Goal: Information Seeking & Learning: Learn about a topic

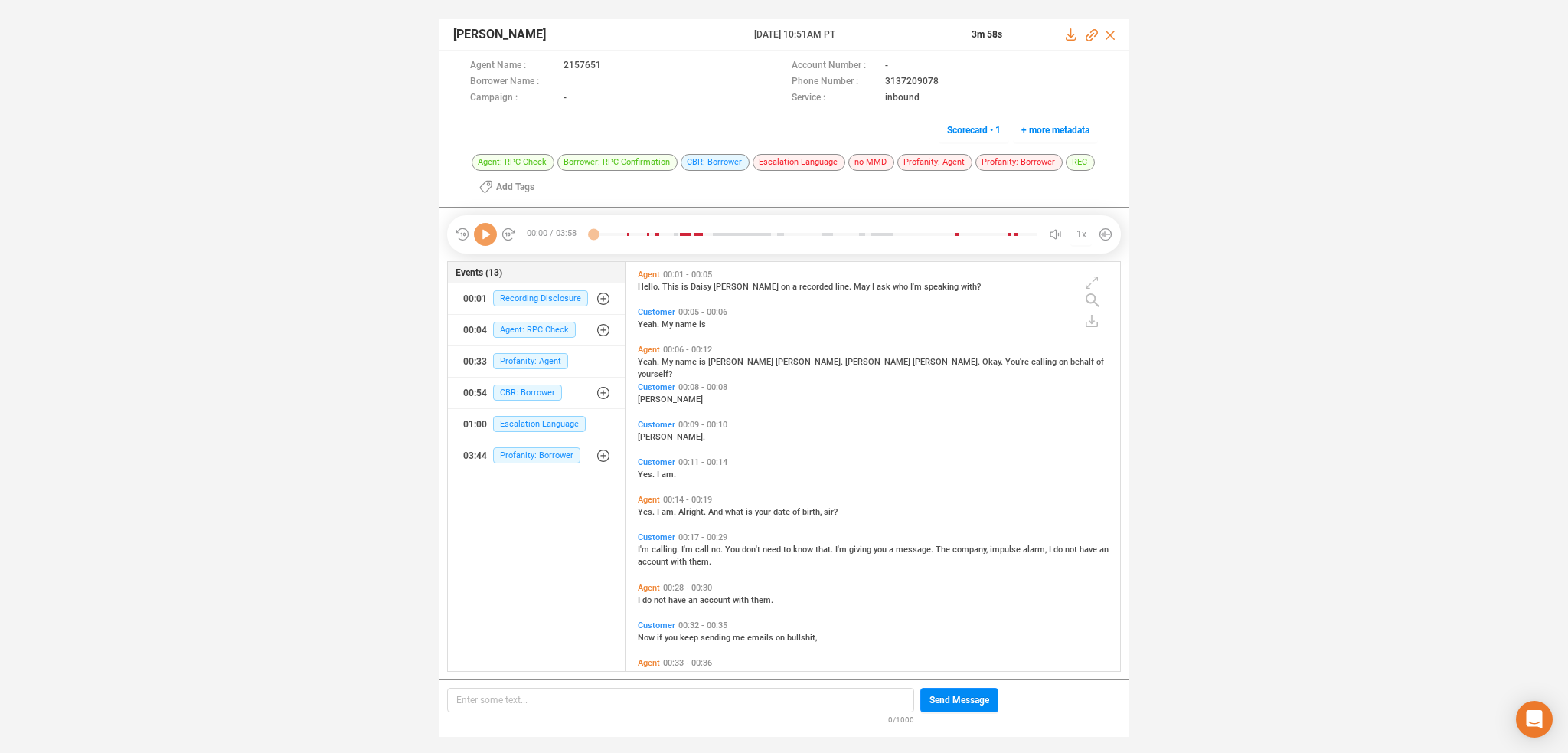
scroll to position [3, 8]
click at [481, 227] on icon at bounding box center [485, 234] width 23 height 23
click at [519, 363] on span "Profanity: Agent" at bounding box center [531, 361] width 75 height 16
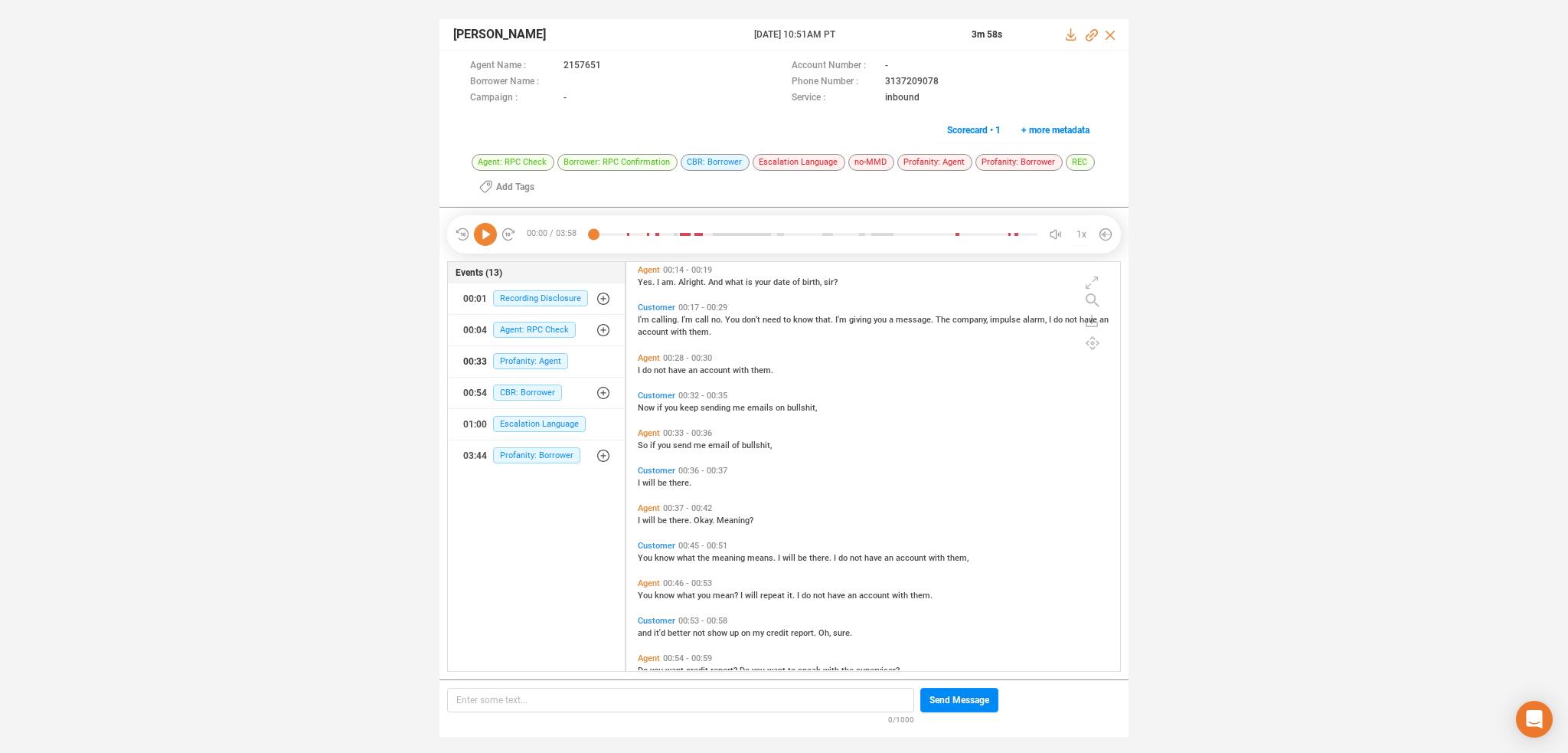
scroll to position [0, 0]
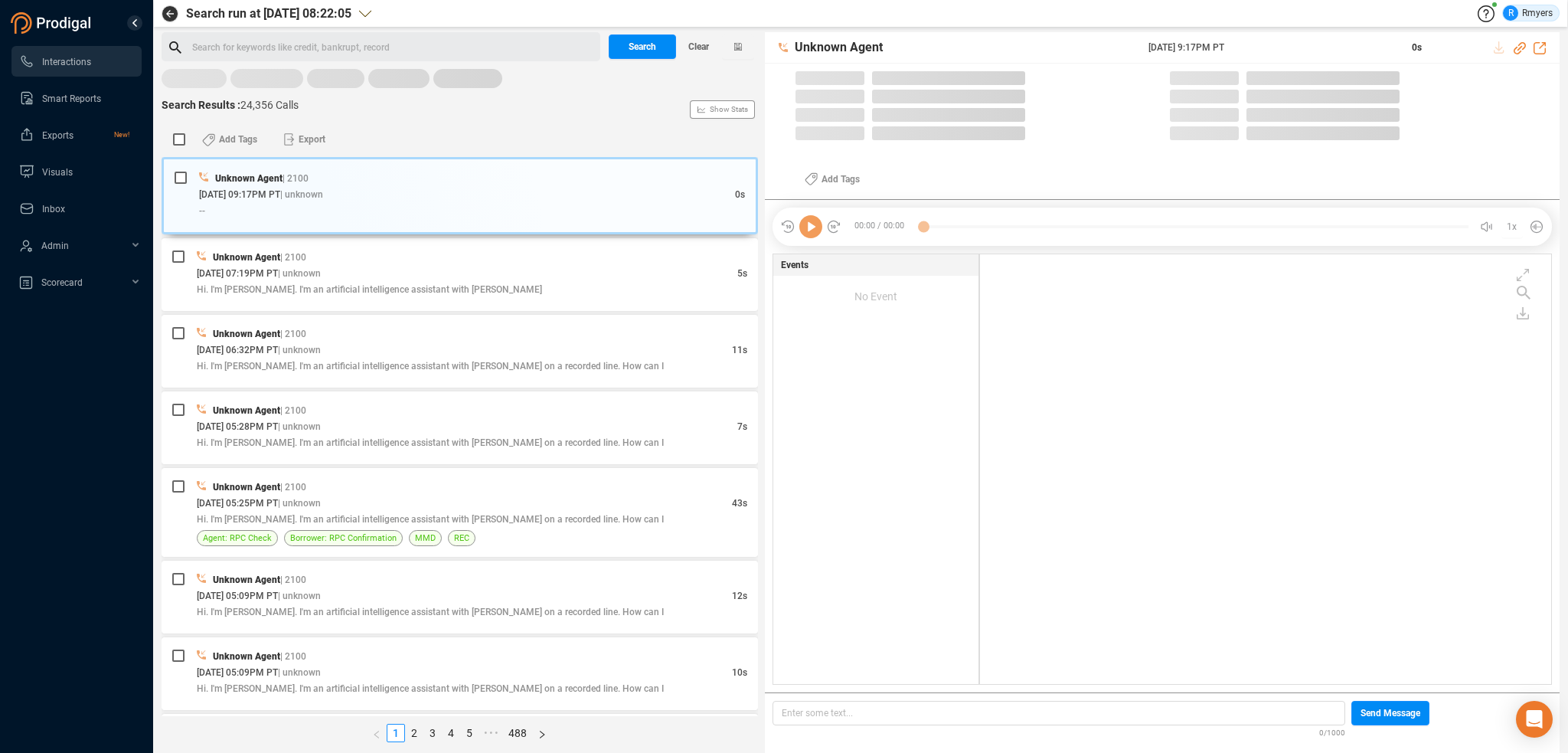
scroll to position [426, 563]
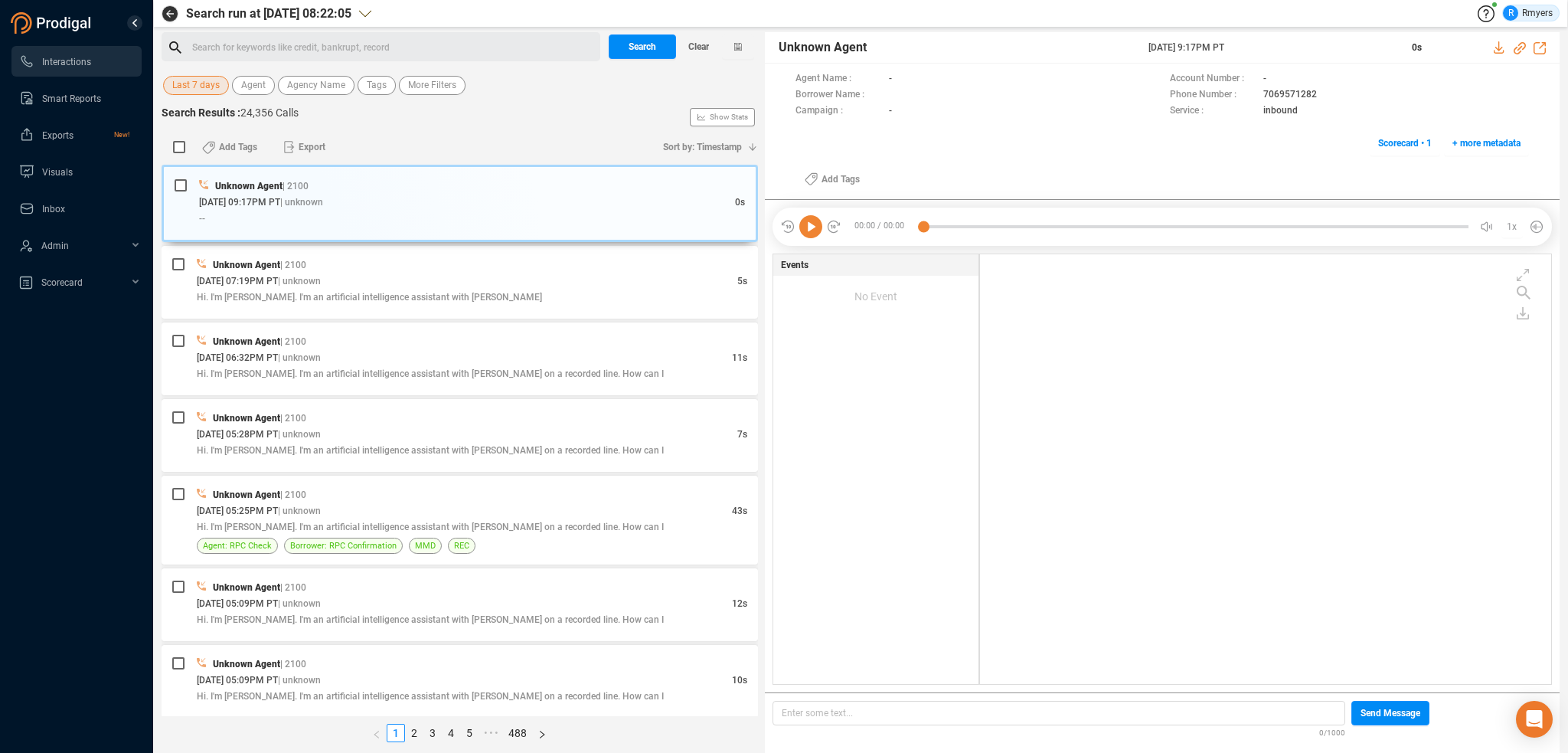
click at [193, 86] on span "Last 7 days" at bounding box center [196, 86] width 47 height 19
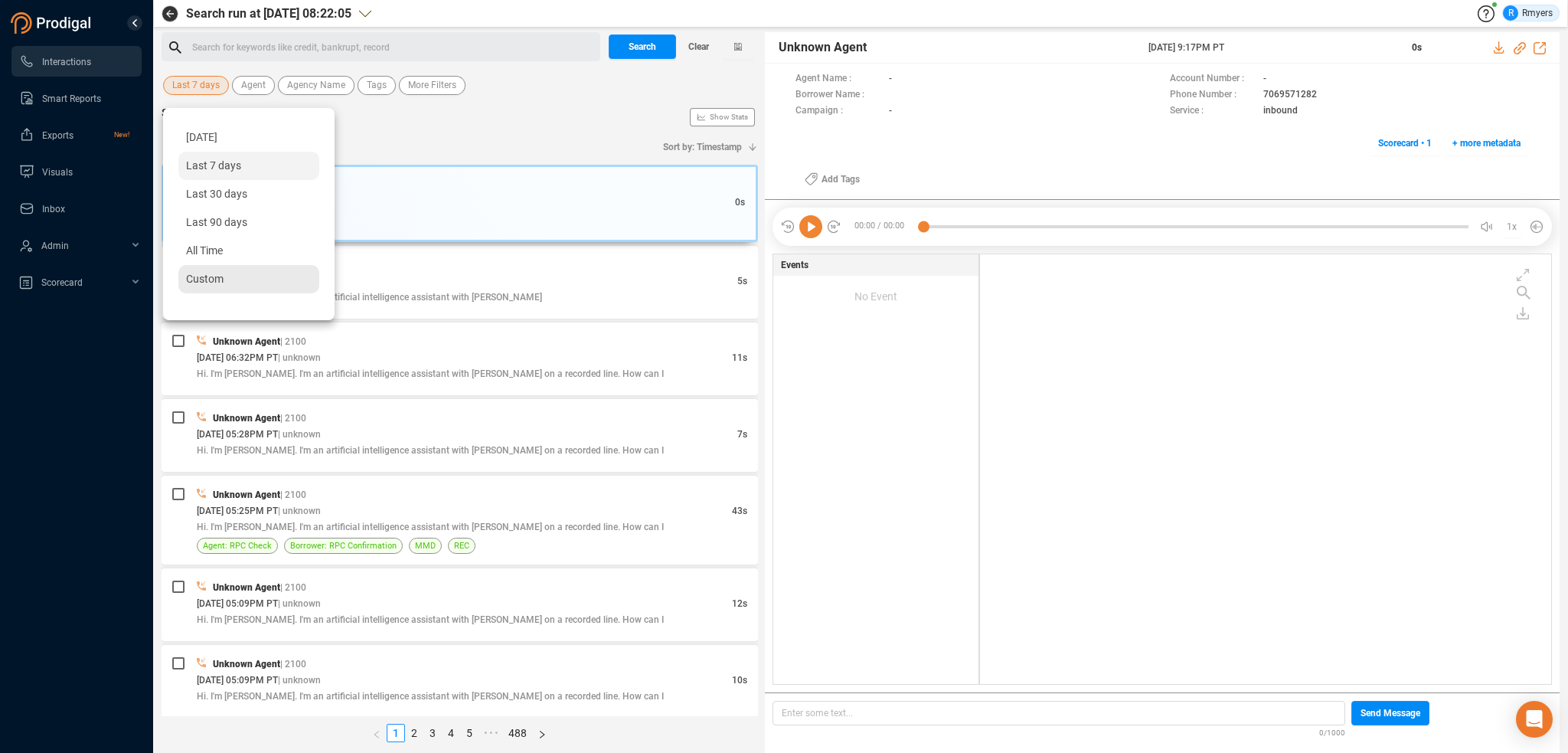
click at [204, 283] on div "Custom" at bounding box center [248, 279] width 141 height 28
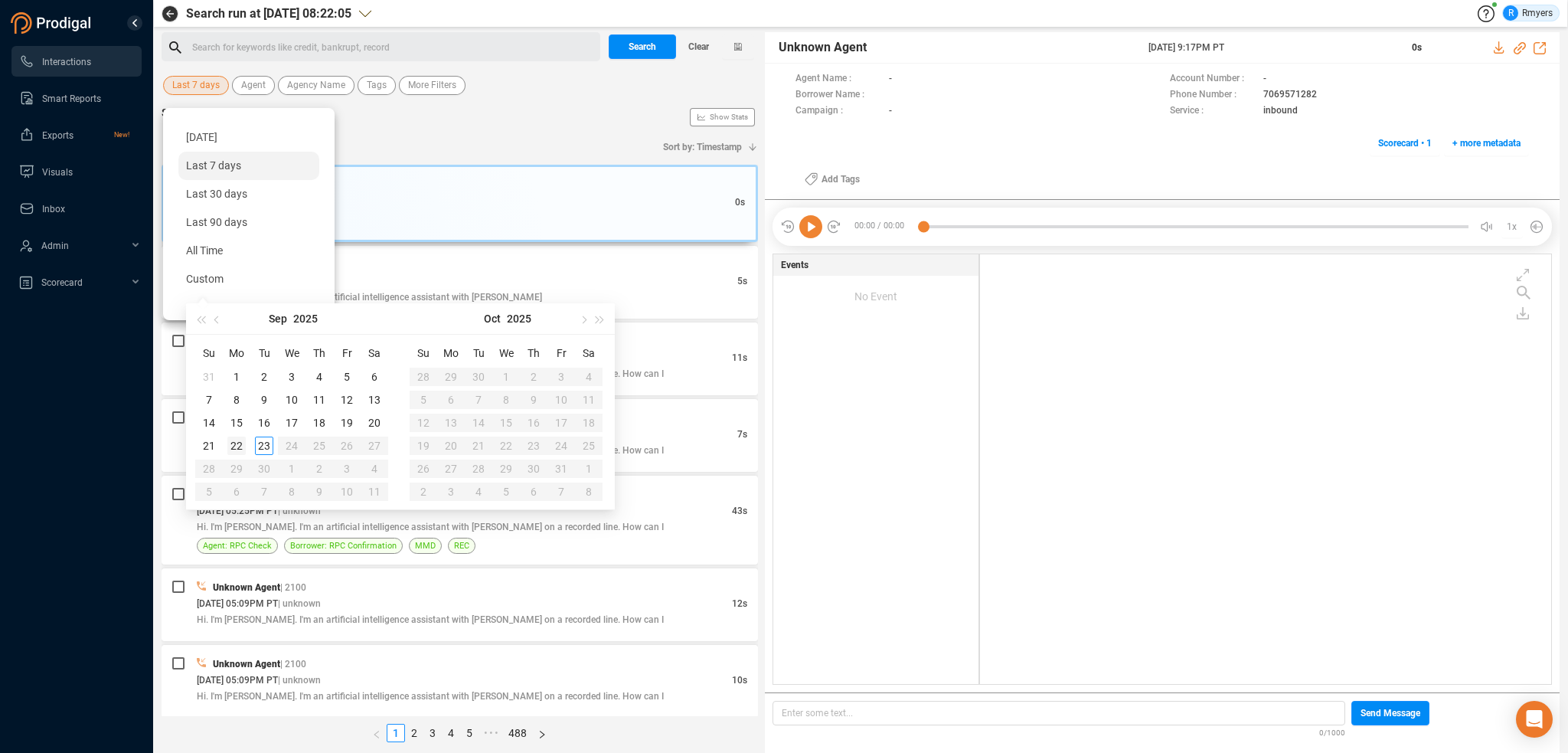
type input "2025-09-22"
click at [239, 445] on div "22" at bounding box center [236, 446] width 18 height 18
click at [239, 443] on div "22" at bounding box center [236, 446] width 18 height 18
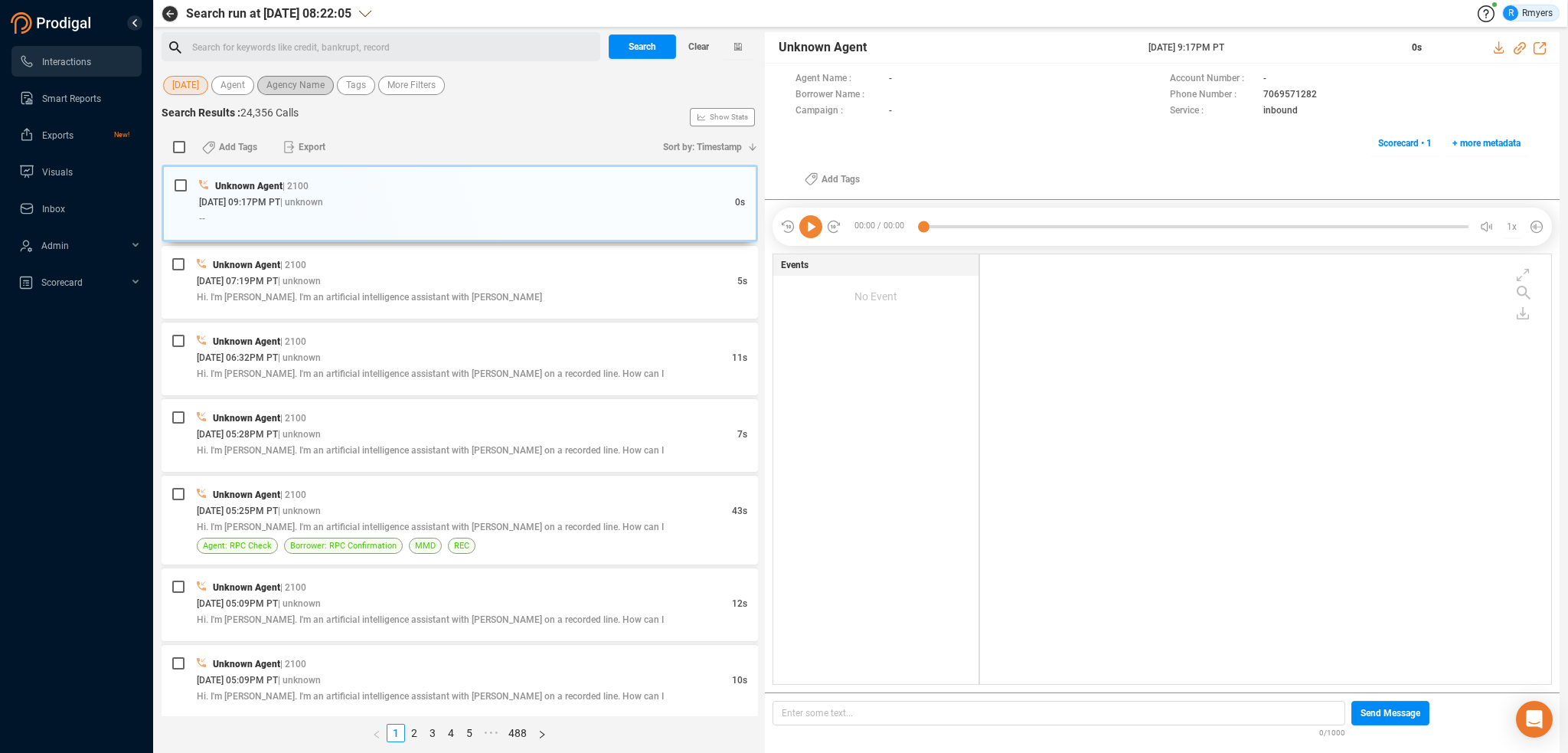
click at [285, 88] on span "Agency Name" at bounding box center [295, 86] width 58 height 19
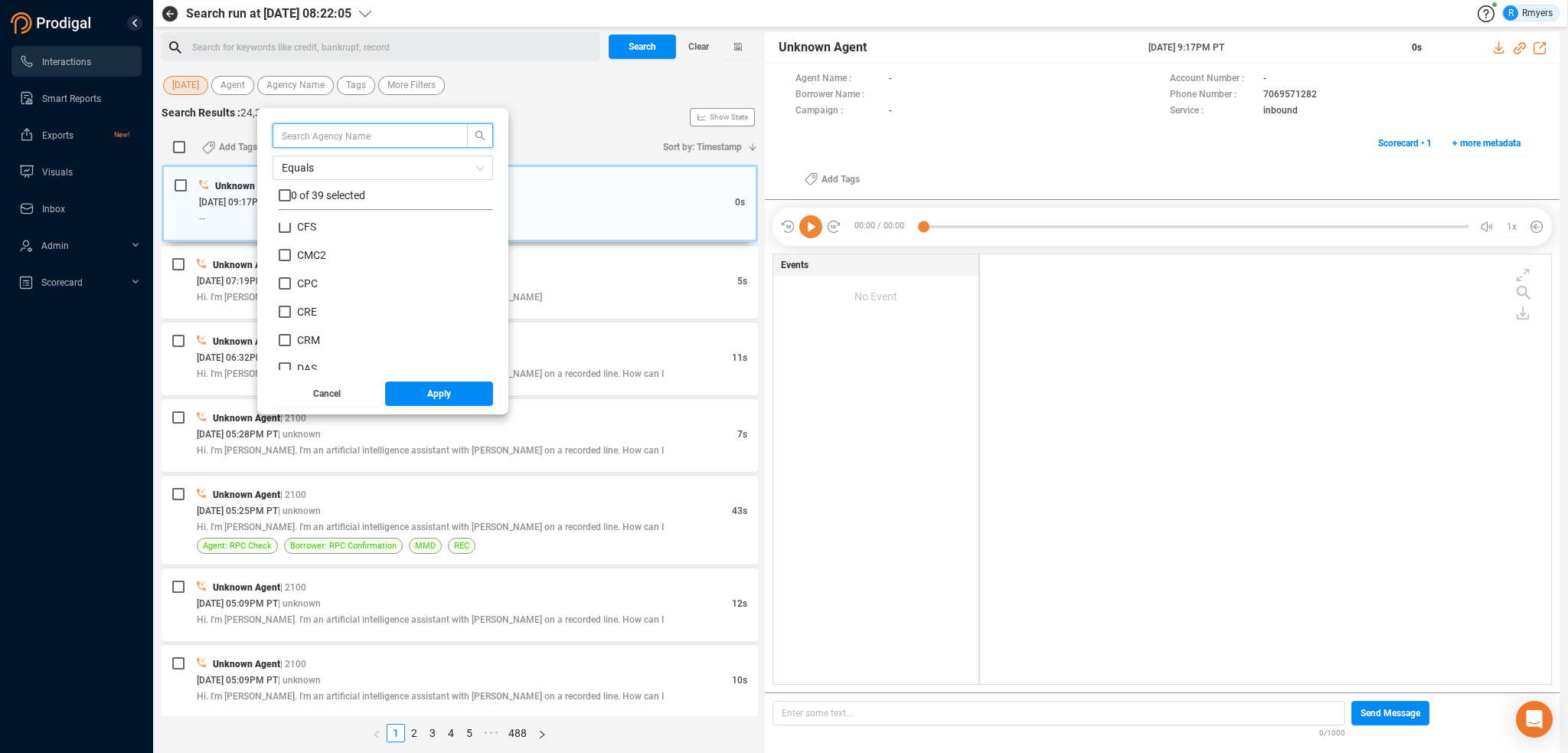
scroll to position [230, 0]
click at [309, 307] on span "CRM" at bounding box center [308, 313] width 23 height 12
click at [291, 307] on input "CRM" at bounding box center [285, 313] width 12 height 12
checkbox input "true"
click at [423, 397] on button "Apply" at bounding box center [439, 394] width 109 height 24
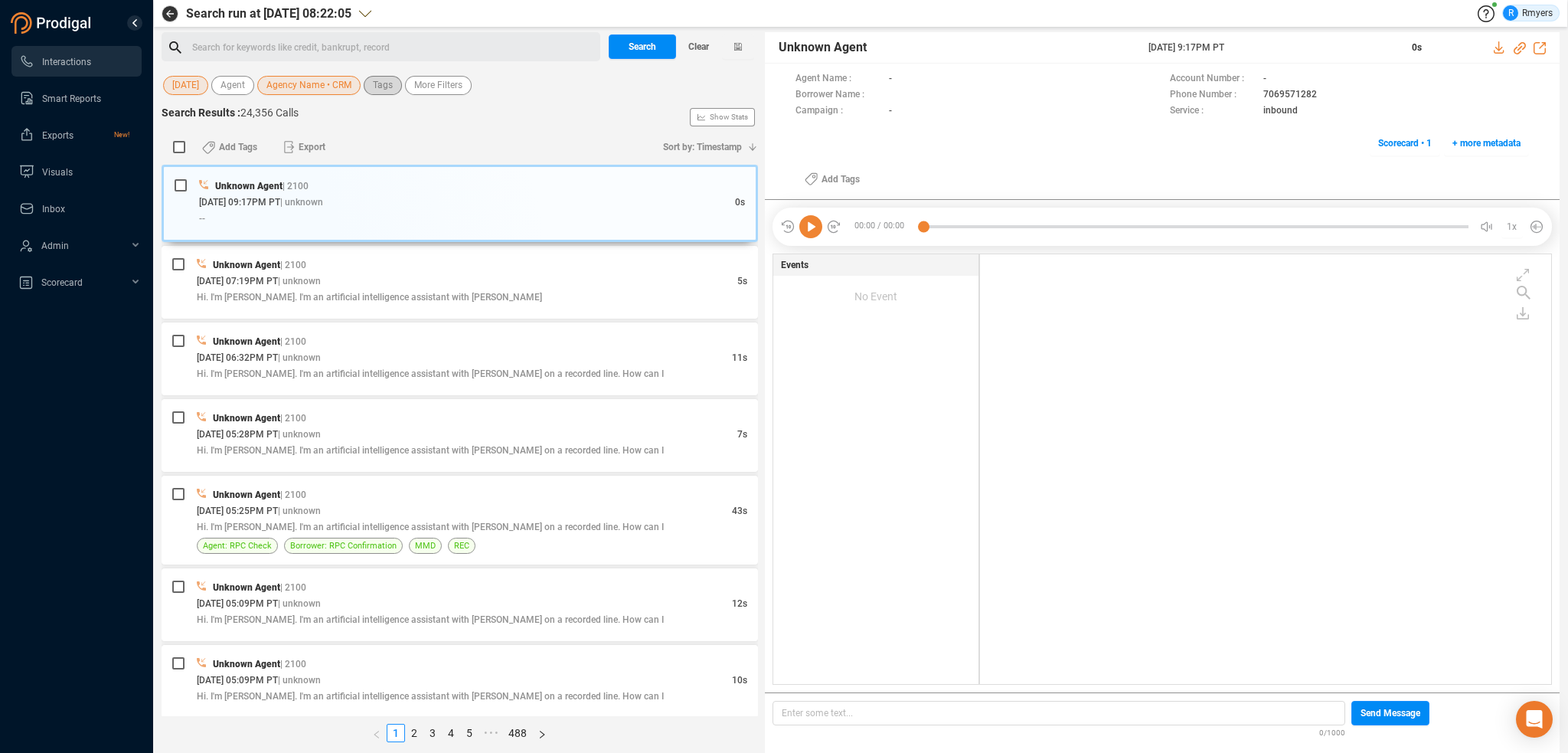
click at [375, 82] on span "Tags" at bounding box center [382, 86] width 20 height 19
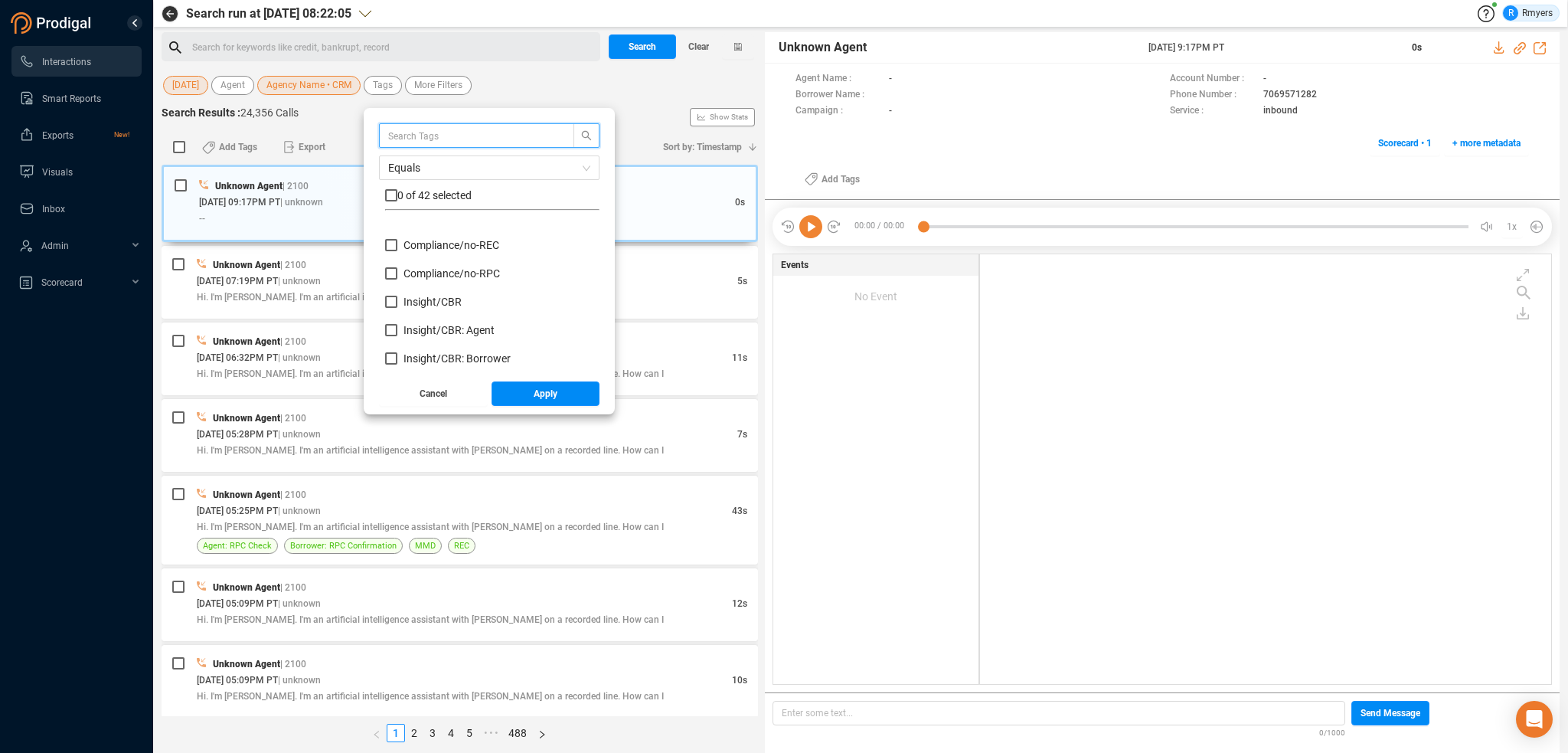
scroll to position [153, 0]
click at [416, 272] on span "Insight/ CBR" at bounding box center [432, 276] width 58 height 12
click at [397, 272] on input "Insight/ CBR" at bounding box center [391, 276] width 12 height 12
checkbox input "true"
click at [422, 300] on span "Insight/ CBR: Agent" at bounding box center [449, 304] width 91 height 12
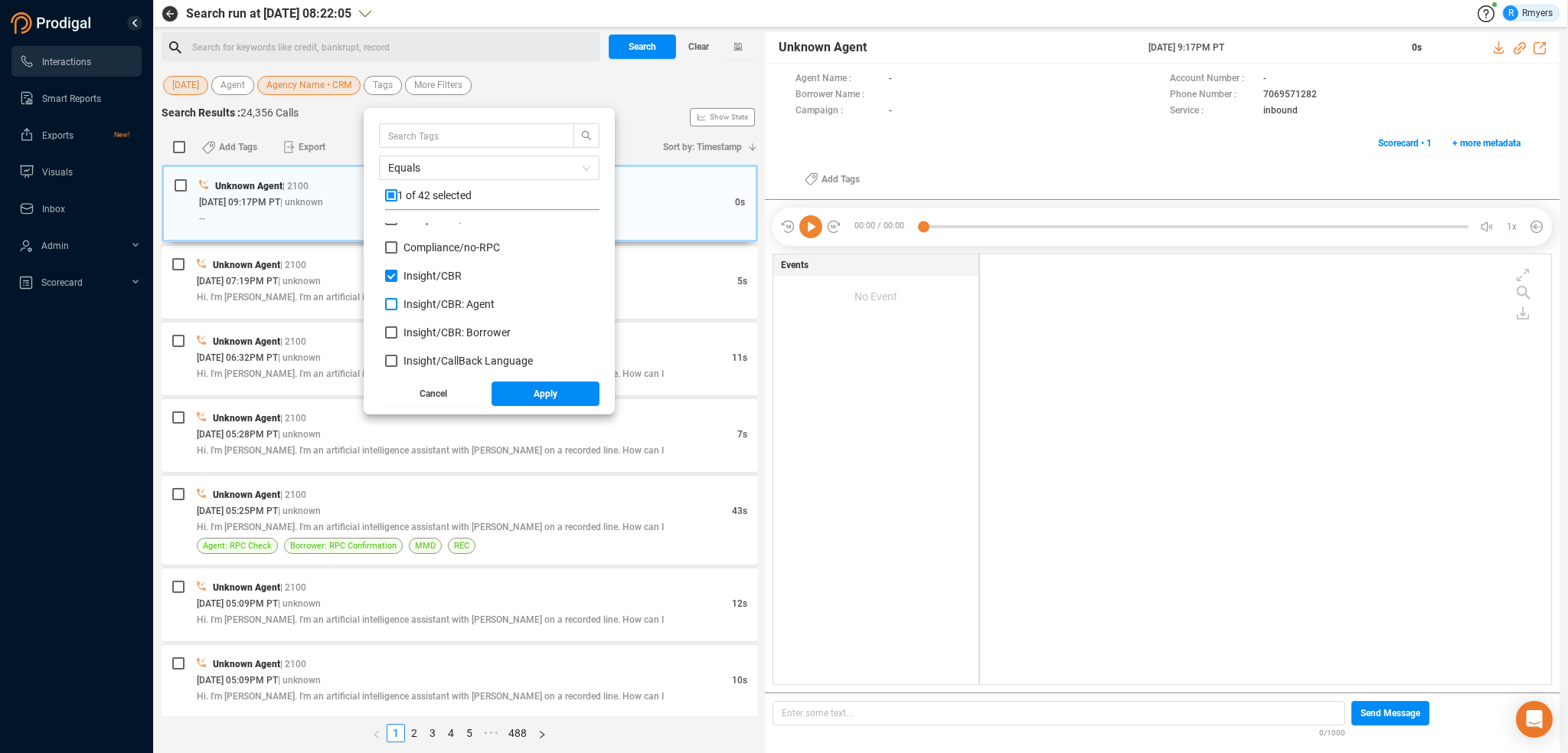
click at [397, 300] on input "Insight/ CBR: Agent" at bounding box center [391, 304] width 12 height 12
checkbox input "true"
click at [429, 329] on span "Insight/ CBR: Borrower" at bounding box center [457, 333] width 107 height 12
click at [397, 329] on input "Insight/ CBR: Borrower" at bounding box center [391, 333] width 12 height 12
checkbox input "true"
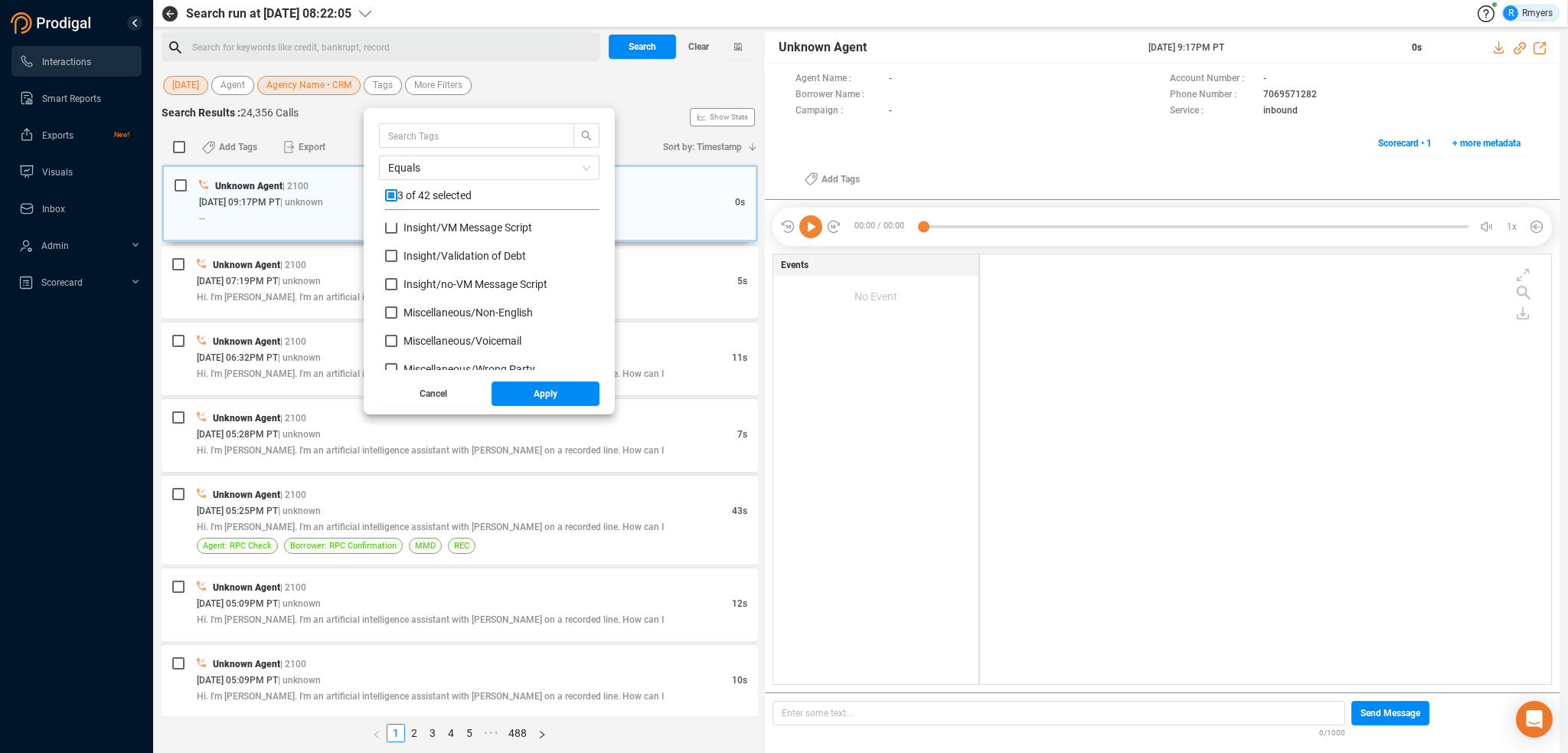
scroll to position [612, 0]
click at [424, 351] on span "Red Flag/ Bankruptcy Language" at bounding box center [479, 355] width 152 height 12
click at [397, 351] on input "Red Flag/ Bankruptcy Language" at bounding box center [391, 355] width 12 height 12
checkbox input "true"
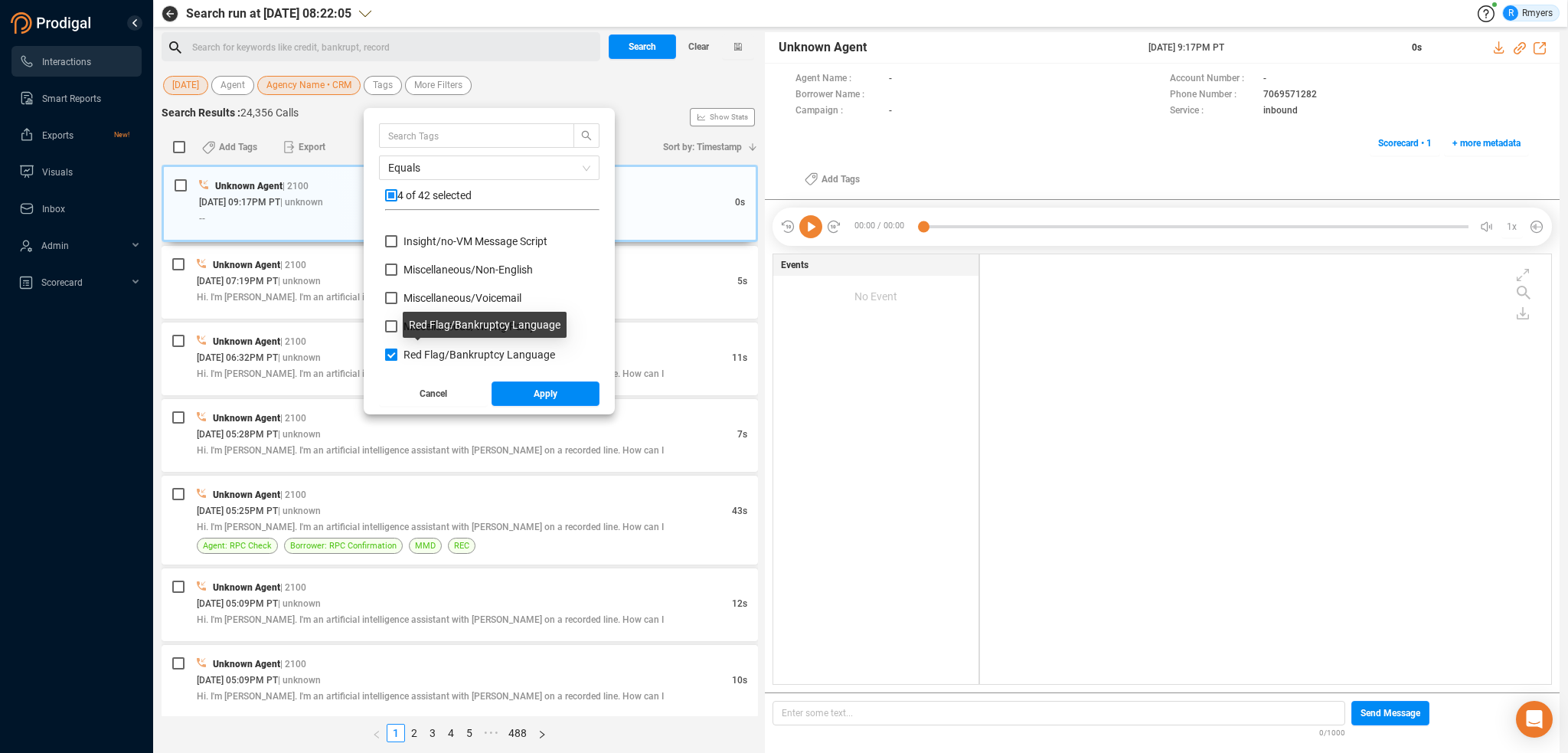
scroll to position [689, 0]
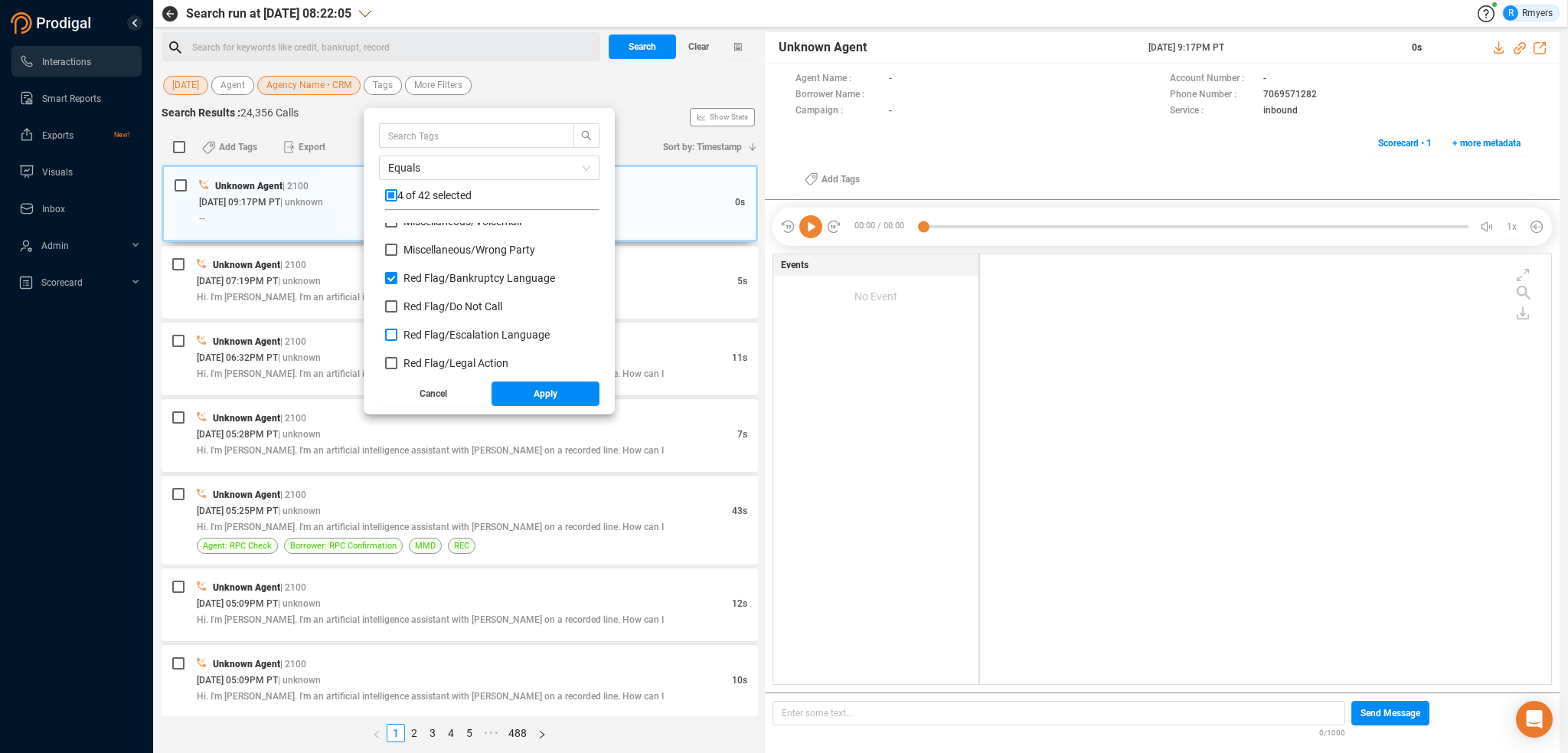
click at [425, 334] on span "Red Flag/ Escalation Language" at bounding box center [476, 335] width 146 height 12
click at [397, 334] on input "Red Flag/ Escalation Language" at bounding box center [391, 335] width 12 height 12
checkbox input "true"
click at [425, 359] on span "Red Flag/ Legal Action" at bounding box center [456, 363] width 105 height 12
click at [397, 359] on input "Red Flag/ Legal Action" at bounding box center [391, 363] width 12 height 12
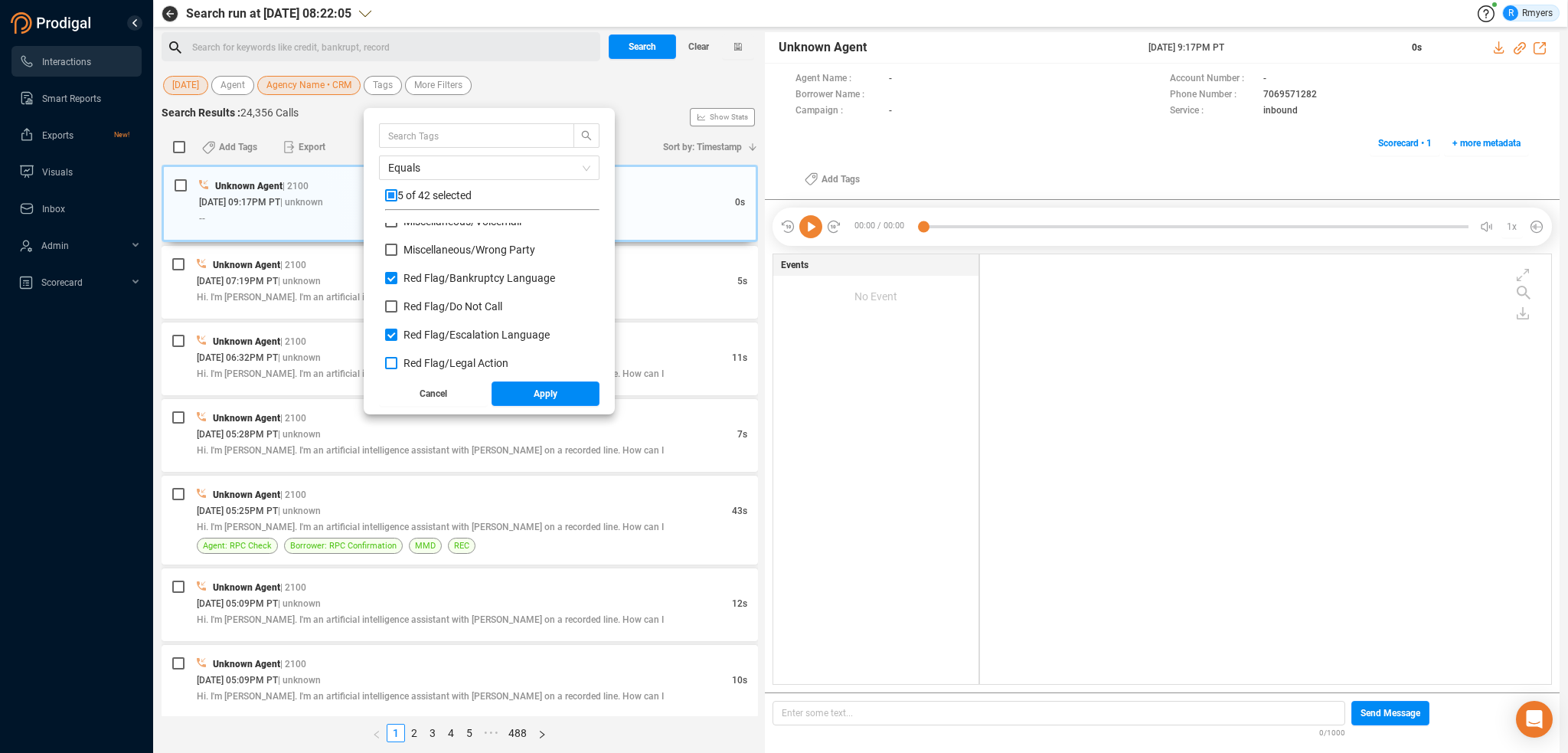
checkbox input "true"
click at [416, 318] on span "Red Flag/ Legal Action: Agent" at bounding box center [472, 314] width 138 height 12
click at [397, 318] on input "Red Flag/ Legal Action: Agent" at bounding box center [391, 314] width 12 height 12
checkbox input "true"
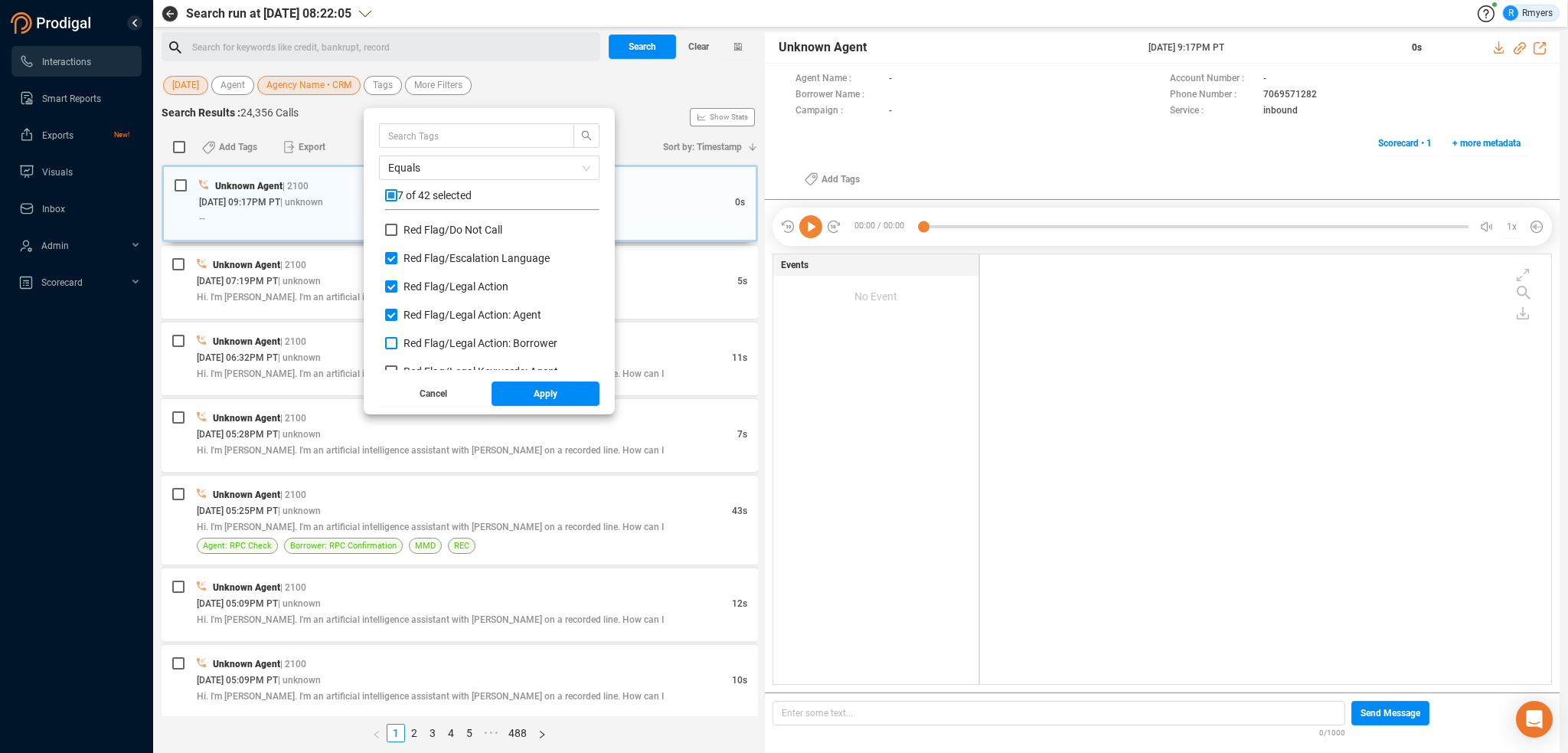
click at [419, 346] on span "Red Flag/ Legal Action: Borrower" at bounding box center [480, 343] width 154 height 12
click at [397, 346] on input "Red Flag/ Legal Action: Borrower" at bounding box center [391, 343] width 12 height 12
checkbox input "true"
click at [413, 296] on span "Red Flag/ Legal Keywords: Agent" at bounding box center [480, 295] width 155 height 12
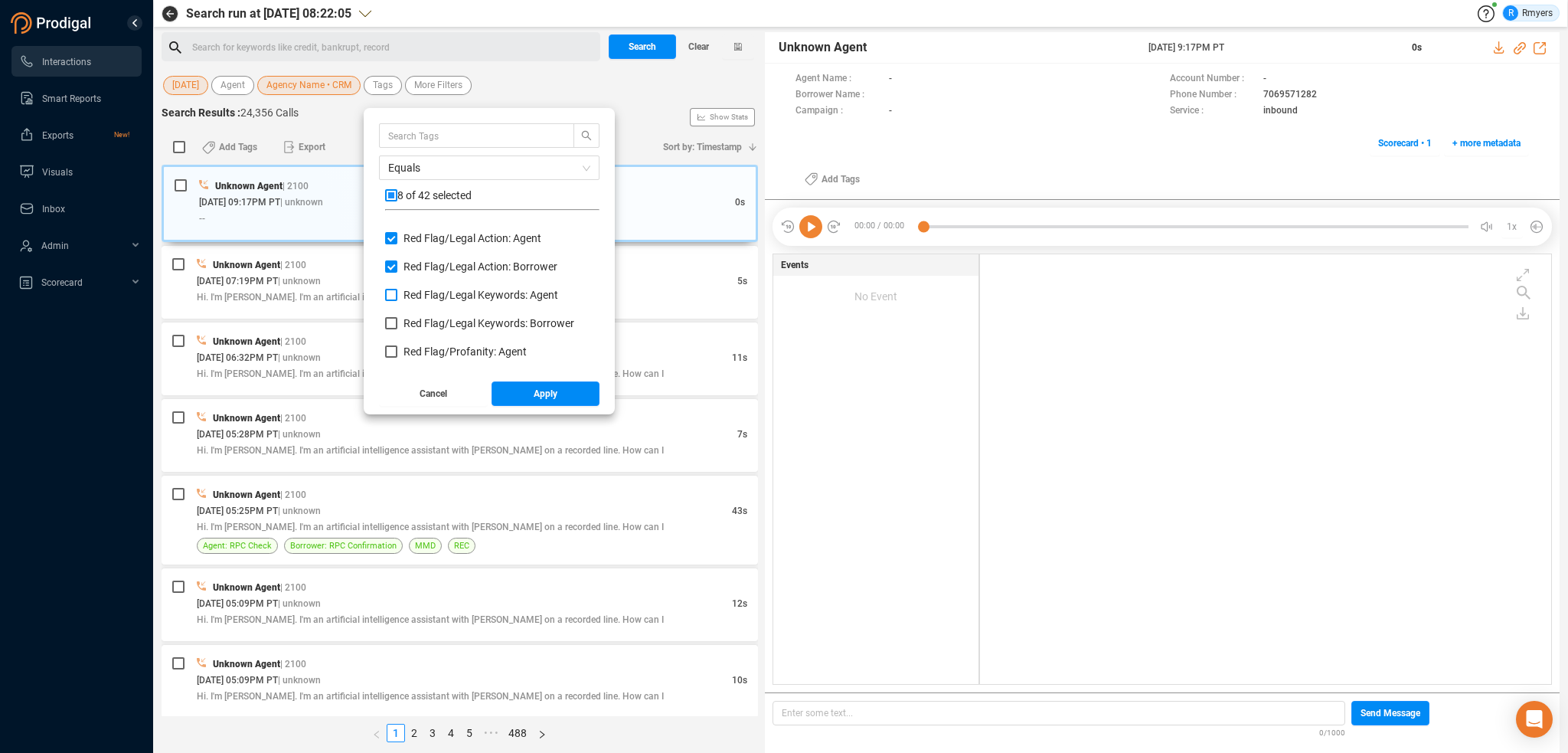
click at [397, 296] on input "Red Flag/ Legal Keywords: Agent" at bounding box center [391, 295] width 12 height 12
checkbox input "true"
click at [413, 327] on span "Red Flag/ Legal Keywords: Borrower" at bounding box center [489, 323] width 171 height 12
click at [397, 327] on input "Red Flag/ Legal Keywords: Borrower" at bounding box center [391, 323] width 12 height 12
checkbox input "true"
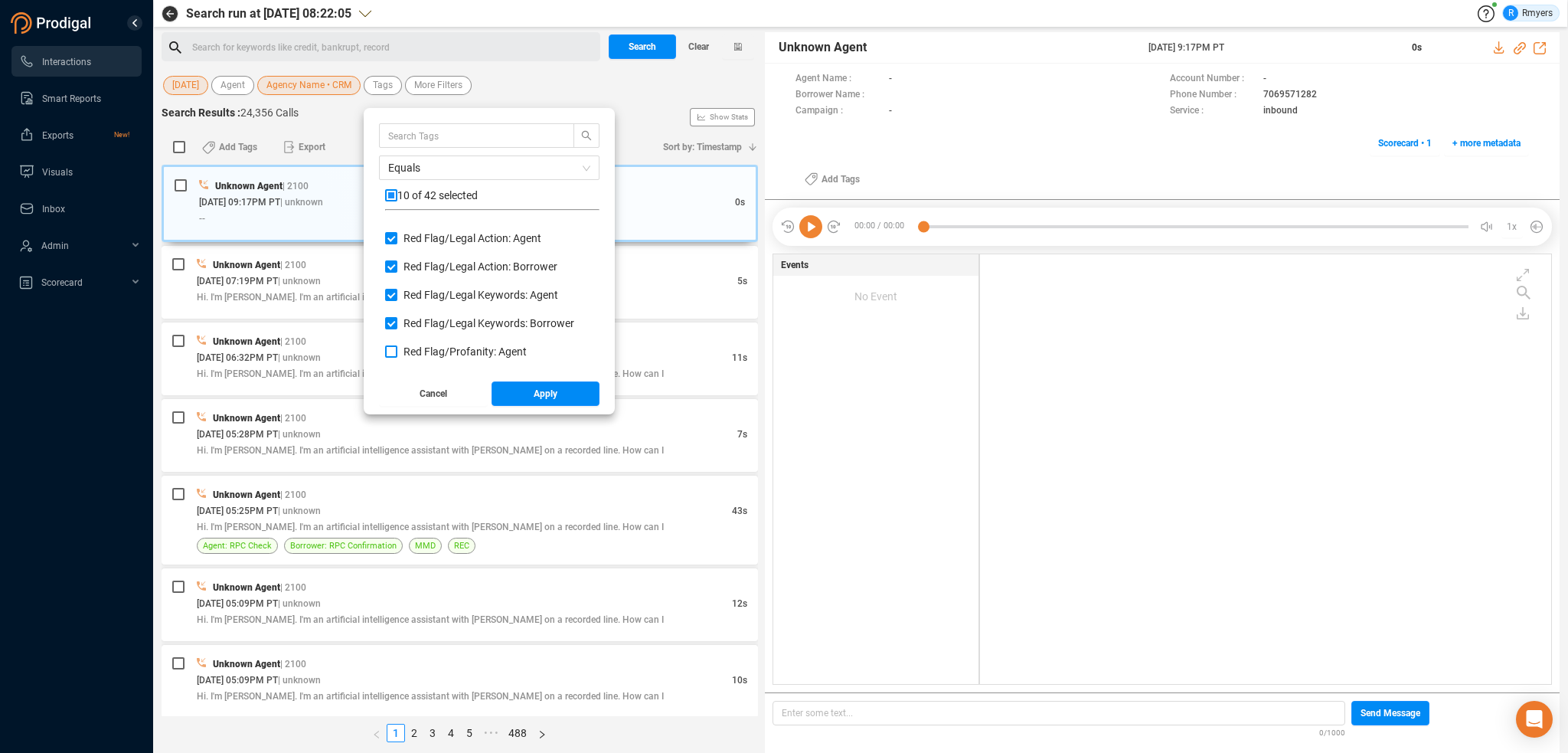
click at [416, 354] on span "Red Flag/ Profanity: Agent" at bounding box center [464, 351] width 123 height 12
click at [397, 354] on input "Red Flag/ Profanity: Agent" at bounding box center [391, 351] width 12 height 12
checkbox input "true"
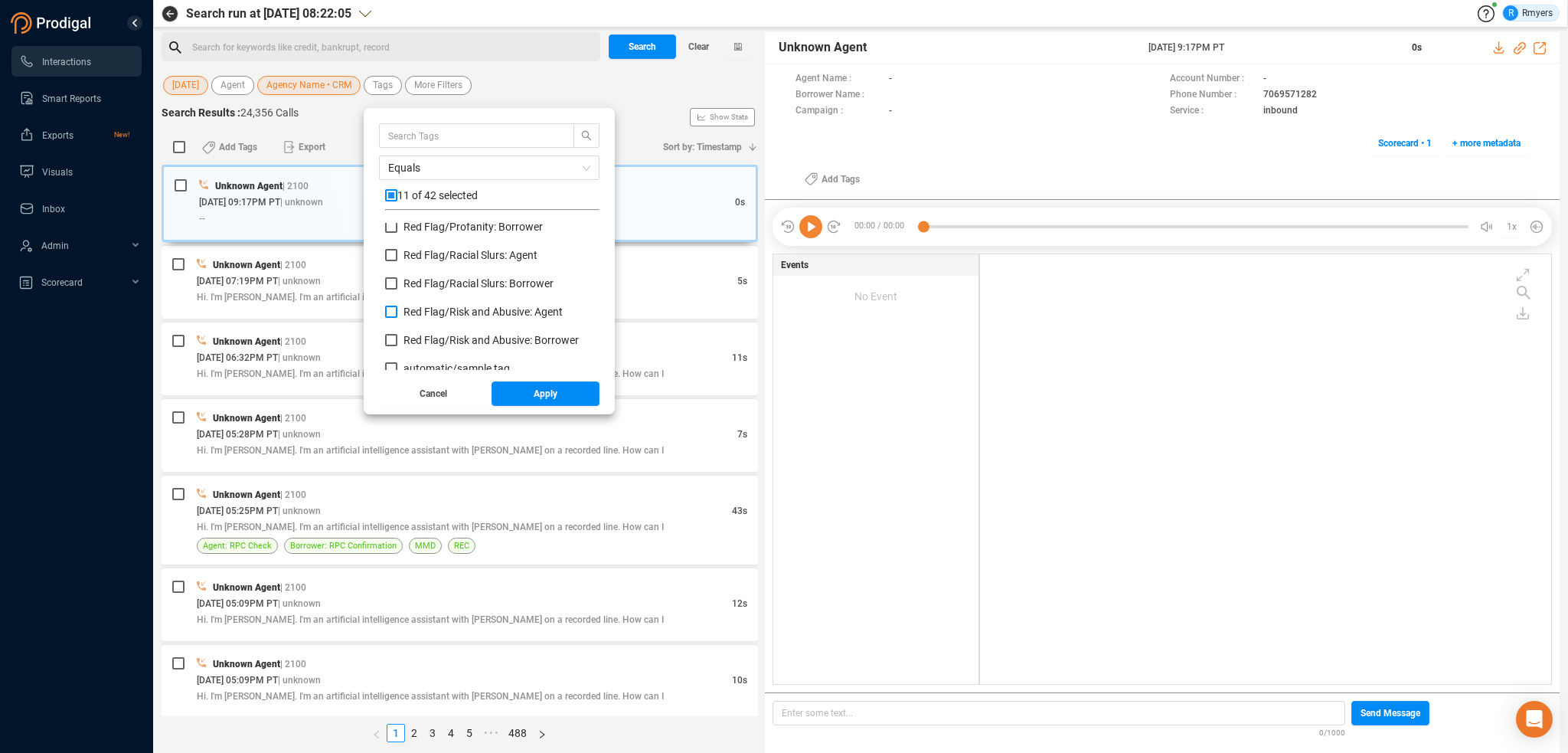
scroll to position [919, 0]
click at [430, 302] on span "Red Flag/ Profanity: Borrower" at bounding box center [473, 303] width 140 height 12
click at [397, 302] on input "Red Flag/ Profanity: Borrower" at bounding box center [391, 303] width 12 height 12
checkbox input "true"
drag, startPoint x: 431, startPoint y: 336, endPoint x: 432, endPoint y: 351, distance: 15.0
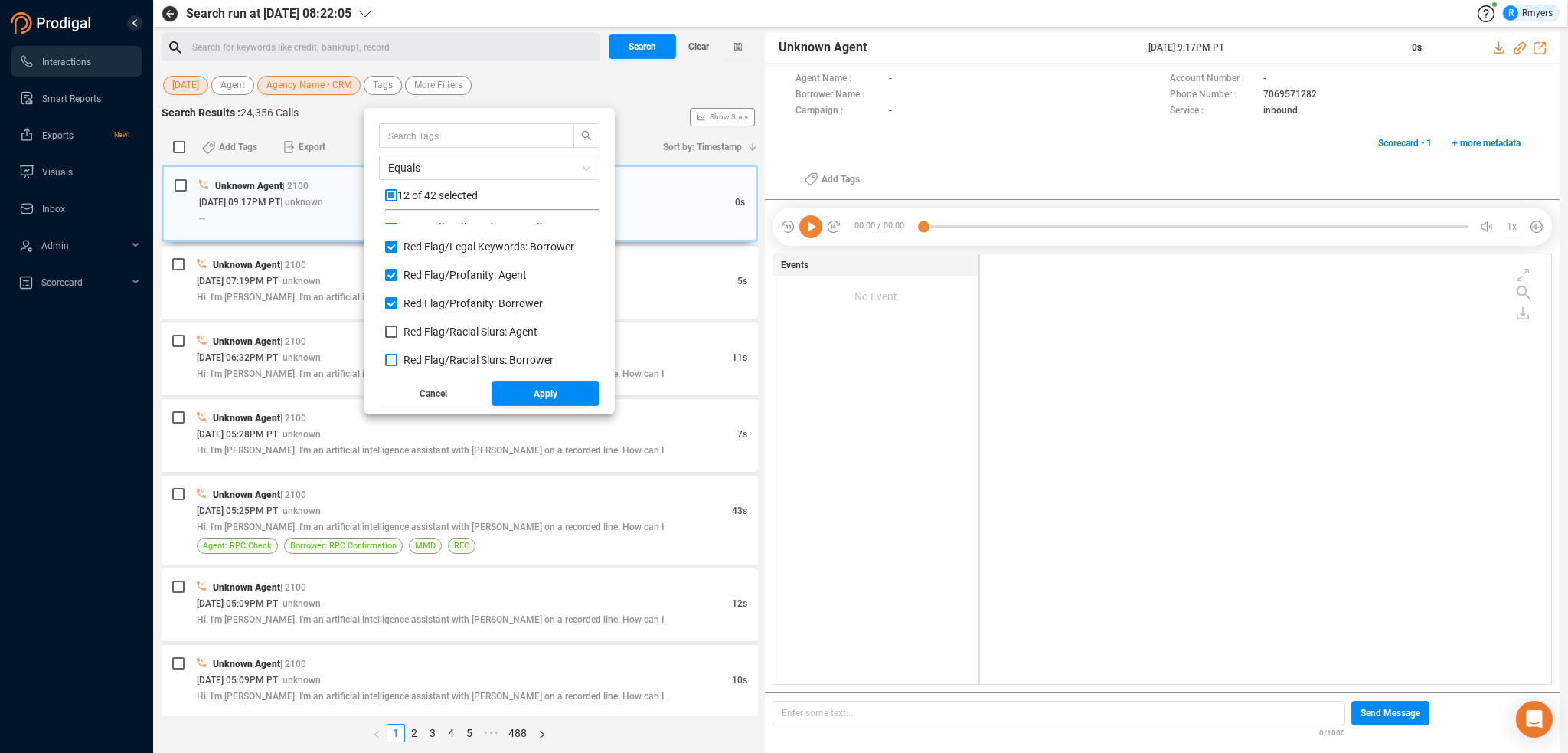
click at [431, 336] on span "Red Flag/ Racial Slurs: Agent" at bounding box center [470, 332] width 134 height 12
click at [397, 336] on input "Red Flag/ Racial Slurs: Agent" at bounding box center [391, 332] width 12 height 12
checkbox input "true"
click at [432, 356] on span "Red Flag/ Racial Slurs: Borrower" at bounding box center [478, 360] width 150 height 12
click at [397, 356] on input "Red Flag/ Racial Slurs: Borrower" at bounding box center [391, 360] width 12 height 12
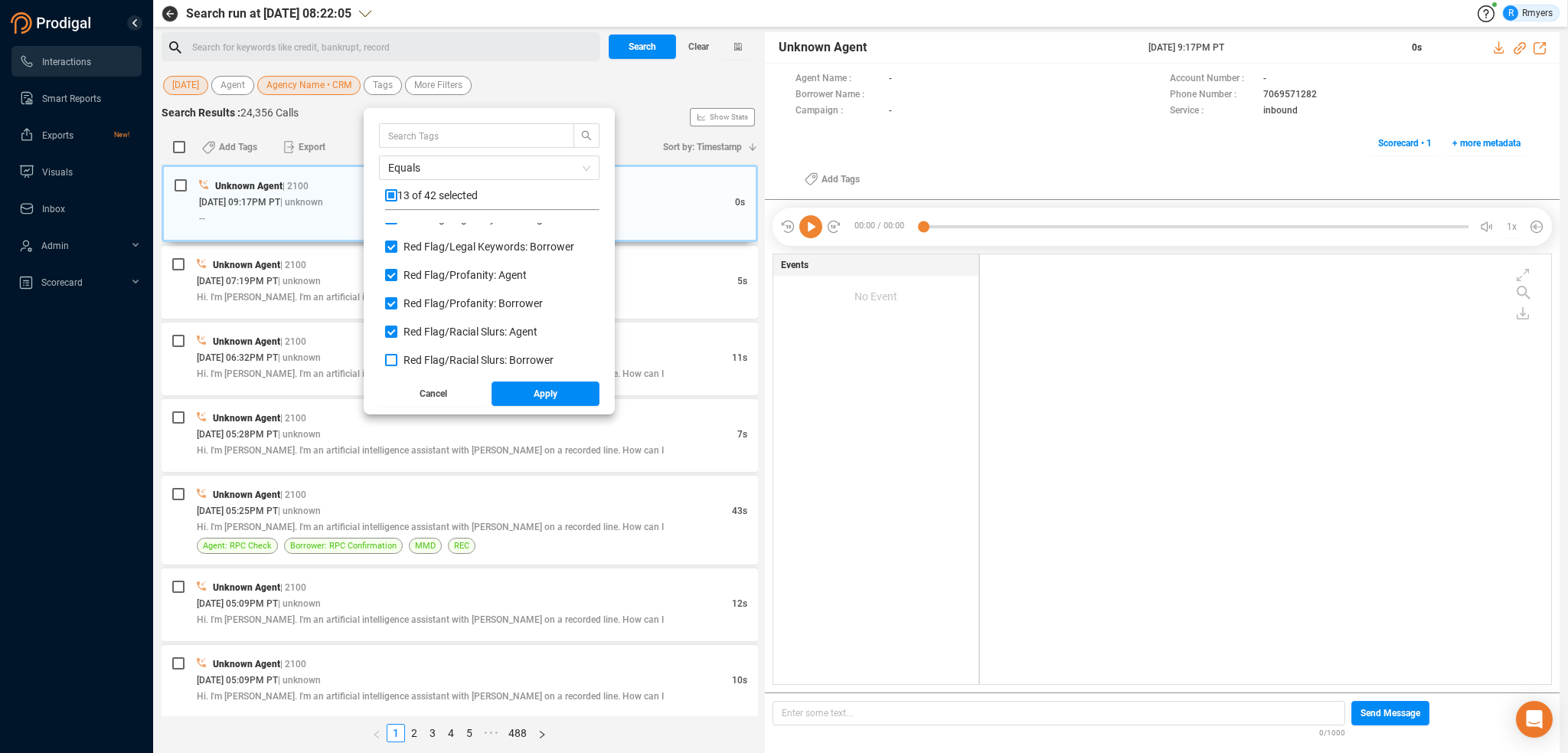
checkbox input "true"
click at [426, 316] on span "Red Flag/ Risk and Abusive: Agent" at bounding box center [483, 312] width 159 height 12
click at [397, 316] on input "Red Flag/ Risk and Abusive: Agent" at bounding box center [391, 312] width 12 height 12
checkbox input "true"
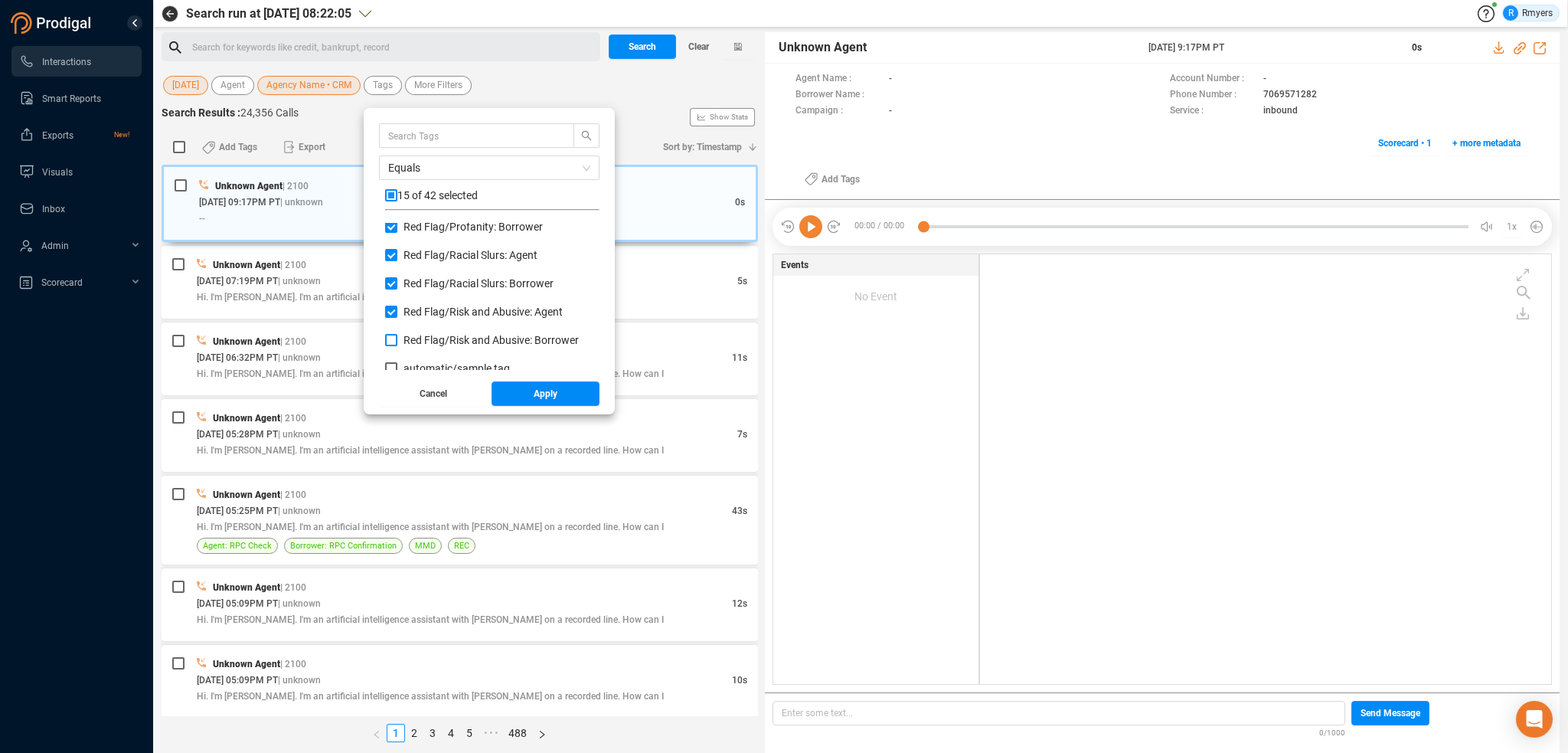
click at [431, 342] on span "Red Flag/ Risk and Abusive: Borrower" at bounding box center [491, 340] width 175 height 12
click at [397, 342] on input "Red Flag/ Risk and Abusive: Borrower" at bounding box center [391, 340] width 12 height 12
checkbox input "true"
click at [514, 397] on button "Apply" at bounding box center [546, 394] width 109 height 24
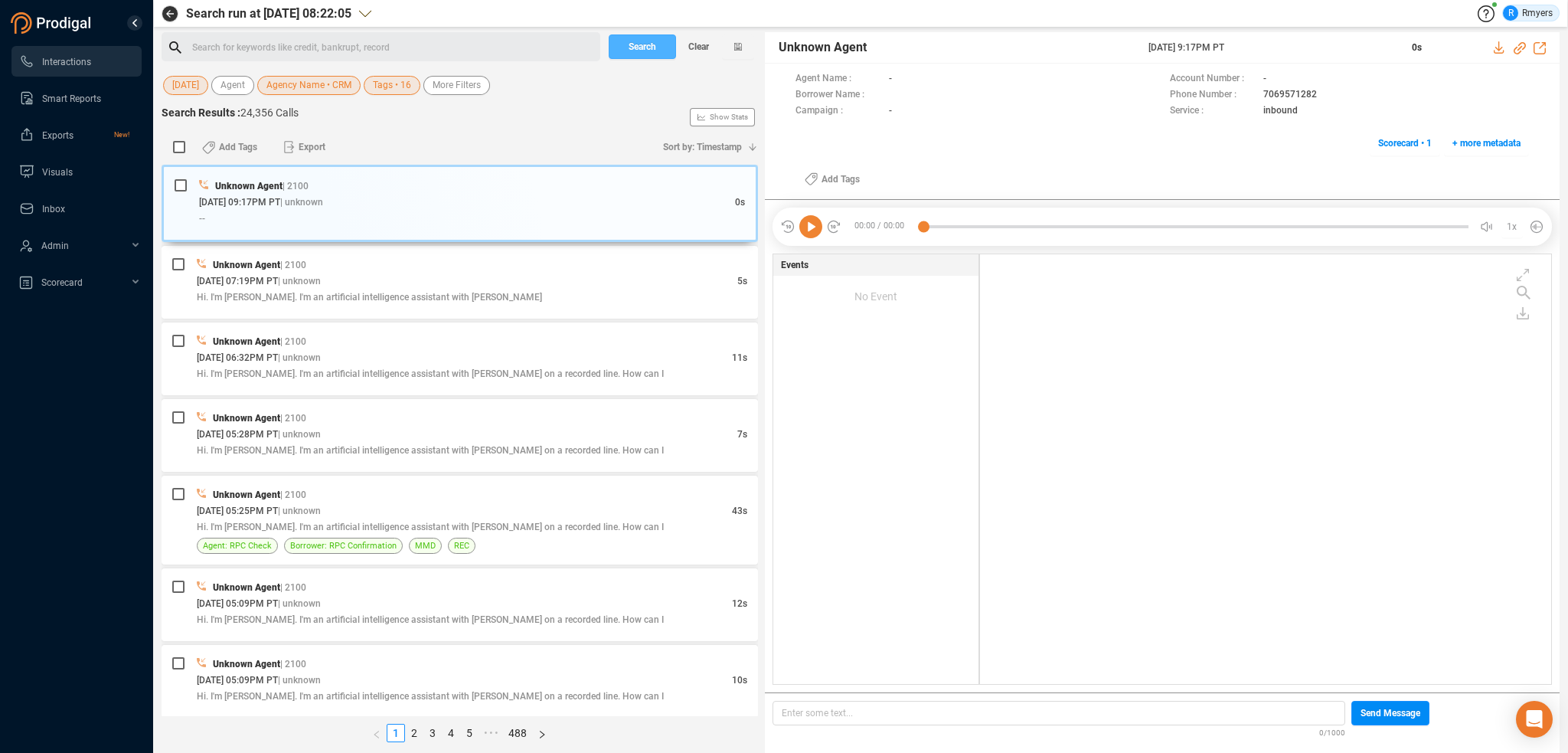
click at [634, 43] on span "Search" at bounding box center [643, 46] width 28 height 24
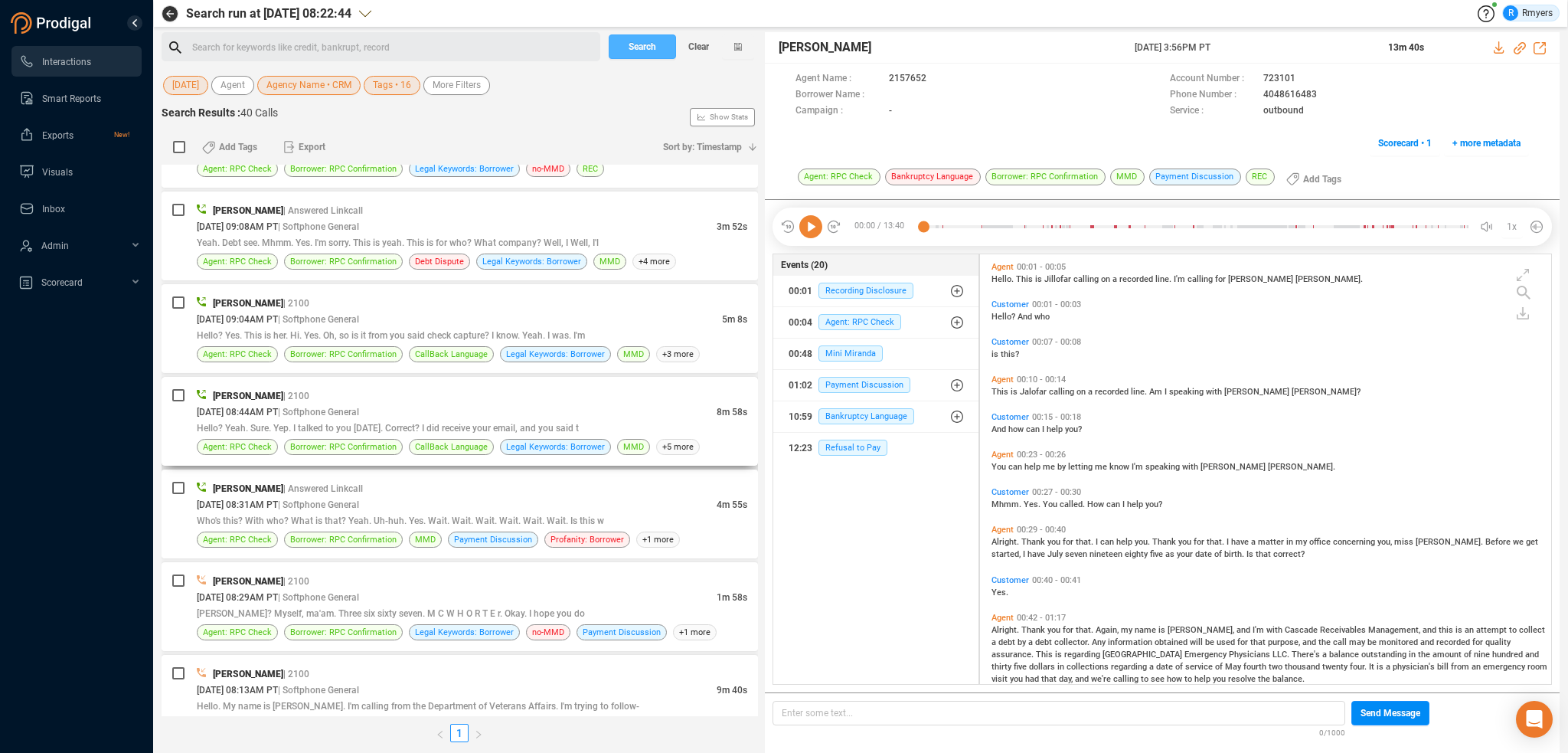
scroll to position [3147, 0]
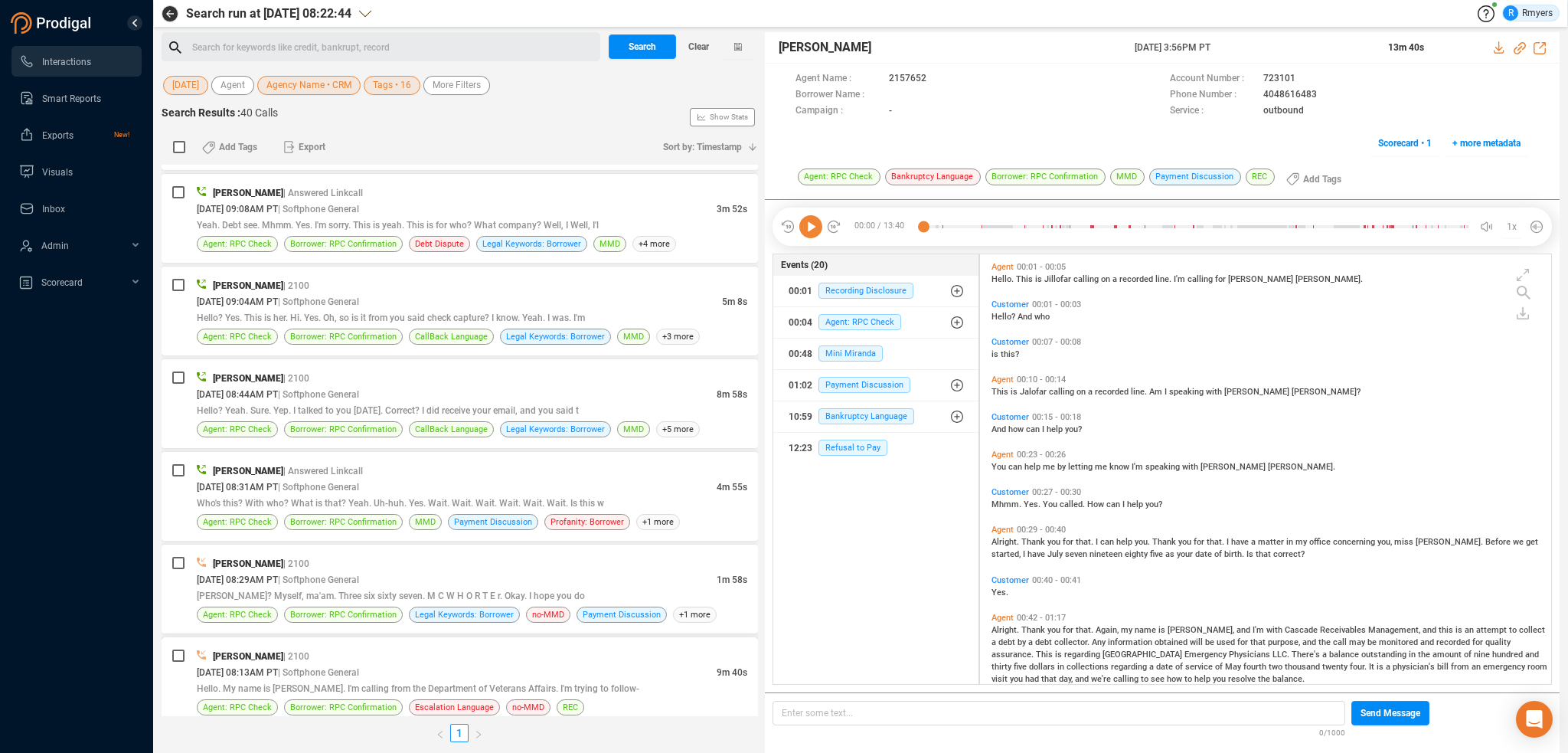
drag, startPoint x: 336, startPoint y: 637, endPoint x: 407, endPoint y: 698, distance: 93.6
click at [337, 648] on div "Elizabeth Napoles | 2100" at bounding box center [471, 656] width 550 height 16
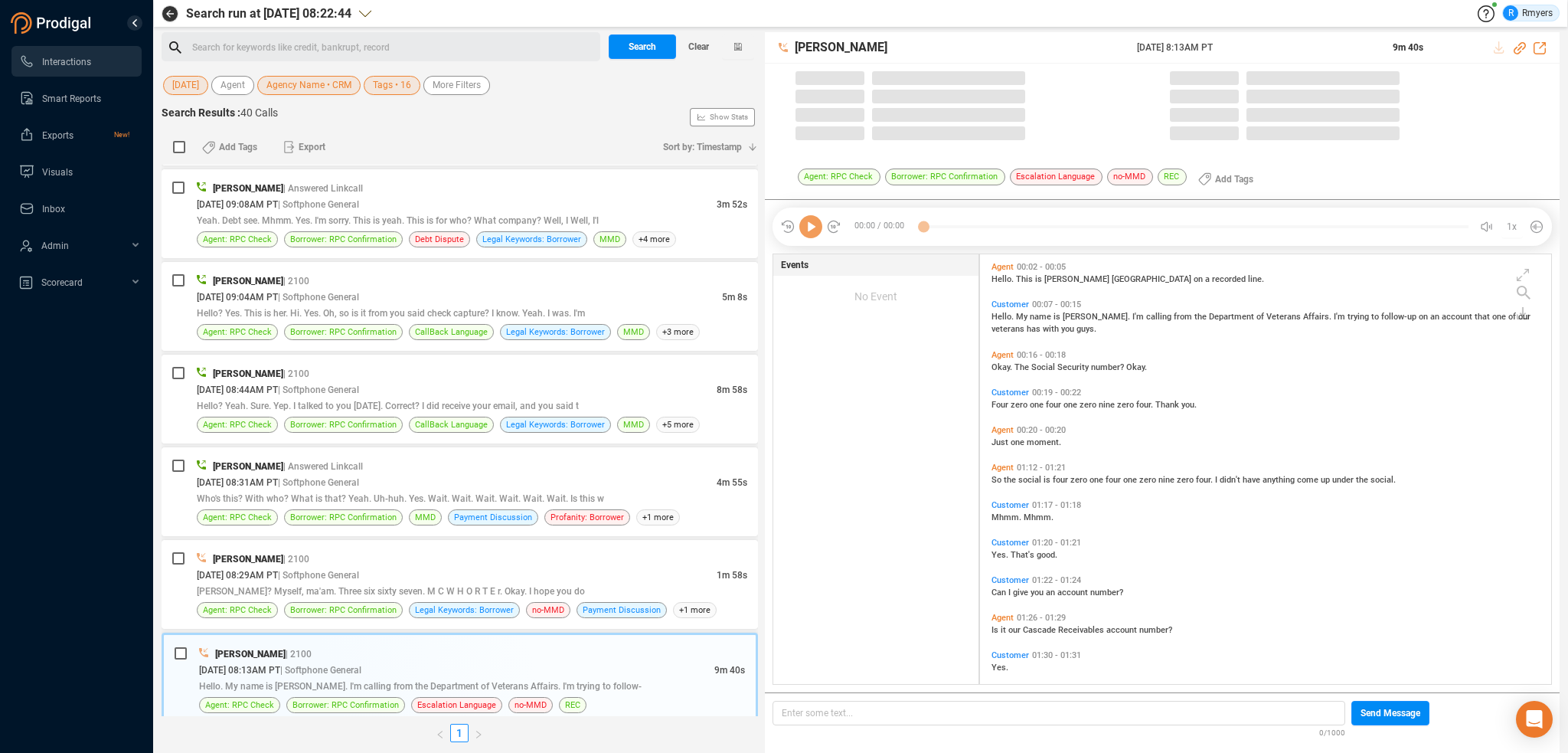
scroll to position [426, 563]
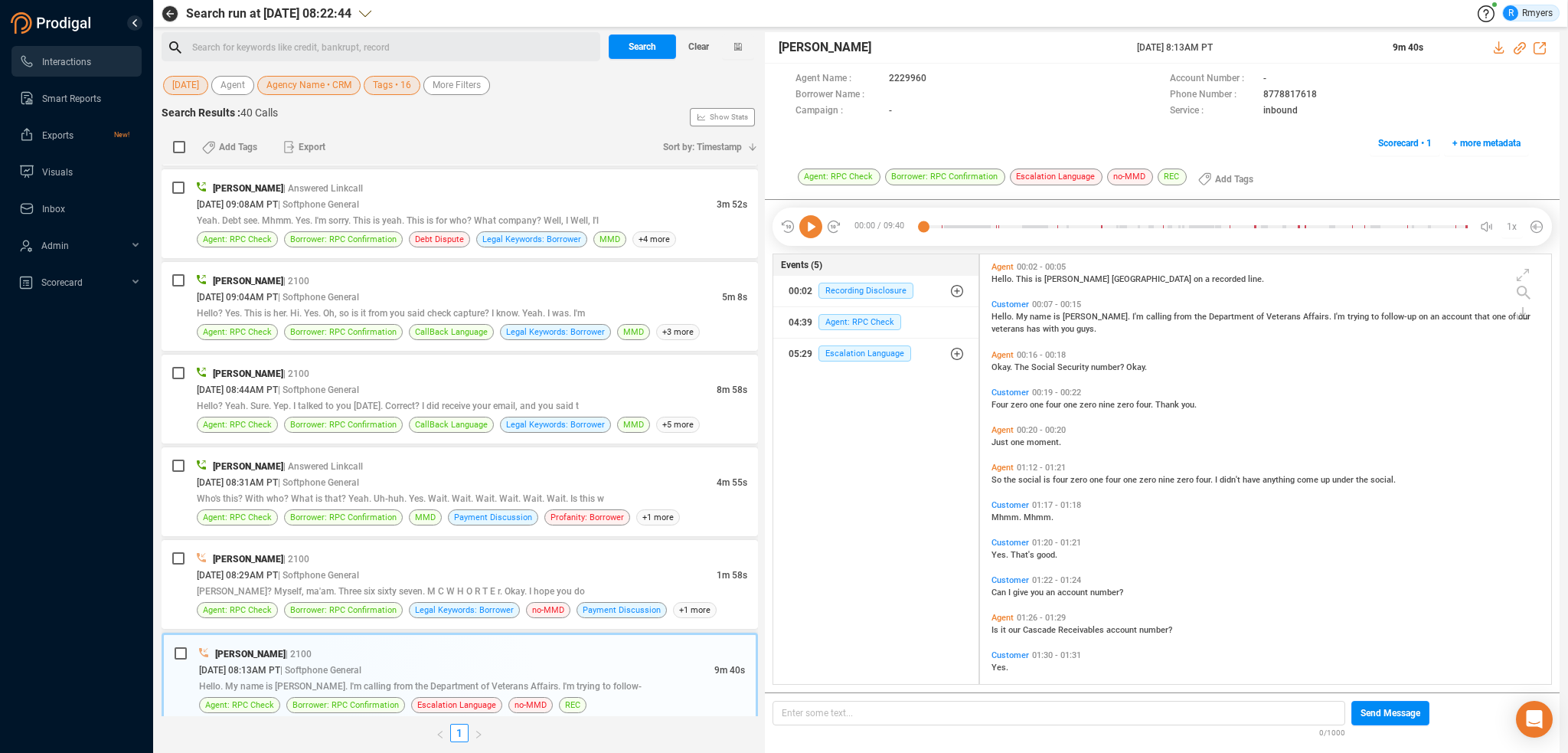
click at [810, 229] on icon at bounding box center [810, 226] width 23 height 23
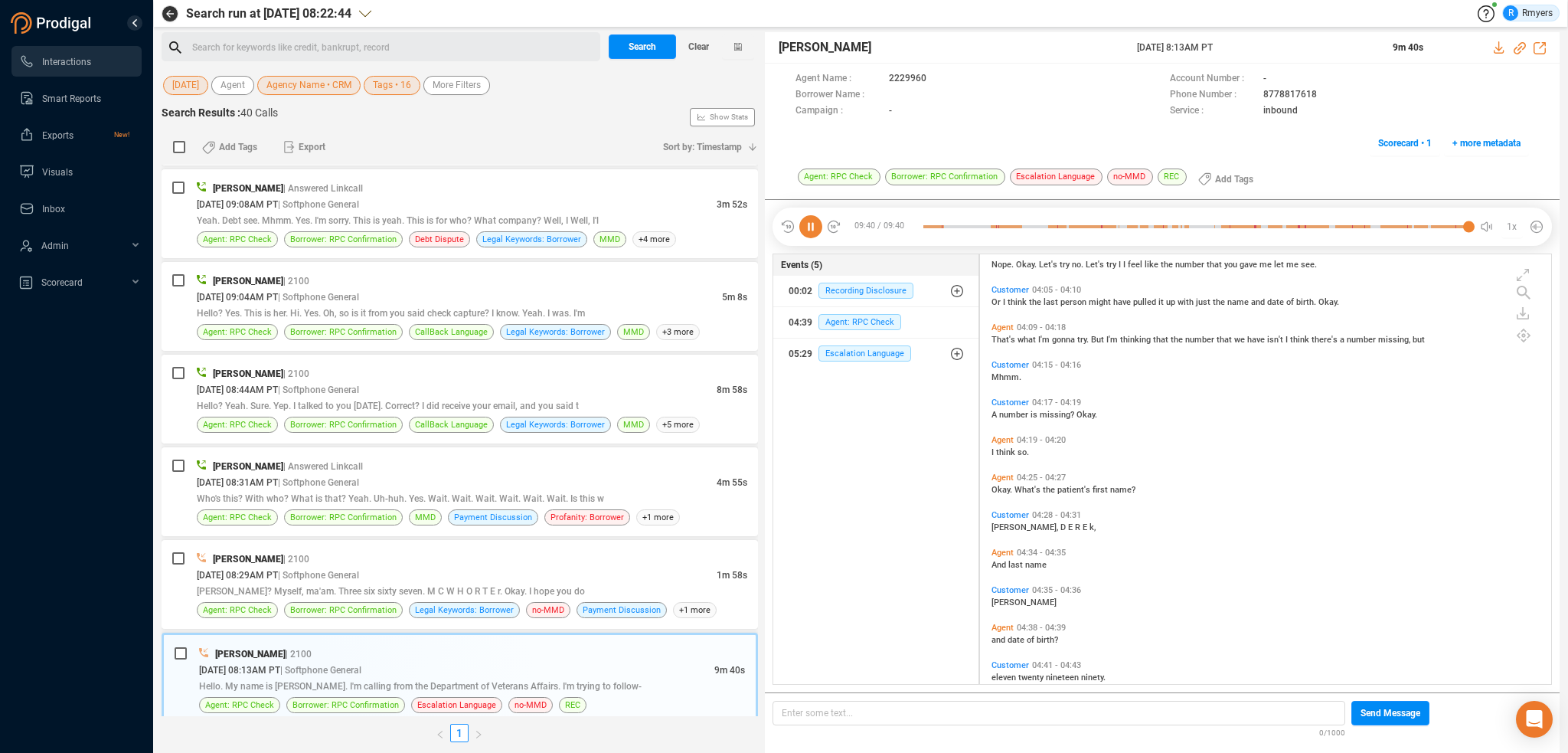
scroll to position [1302, 0]
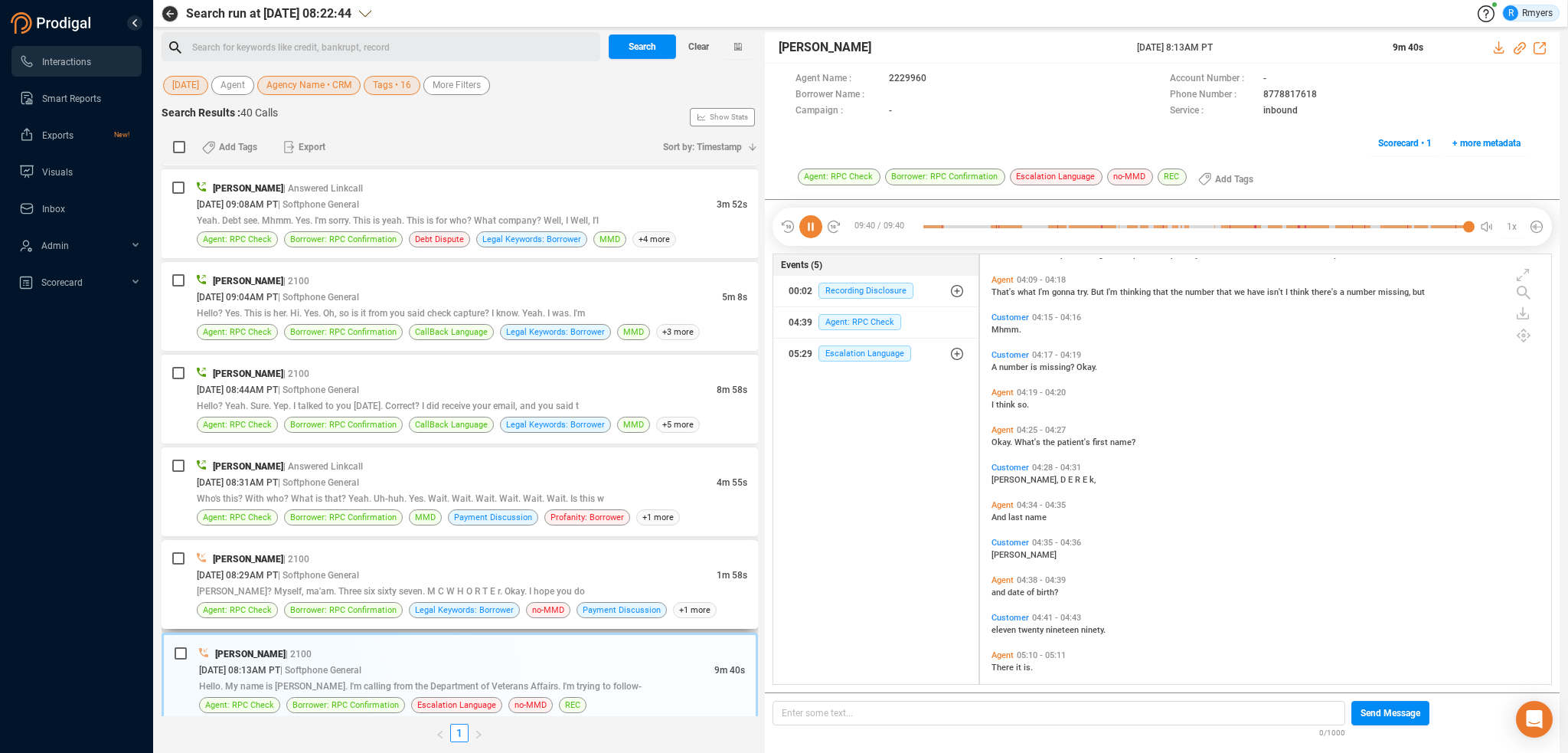
click at [327, 570] on span "| Softphone General" at bounding box center [318, 575] width 81 height 10
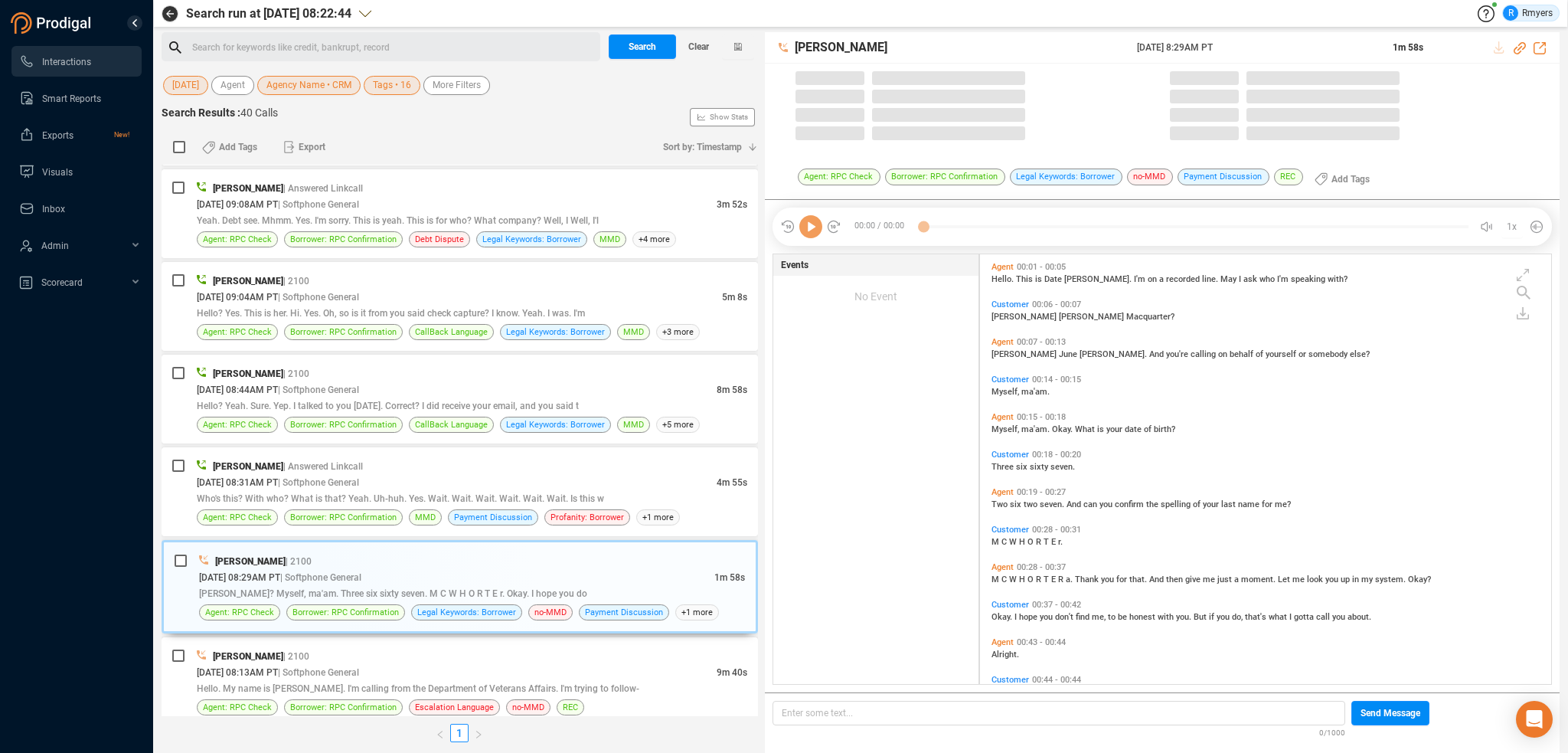
scroll to position [426, 563]
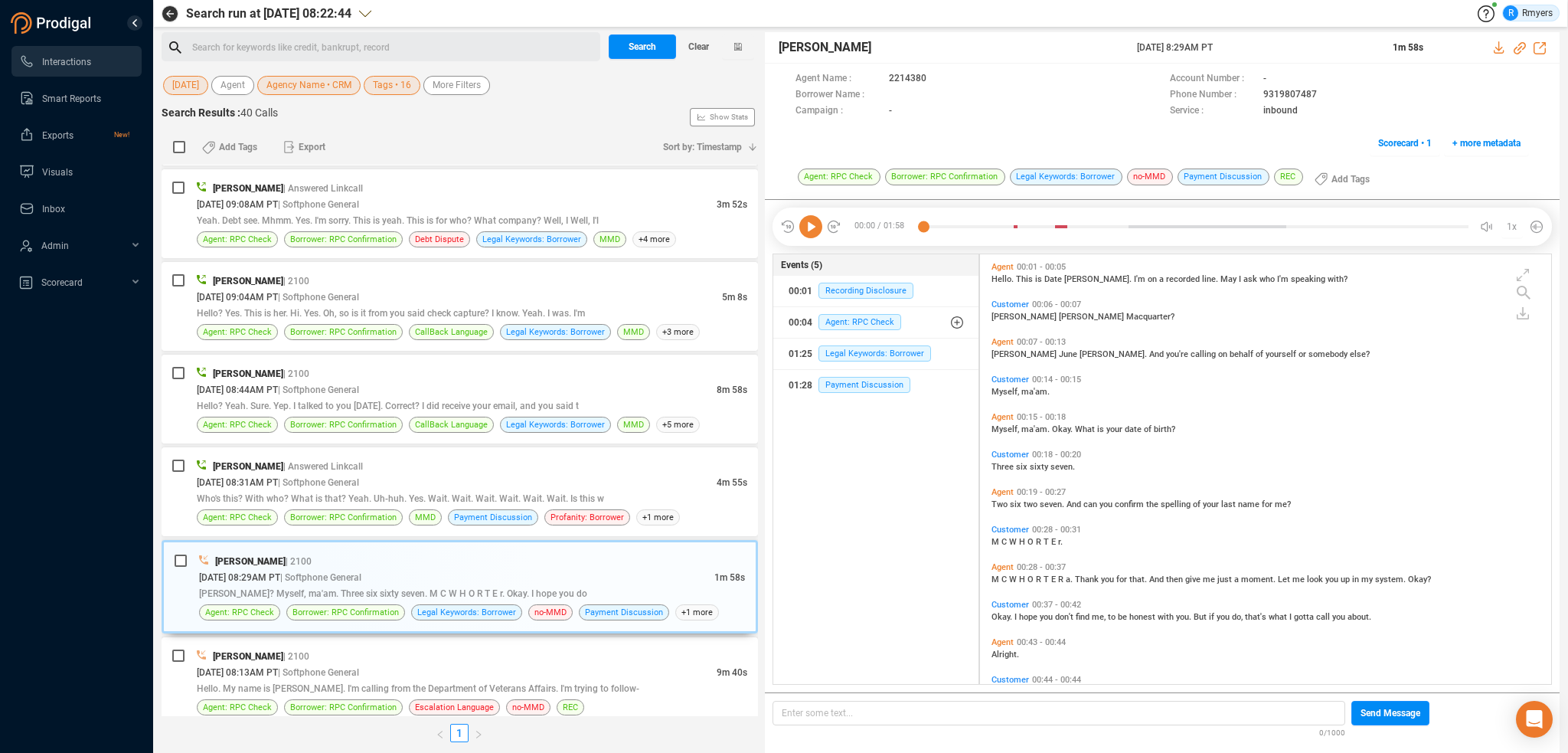
click at [805, 231] on icon at bounding box center [810, 226] width 23 height 23
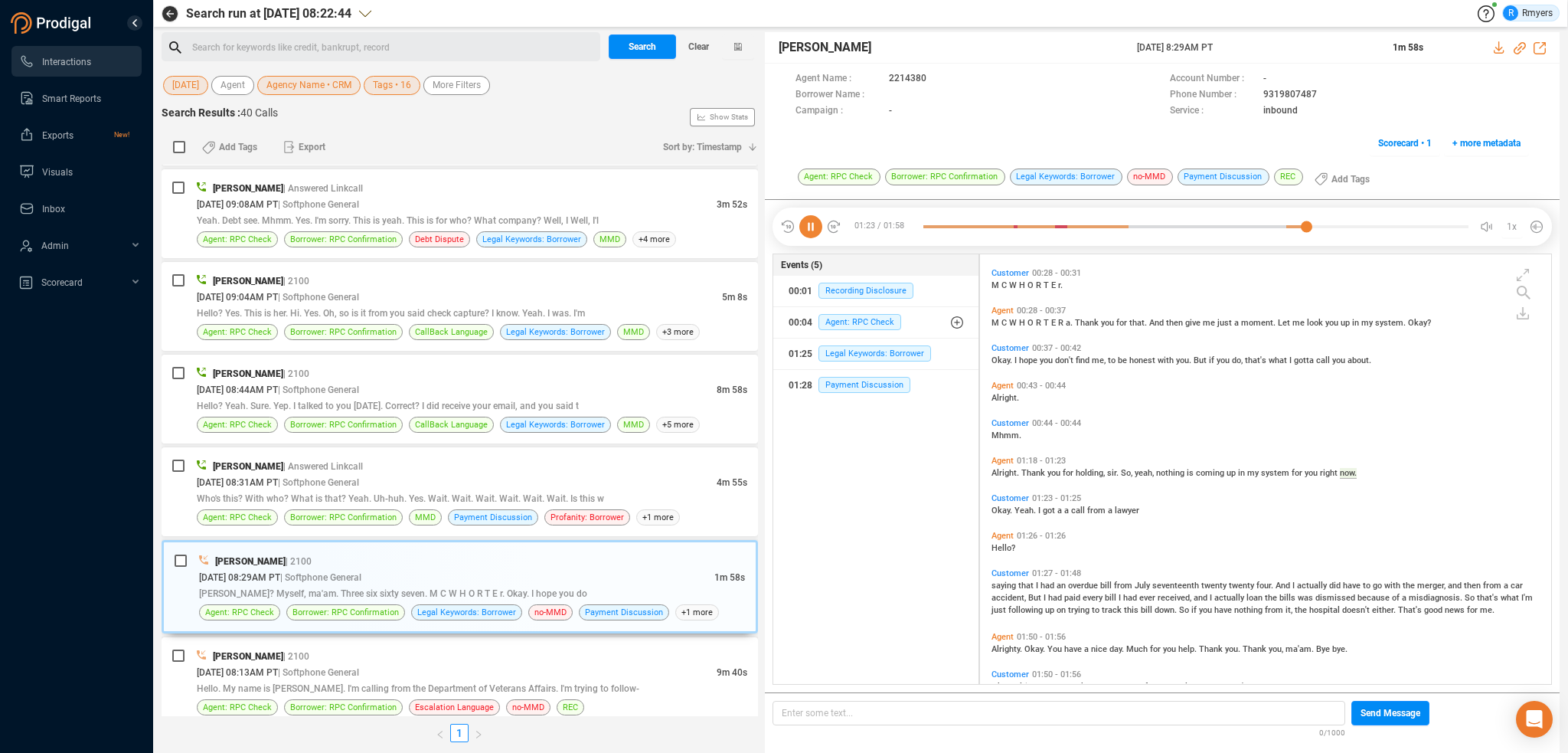
scroll to position [288, 0]
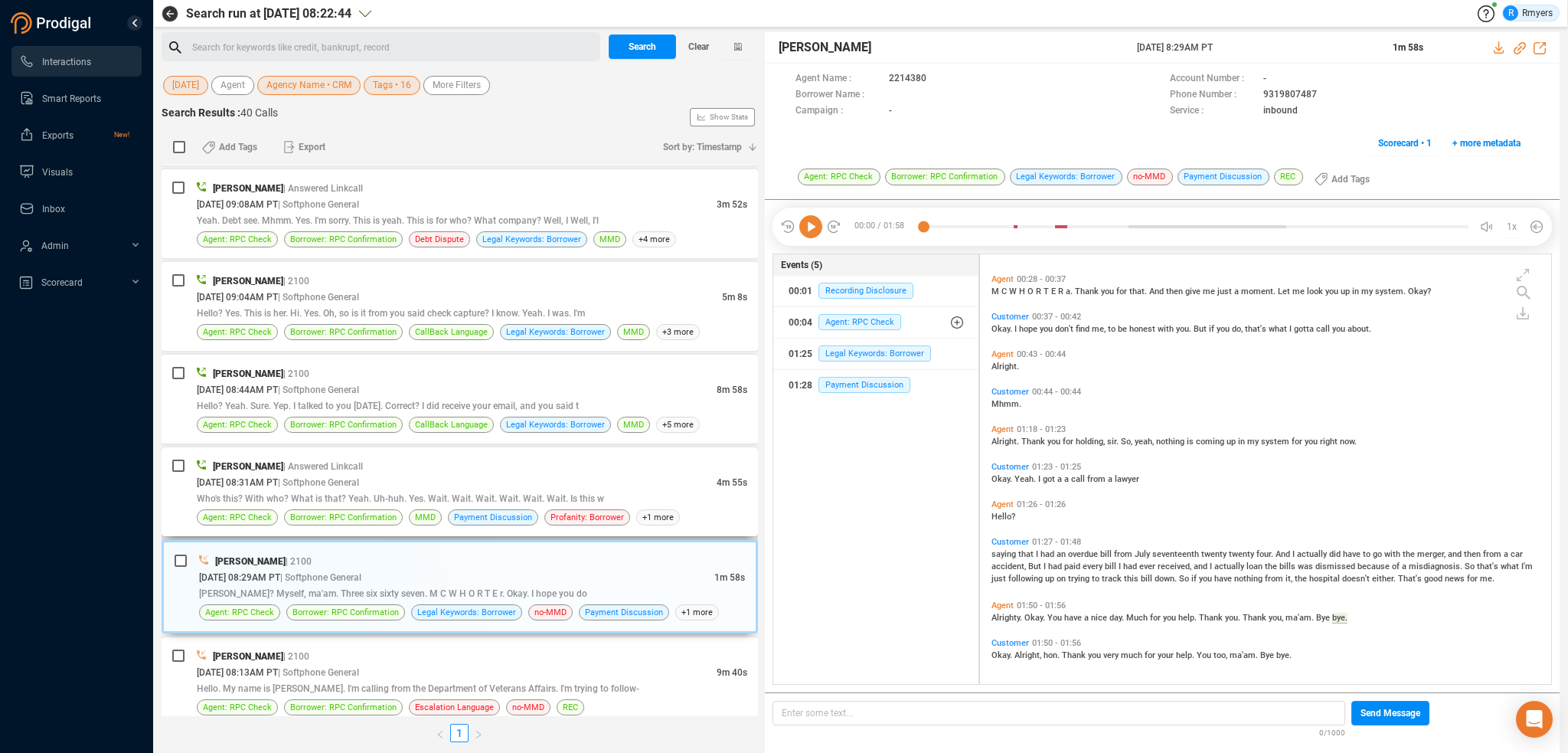
click at [359, 477] on span "| Softphone General" at bounding box center [318, 482] width 81 height 10
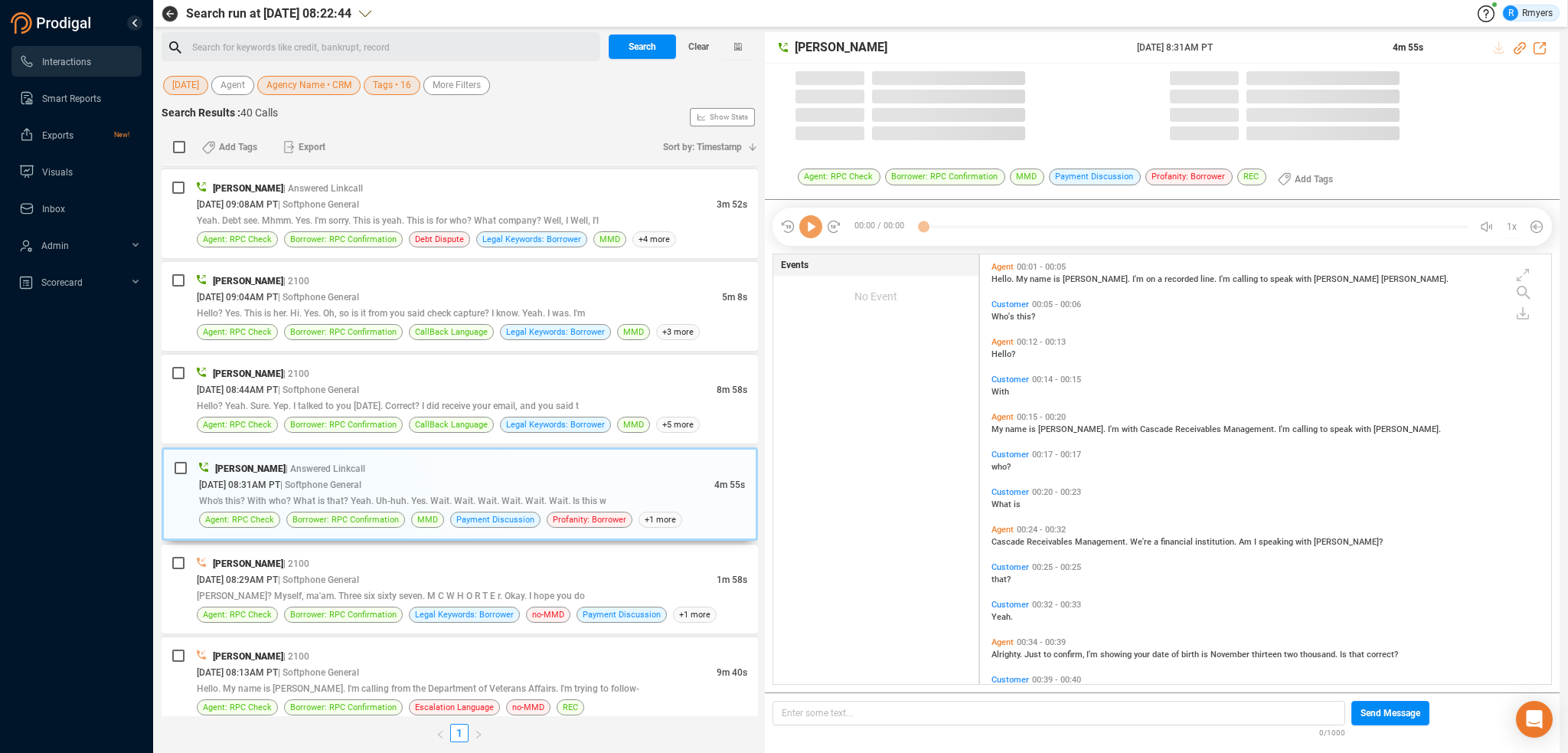
scroll to position [426, 563]
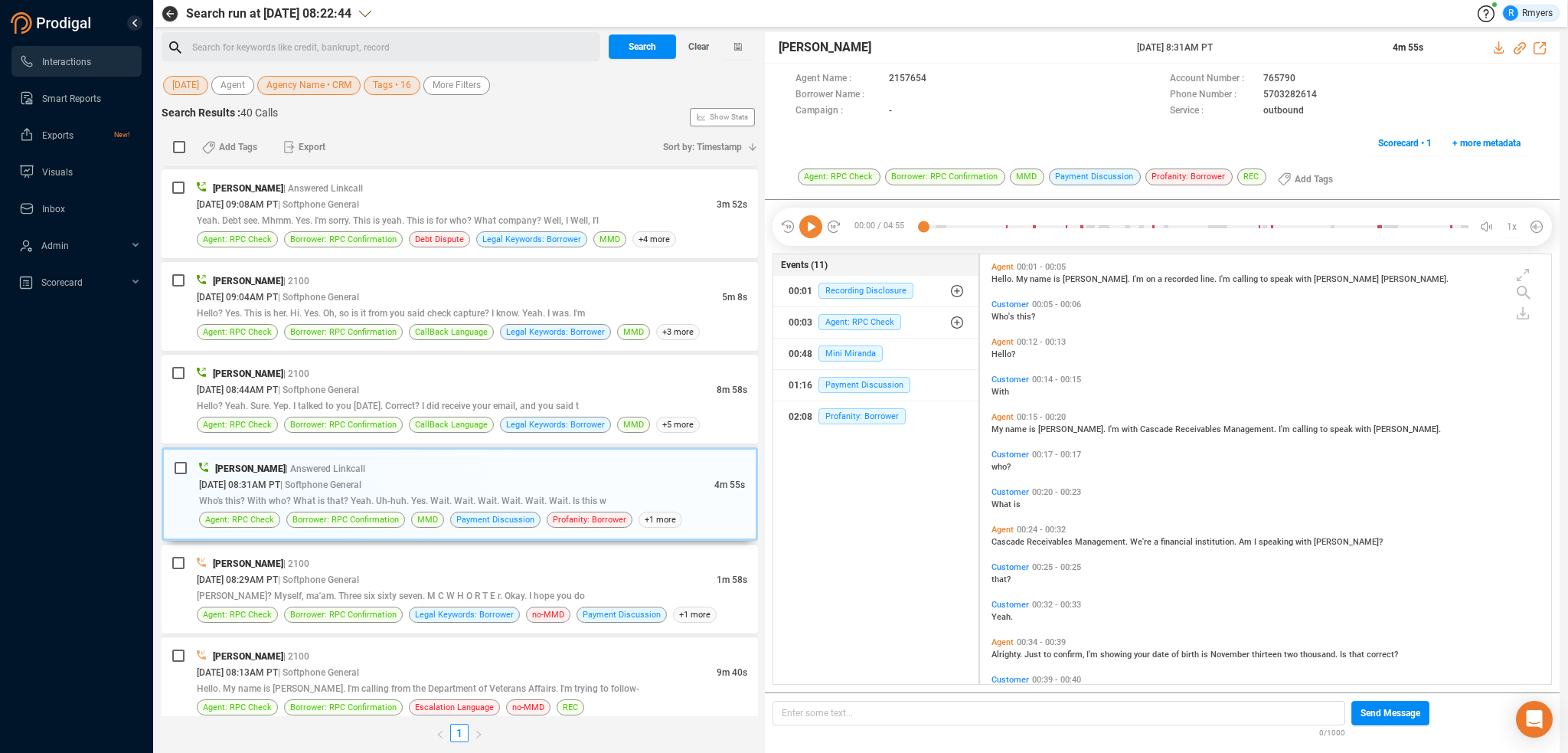
click at [804, 231] on icon at bounding box center [810, 226] width 23 height 23
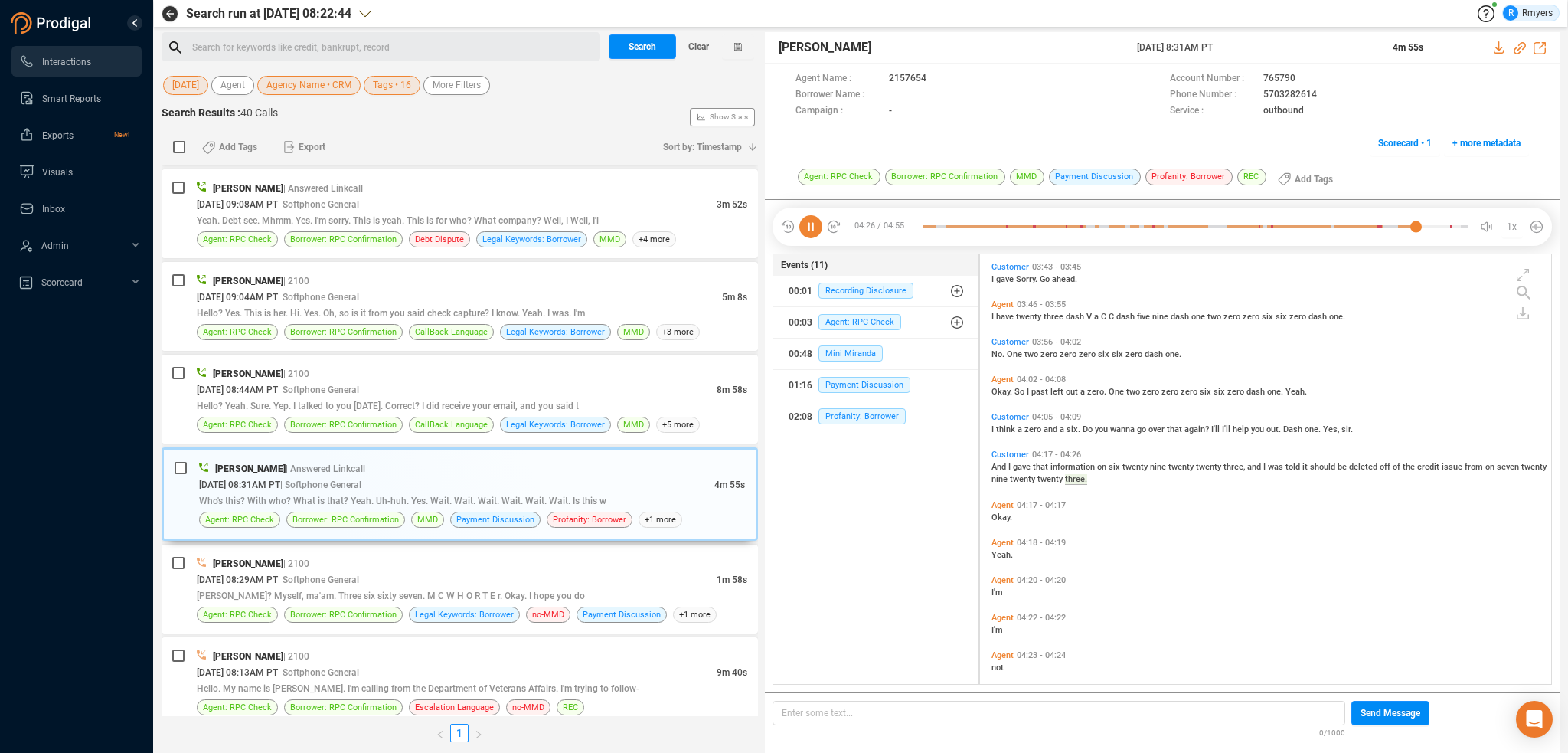
scroll to position [1829, 0]
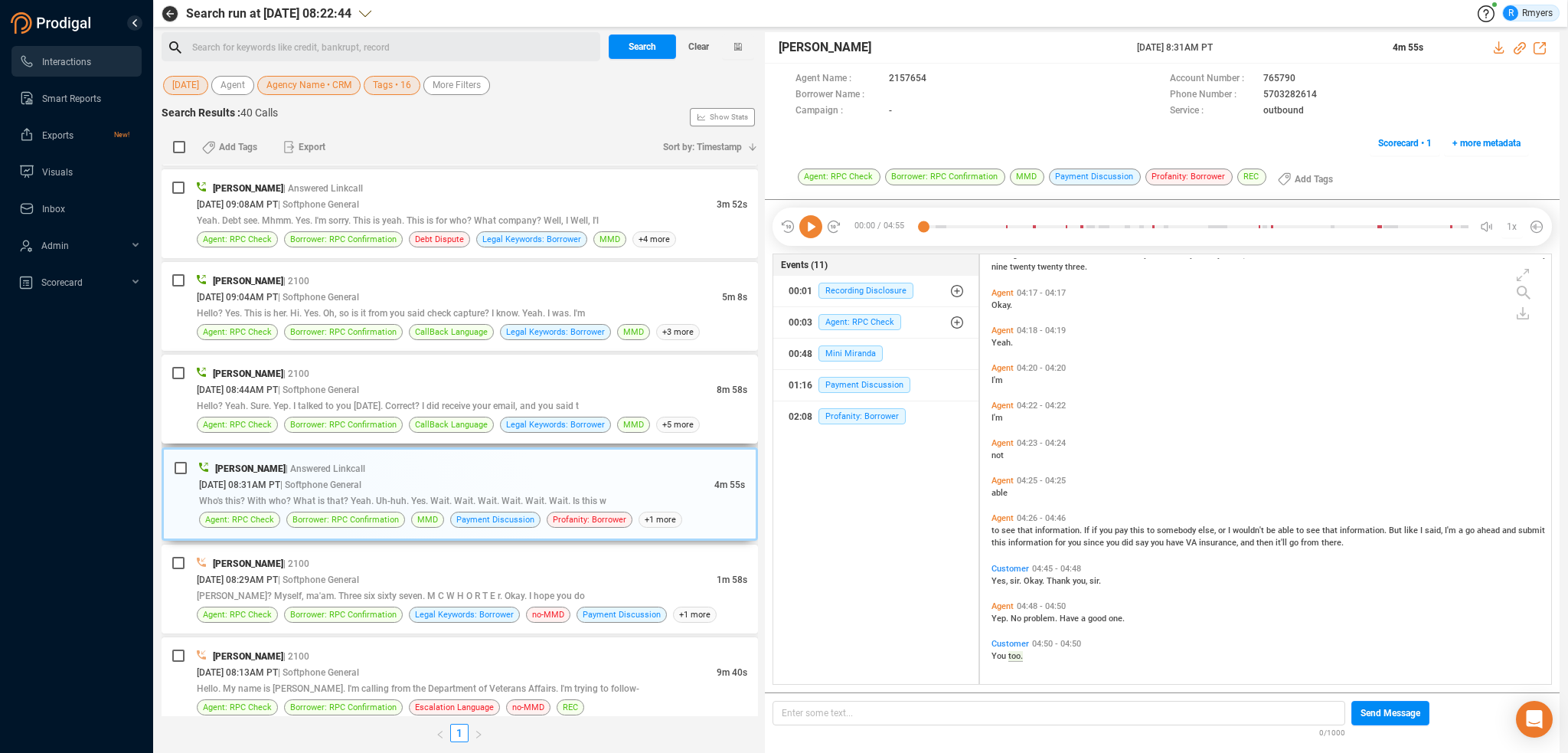
click at [508, 382] on div "09/22/2025 @ 08:44AM PT | Softphone General" at bounding box center [456, 390] width 519 height 16
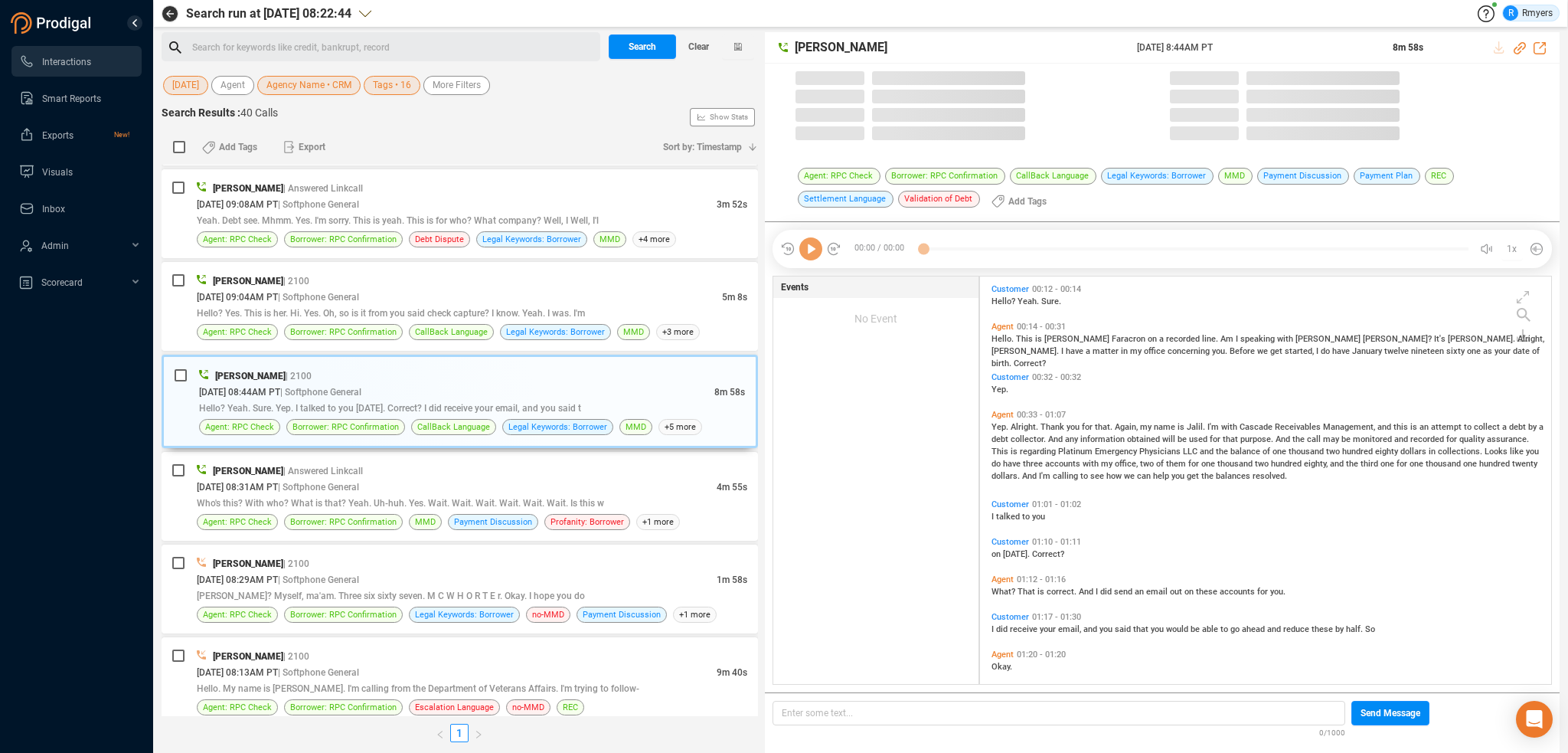
scroll to position [405, 563]
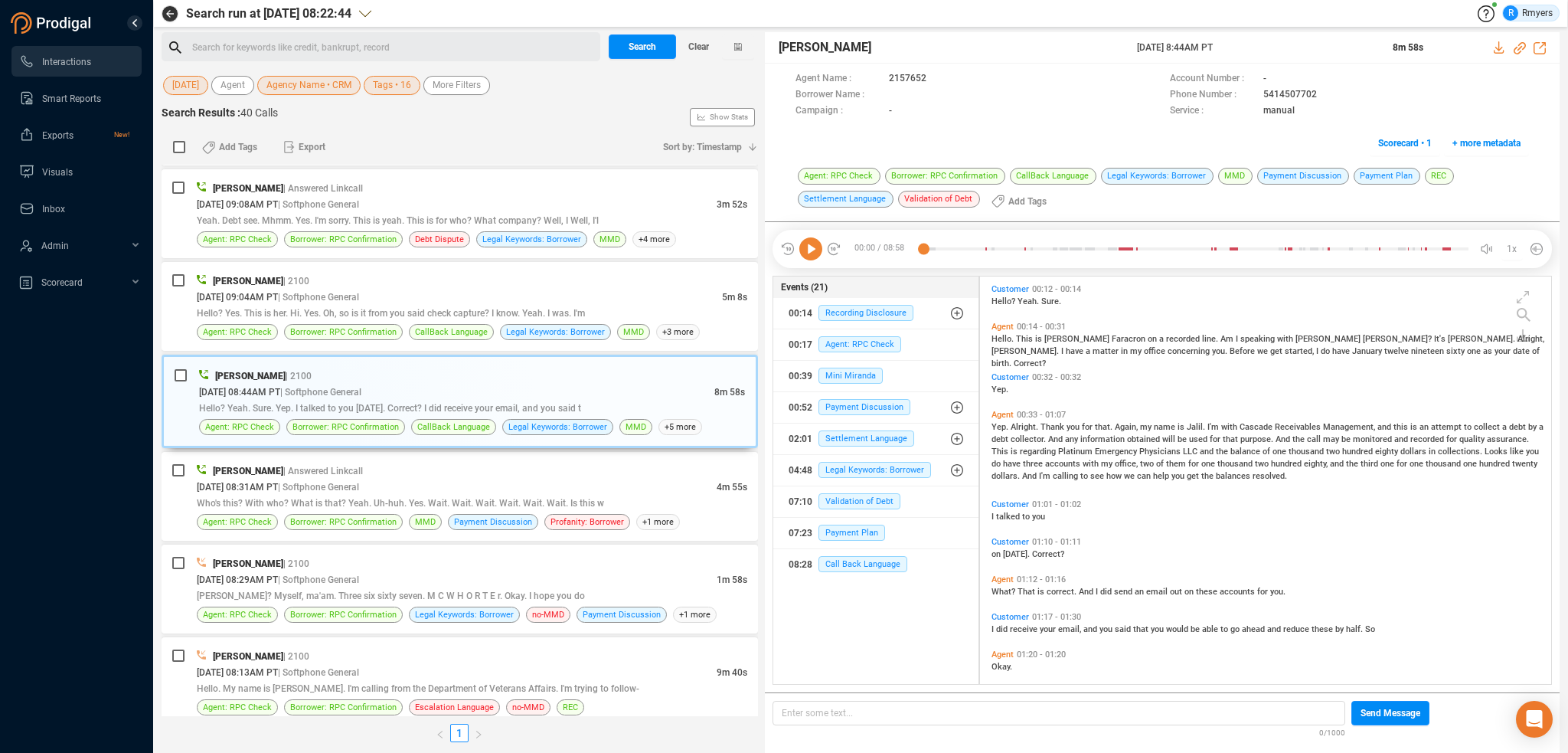
click at [812, 251] on icon at bounding box center [810, 249] width 23 height 23
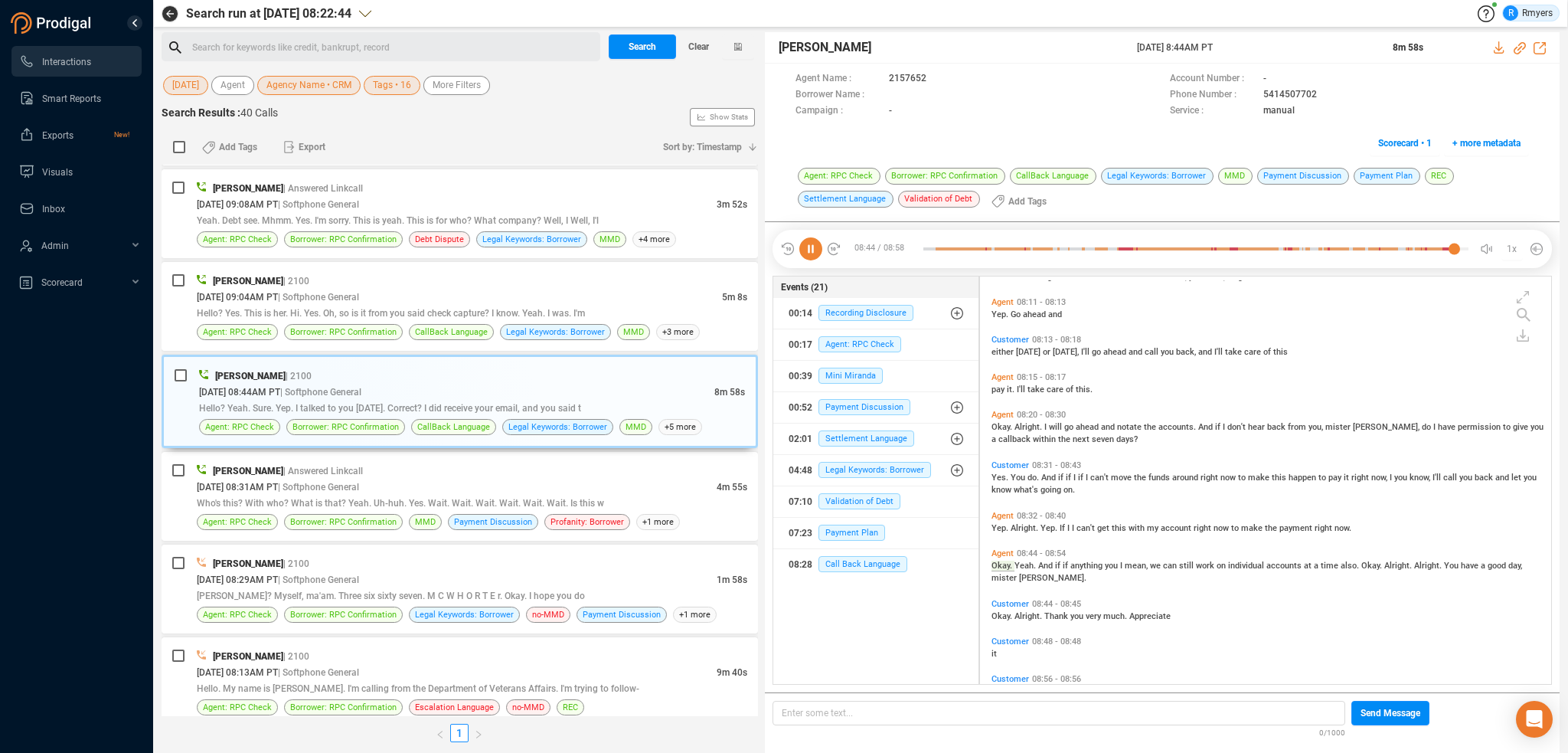
scroll to position [2235, 0]
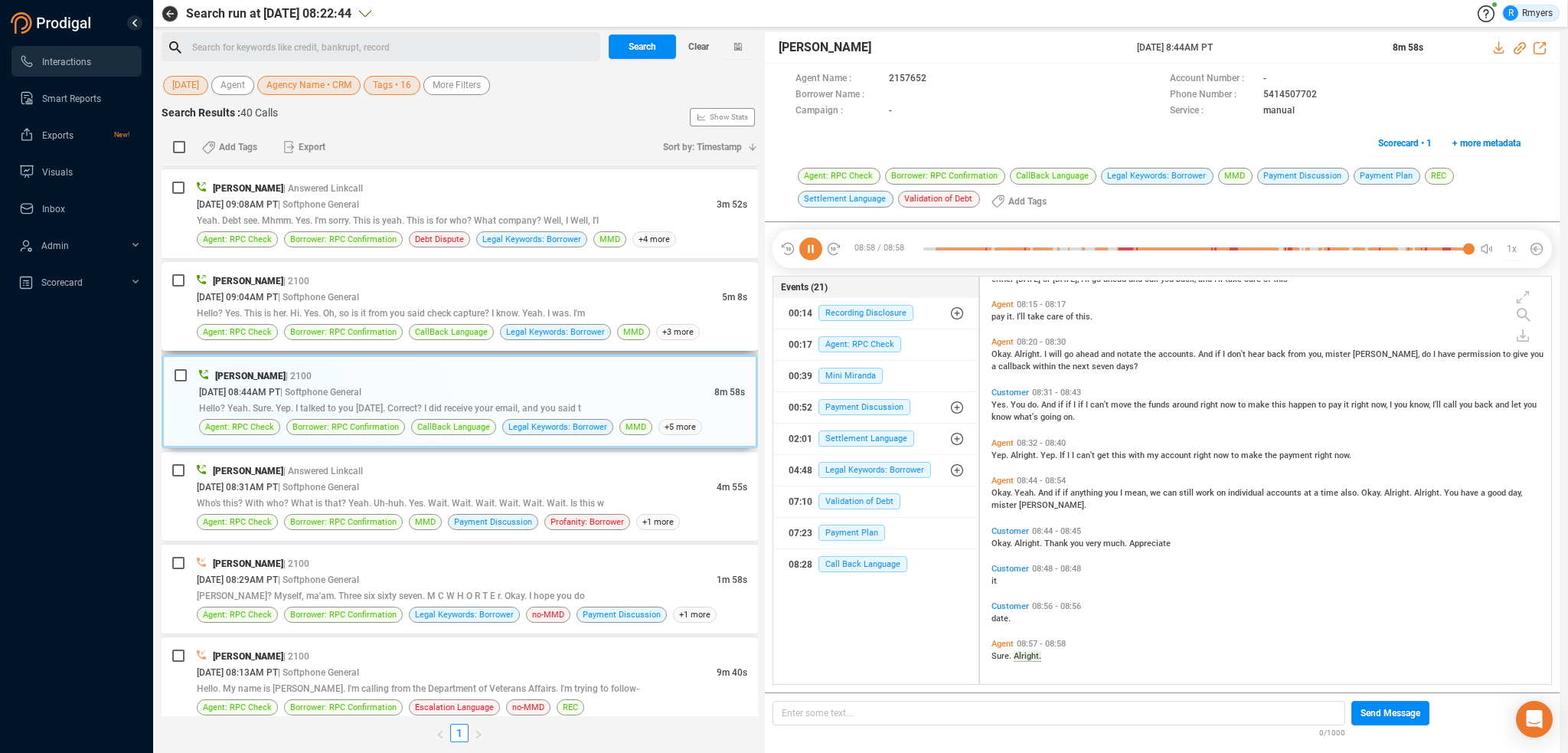
click at [450, 289] on div "09/22/2025 @ 09:04AM PT | Softphone General" at bounding box center [458, 297] width 525 height 16
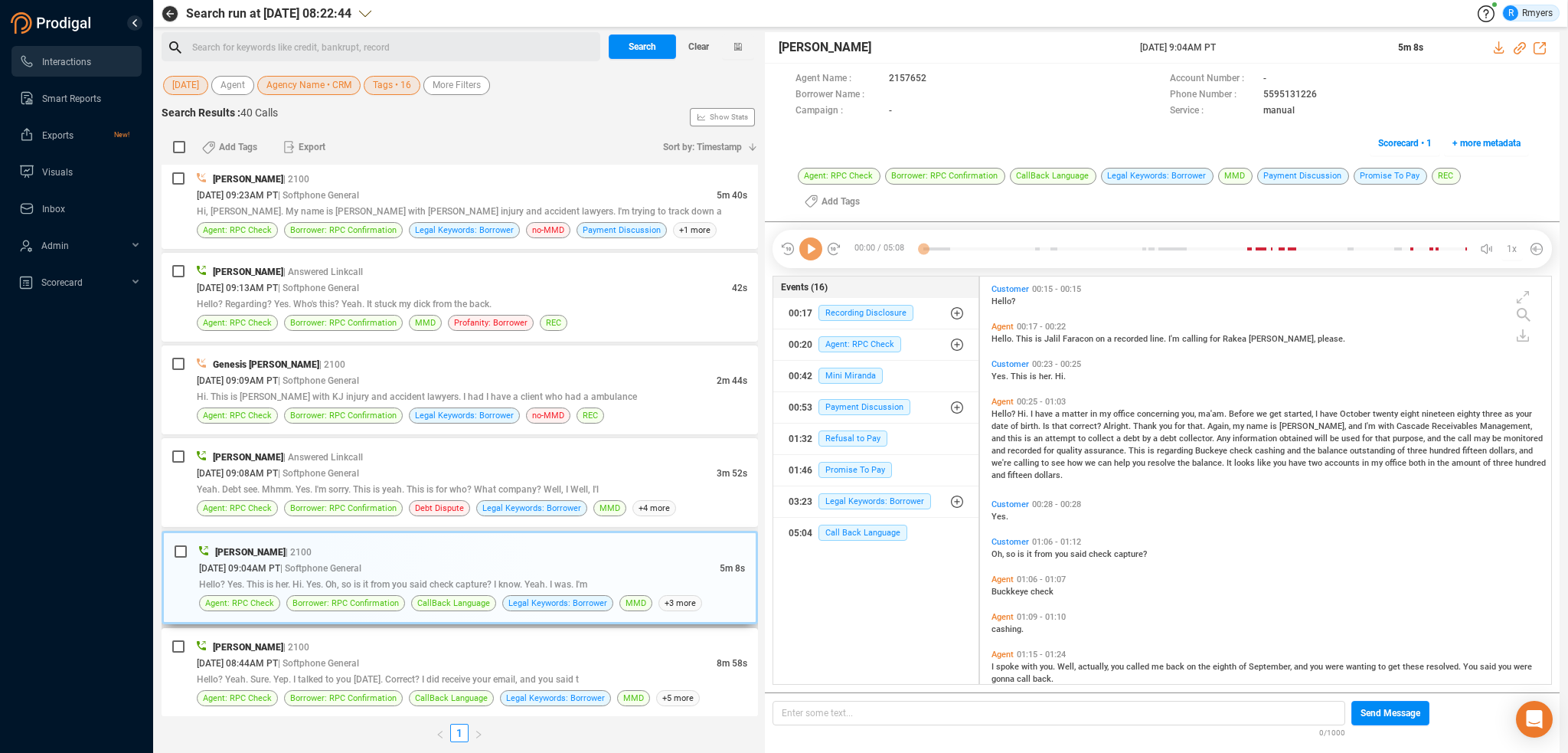
scroll to position [2763, 0]
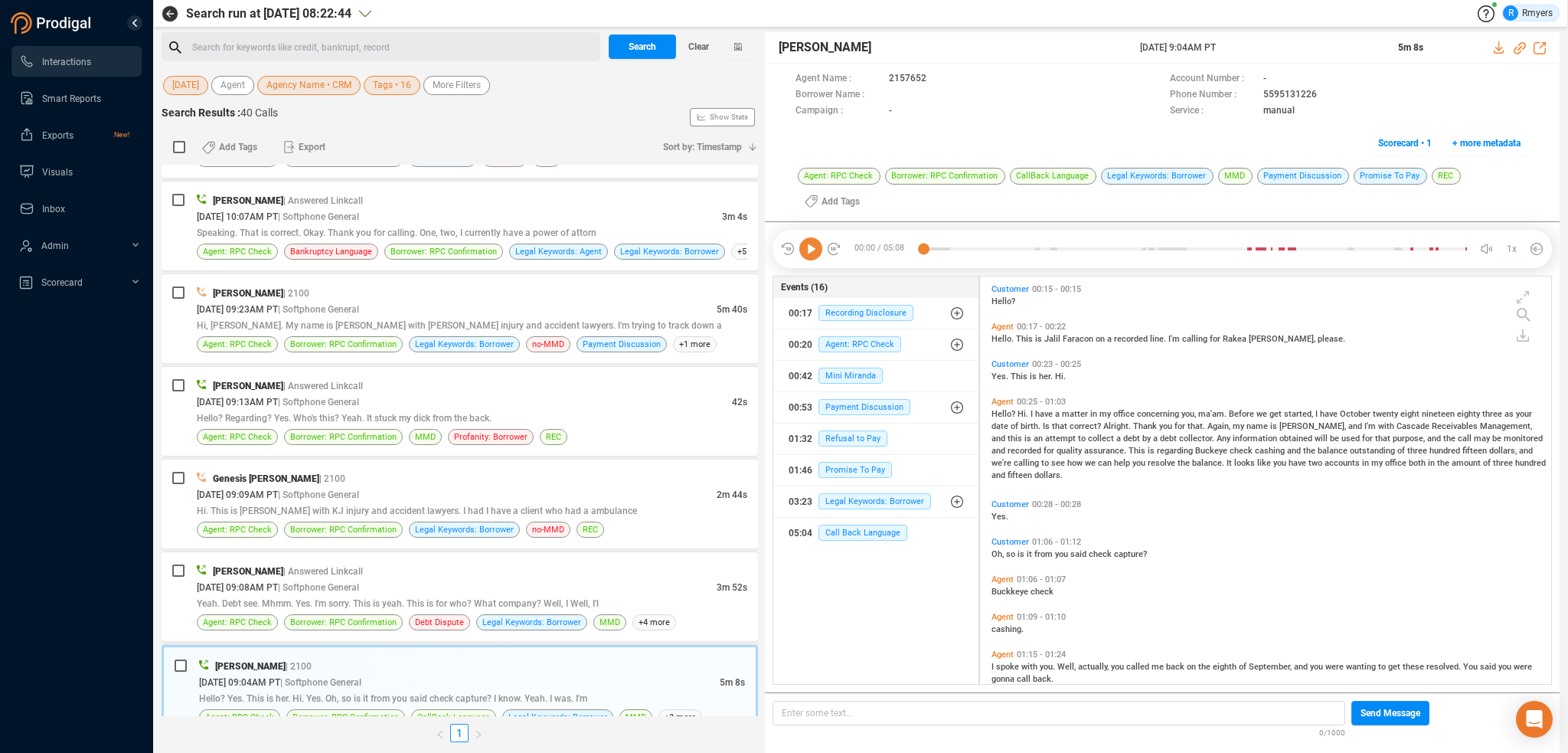
click at [806, 253] on icon at bounding box center [810, 249] width 23 height 23
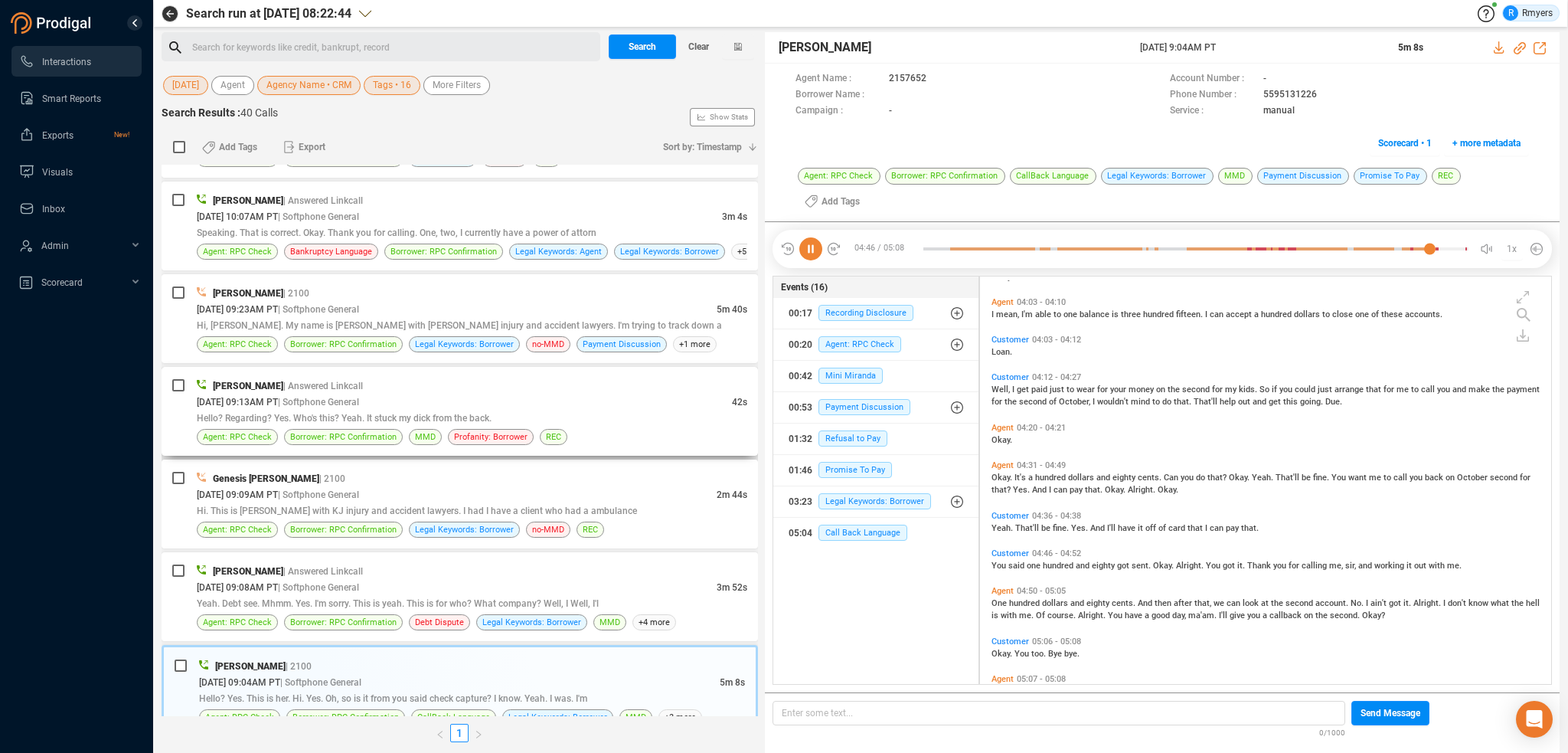
scroll to position [1229, 0]
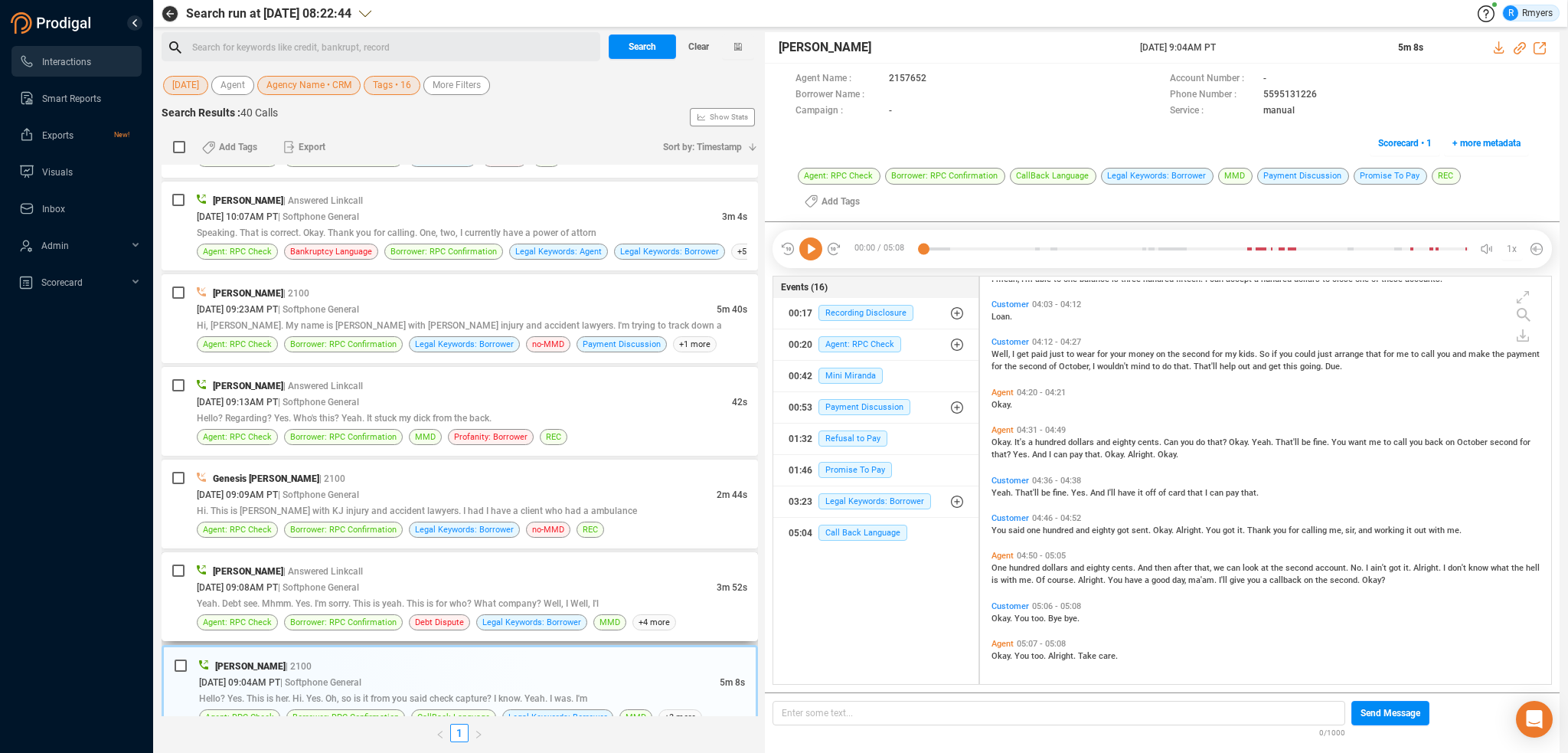
click at [359, 582] on span "| Softphone General" at bounding box center [318, 587] width 81 height 10
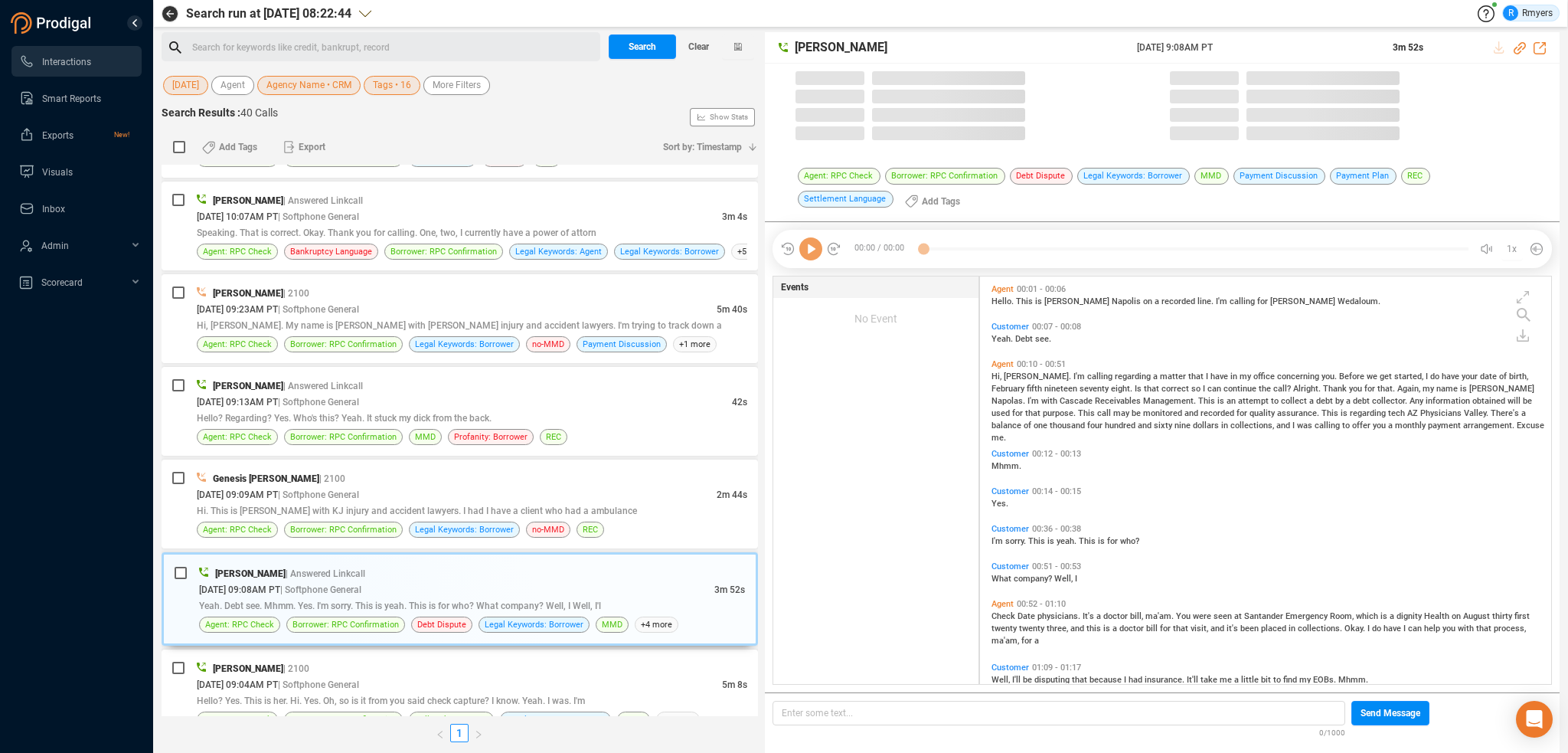
scroll to position [405, 563]
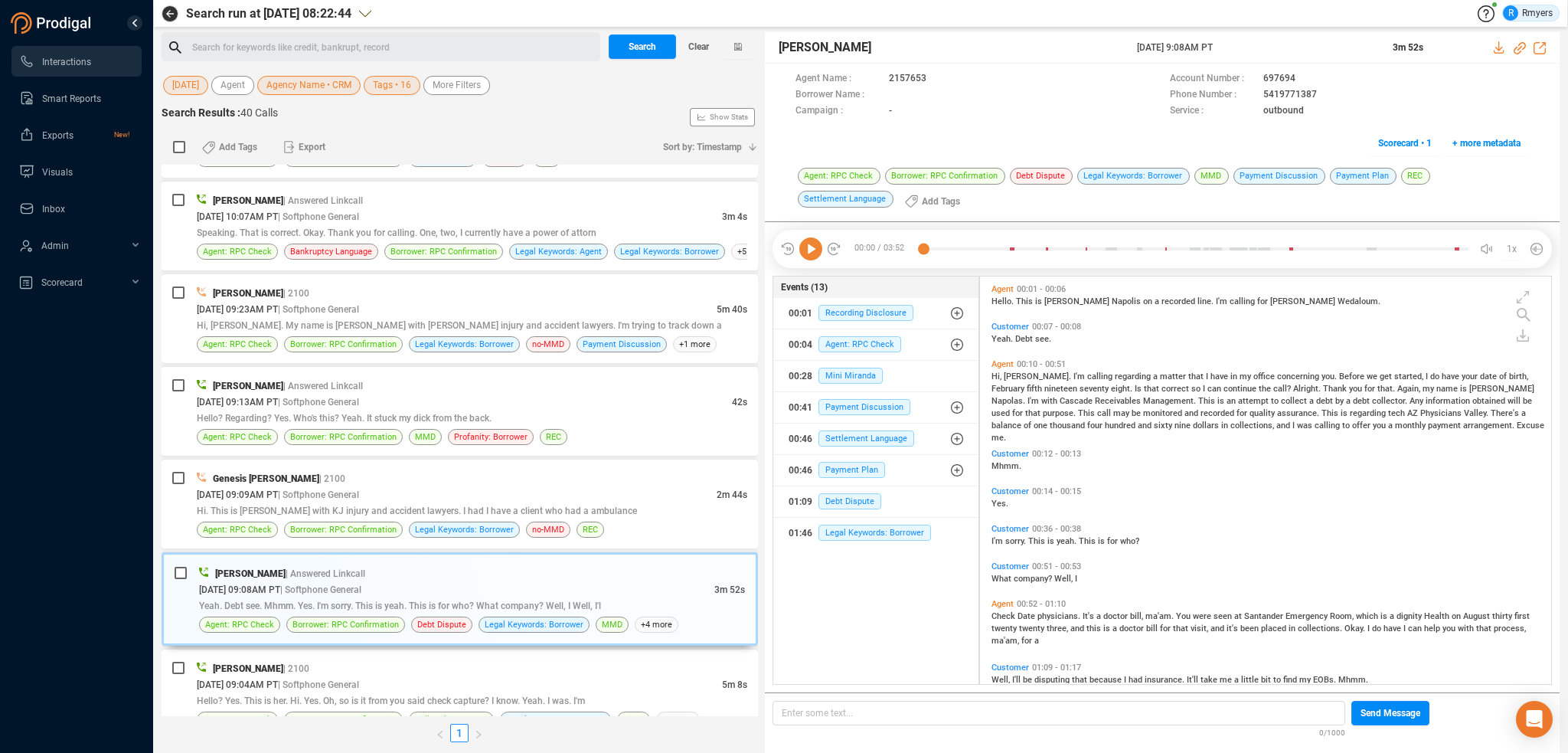
click at [814, 258] on icon at bounding box center [810, 249] width 23 height 23
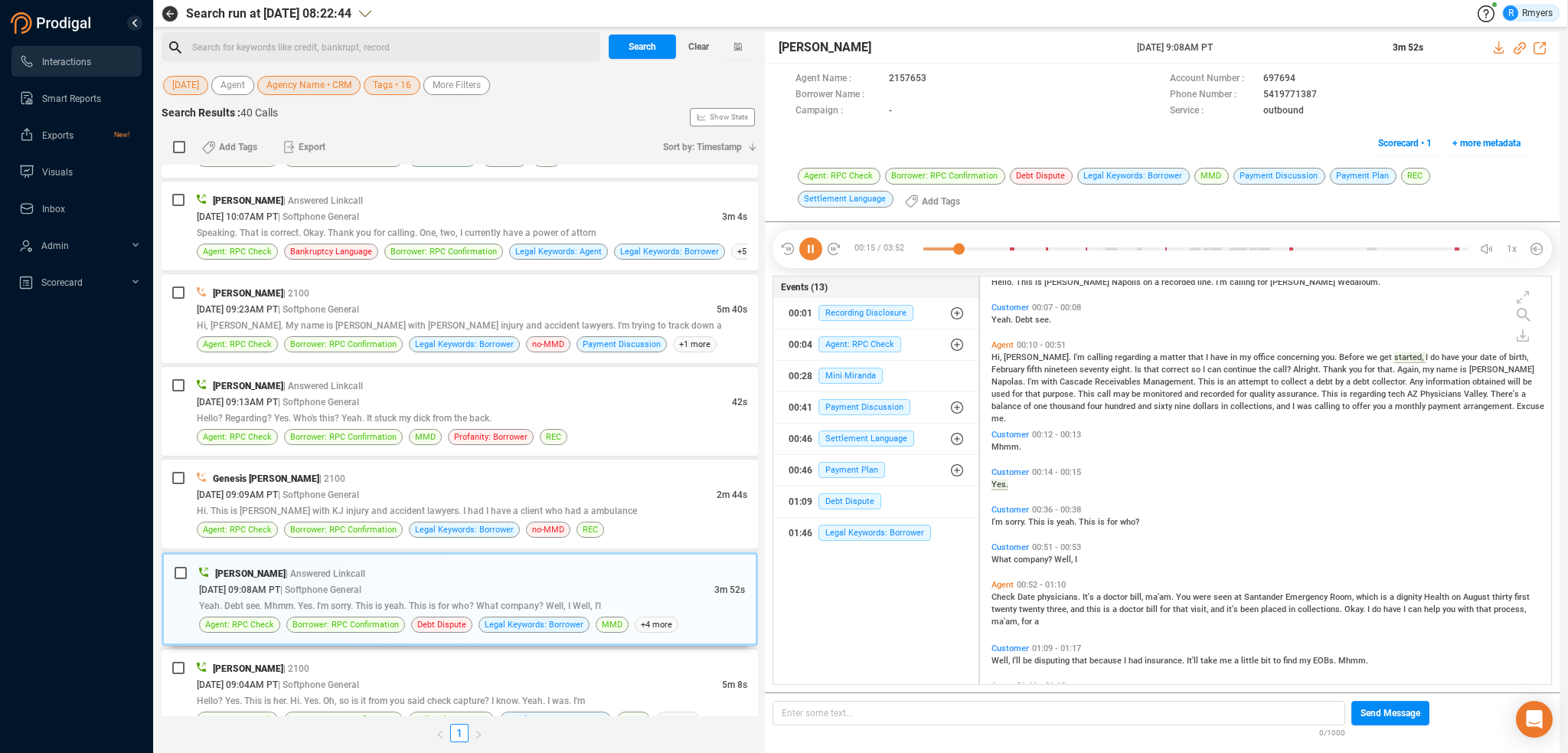
scroll to position [0, 0]
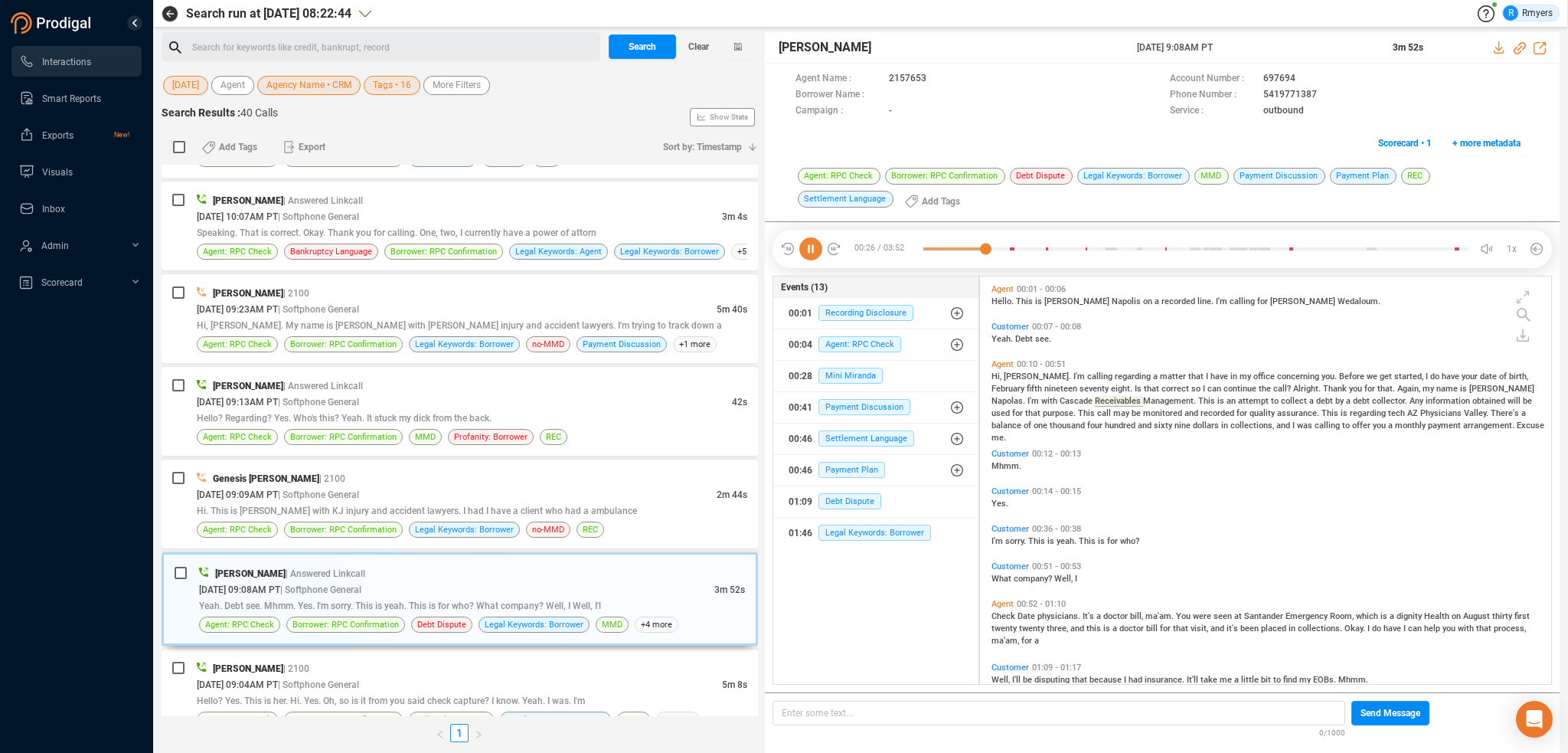
click at [816, 250] on icon at bounding box center [810, 249] width 23 height 23
click at [805, 248] on icon at bounding box center [810, 249] width 23 height 23
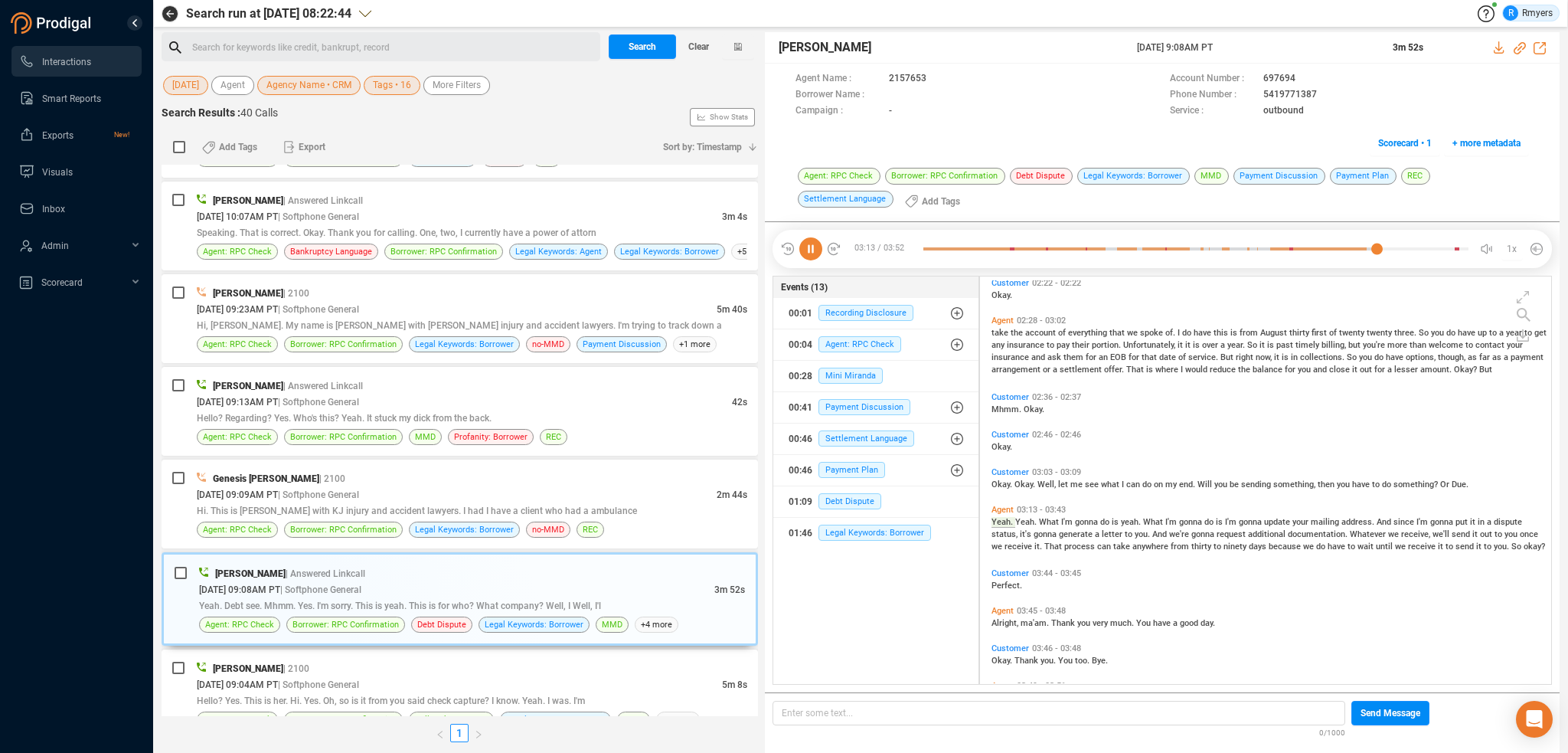
scroll to position [1003, 0]
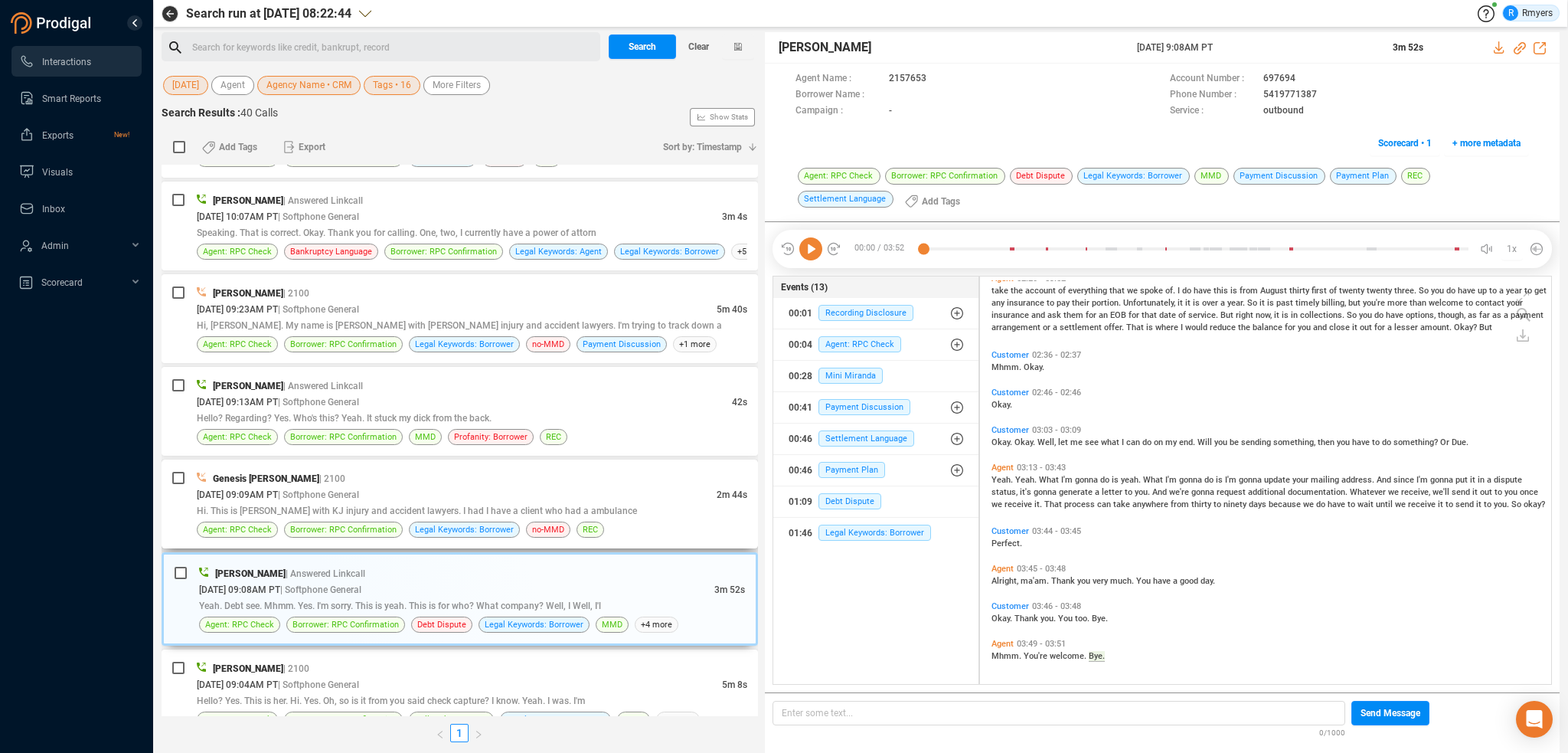
click at [278, 489] on span "[DATE] 09:09AM PT" at bounding box center [237, 494] width 81 height 10
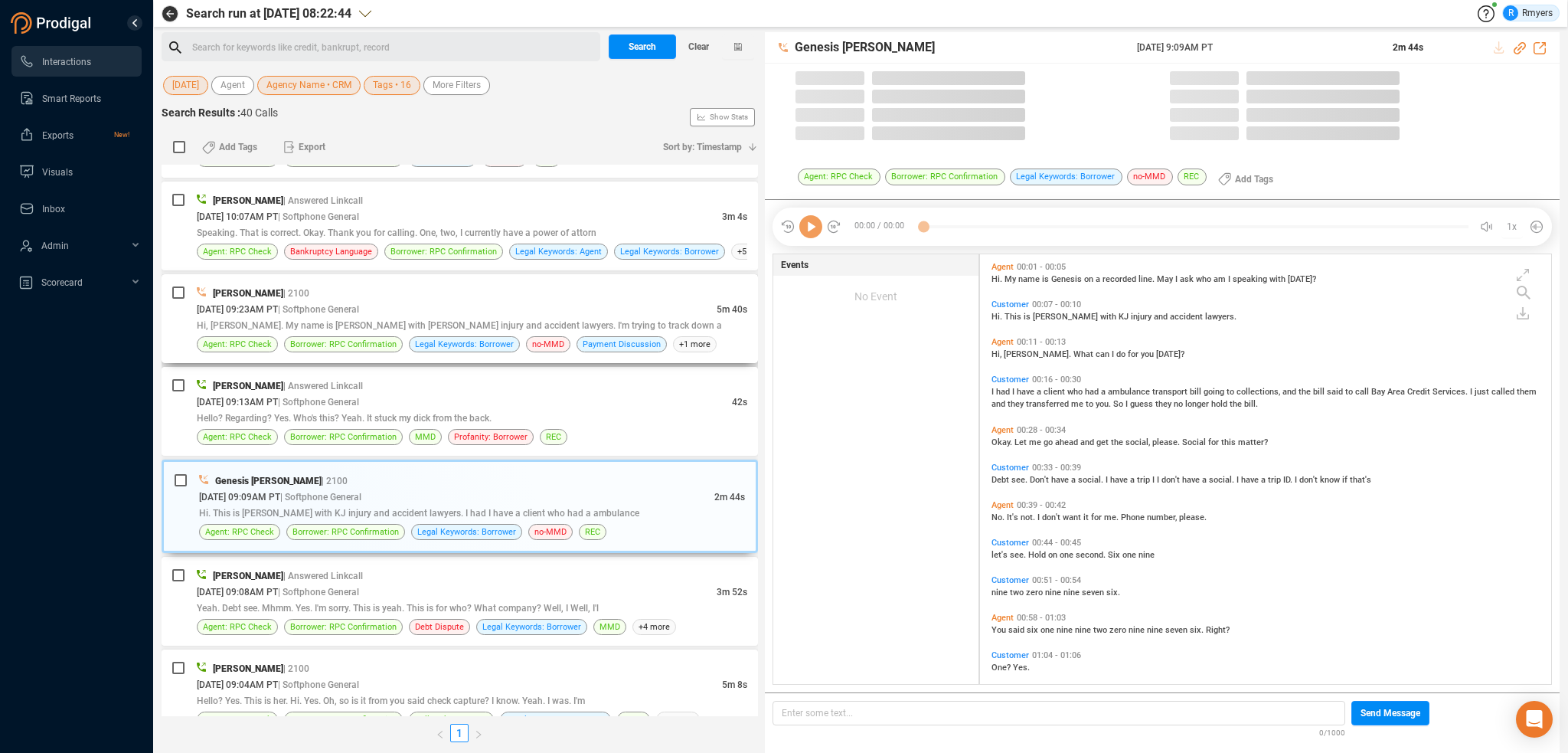
scroll to position [426, 563]
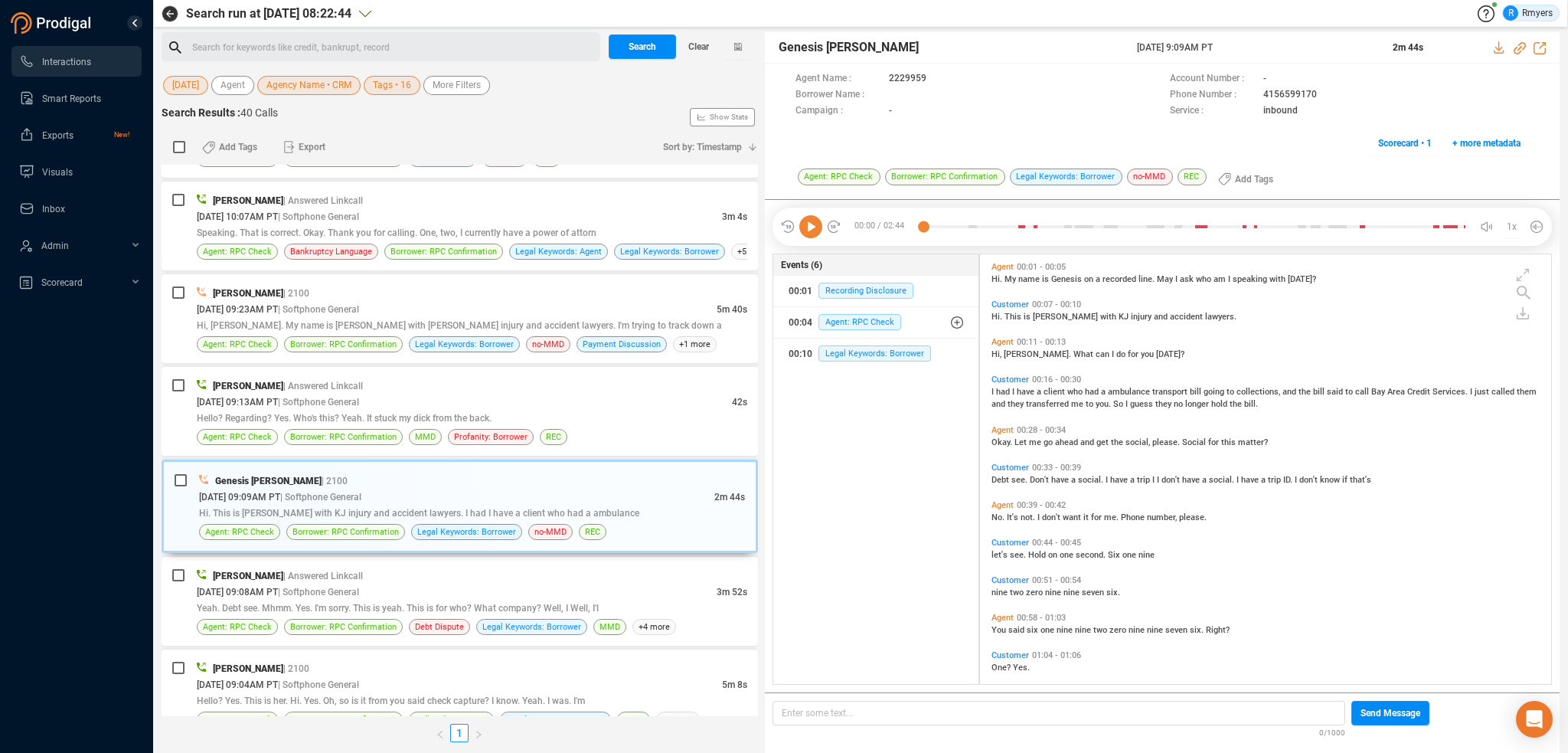
click at [817, 223] on icon at bounding box center [810, 226] width 23 height 23
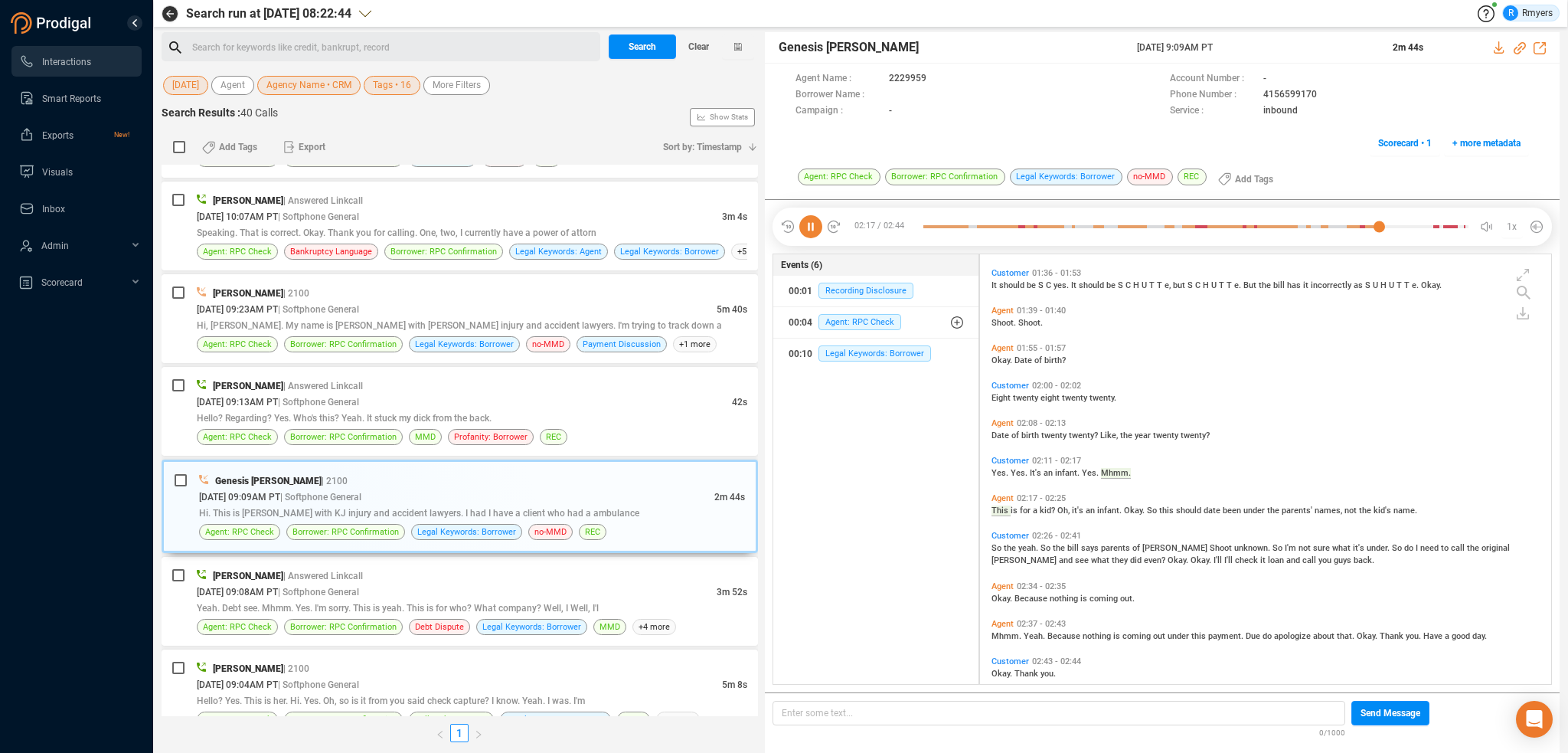
scroll to position [638, 0]
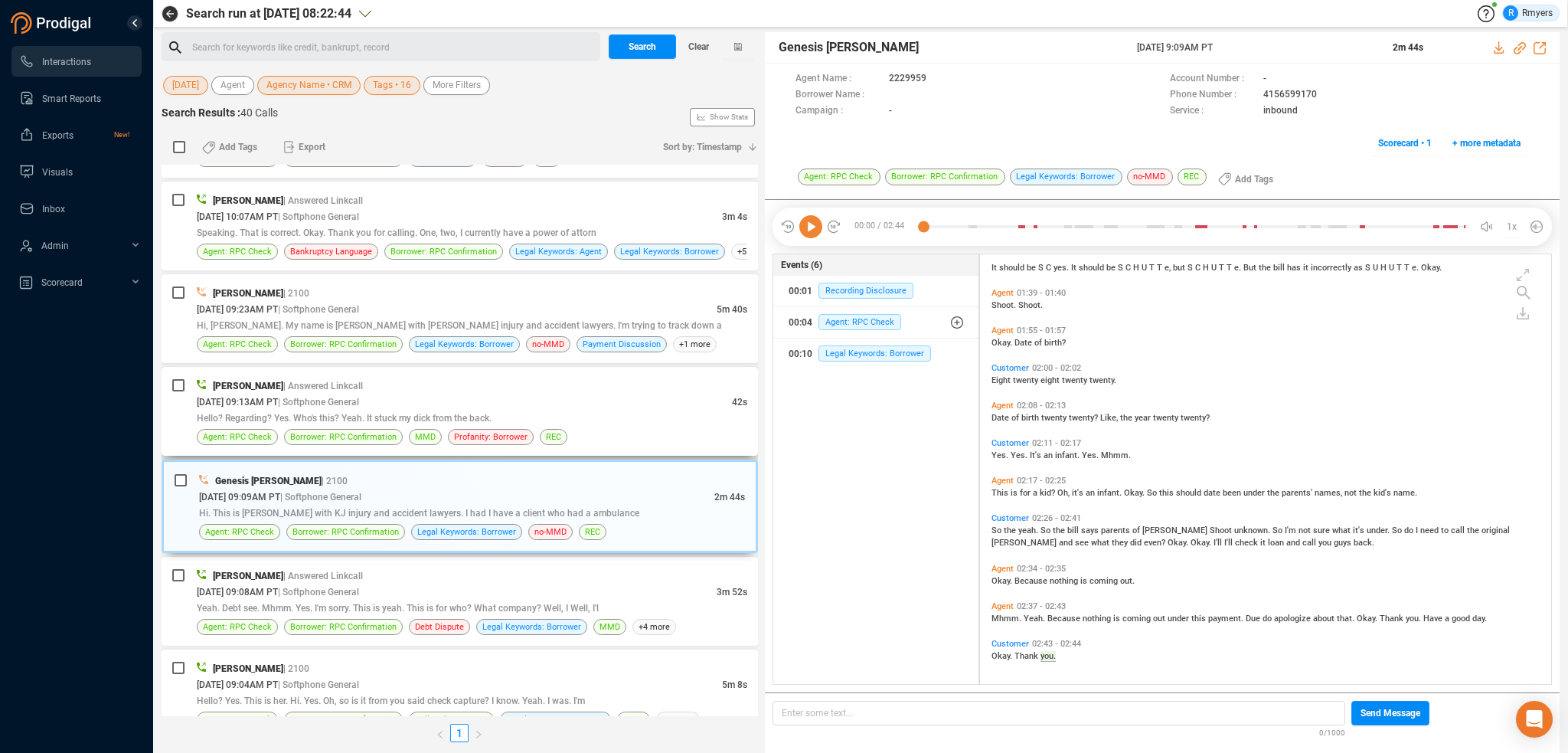
click at [429, 413] on span "Hello? Regarding? Yes. Who's this? Yeah. It stuck my dick from the back." at bounding box center [344, 418] width 295 height 10
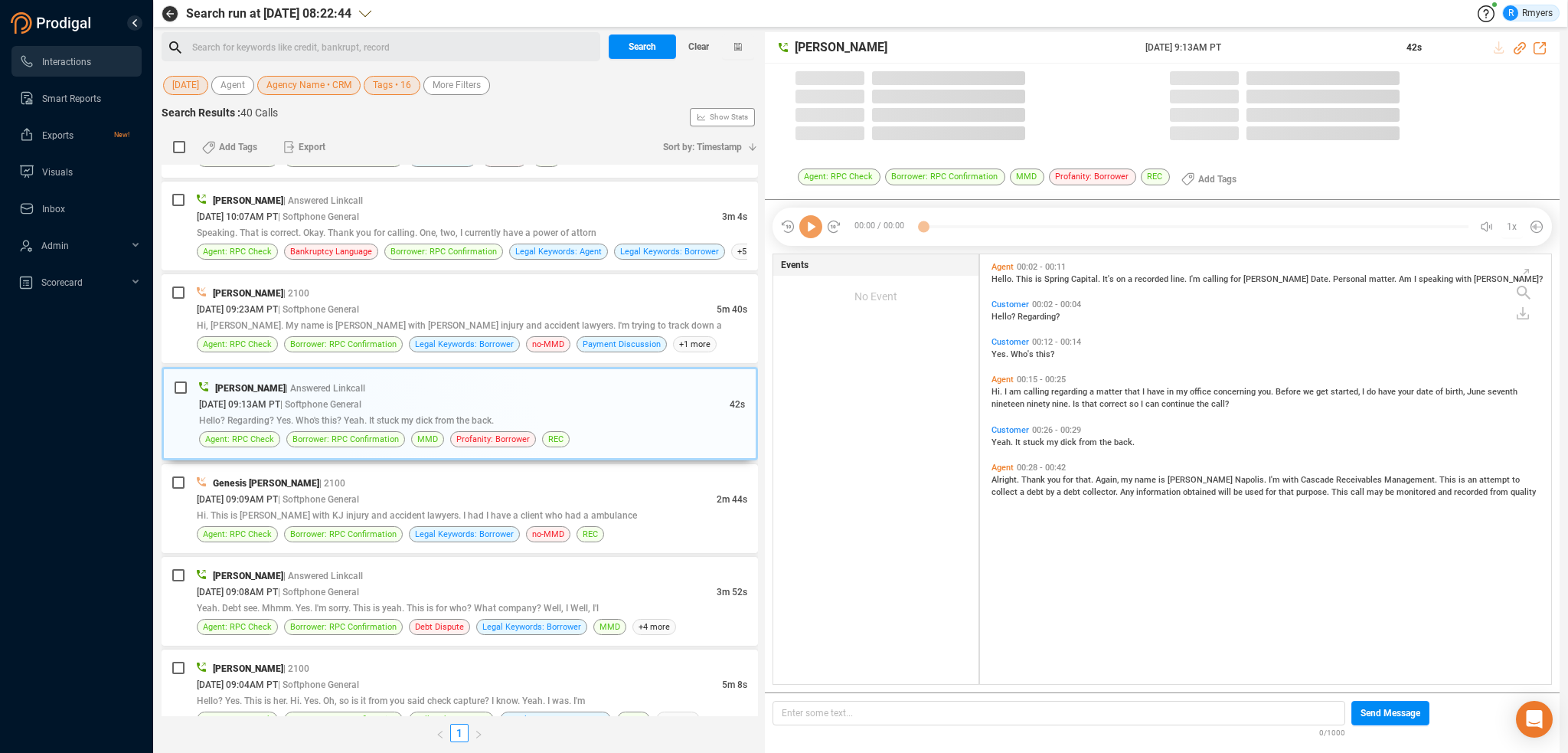
scroll to position [426, 563]
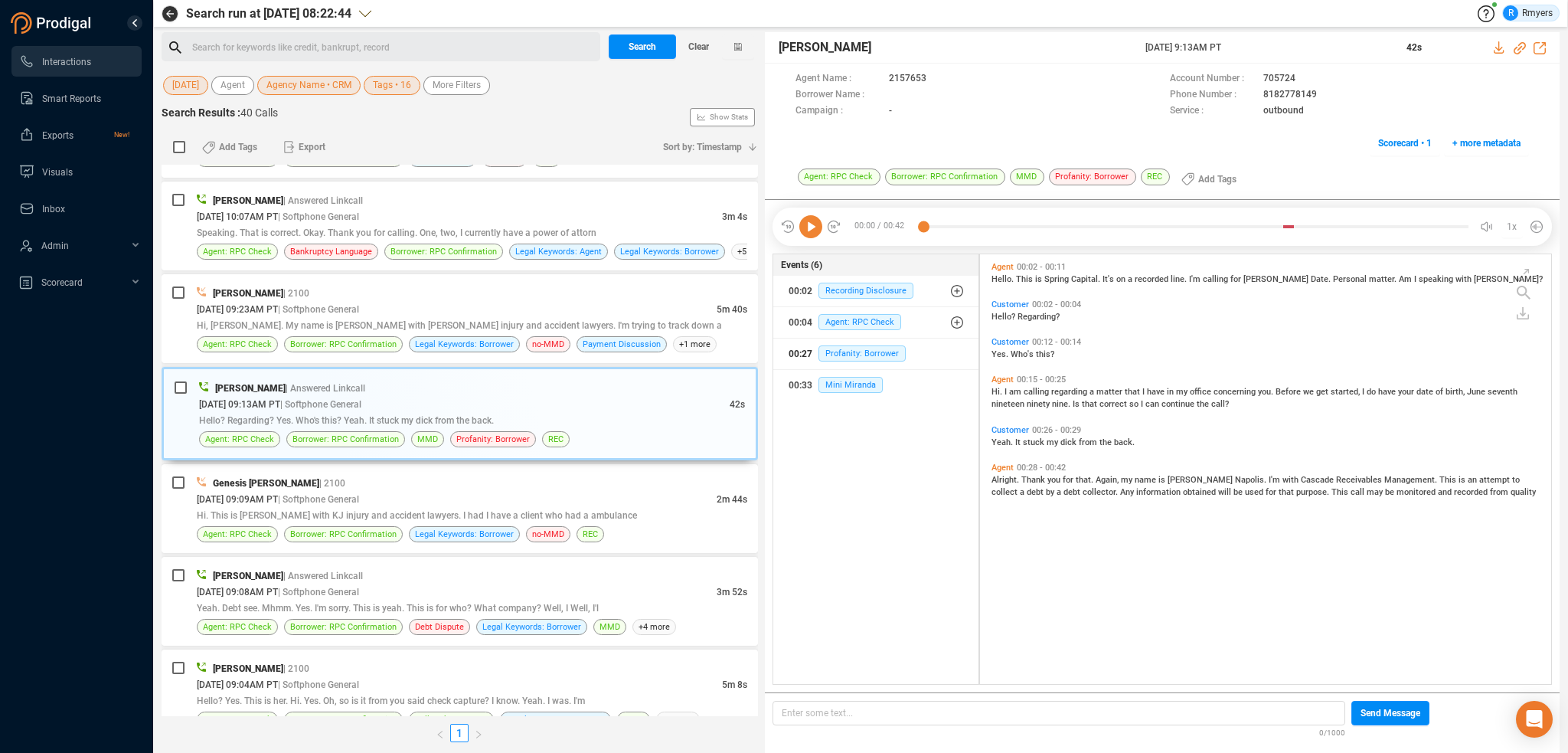
click at [845, 362] on div "00:27 Profanity: Borrower" at bounding box center [876, 354] width 175 height 24
drag, startPoint x: 457, startPoint y: 284, endPoint x: 508, endPoint y: 398, distance: 124.9
click at [457, 285] on div "Elizabeth Napoles | 2100" at bounding box center [471, 293] width 550 height 16
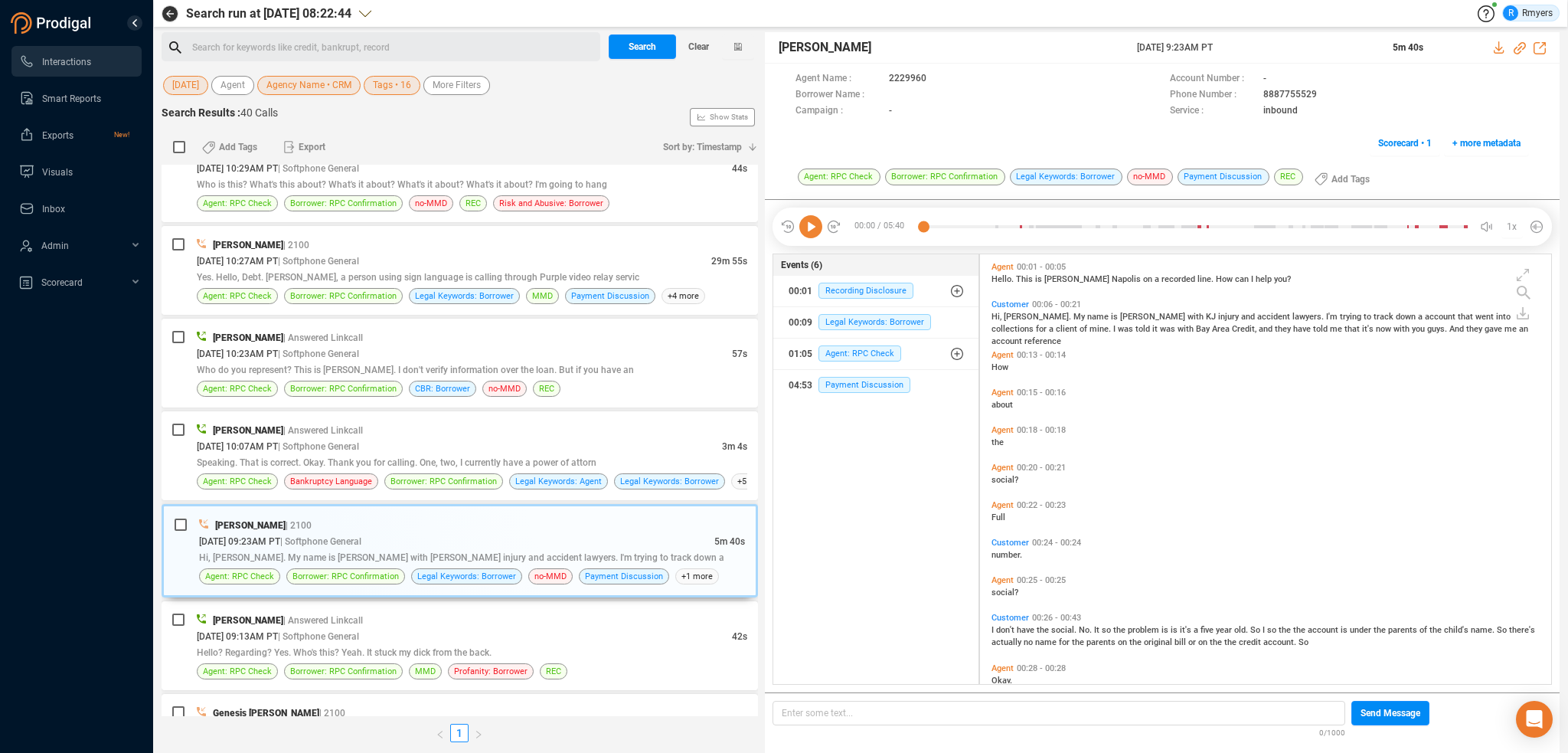
click at [811, 232] on icon at bounding box center [810, 226] width 23 height 23
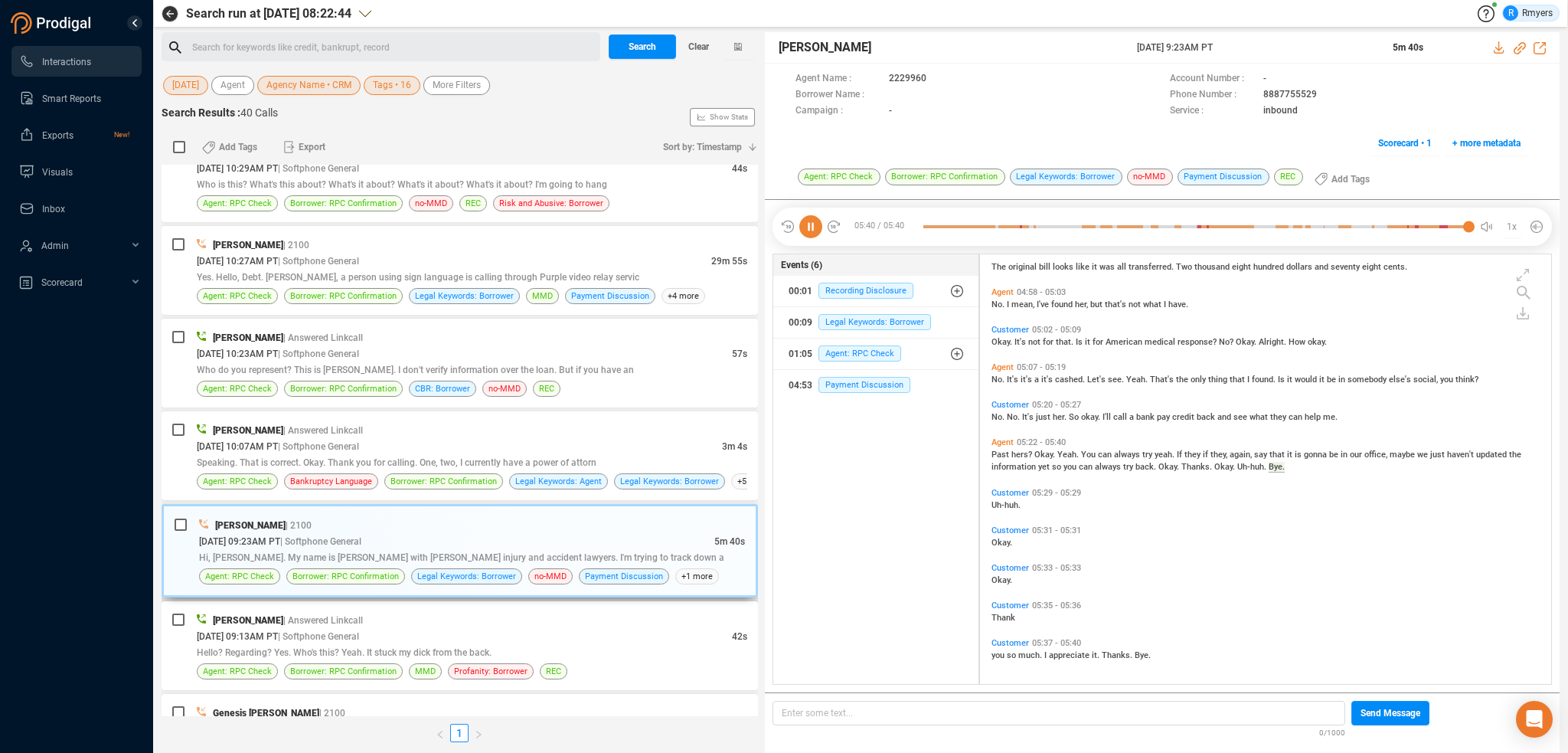
scroll to position [1841, 0]
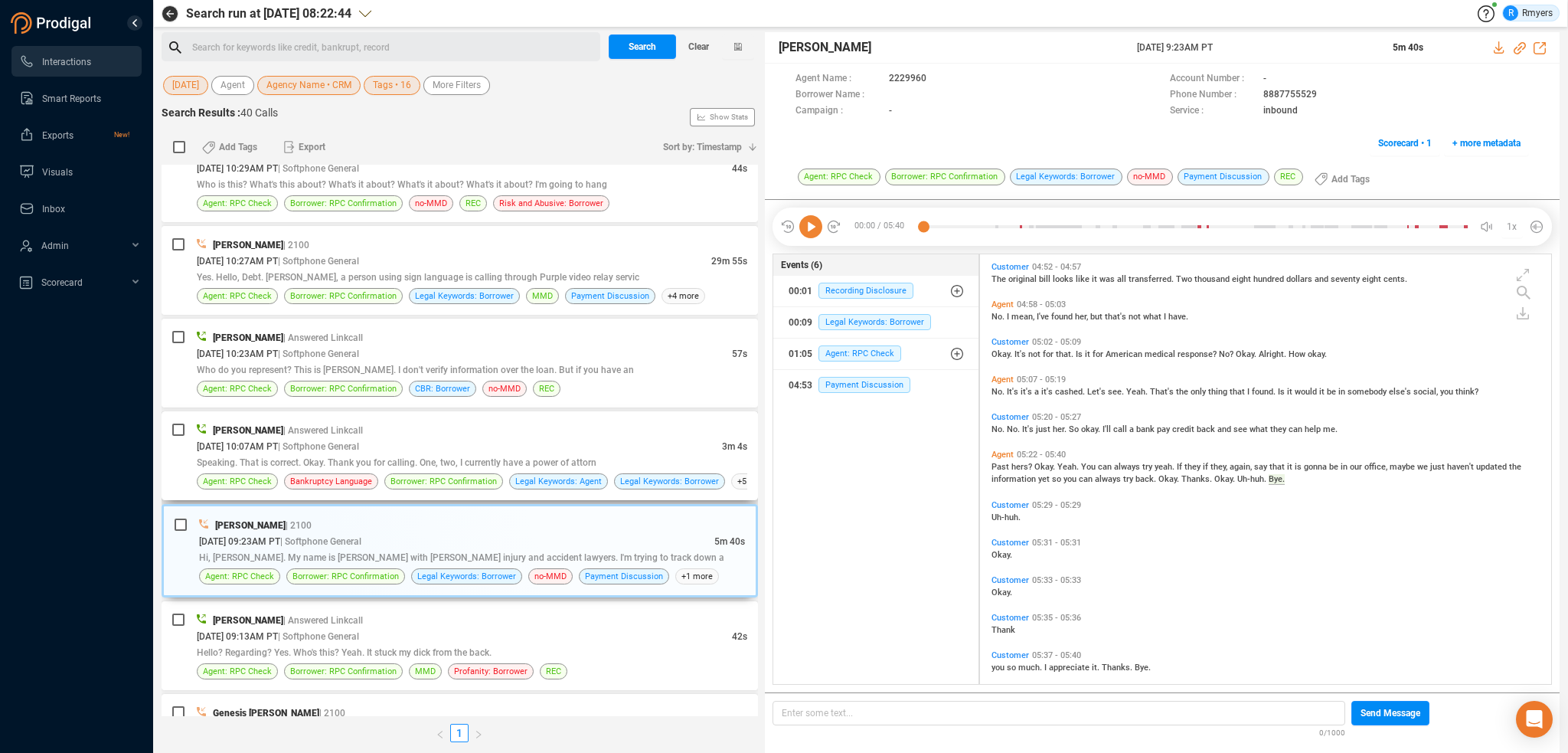
drag, startPoint x: 419, startPoint y: 425, endPoint x: 462, endPoint y: 460, distance: 55.4
click at [419, 425] on div "Frank Napoles | Answered Linkcall" at bounding box center [471, 430] width 550 height 16
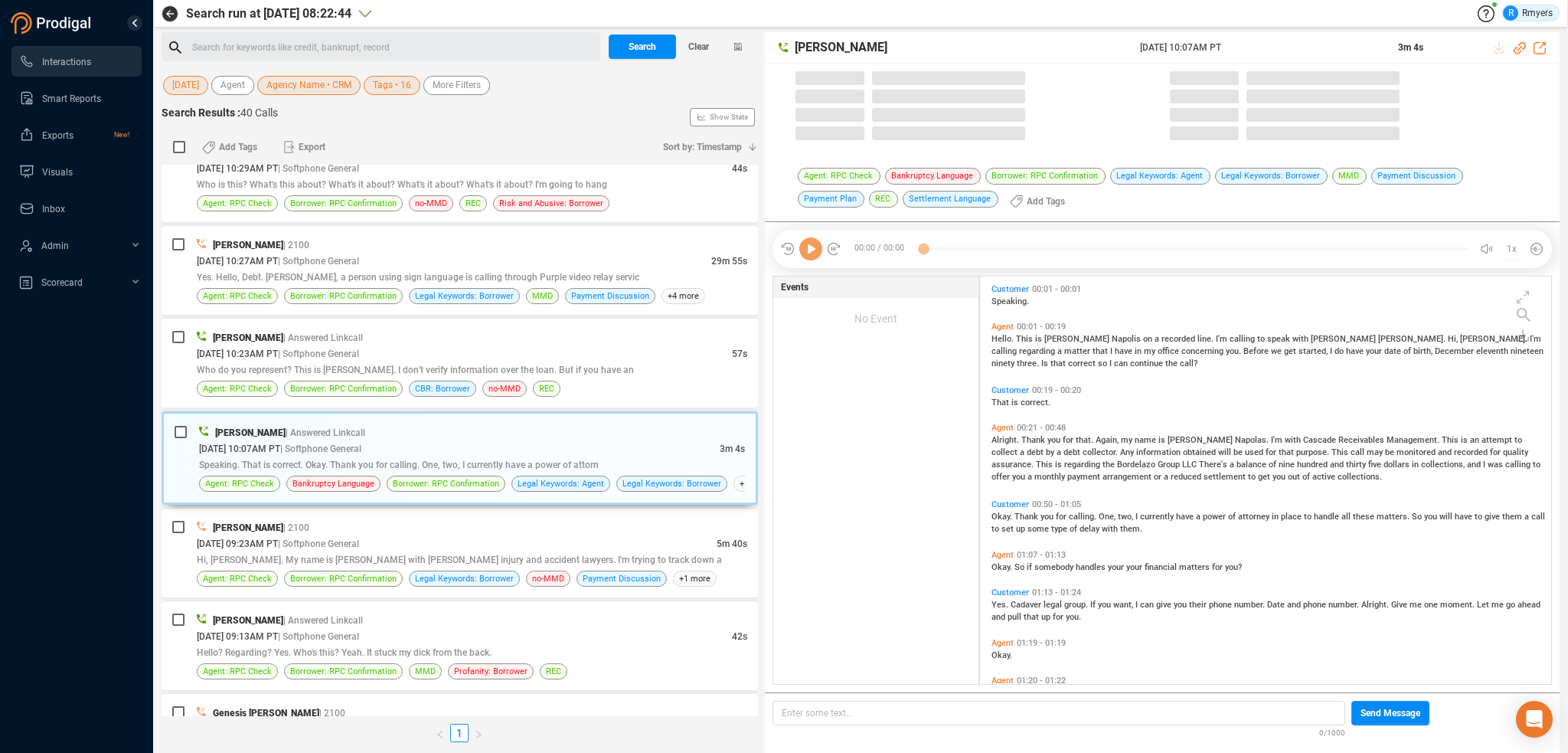
scroll to position [405, 563]
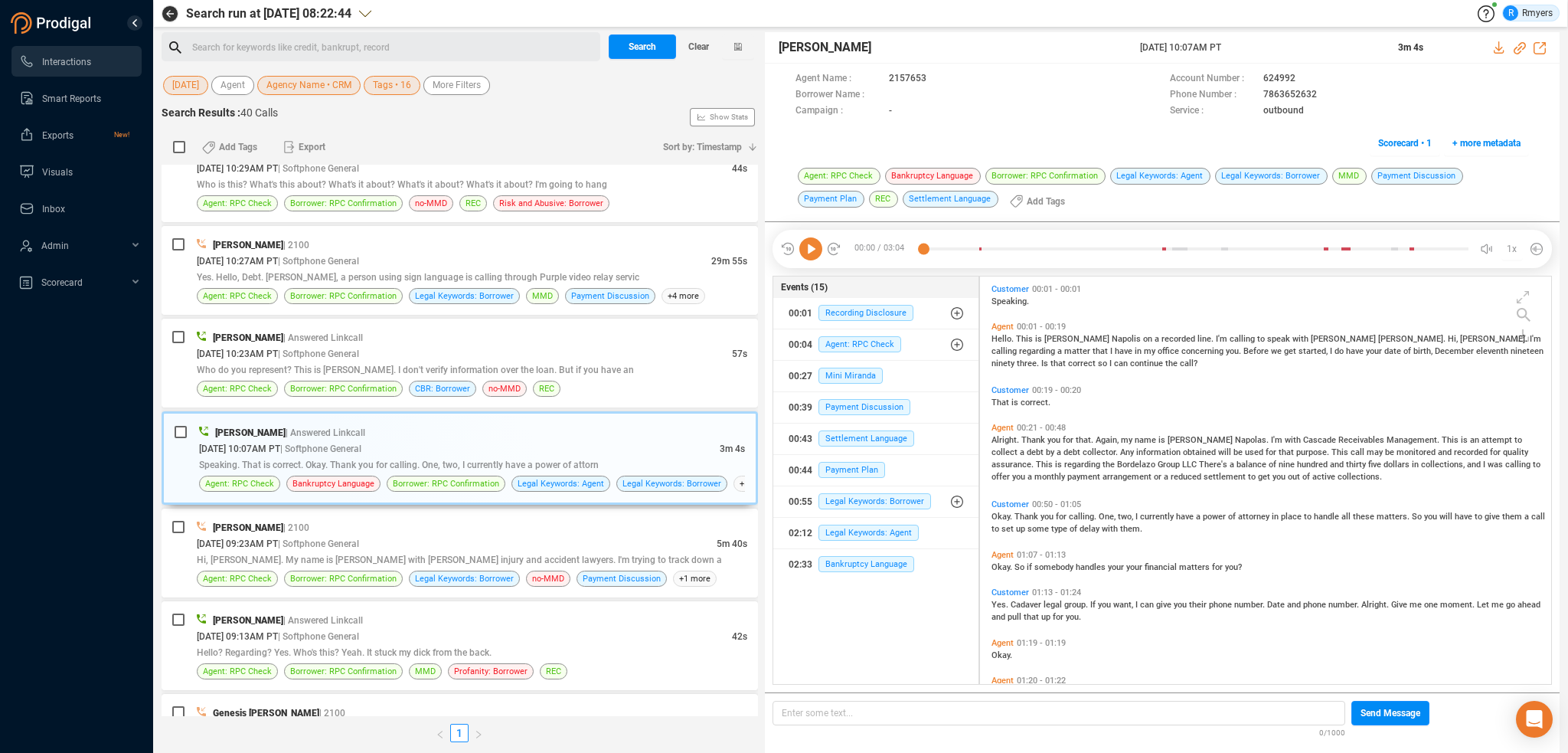
click at [811, 253] on icon at bounding box center [810, 249] width 23 height 23
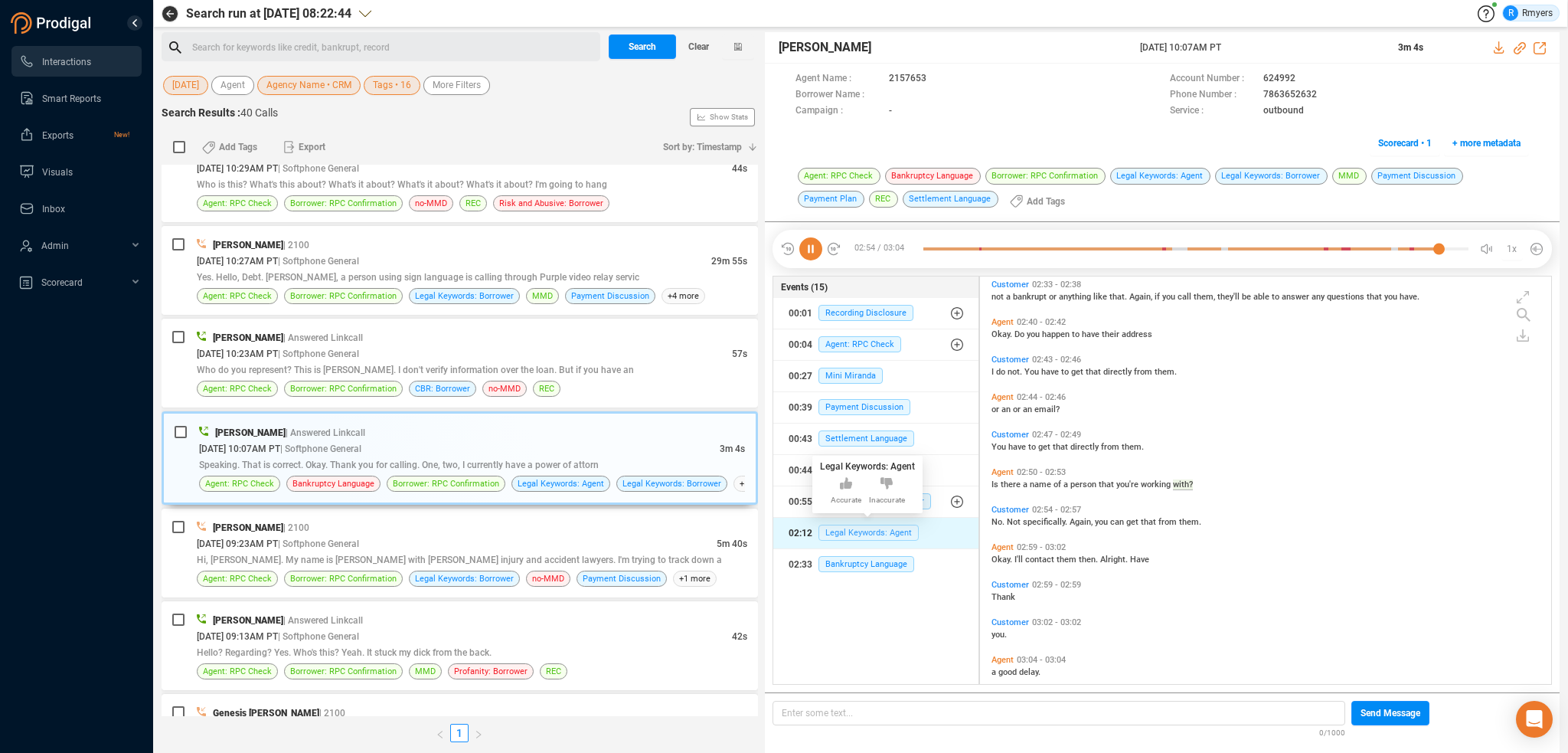
scroll to position [838, 0]
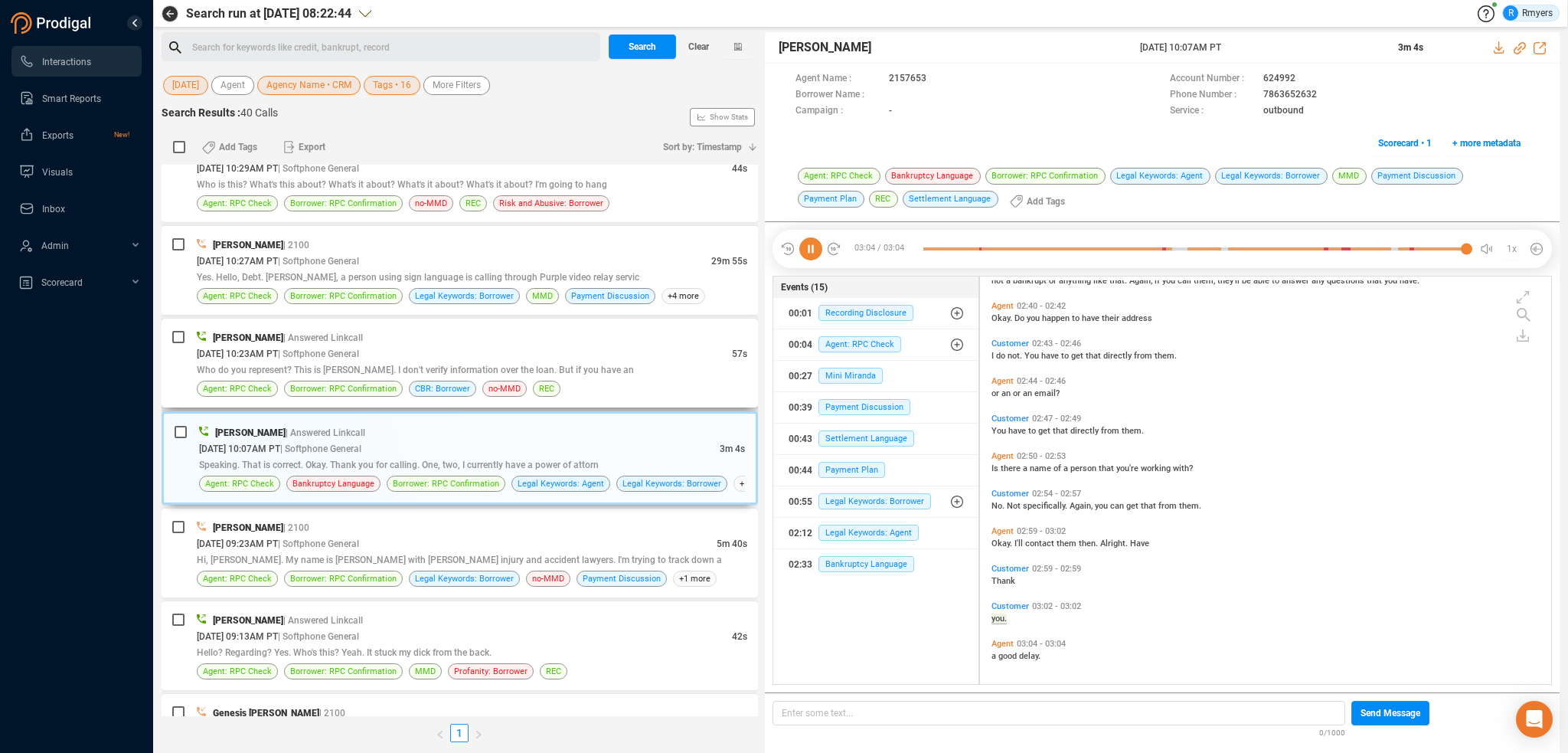
click at [405, 364] on span "Who do you represent? This is [PERSON_NAME]. I don't verify information over th…" at bounding box center [415, 370] width 437 height 10
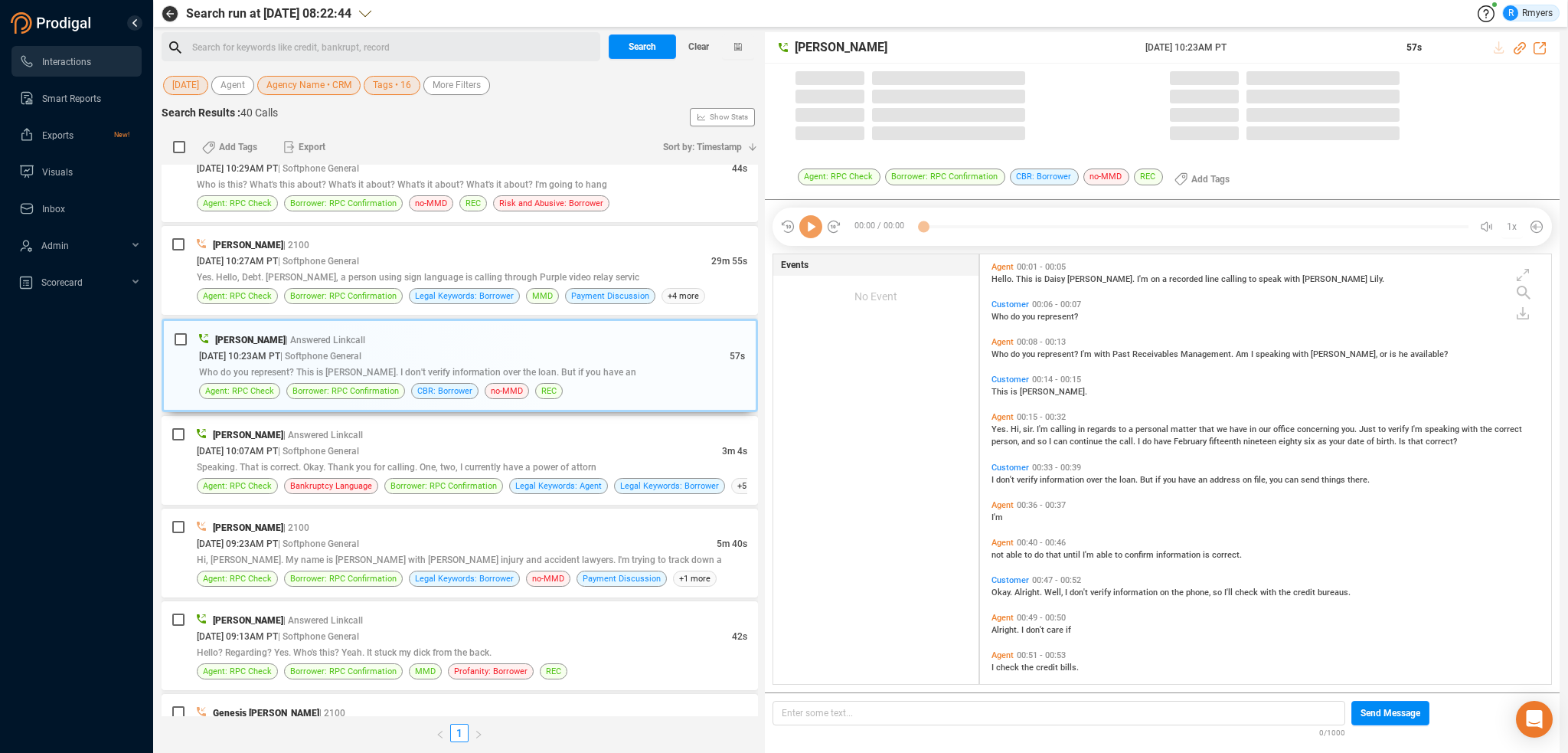
scroll to position [426, 563]
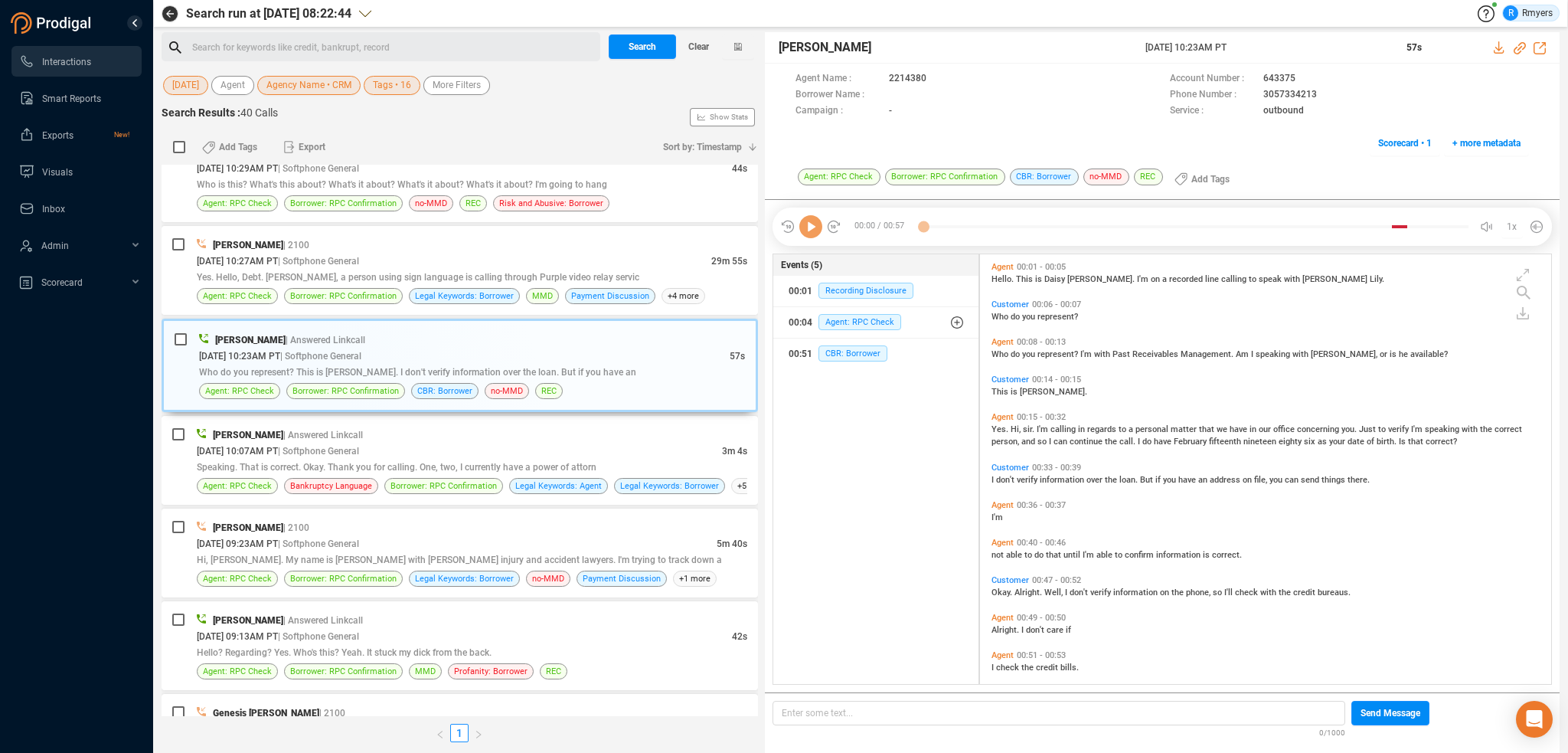
click at [818, 226] on icon at bounding box center [810, 226] width 23 height 23
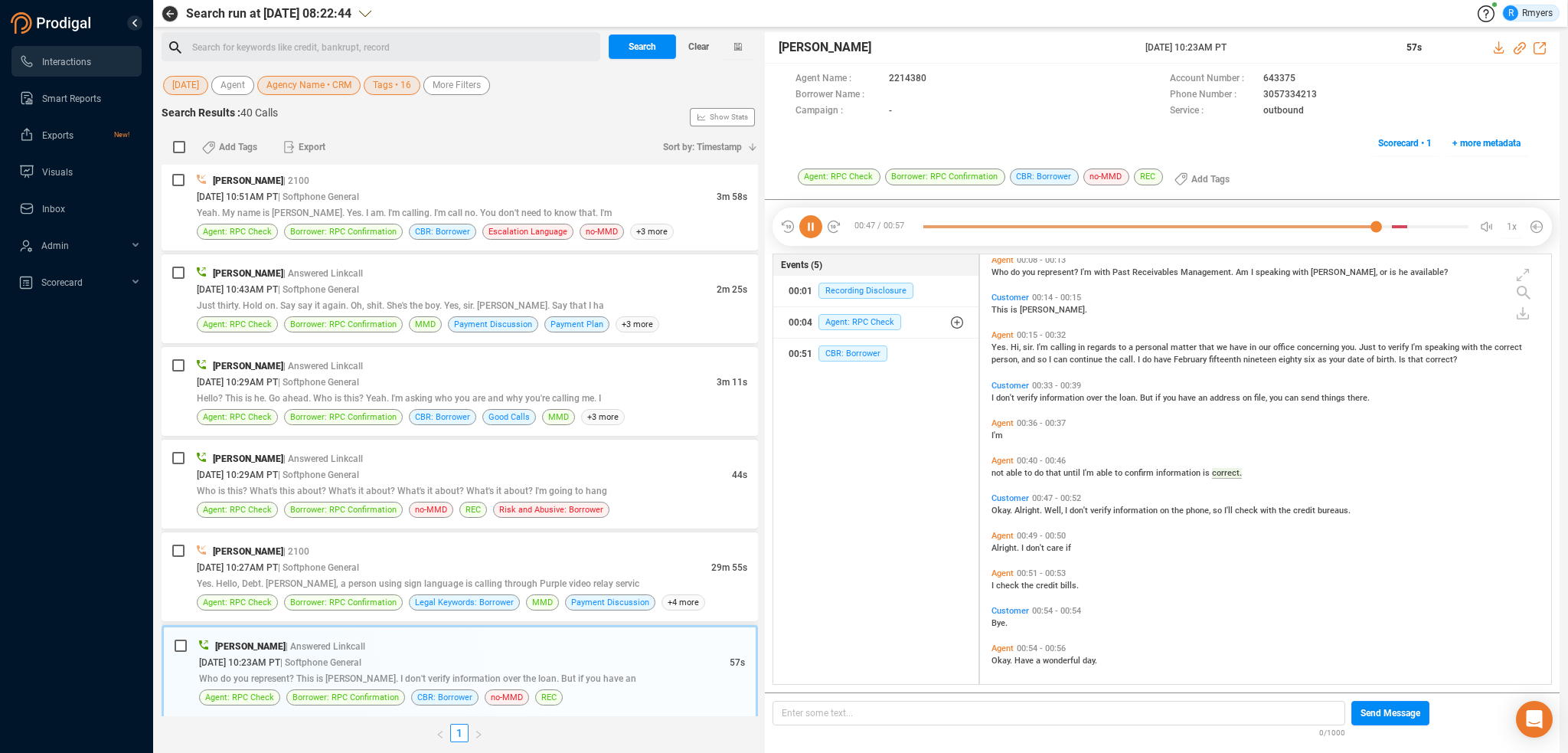
scroll to position [86, 0]
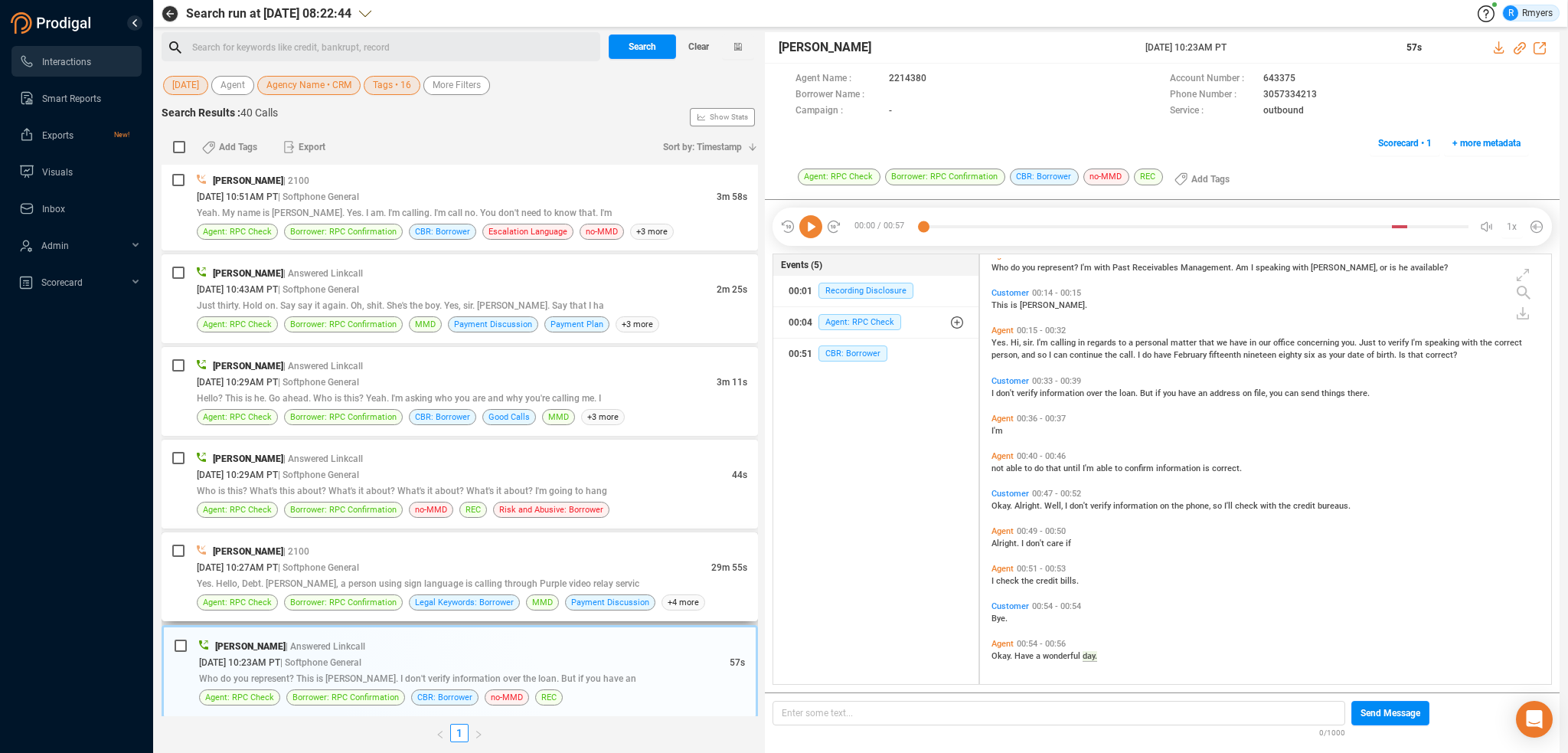
click at [567, 565] on div "09/22/2025 @ 10:27AM PT | Softphone General" at bounding box center [453, 567] width 514 height 16
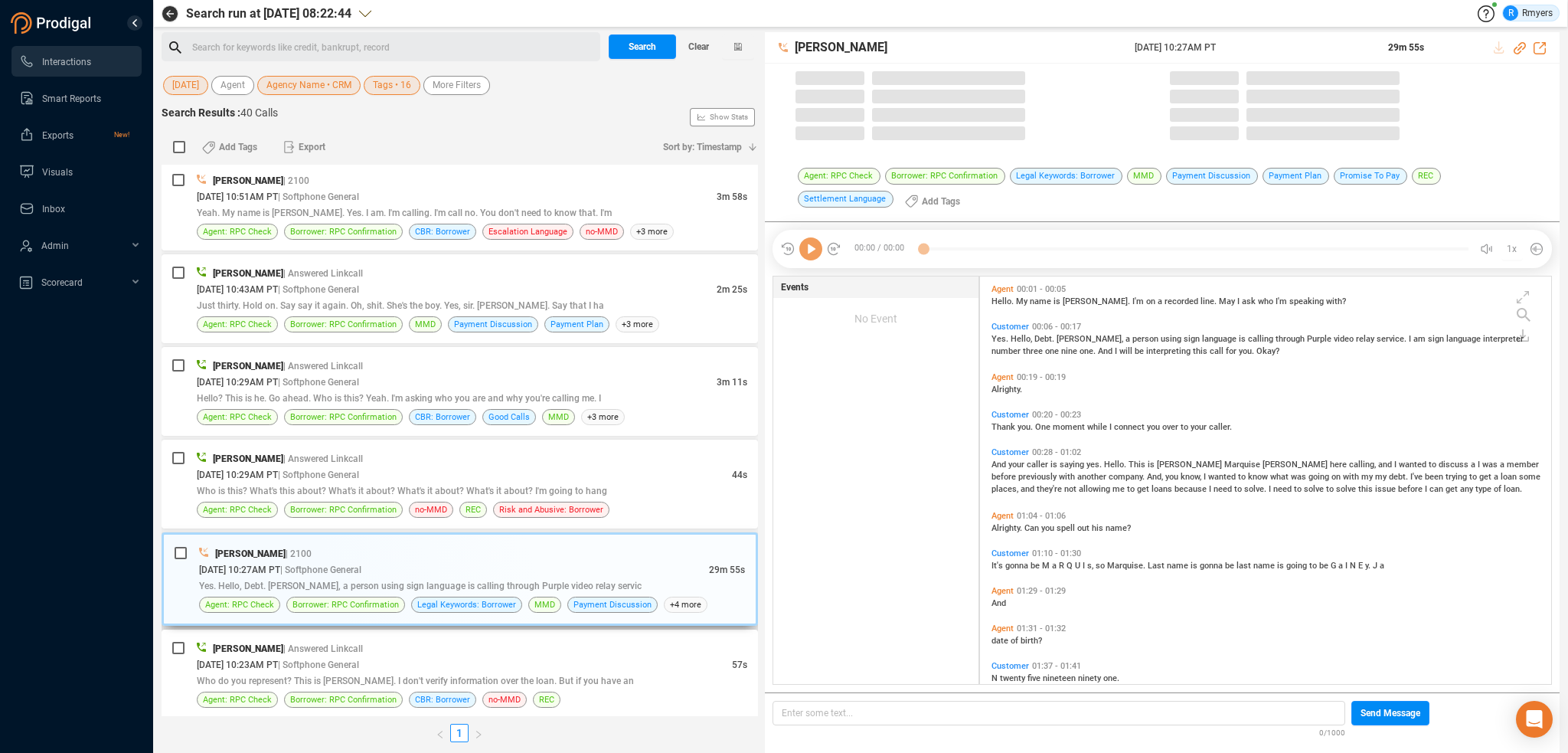
scroll to position [405, 563]
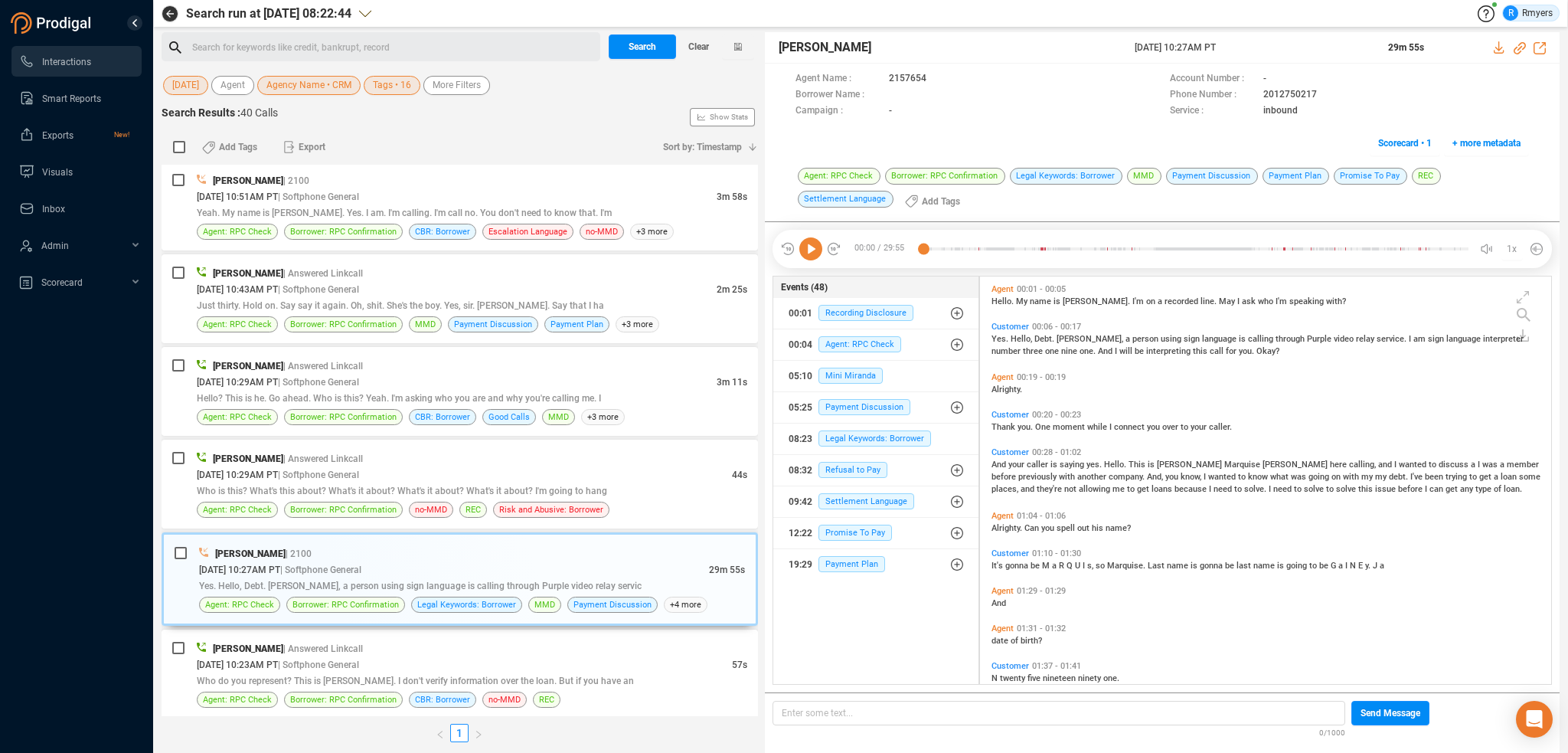
click at [812, 249] on icon at bounding box center [810, 249] width 23 height 23
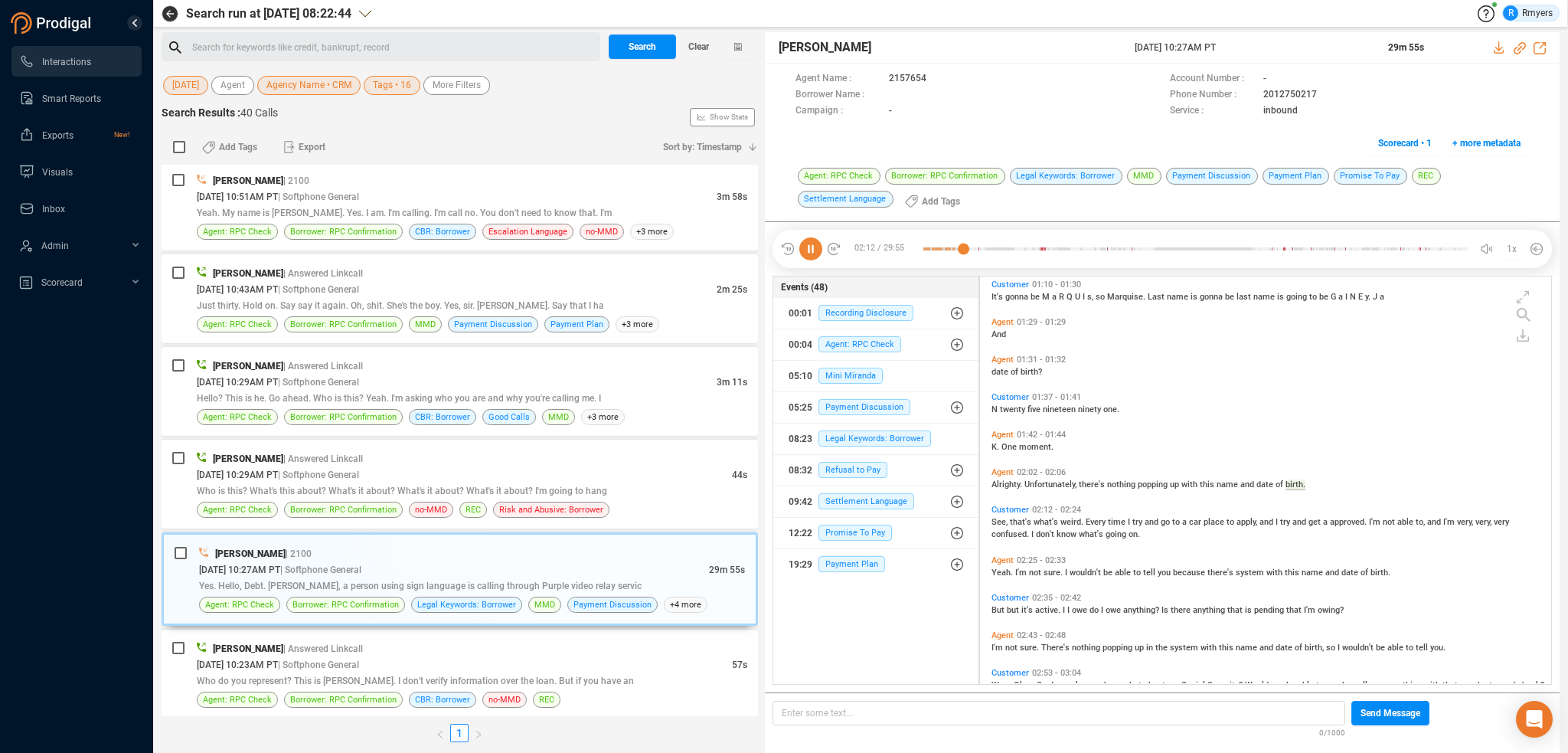
scroll to position [313, 0]
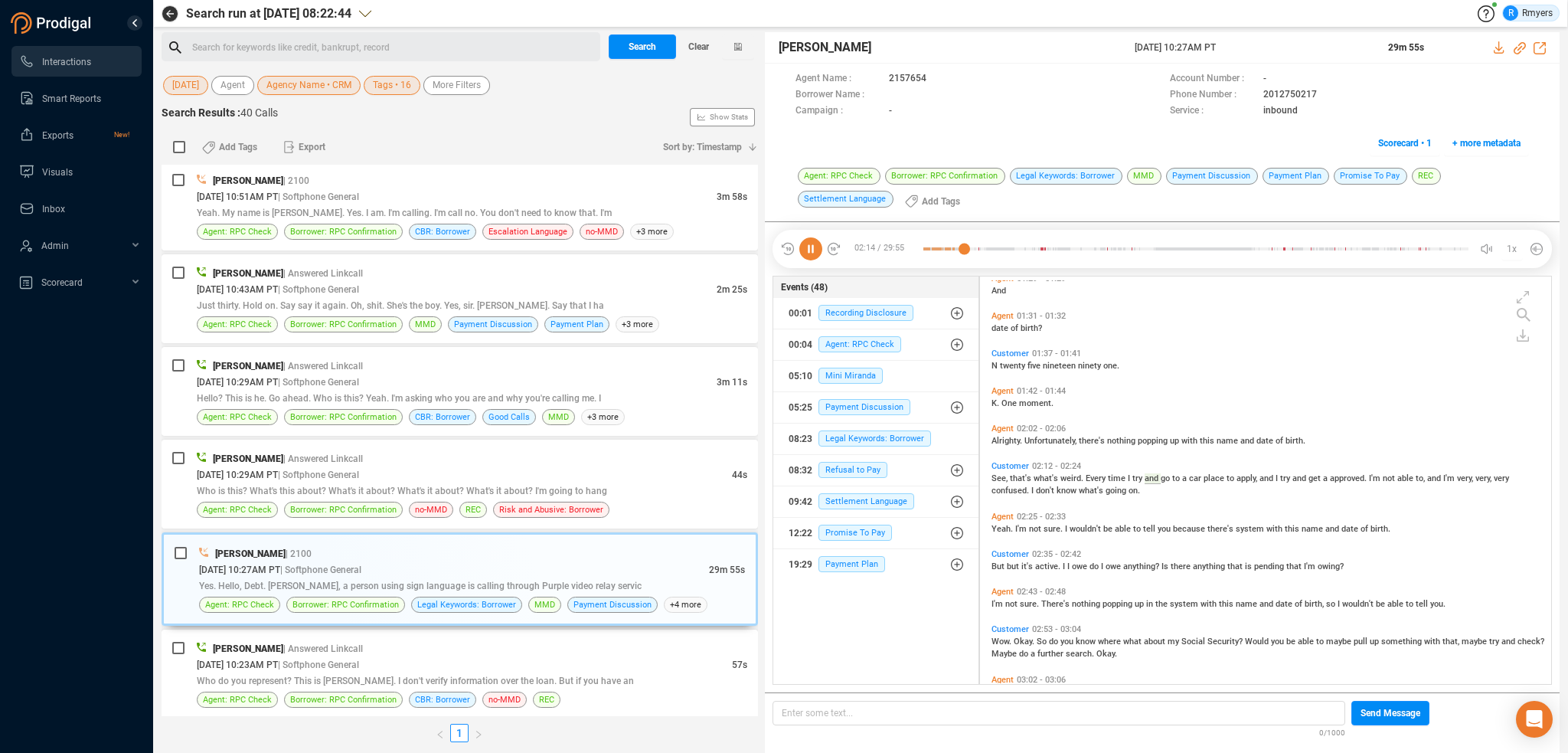
click at [814, 249] on icon at bounding box center [810, 249] width 23 height 23
click at [815, 250] on icon at bounding box center [810, 249] width 23 height 23
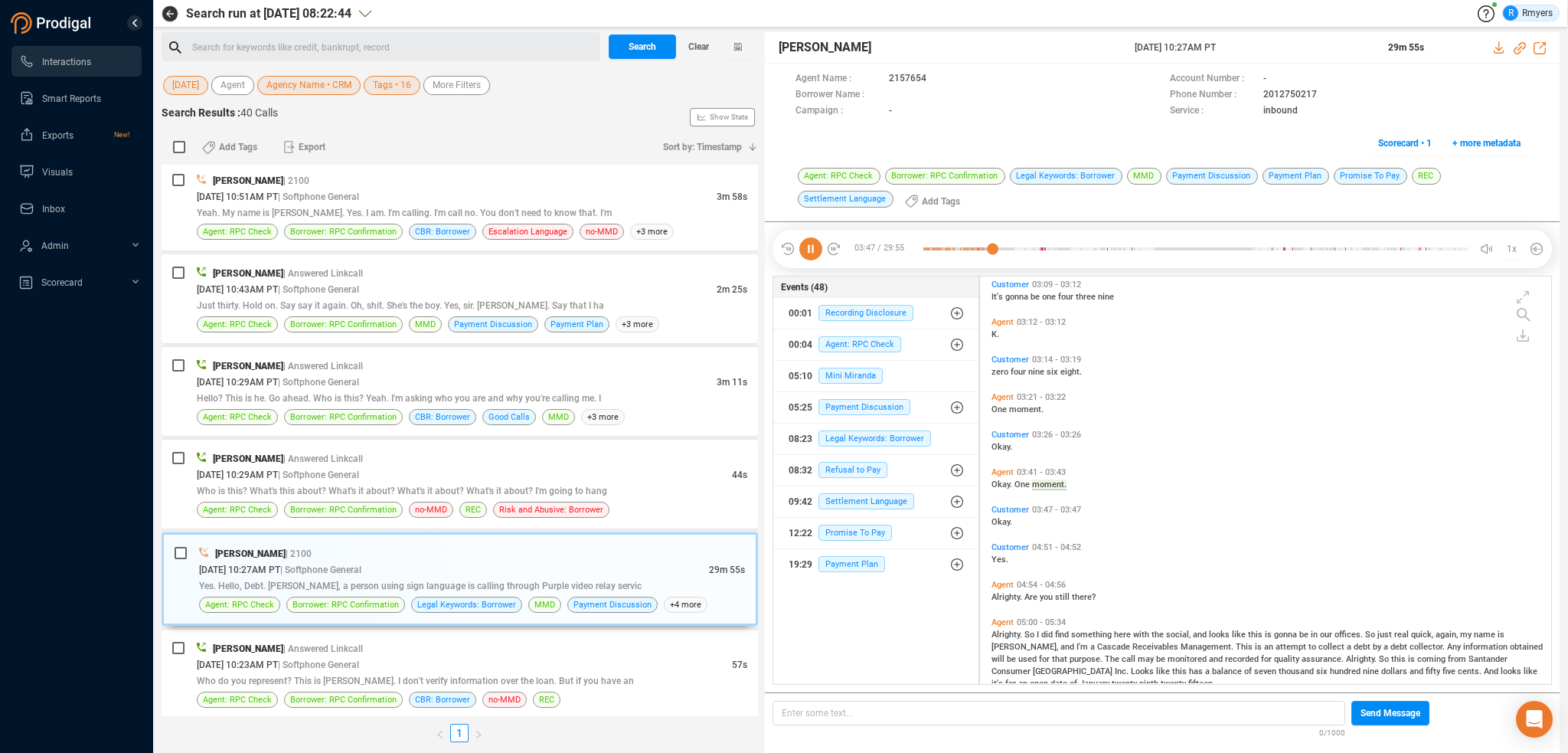
scroll to position [783, 0]
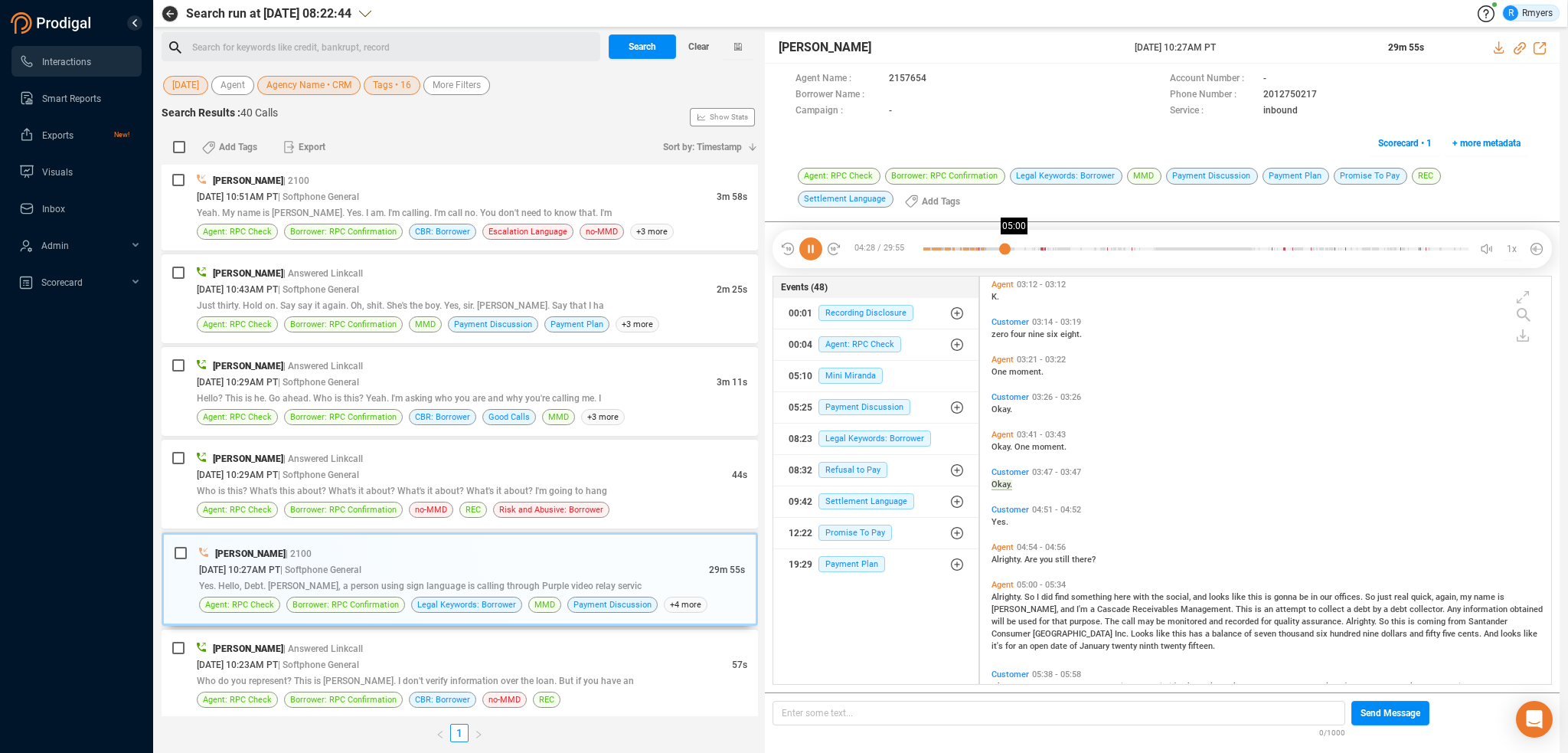
click at [1014, 251] on div at bounding box center [1195, 249] width 545 height 23
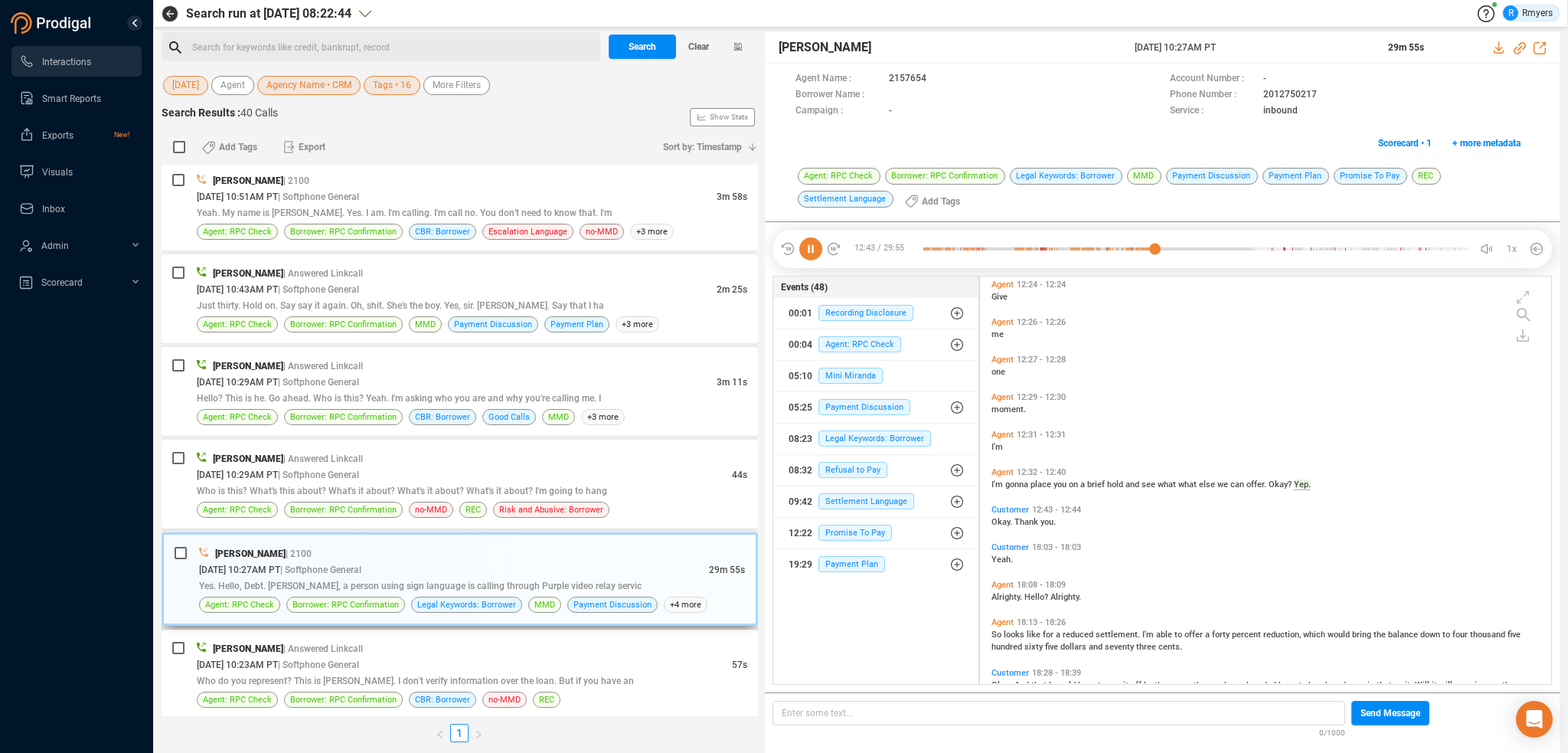
scroll to position [2732, 0]
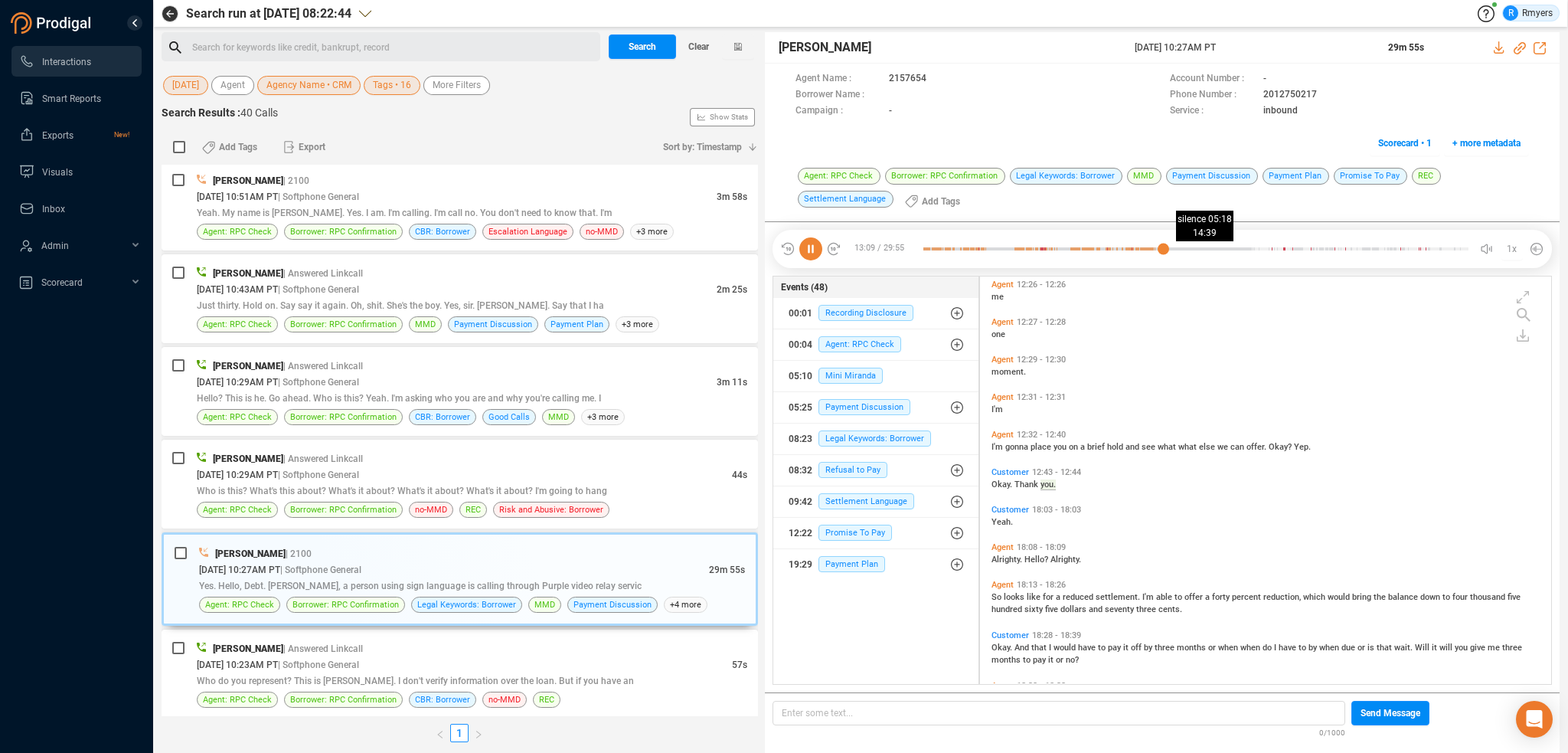
click at [1191, 247] on div at bounding box center [1195, 249] width 545 height 23
click at [1214, 250] on div at bounding box center [1195, 249] width 545 height 23
drag, startPoint x: 1246, startPoint y: 245, endPoint x: 1262, endPoint y: 235, distance: 18.9
click at [1254, 239] on div at bounding box center [1195, 249] width 545 height 23
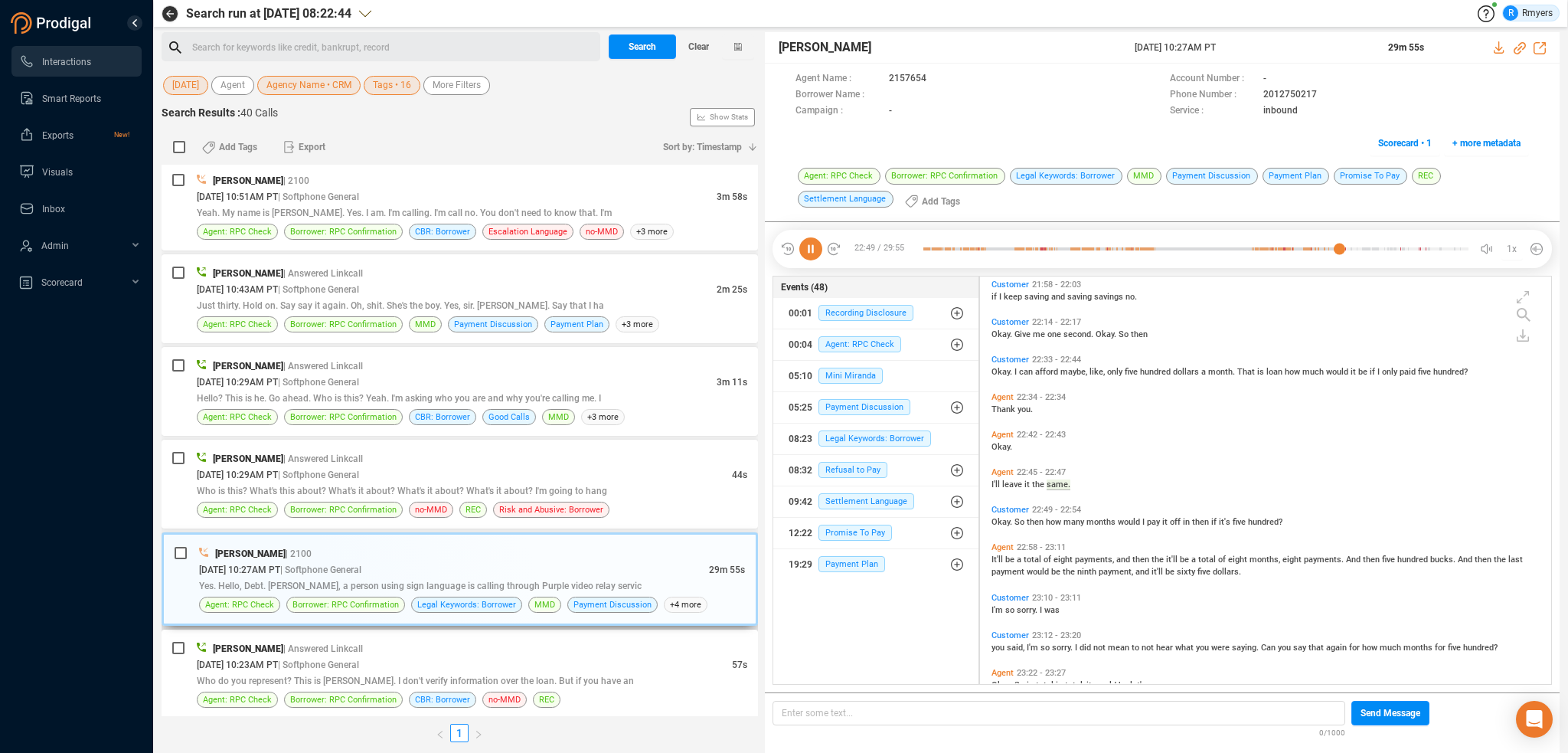
scroll to position [4236, 0]
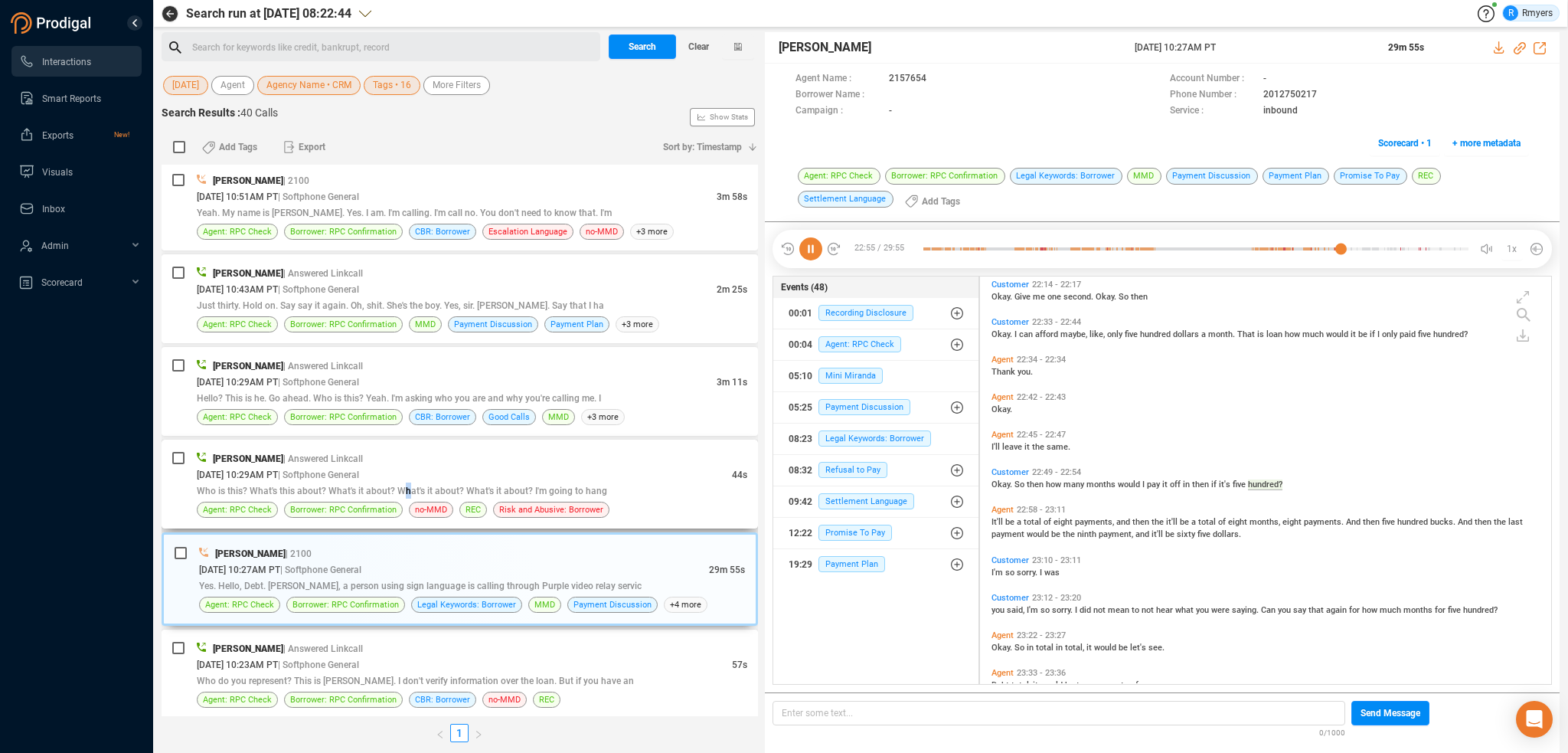
click at [406, 489] on div "Who is this? What's this about? What's it about? What's it about? What's it abo…" at bounding box center [471, 490] width 550 height 16
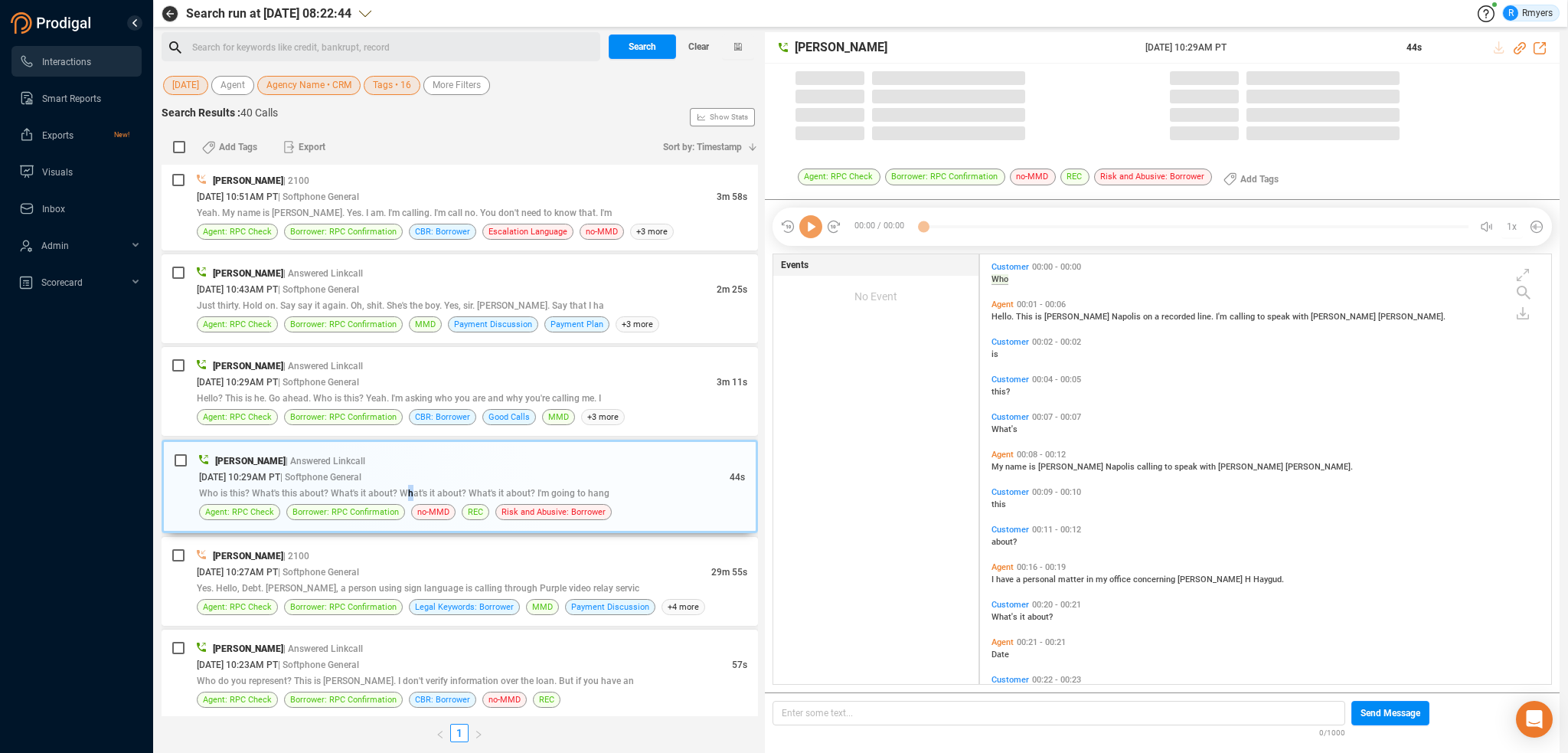
scroll to position [426, 563]
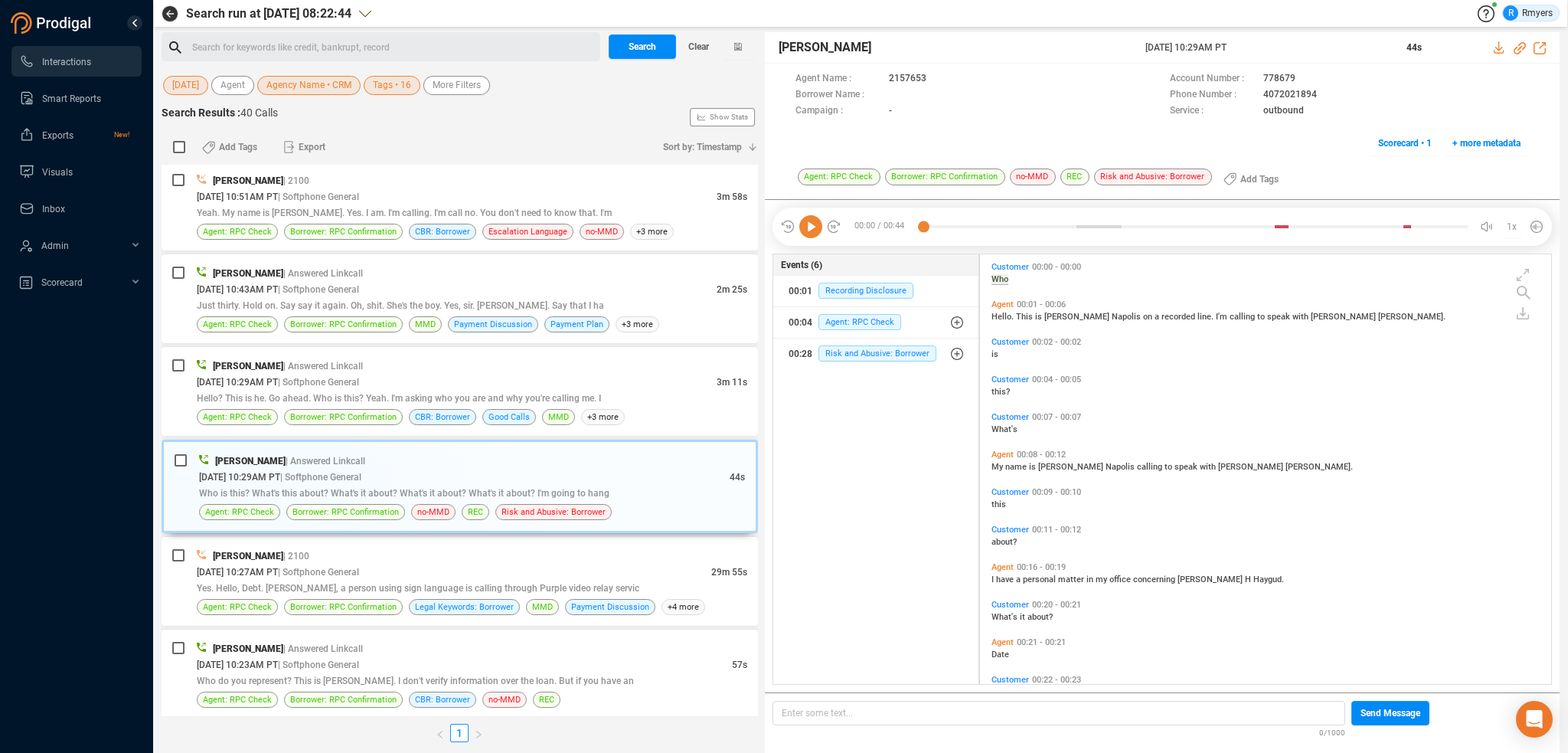
click at [815, 236] on icon at bounding box center [810, 226] width 23 height 23
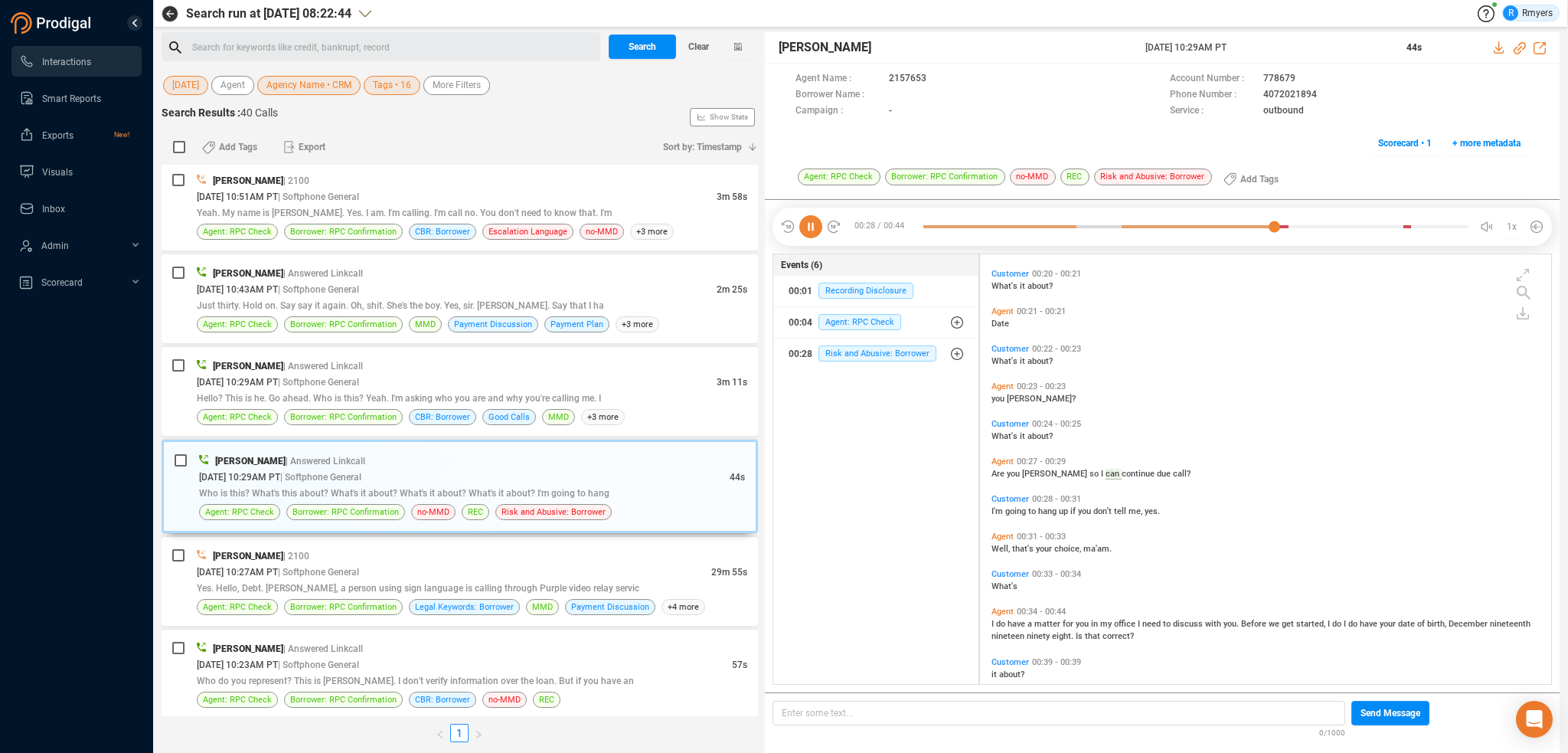
scroll to position [349, 0]
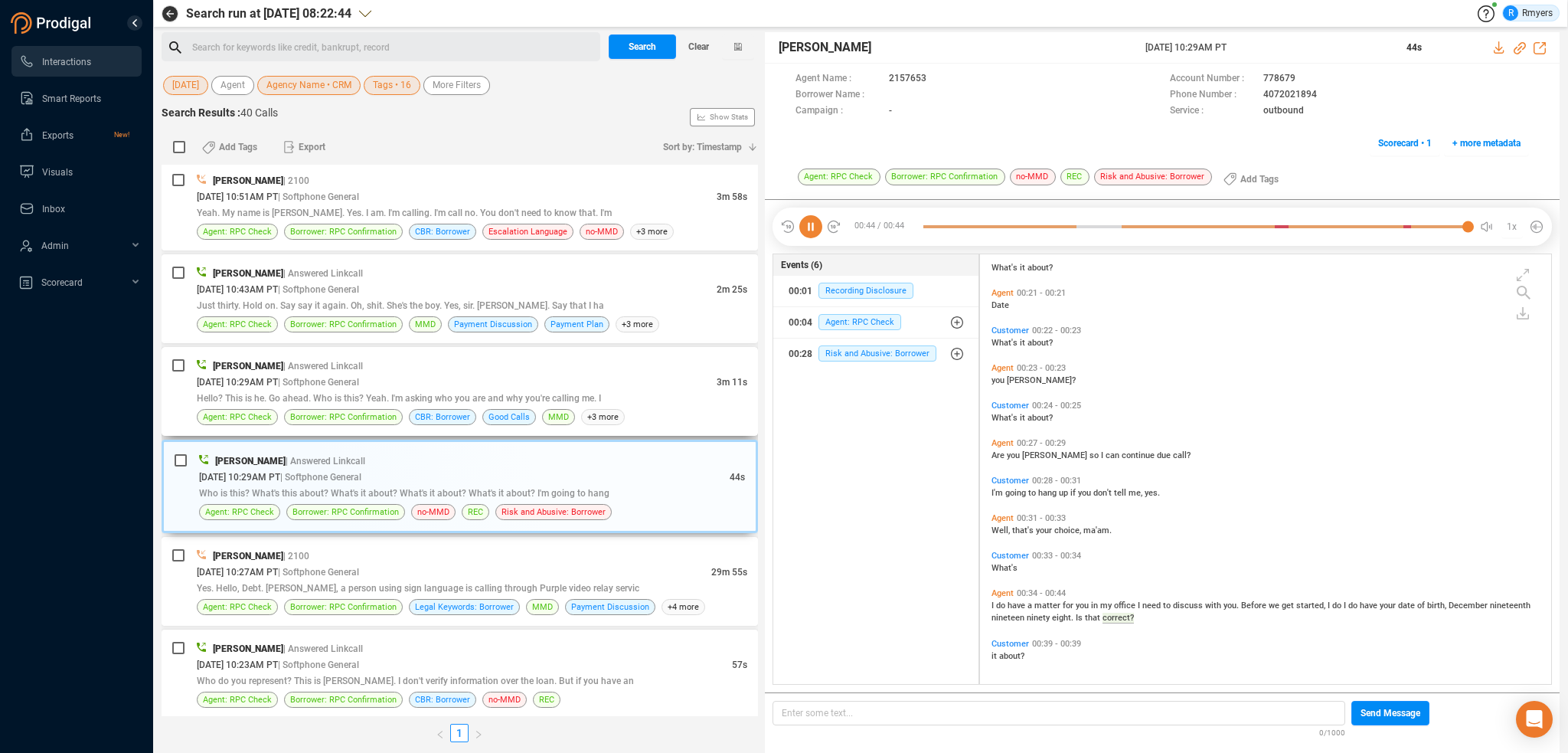
click at [400, 393] on span "Hello? This is he. Go ahead. Who is this? Yeah. I'm asking who you are and why …" at bounding box center [398, 398] width 404 height 10
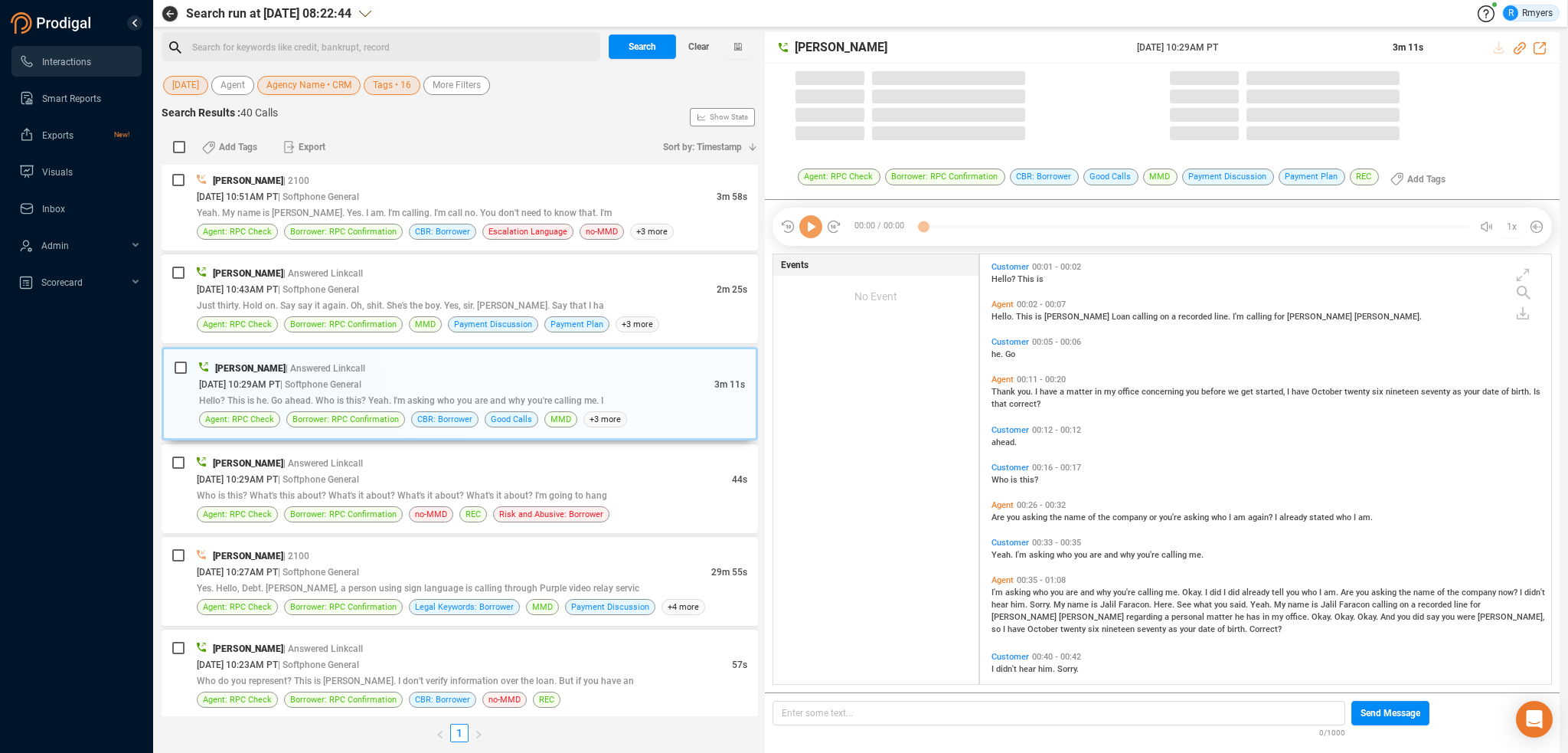
scroll to position [426, 563]
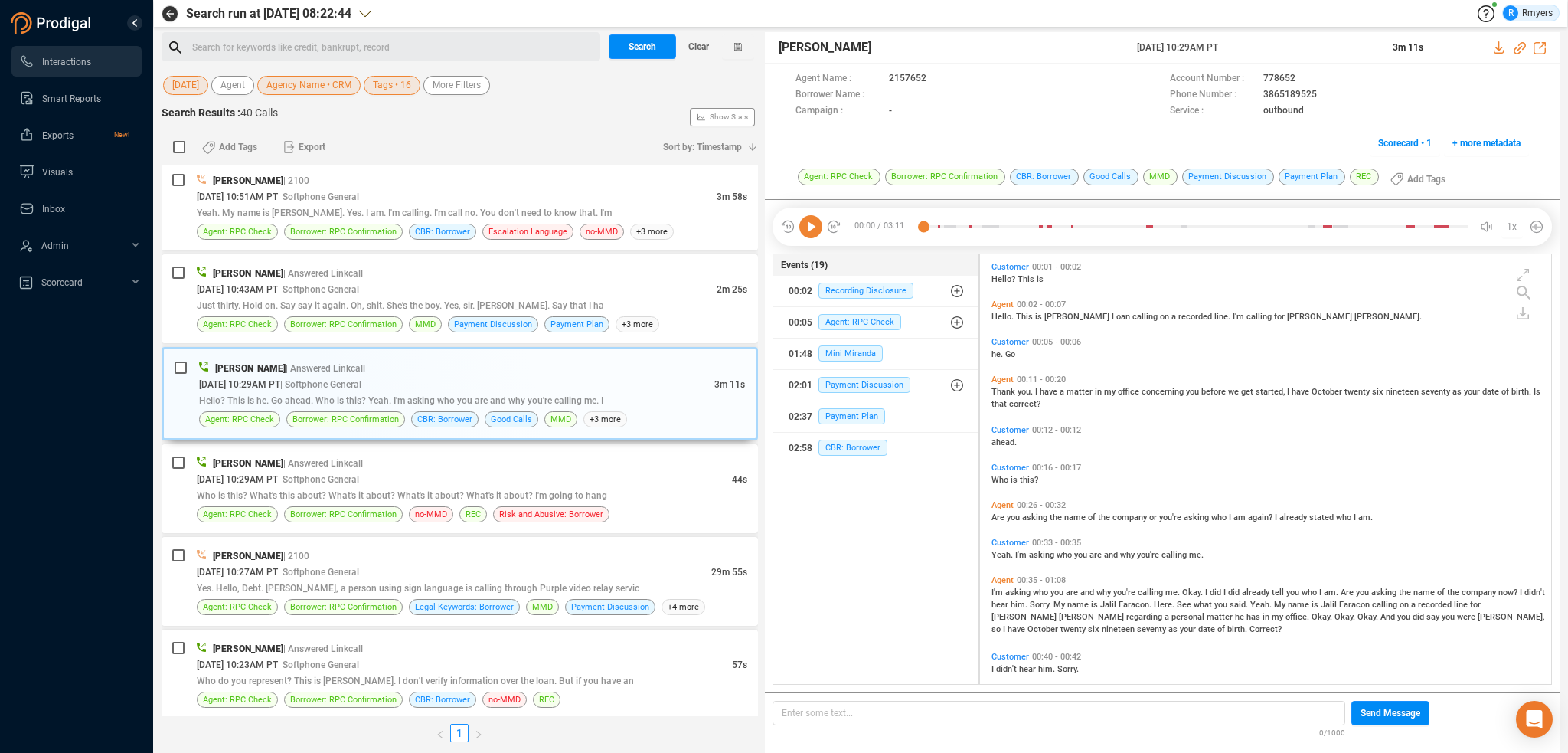
click at [809, 234] on icon at bounding box center [810, 226] width 23 height 23
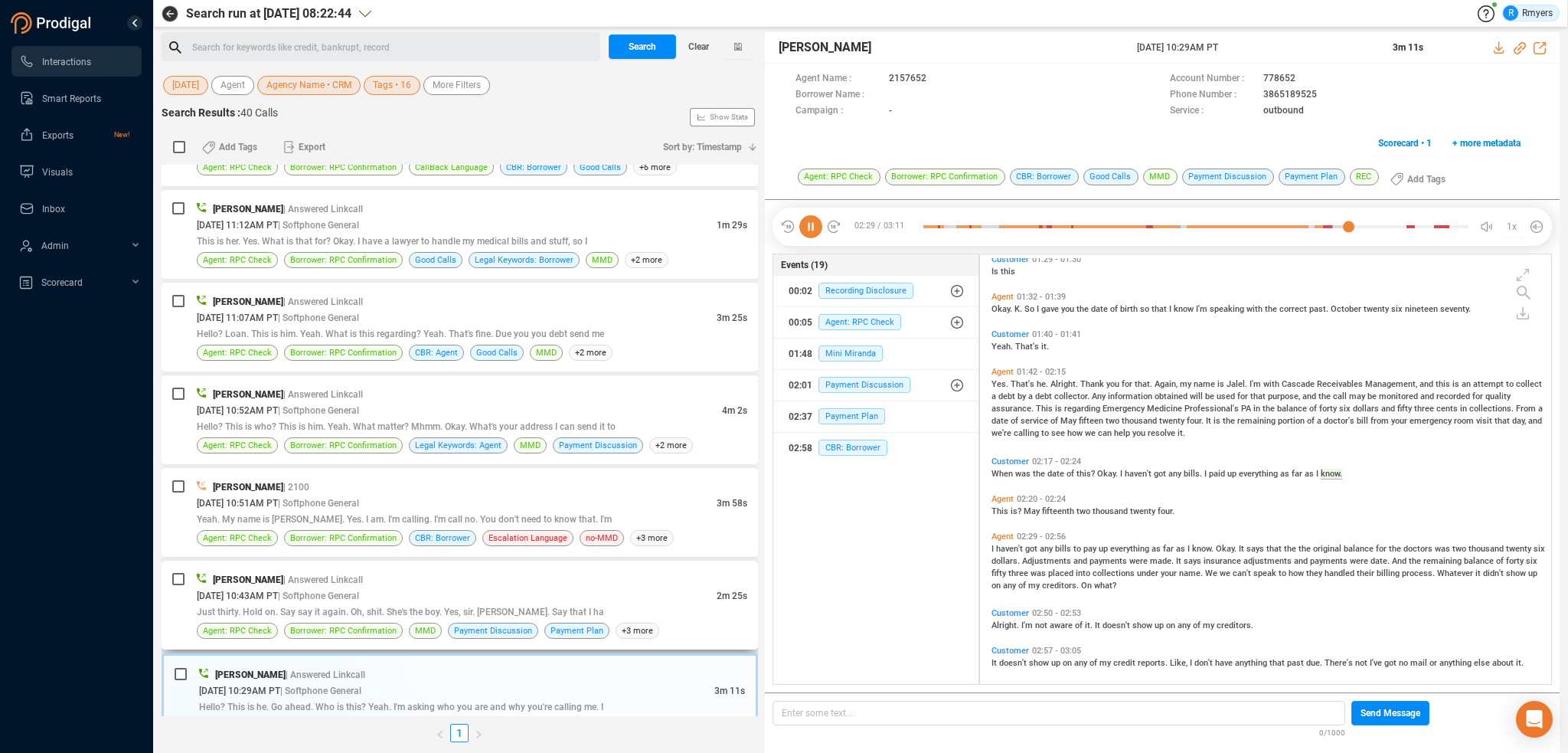
scroll to position [781, 0]
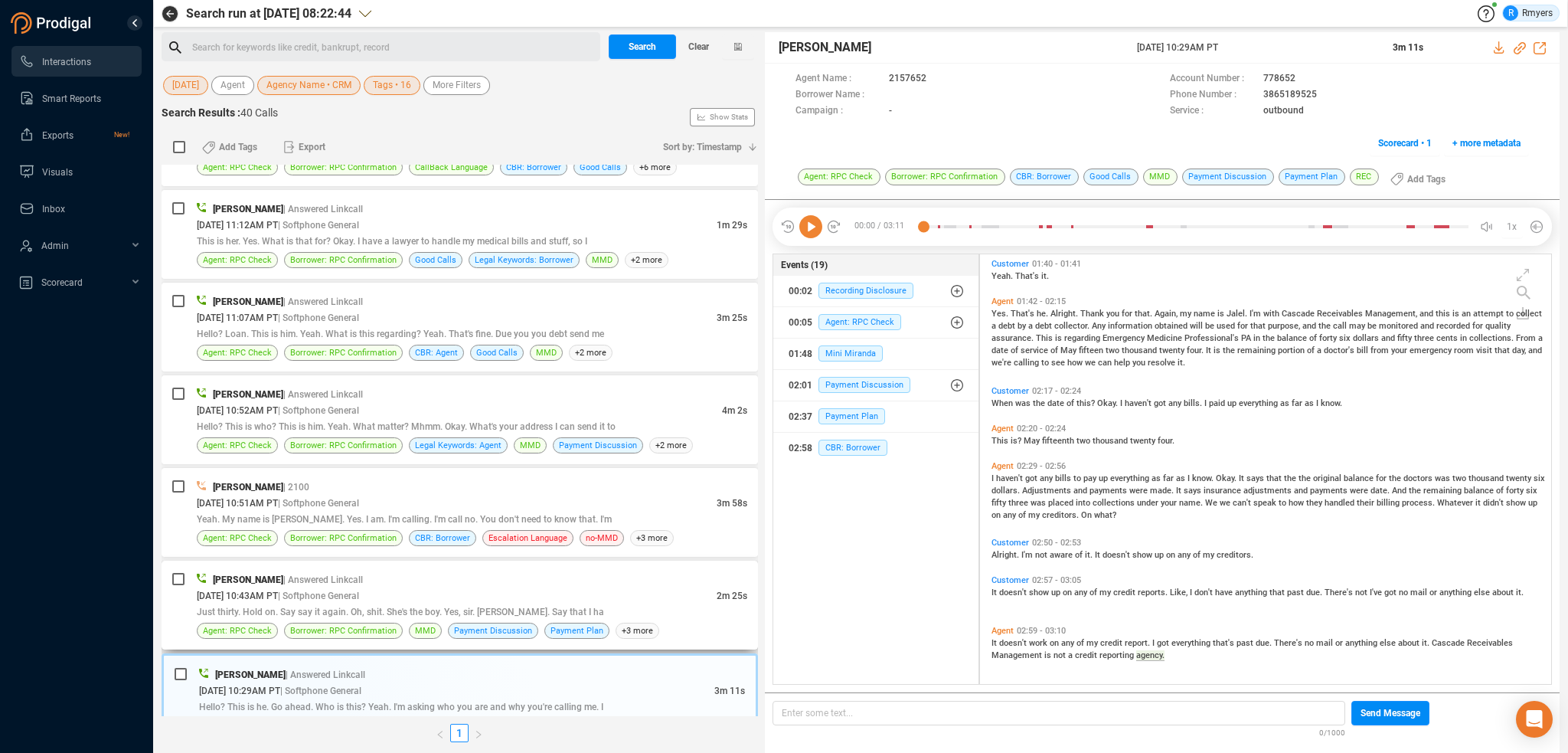
click at [562, 573] on div "Jalil Farrakhan | Answered Linkcall" at bounding box center [471, 579] width 550 height 16
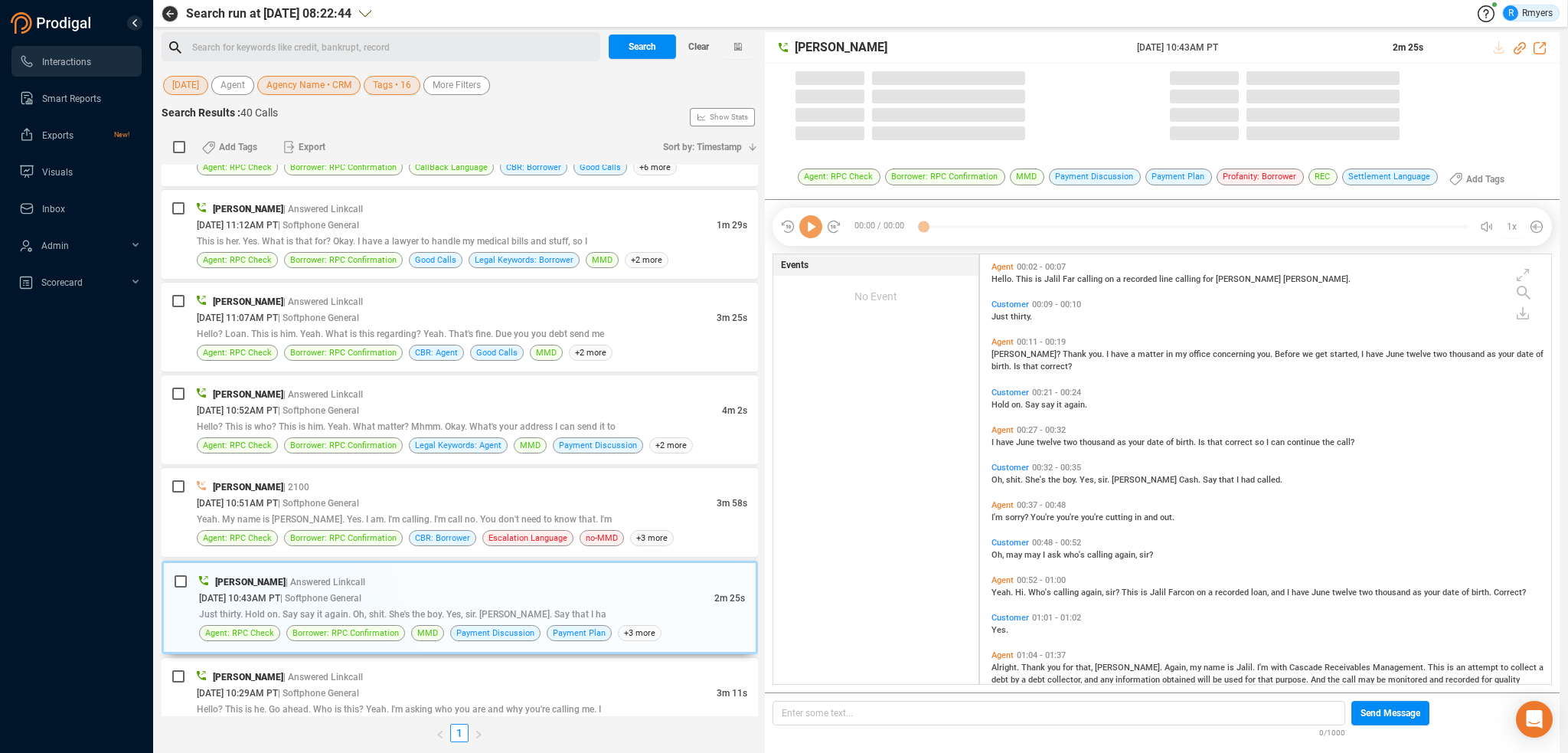
scroll to position [426, 563]
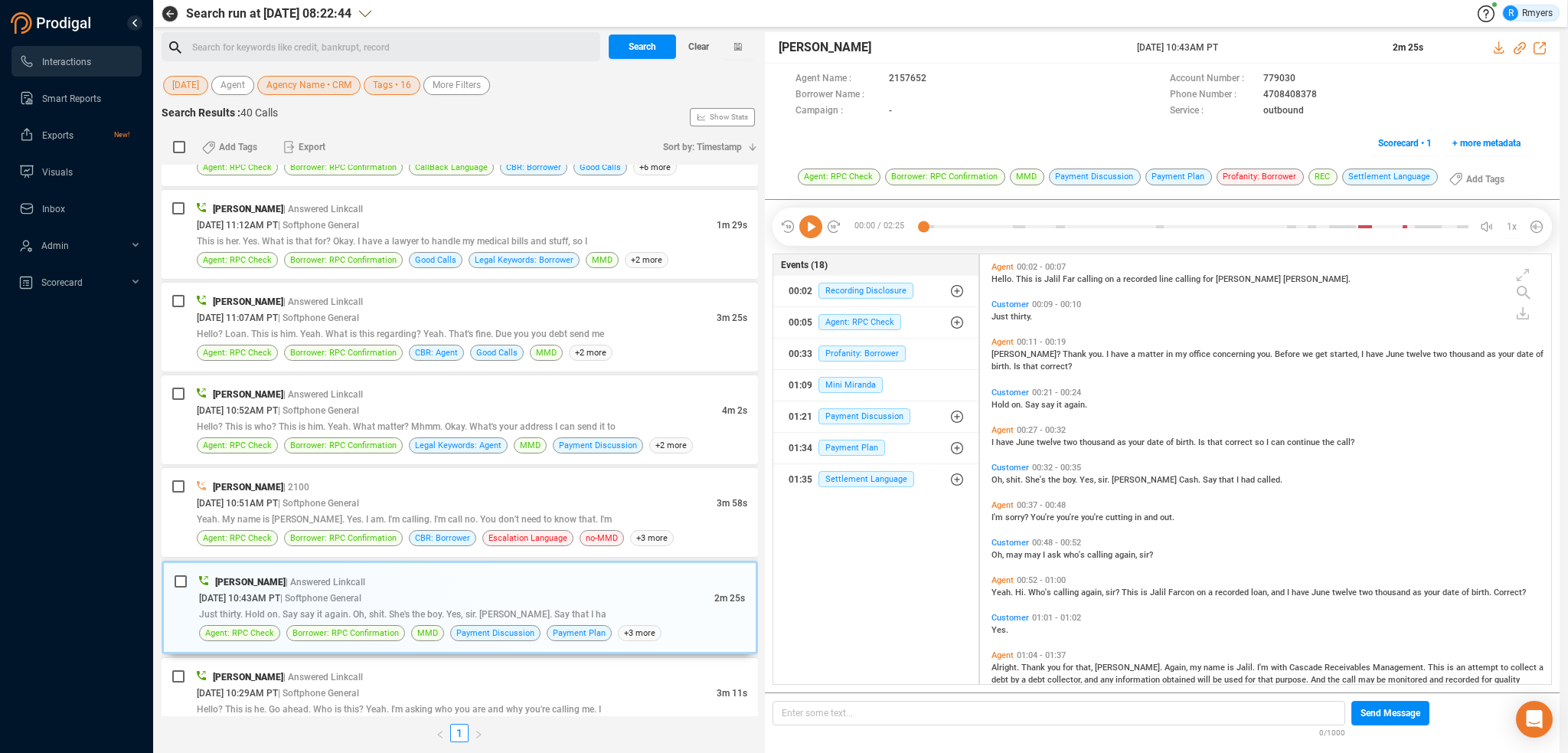
click at [811, 233] on icon at bounding box center [810, 226] width 23 height 23
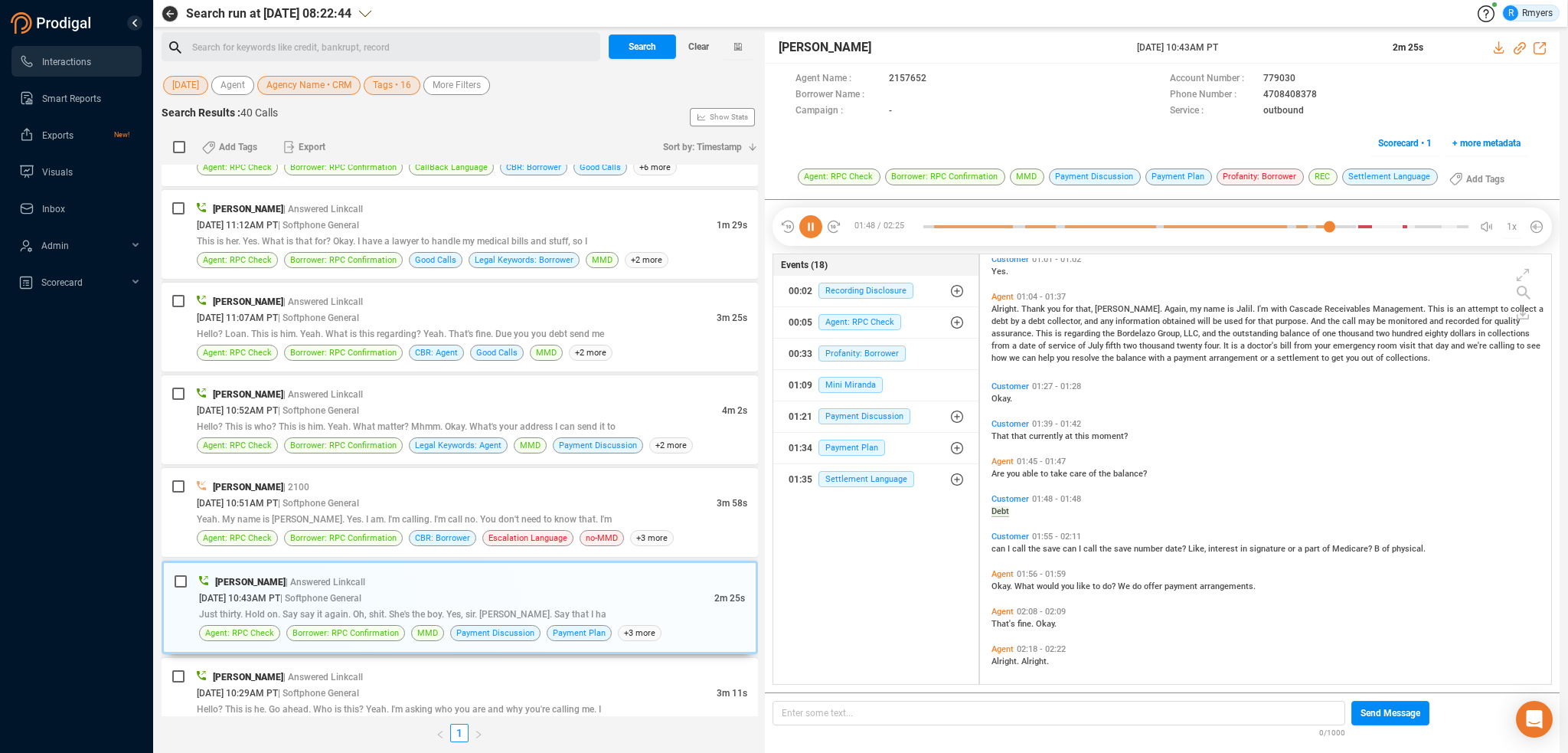
scroll to position [364, 0]
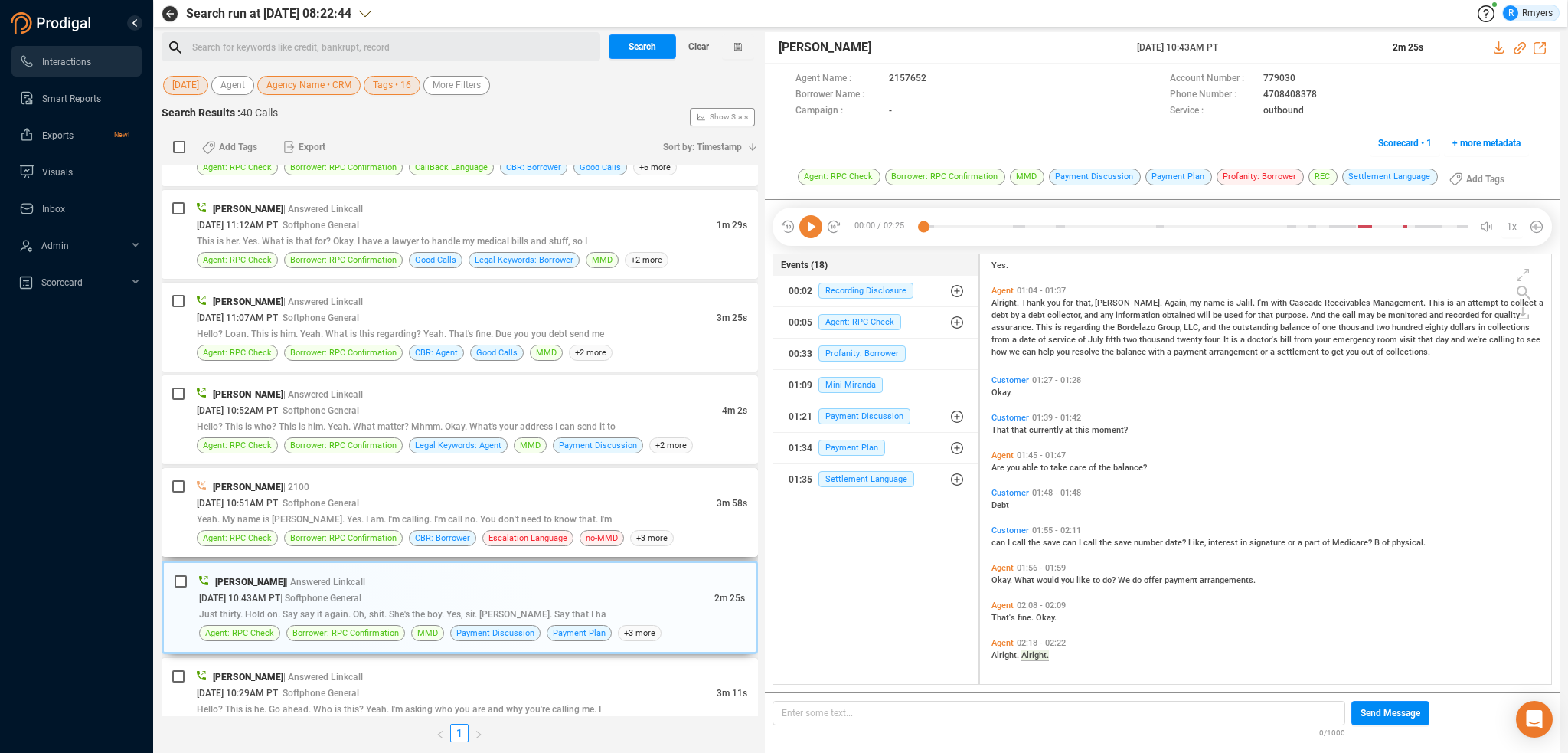
click at [498, 519] on div "Elizabeth Thorpe | 2100 09/22/2025 @ 10:51AM PT | Softphone General 3m 58s Yeah…" at bounding box center [471, 512] width 550 height 67
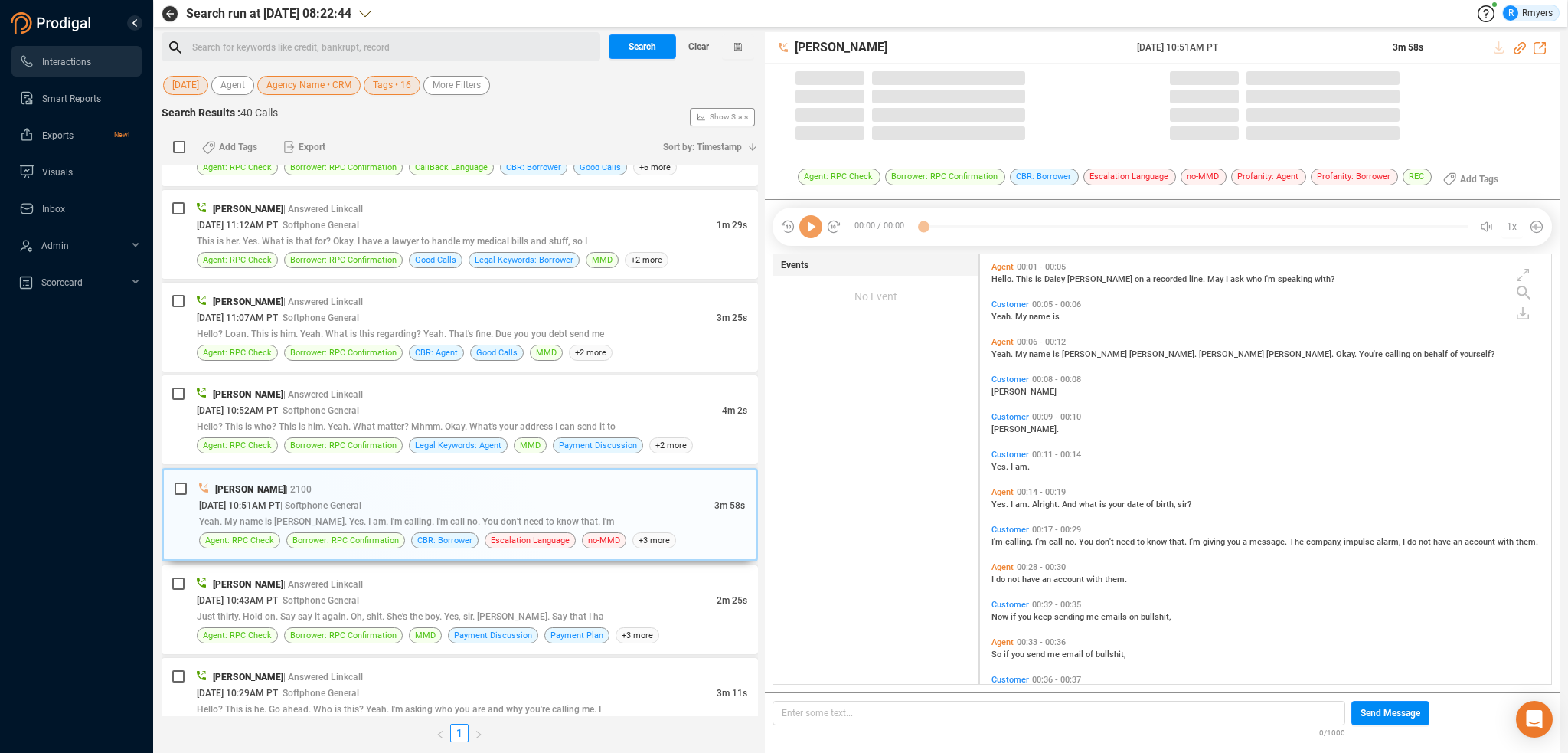
scroll to position [426, 563]
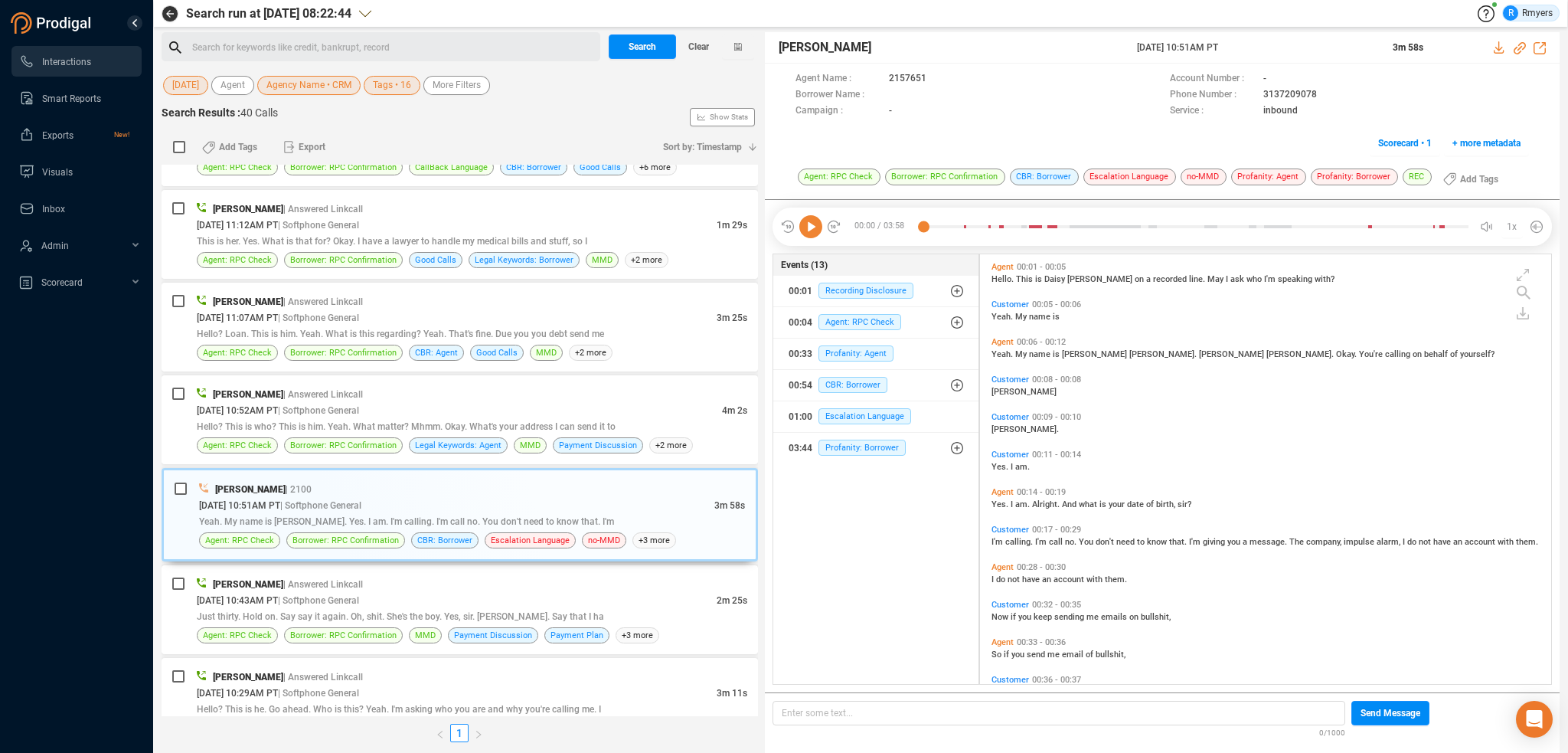
click at [815, 227] on icon at bounding box center [810, 226] width 23 height 23
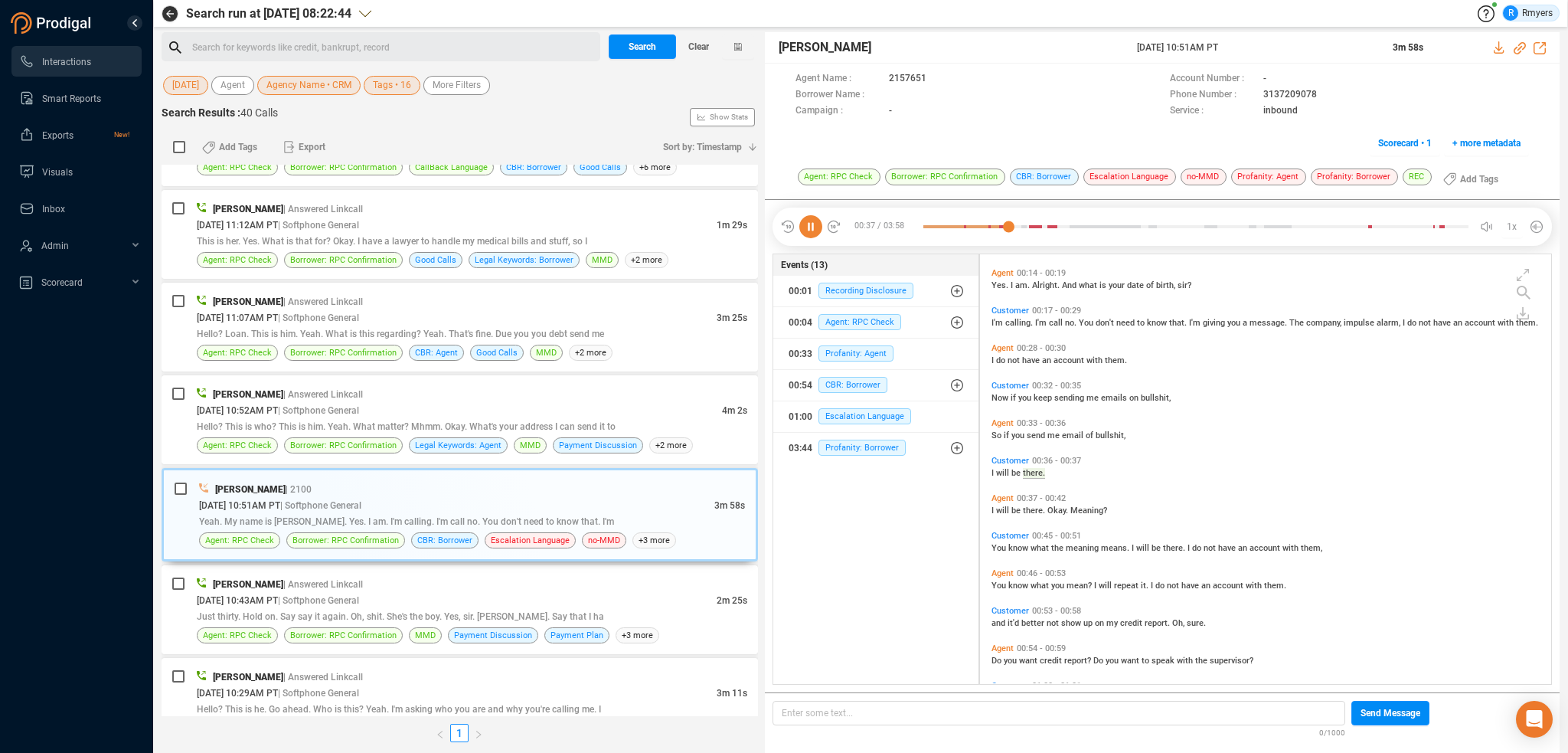
scroll to position [257, 0]
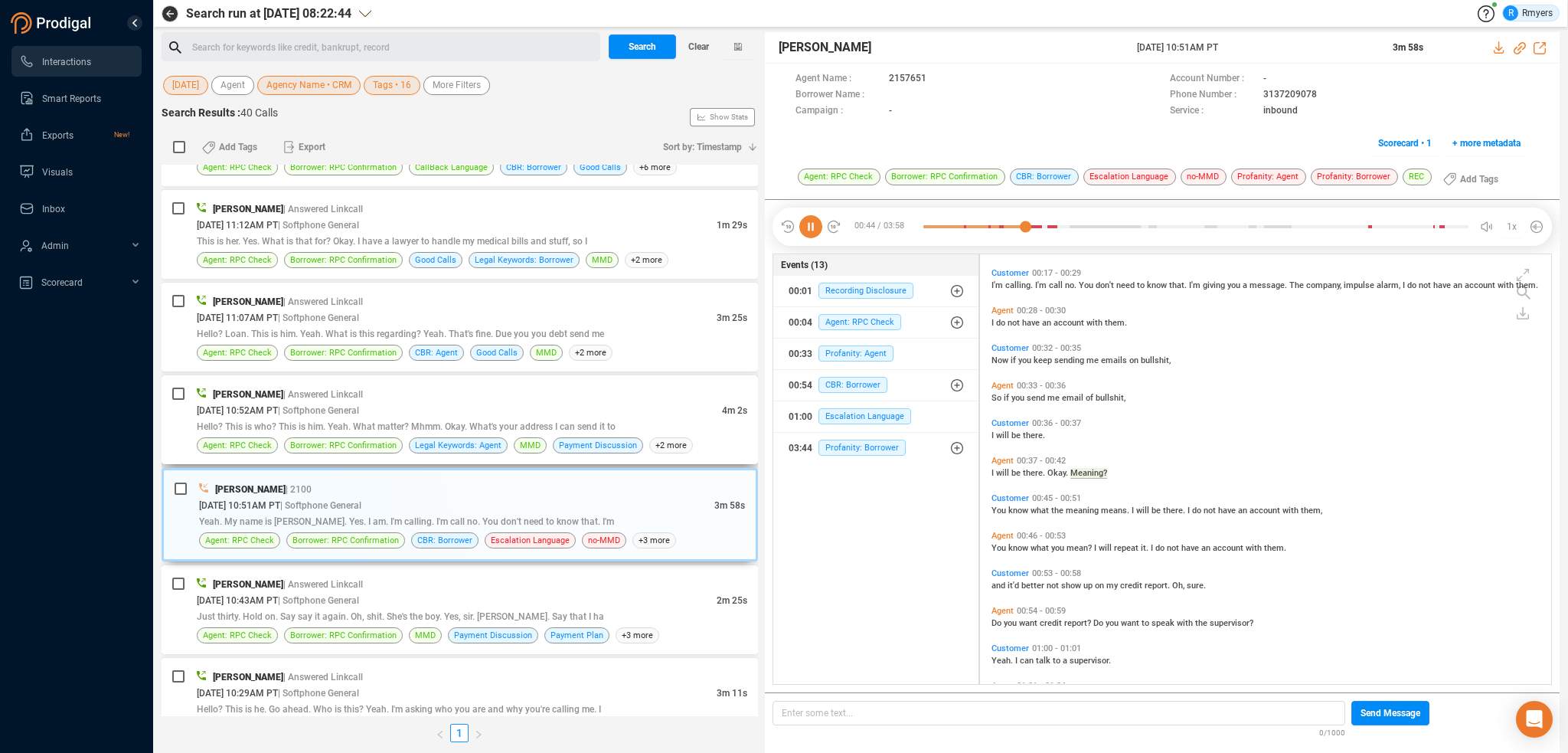
click at [580, 402] on div "09/22/2025 @ 10:52AM PT | Softphone General" at bounding box center [458, 410] width 525 height 16
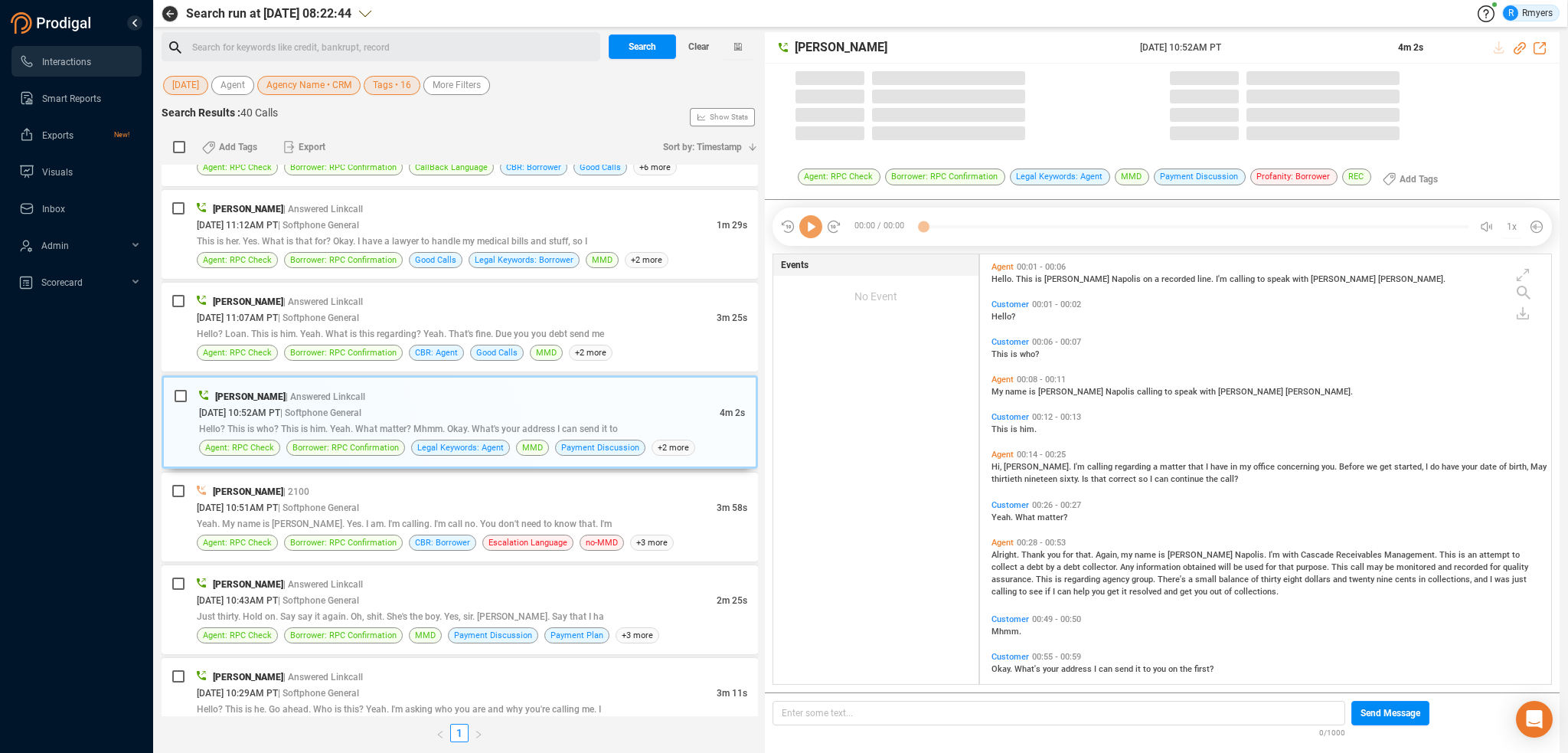
scroll to position [426, 563]
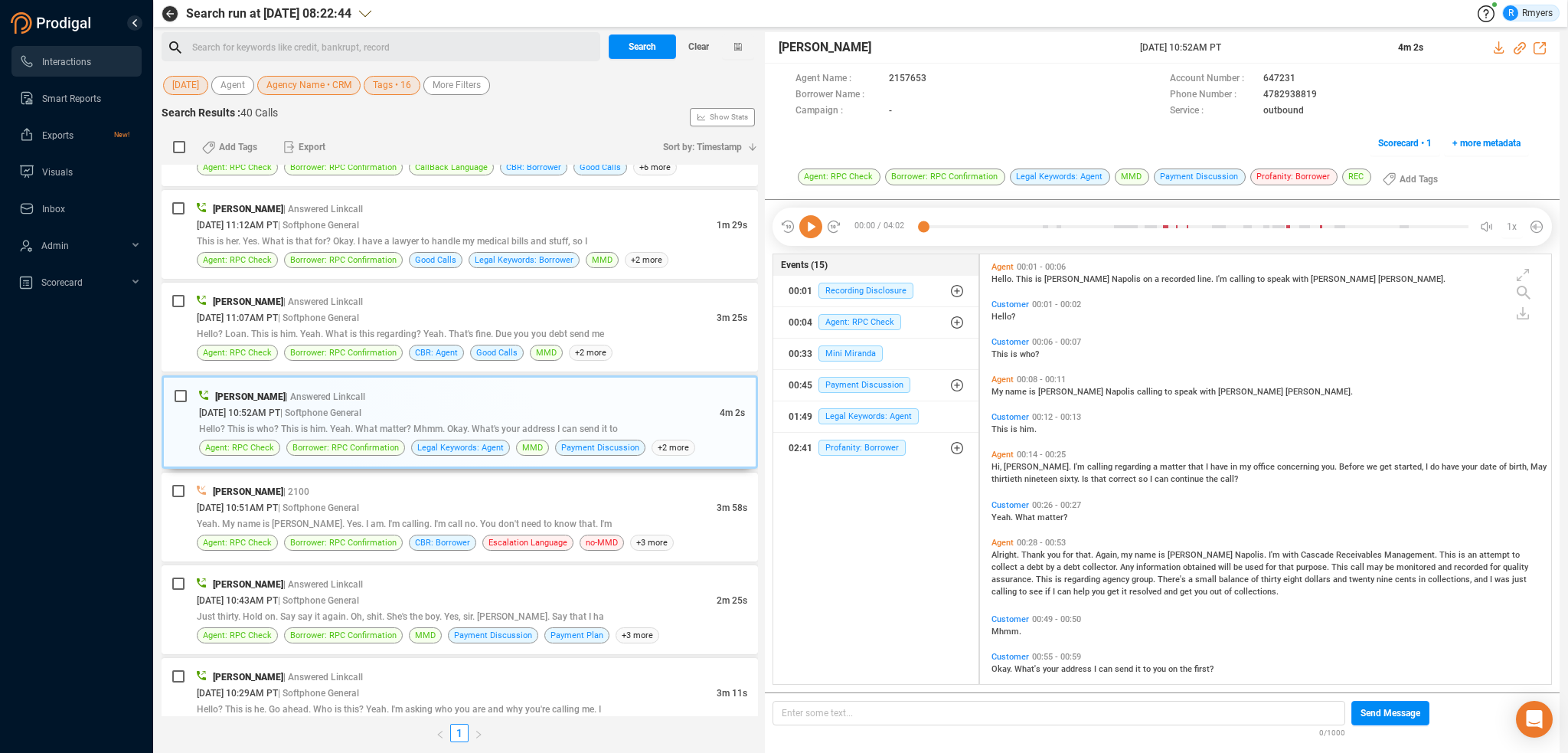
click at [815, 232] on icon at bounding box center [810, 226] width 23 height 23
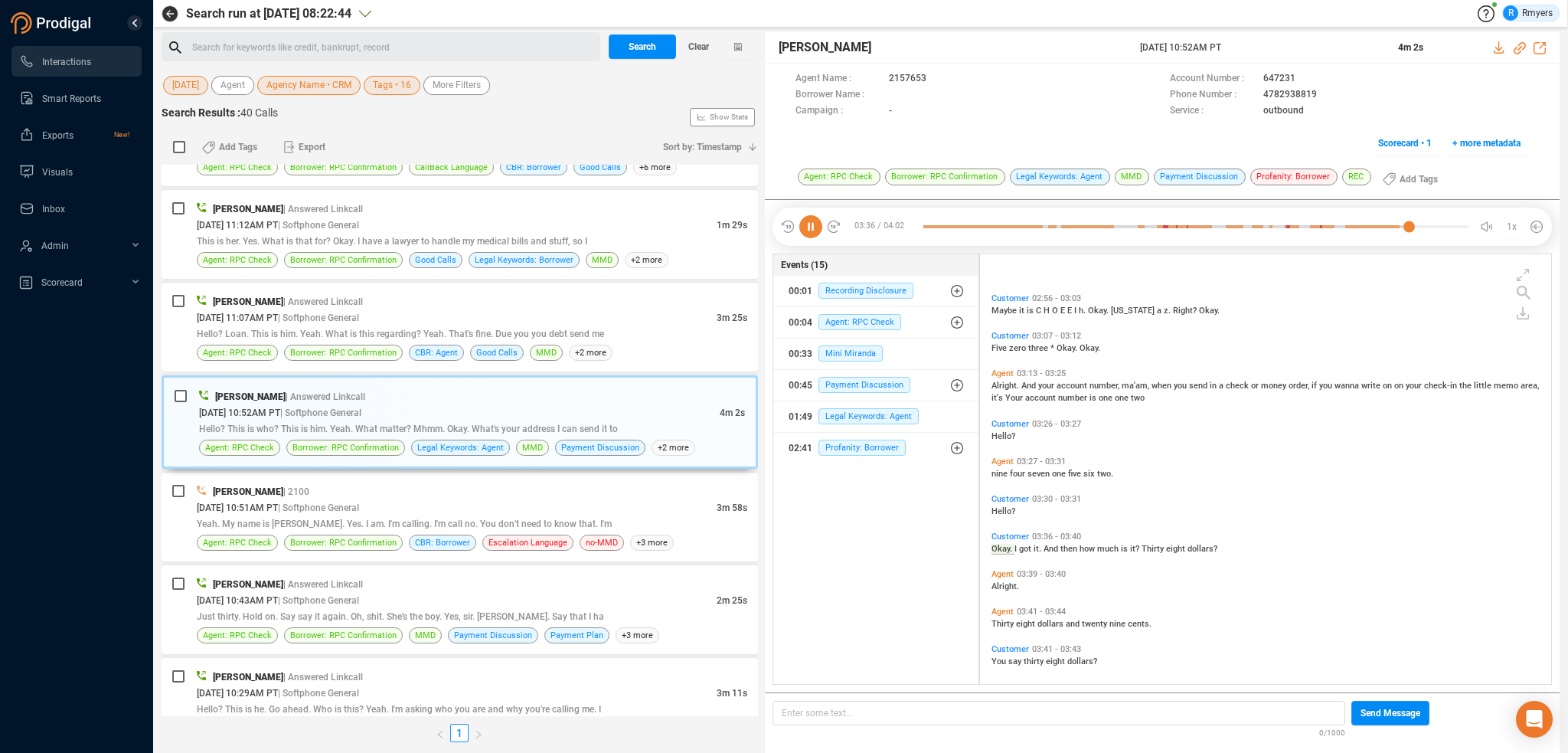
scroll to position [1335, 0]
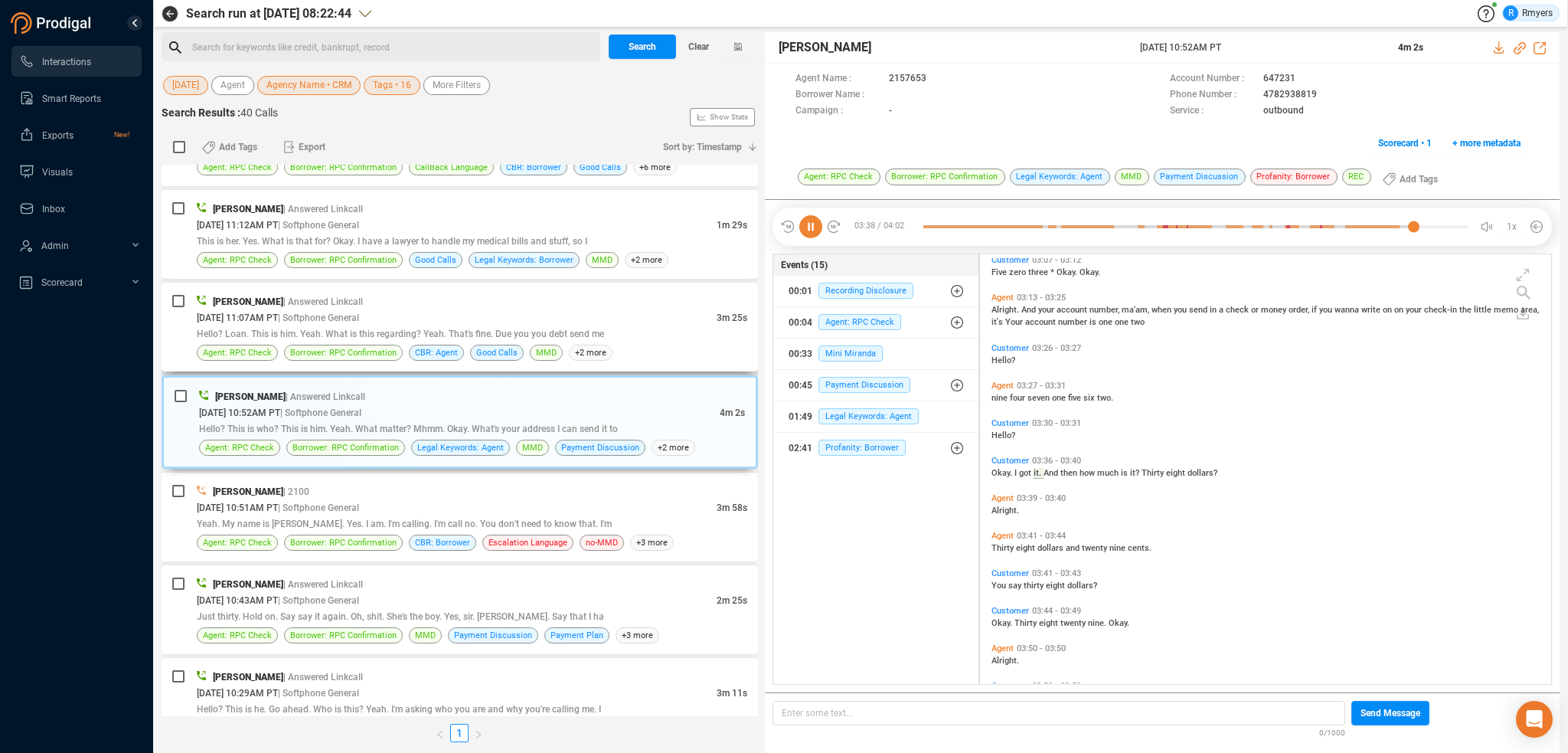
click at [640, 326] on div "Hello? Loan. This is him. Yeah. What is this regarding? Yeah. That's fine. Due …" at bounding box center [471, 334] width 550 height 16
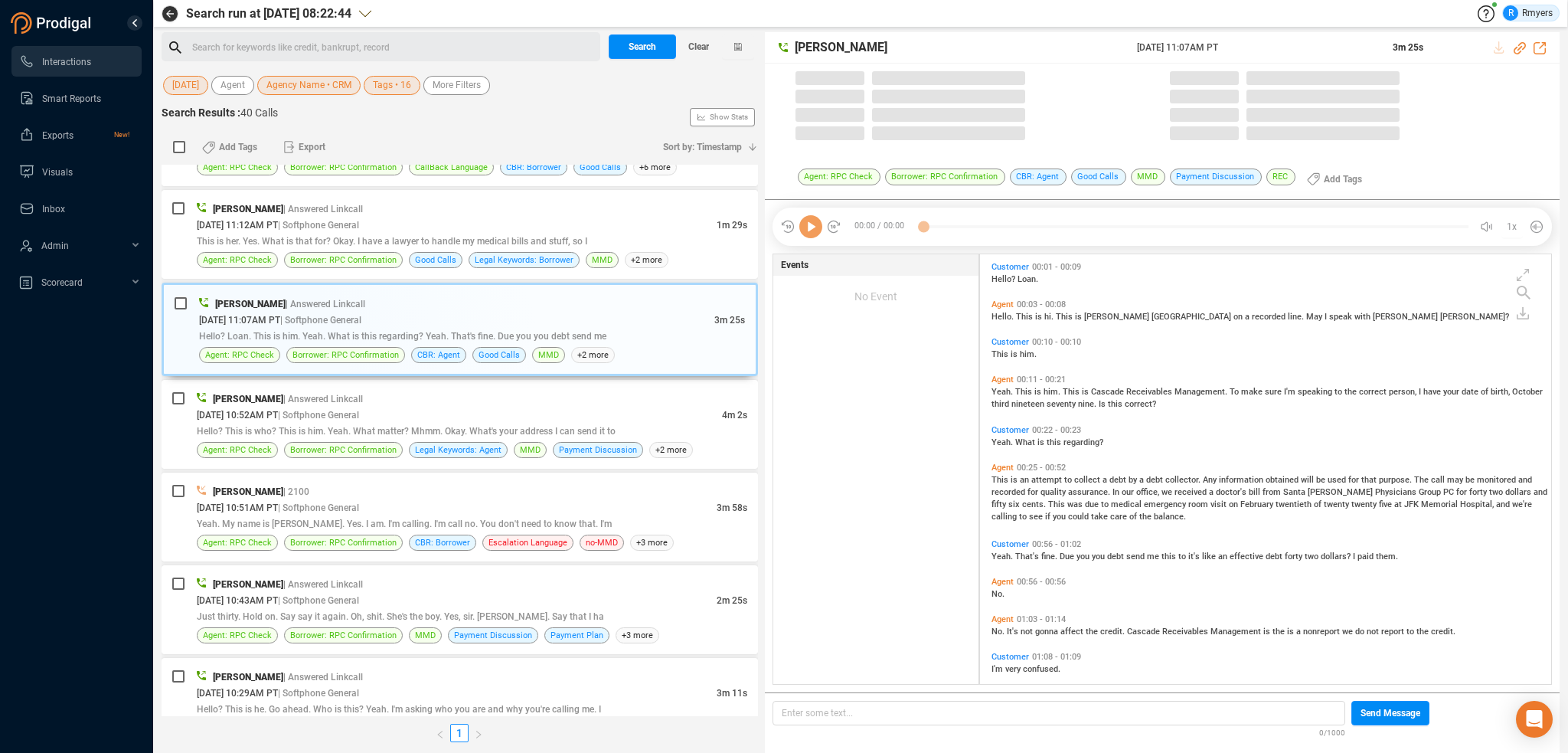
scroll to position [426, 563]
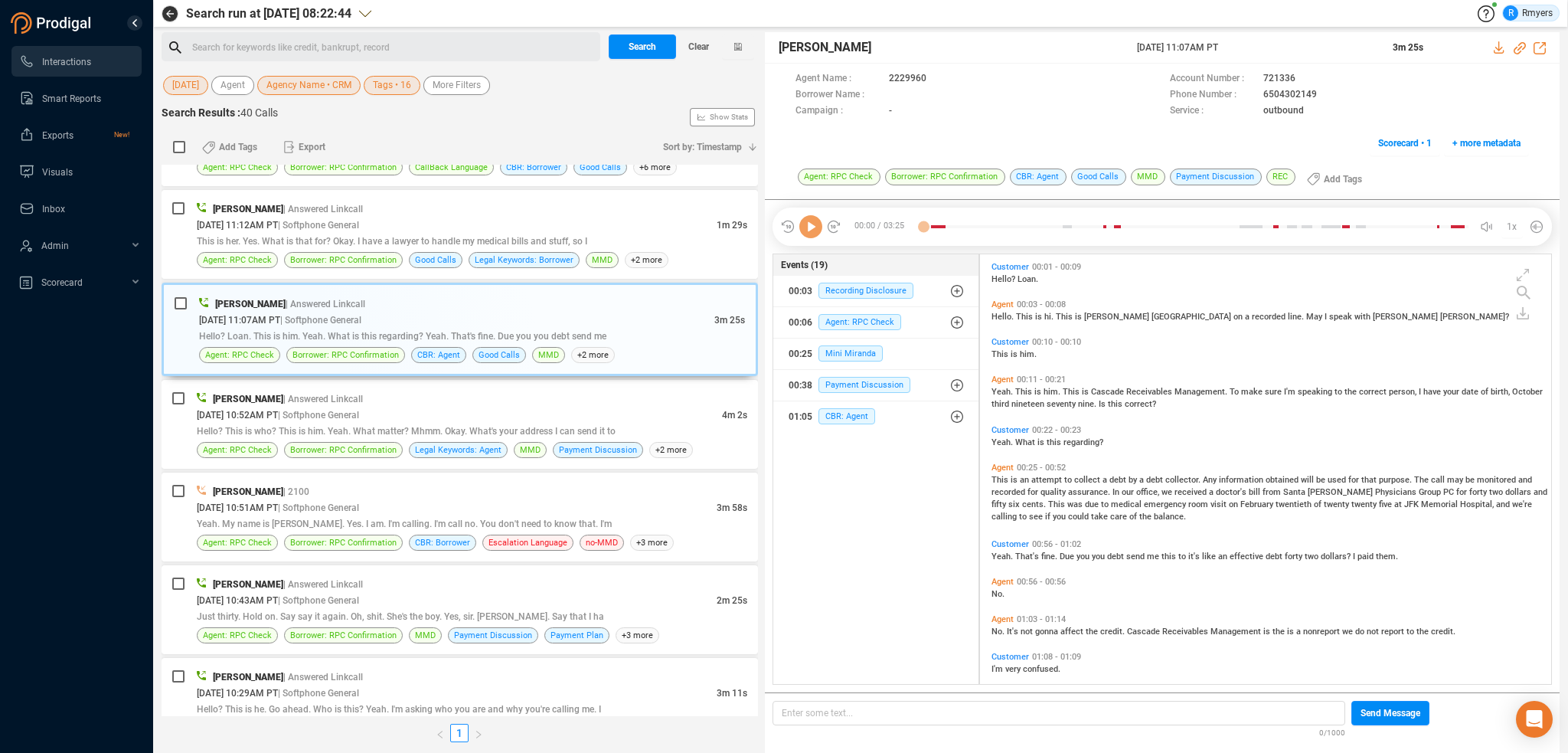
click at [809, 235] on icon at bounding box center [810, 226] width 23 height 23
click at [809, 237] on icon at bounding box center [810, 226] width 23 height 23
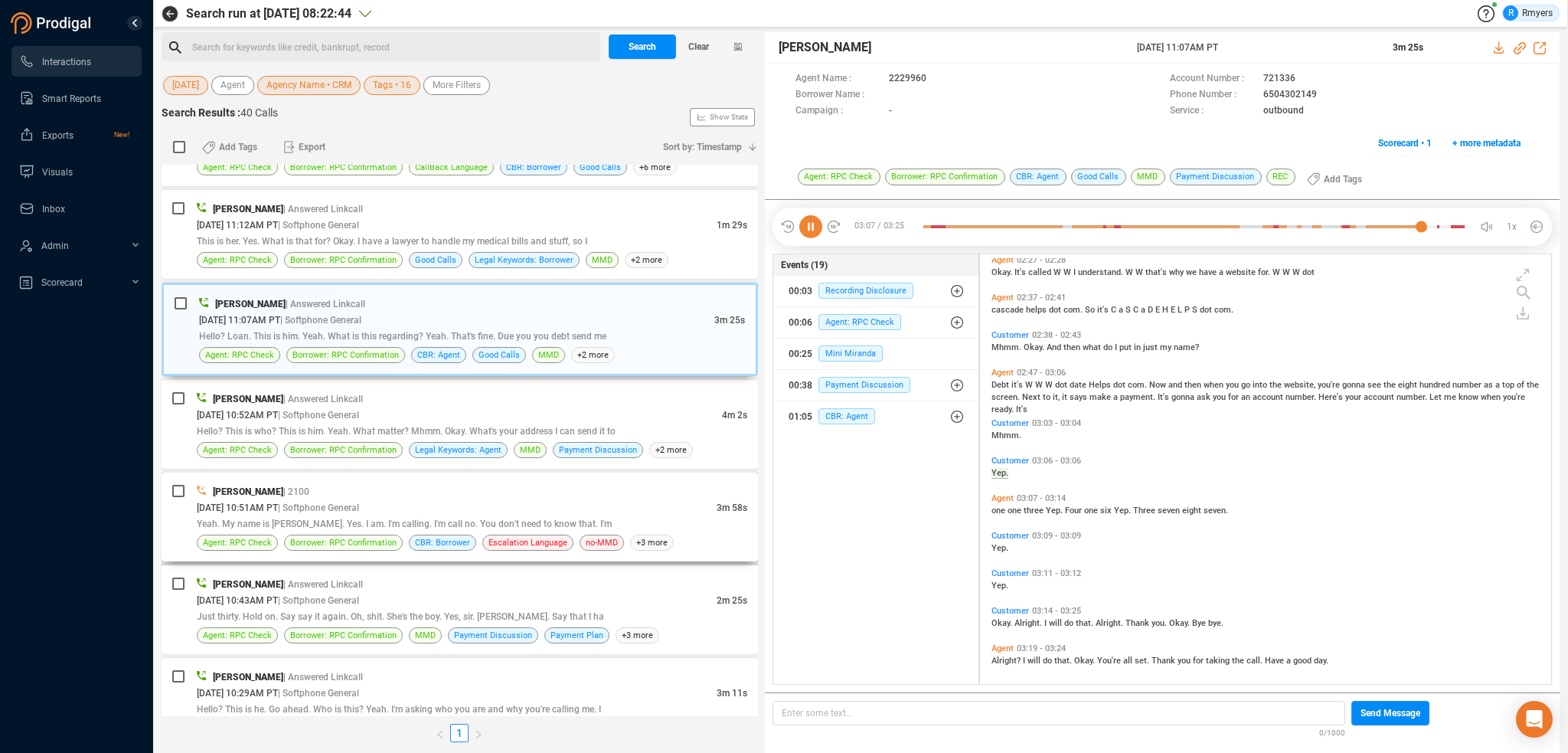
scroll to position [880, 0]
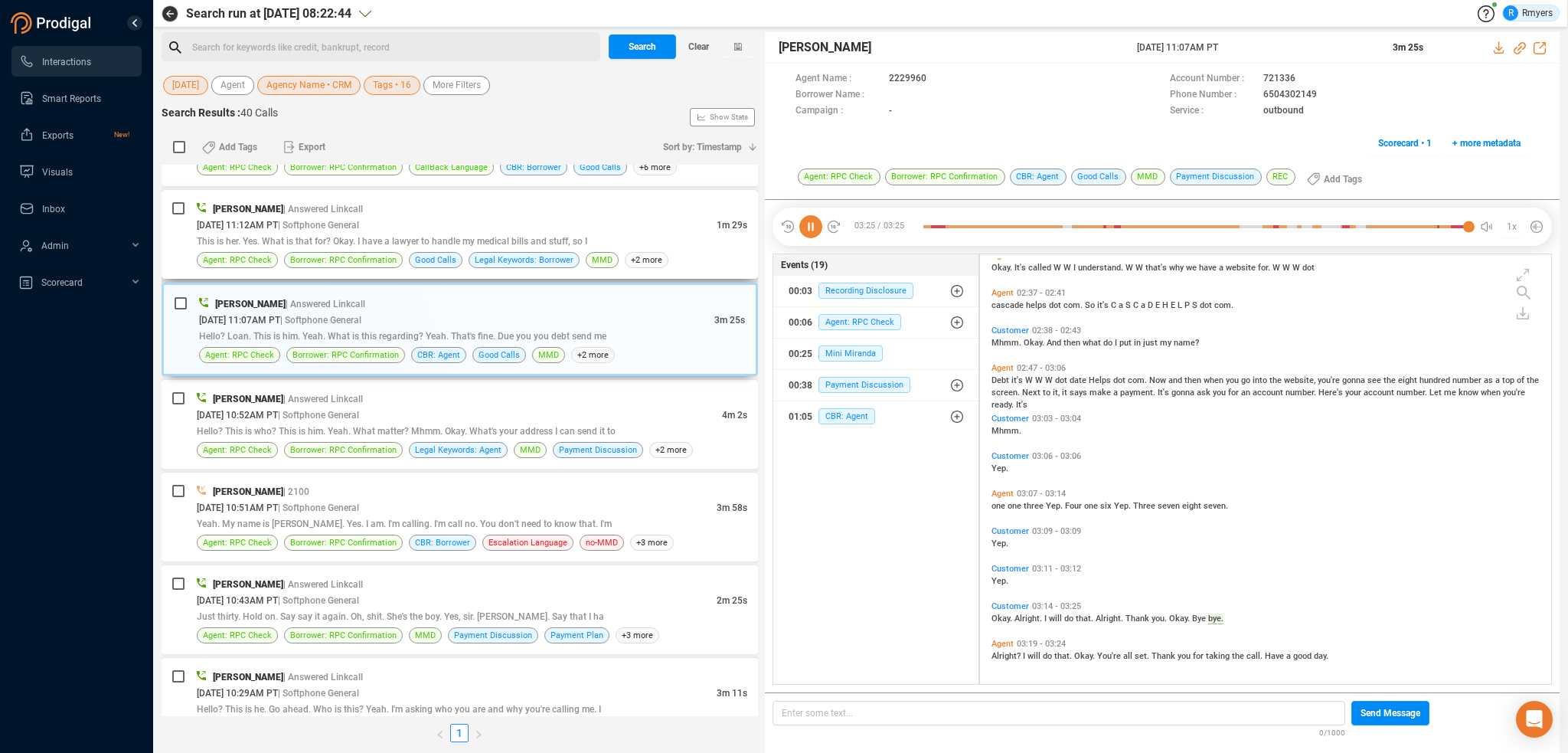
click at [545, 244] on div "Frank Napoles | Answered Linkcall 09/22/2025 @ 11:12AM PT | Softphone General 1…" at bounding box center [471, 234] width 550 height 67
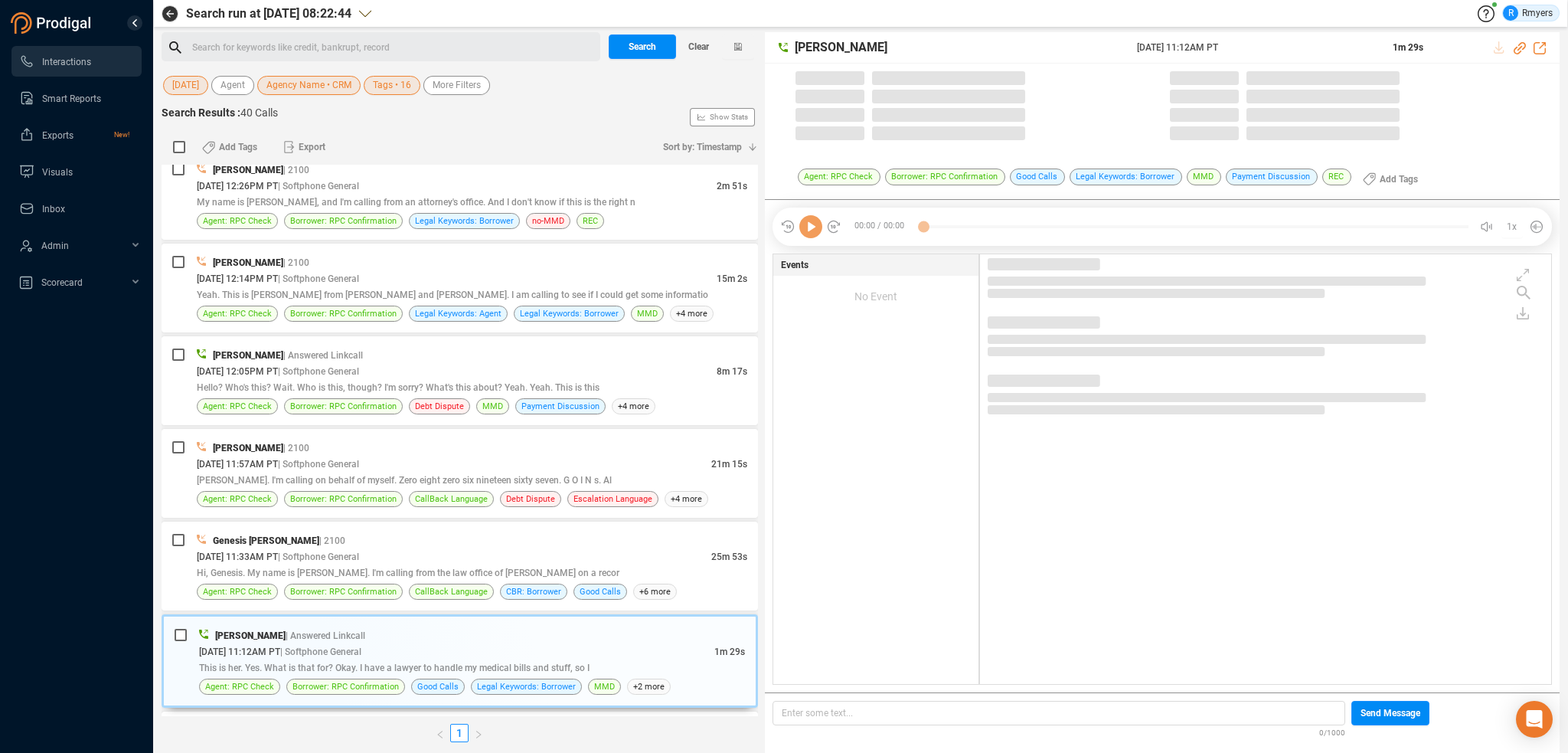
scroll to position [1461, 0]
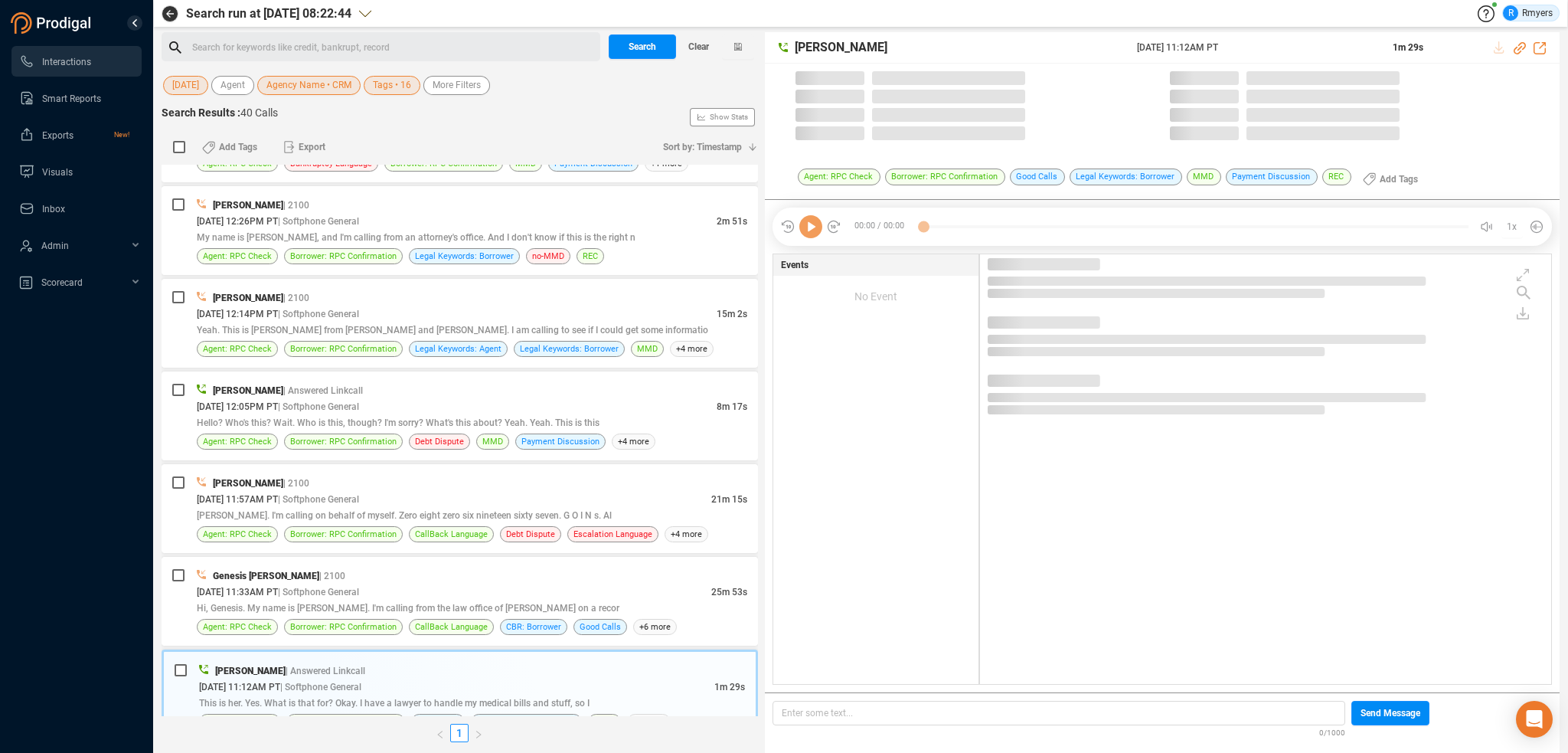
click at [815, 228] on icon at bounding box center [810, 226] width 23 height 23
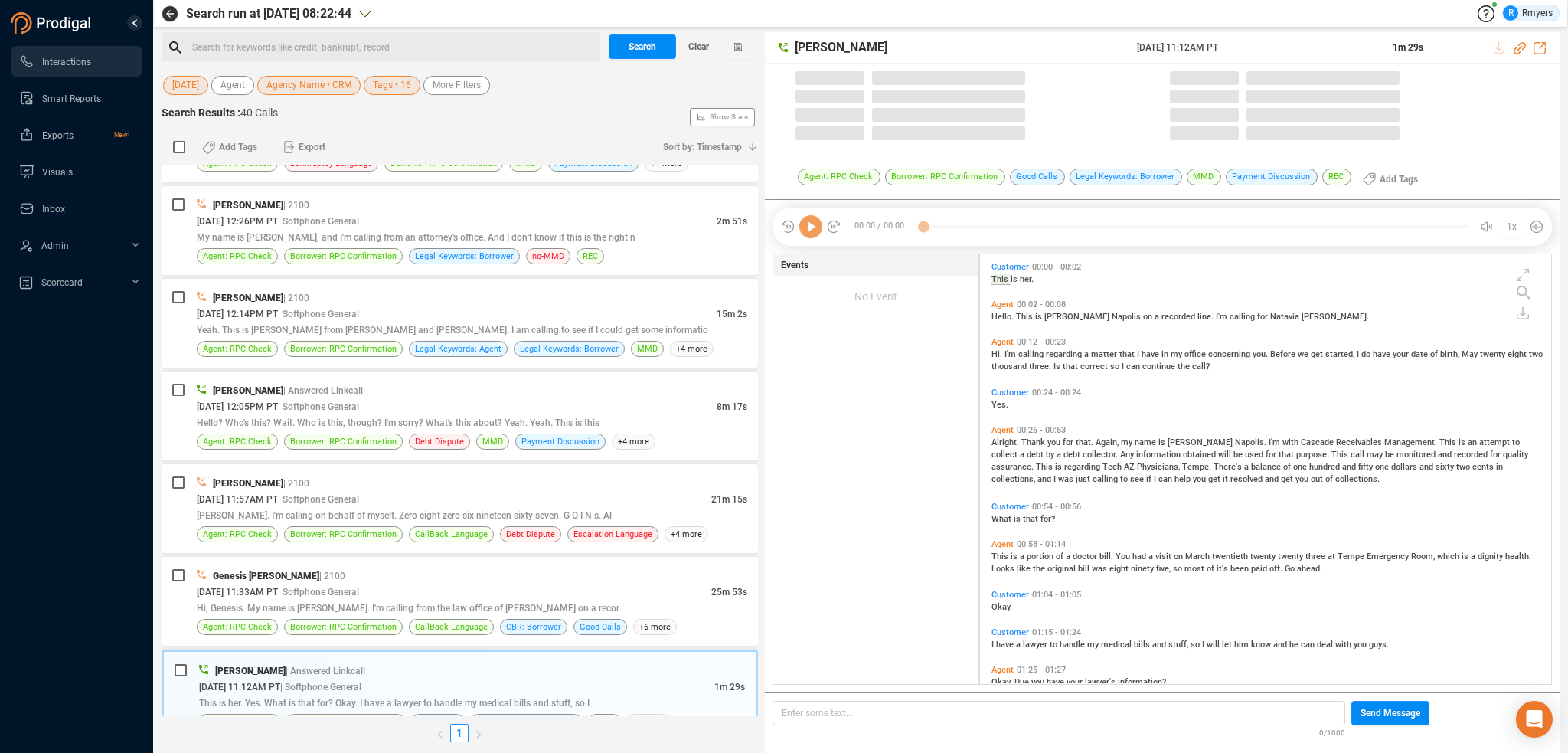
scroll to position [426, 563]
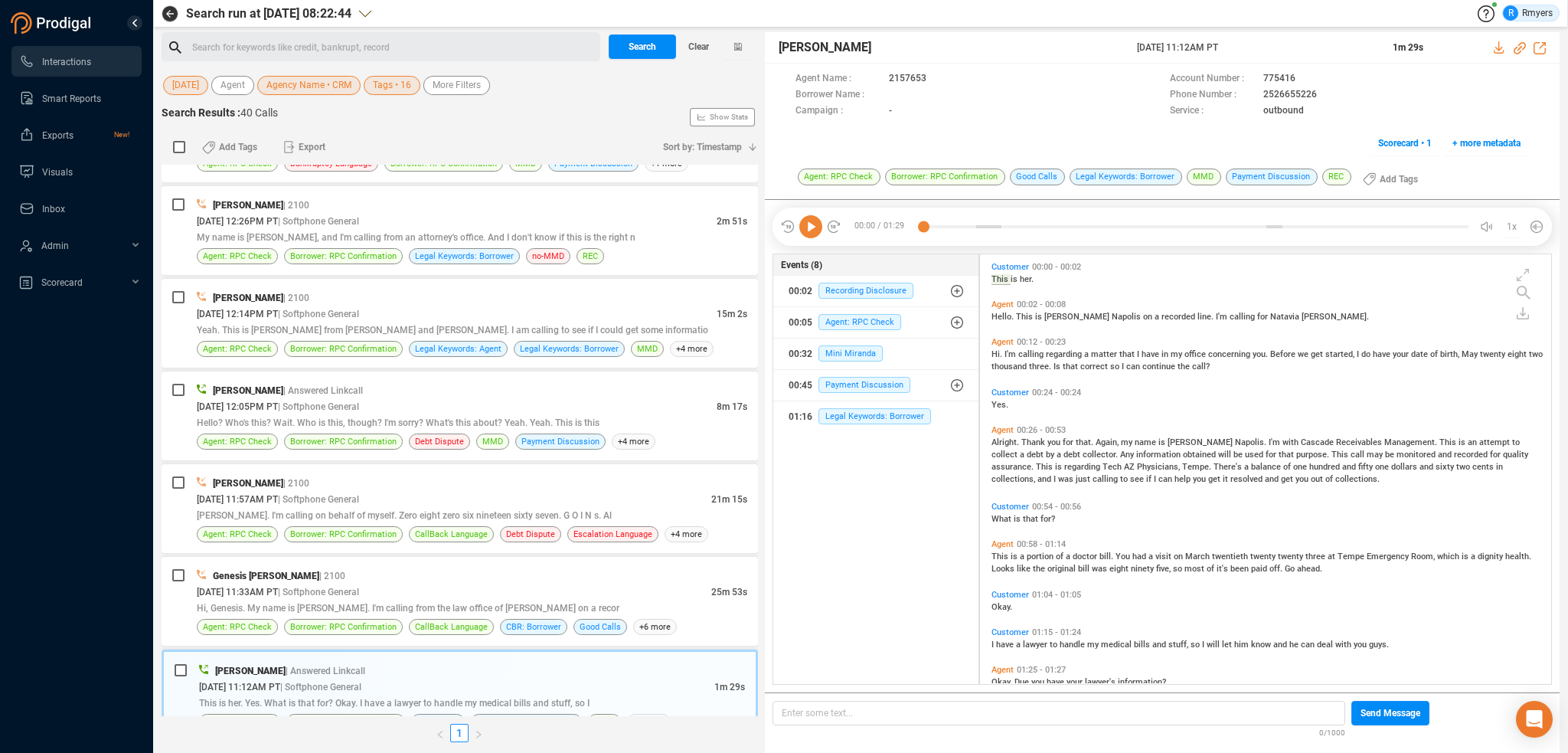
click at [815, 229] on icon at bounding box center [810, 226] width 23 height 23
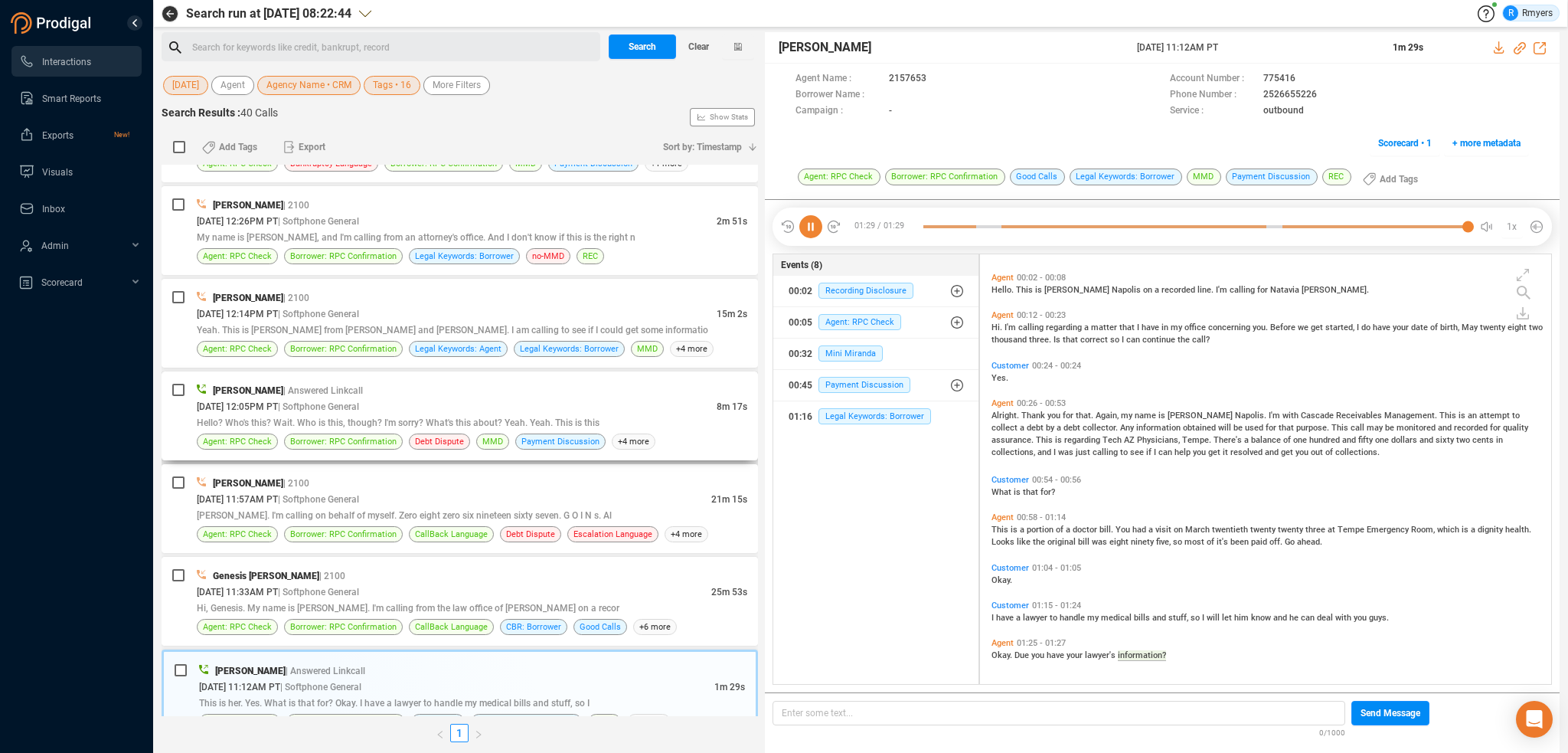
scroll to position [0, 0]
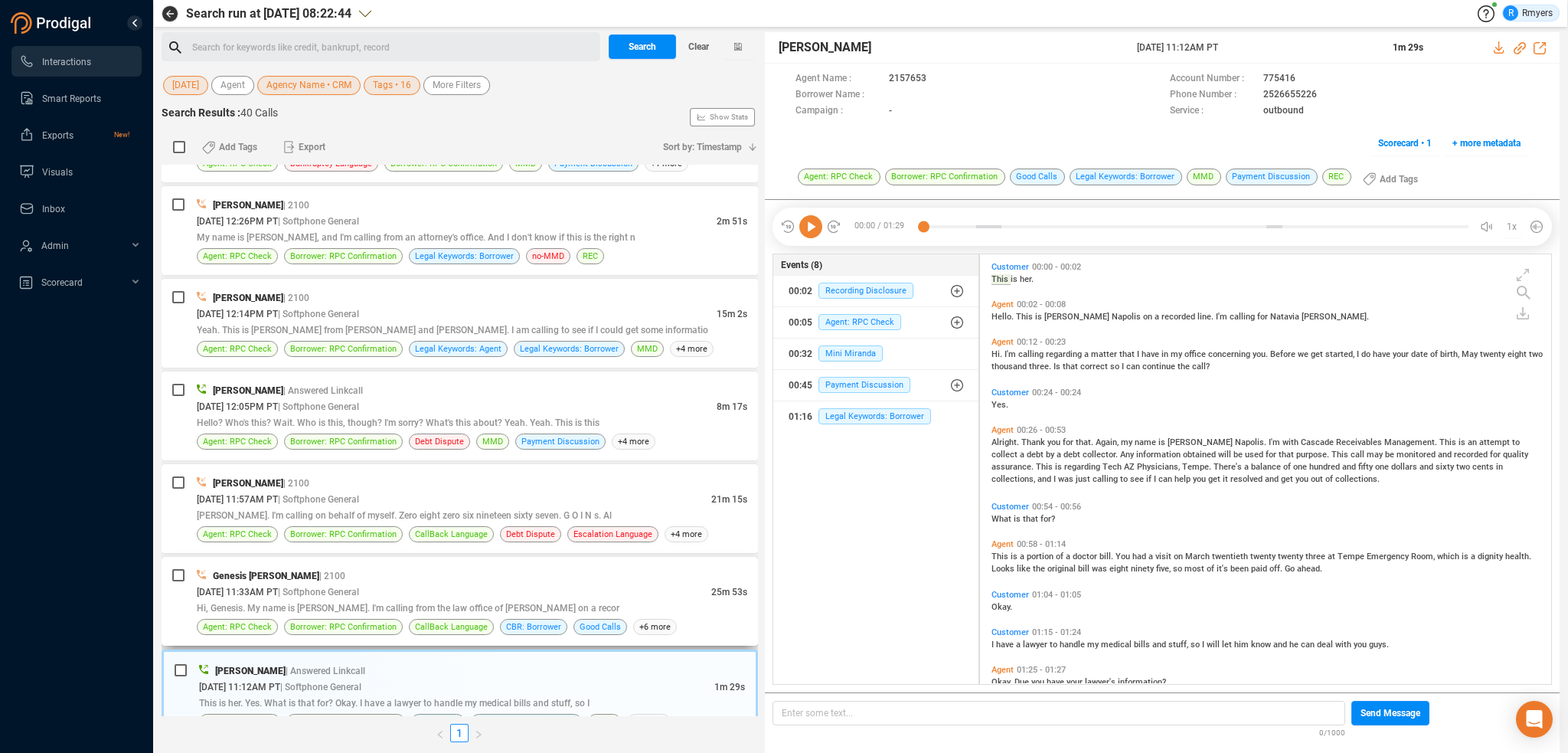
click at [408, 584] on div "09/22/2025 @ 11:33AM PT | Softphone General" at bounding box center [453, 591] width 514 height 16
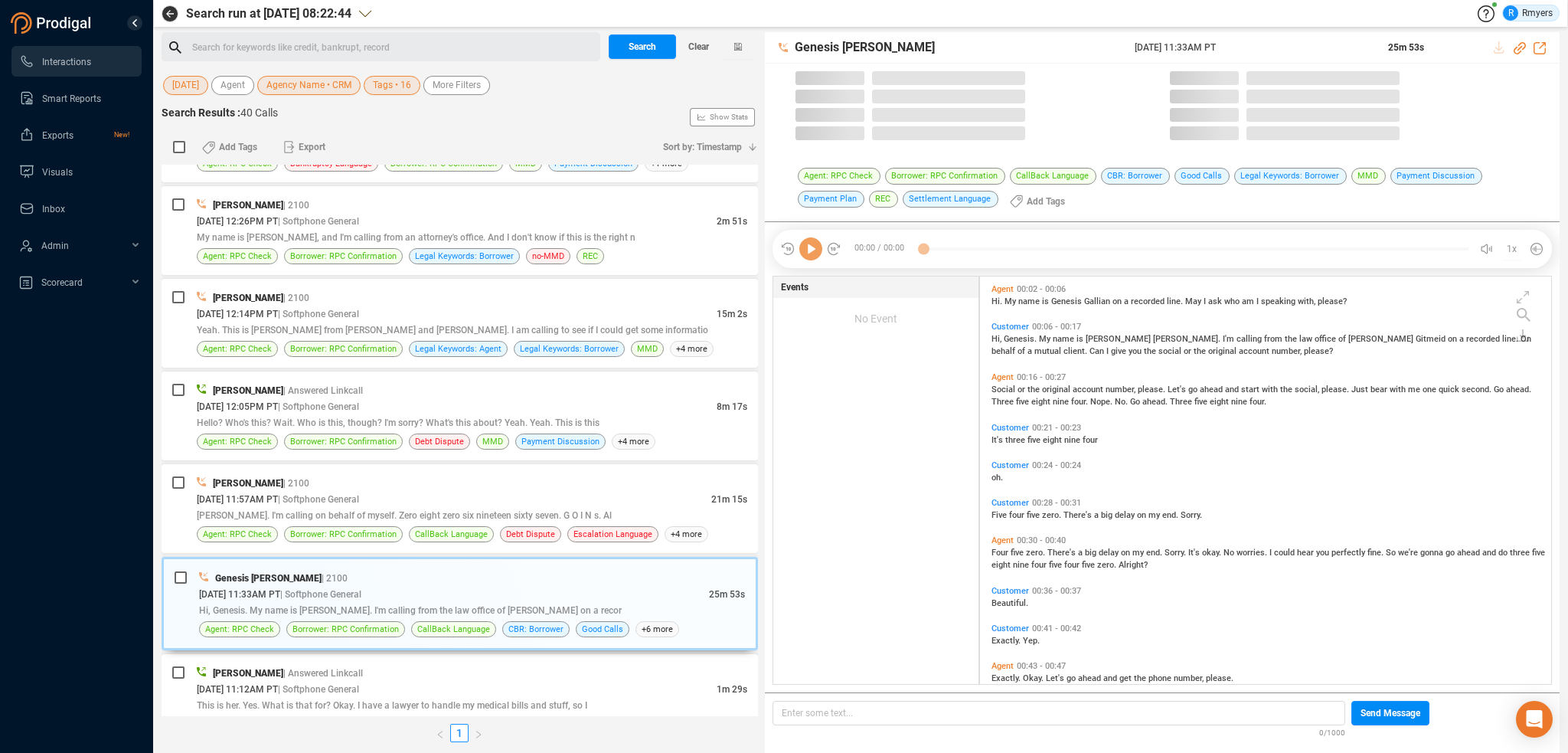
scroll to position [405, 563]
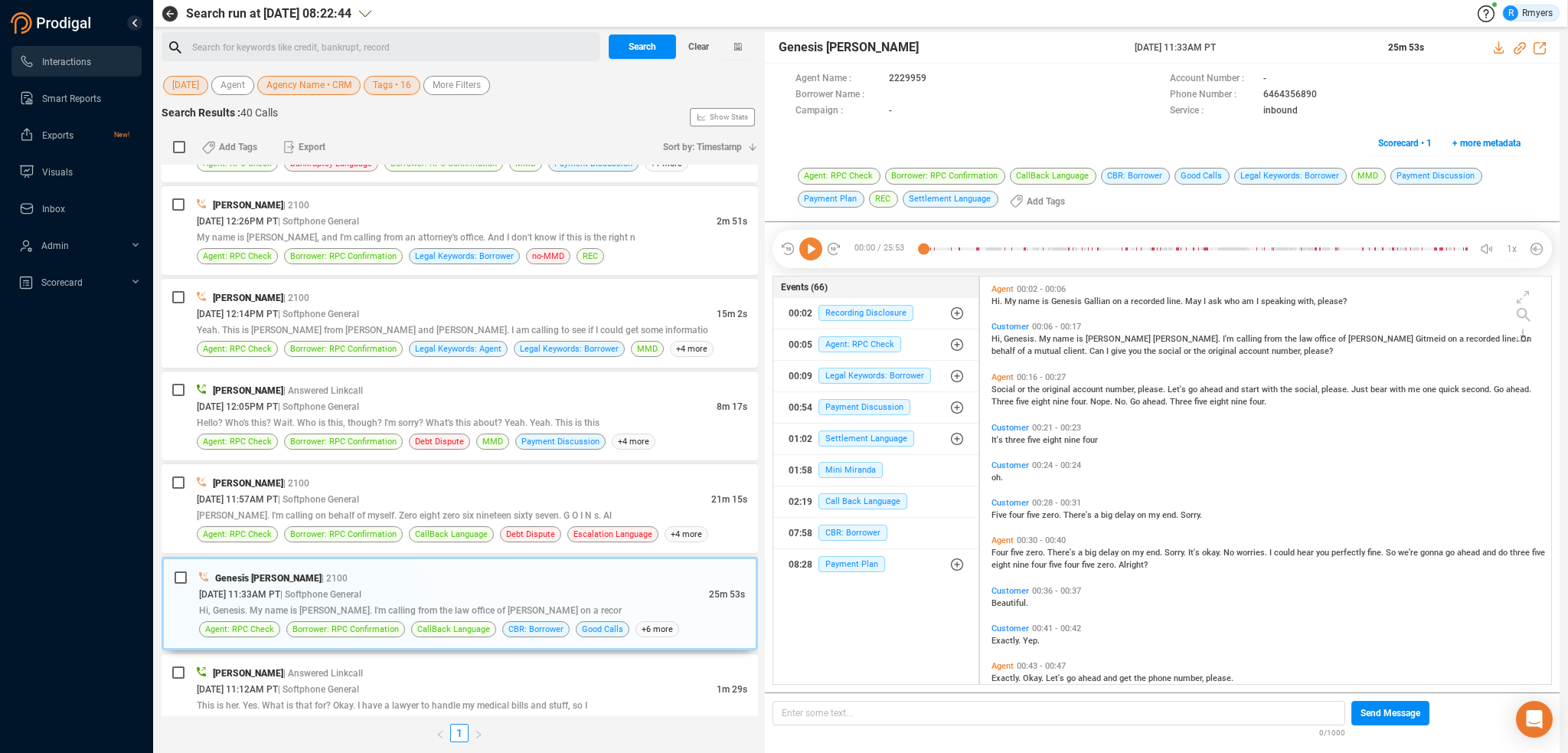
click at [806, 254] on icon at bounding box center [810, 249] width 23 height 23
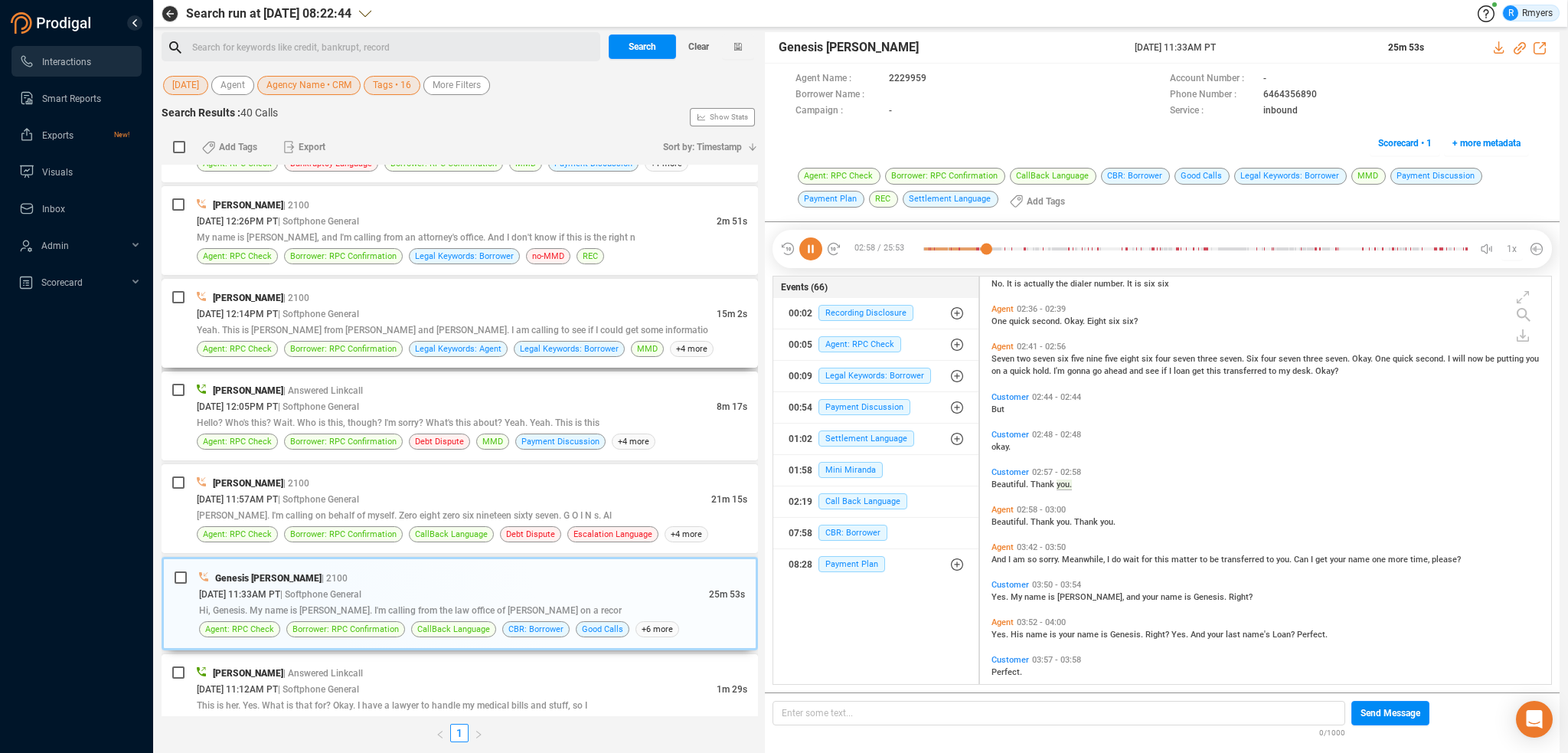
scroll to position [1236, 0]
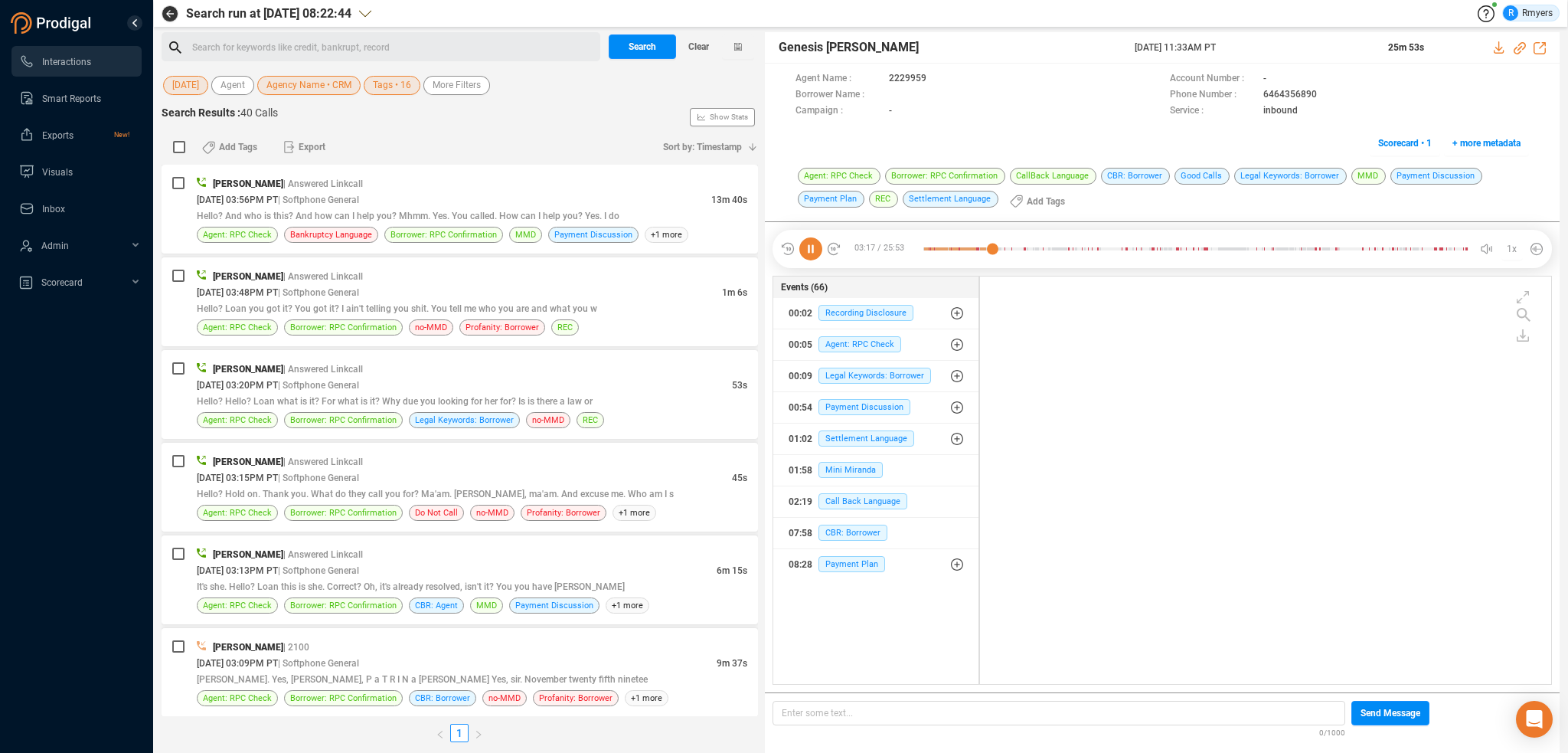
scroll to position [405, 563]
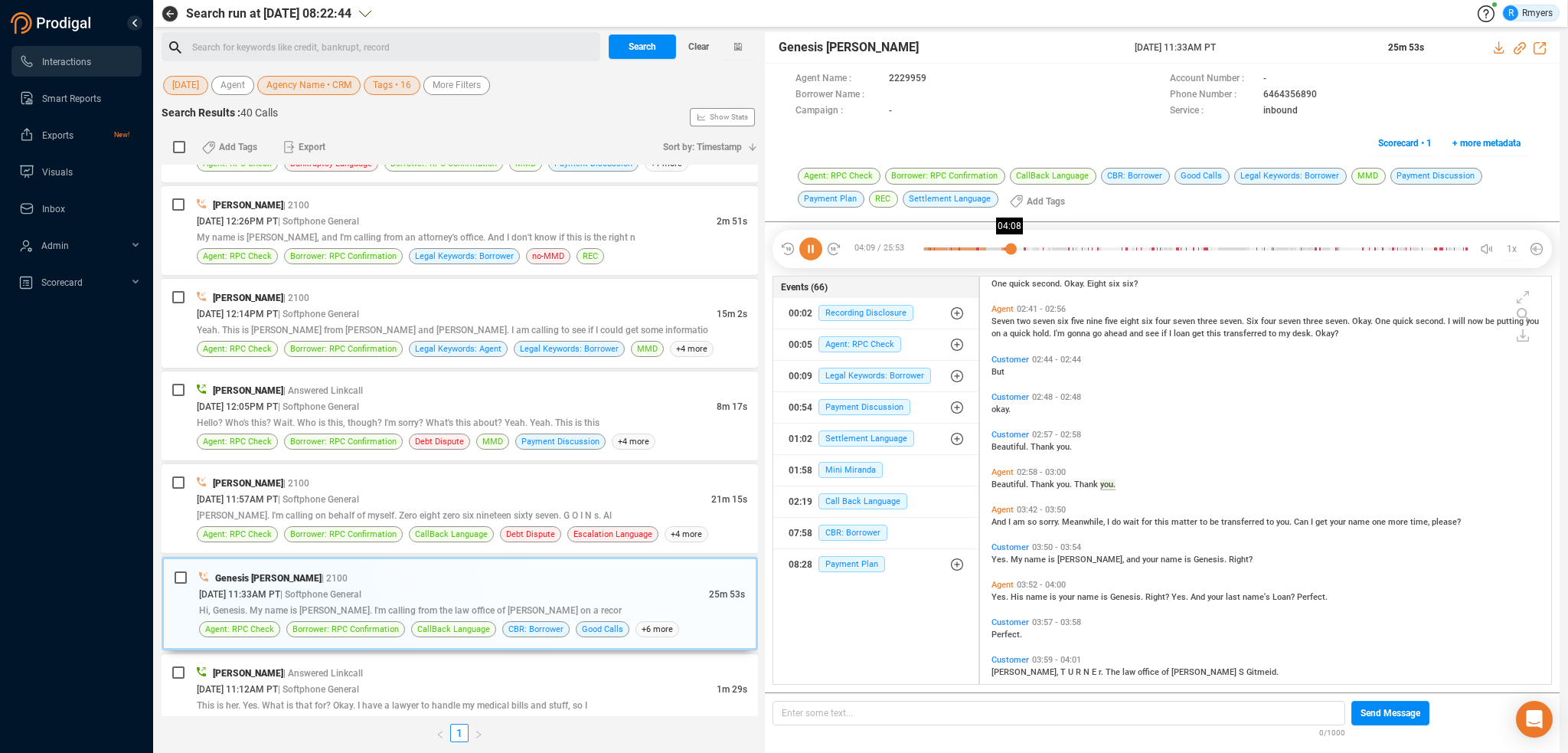
click at [1010, 249] on div at bounding box center [1195, 249] width 545 height 23
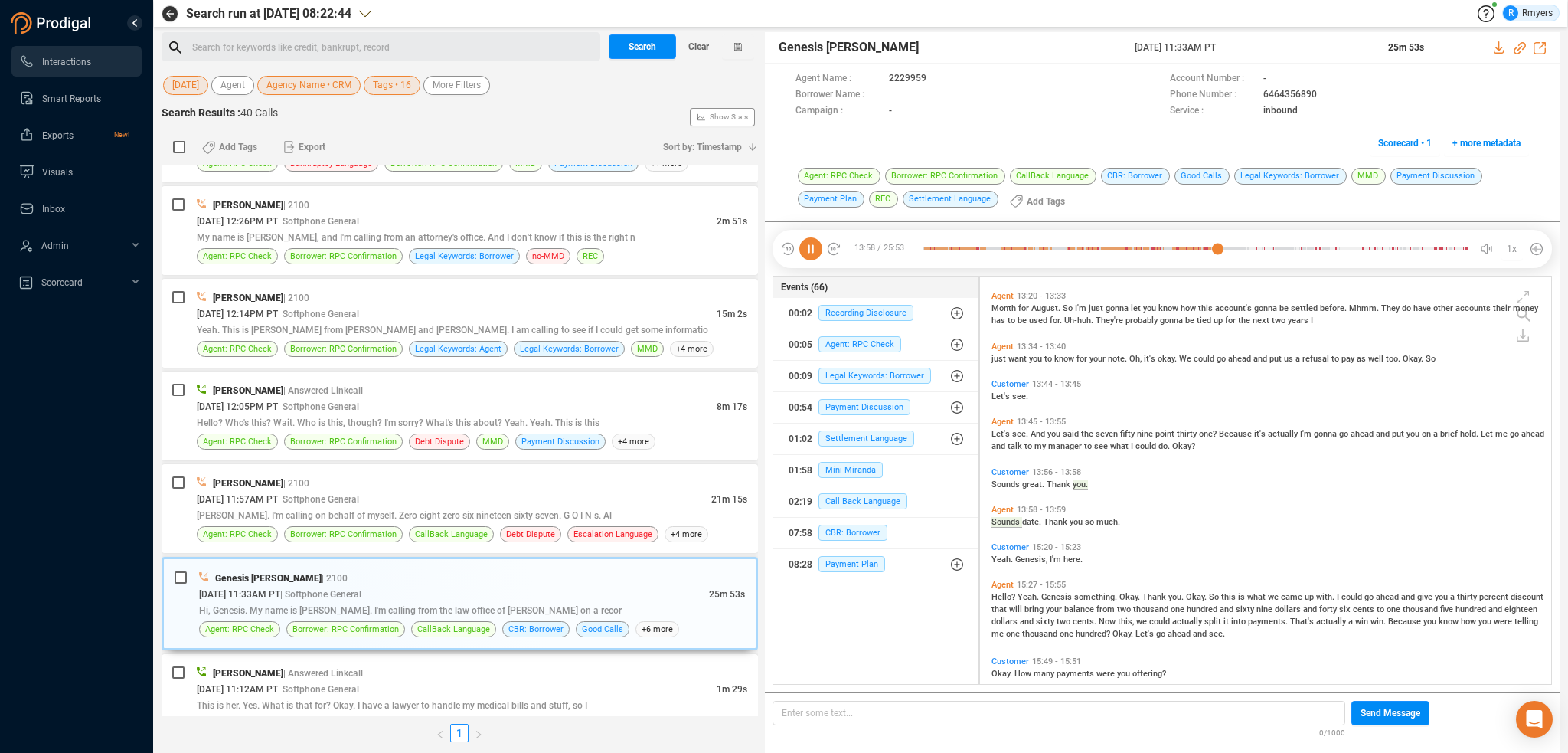
scroll to position [5003, 0]
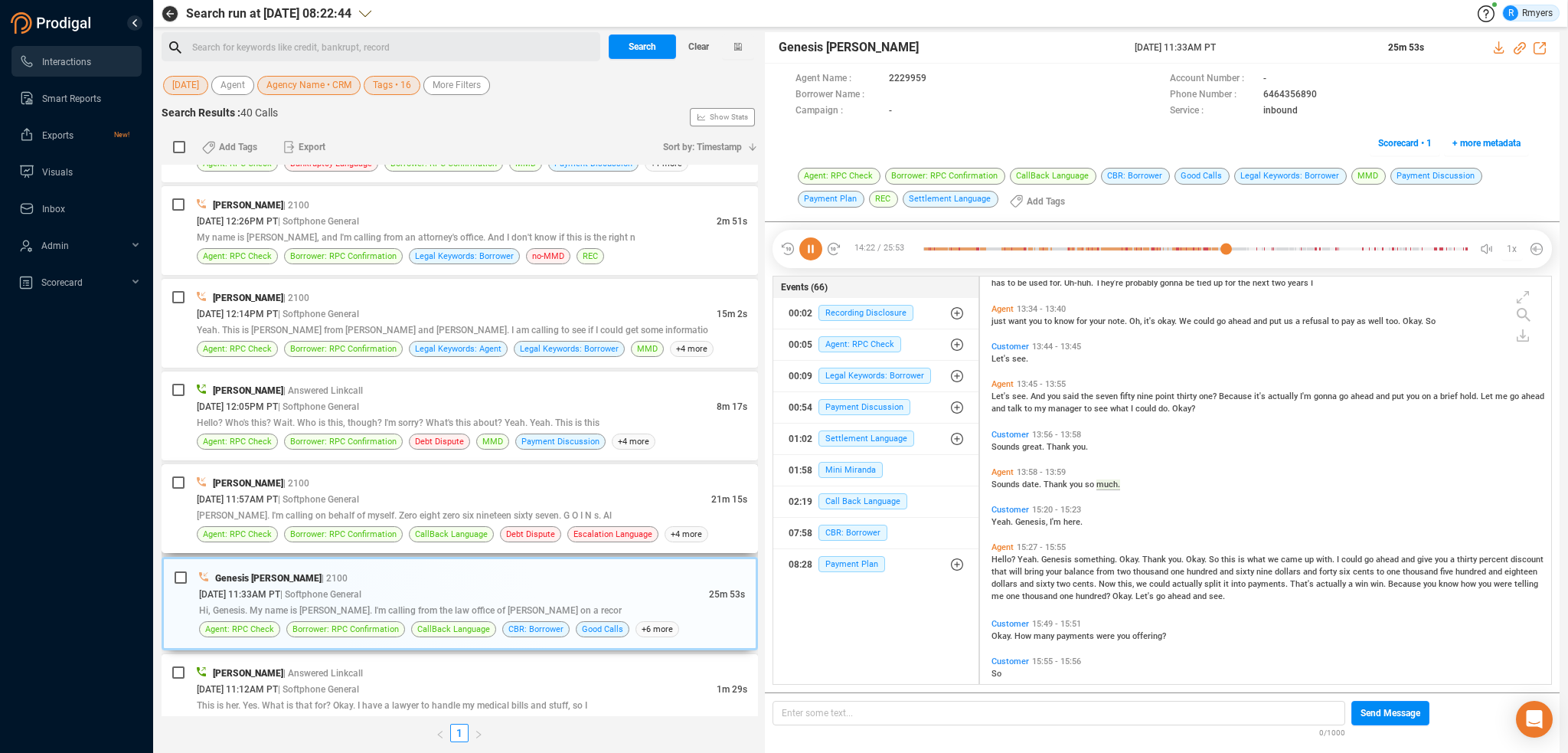
click at [253, 478] on span "[PERSON_NAME]" at bounding box center [248, 483] width 71 height 10
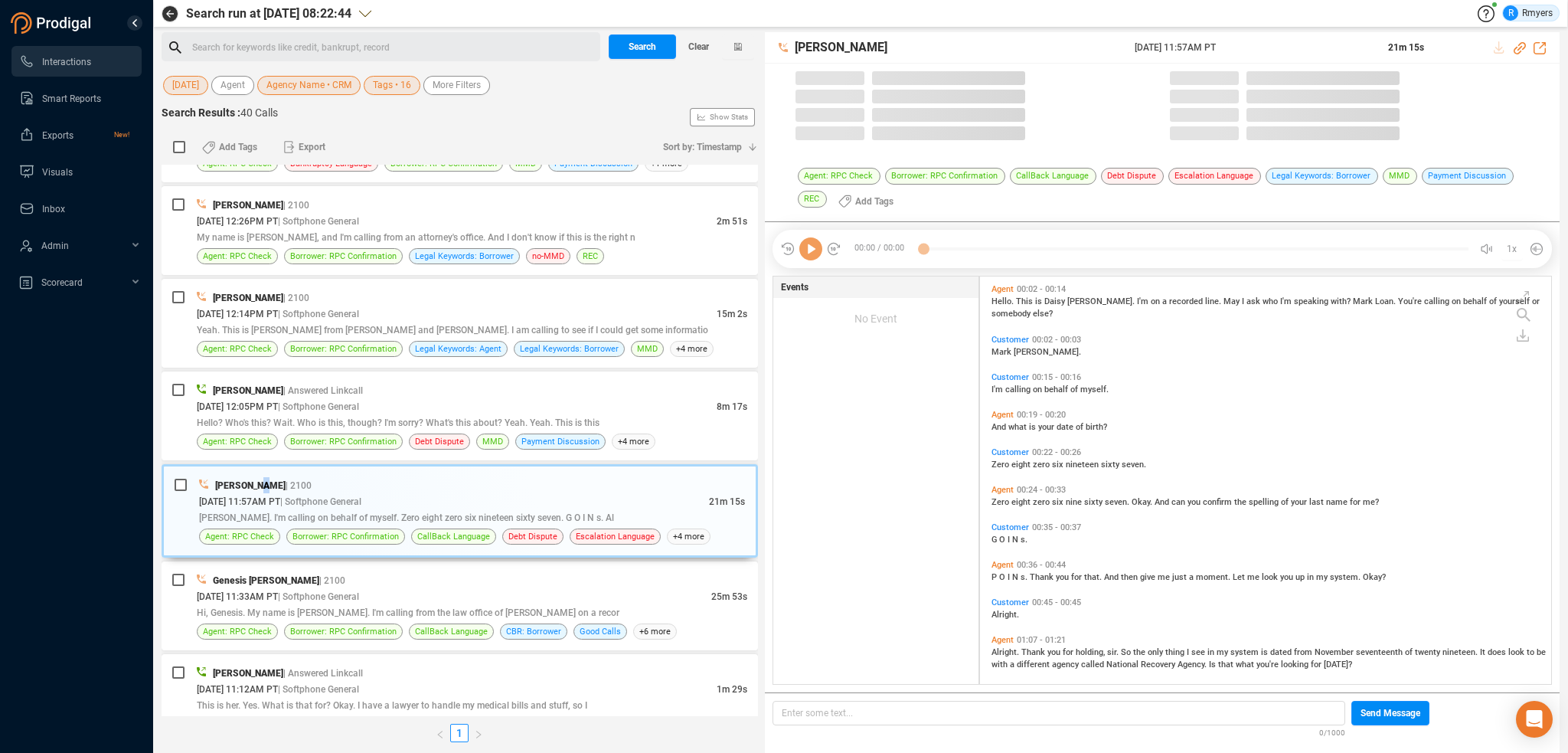
scroll to position [405, 563]
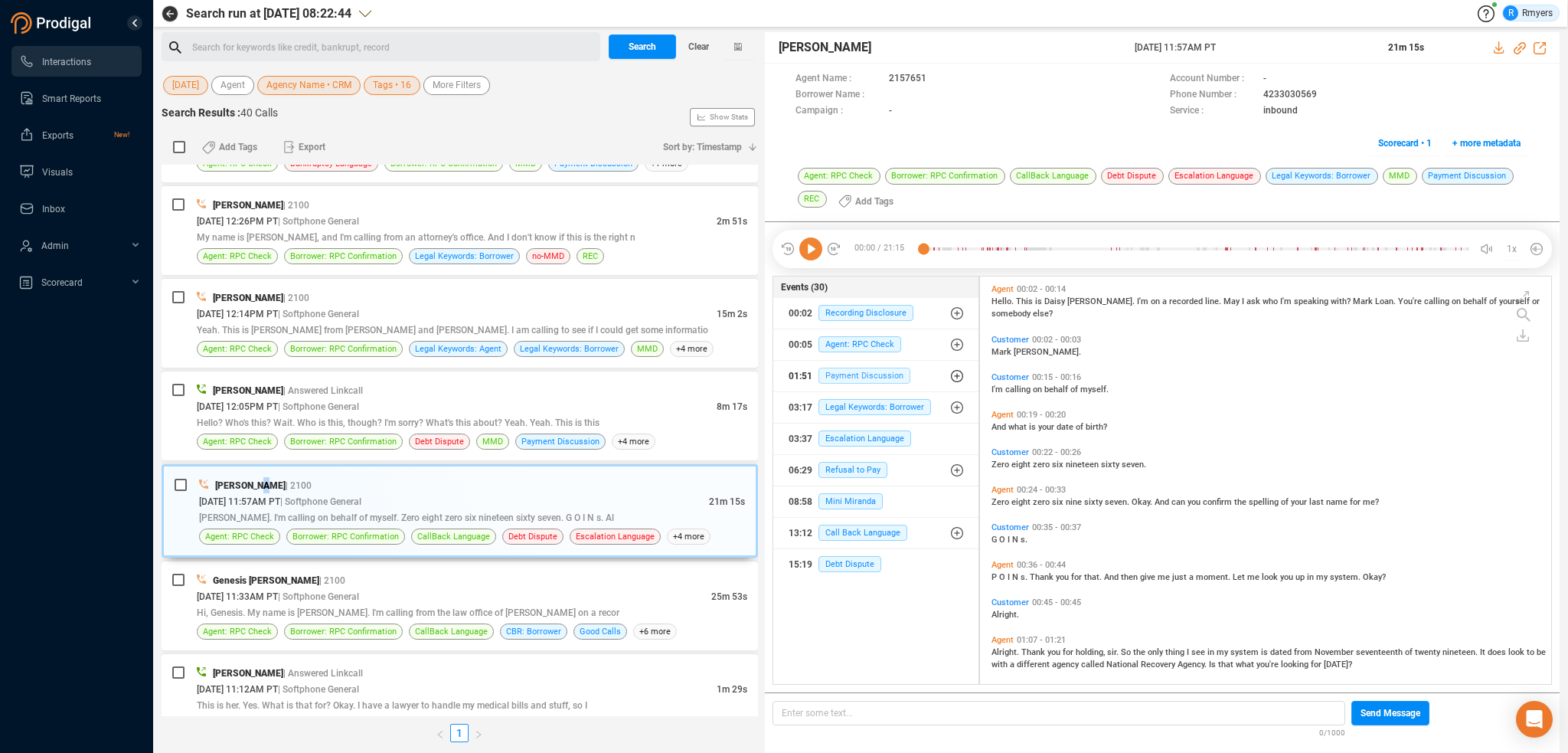
click at [856, 374] on span "Payment Discussion" at bounding box center [863, 376] width 92 height 16
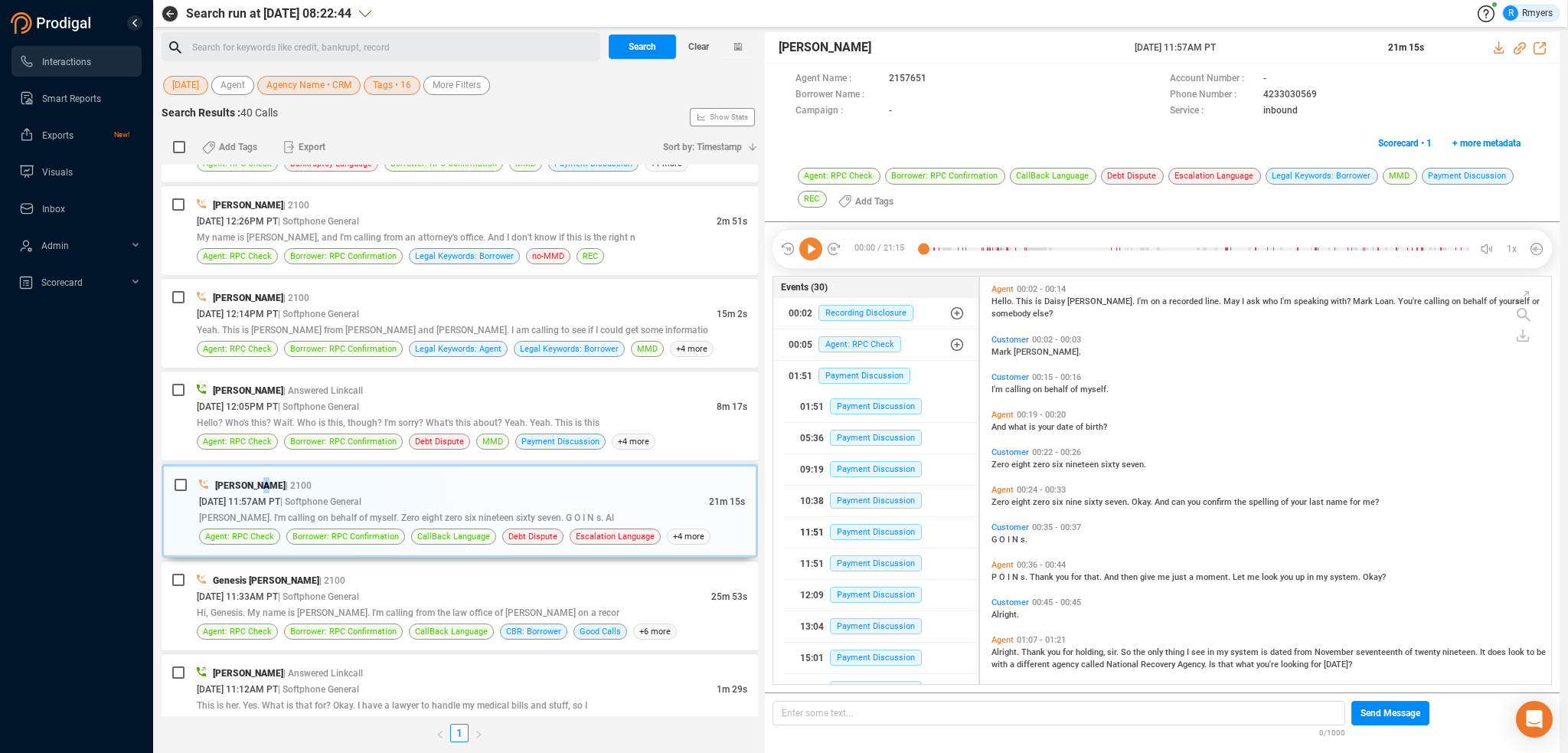
click at [874, 520] on div "11:51 Payment Discussion" at bounding box center [881, 532] width 163 height 24
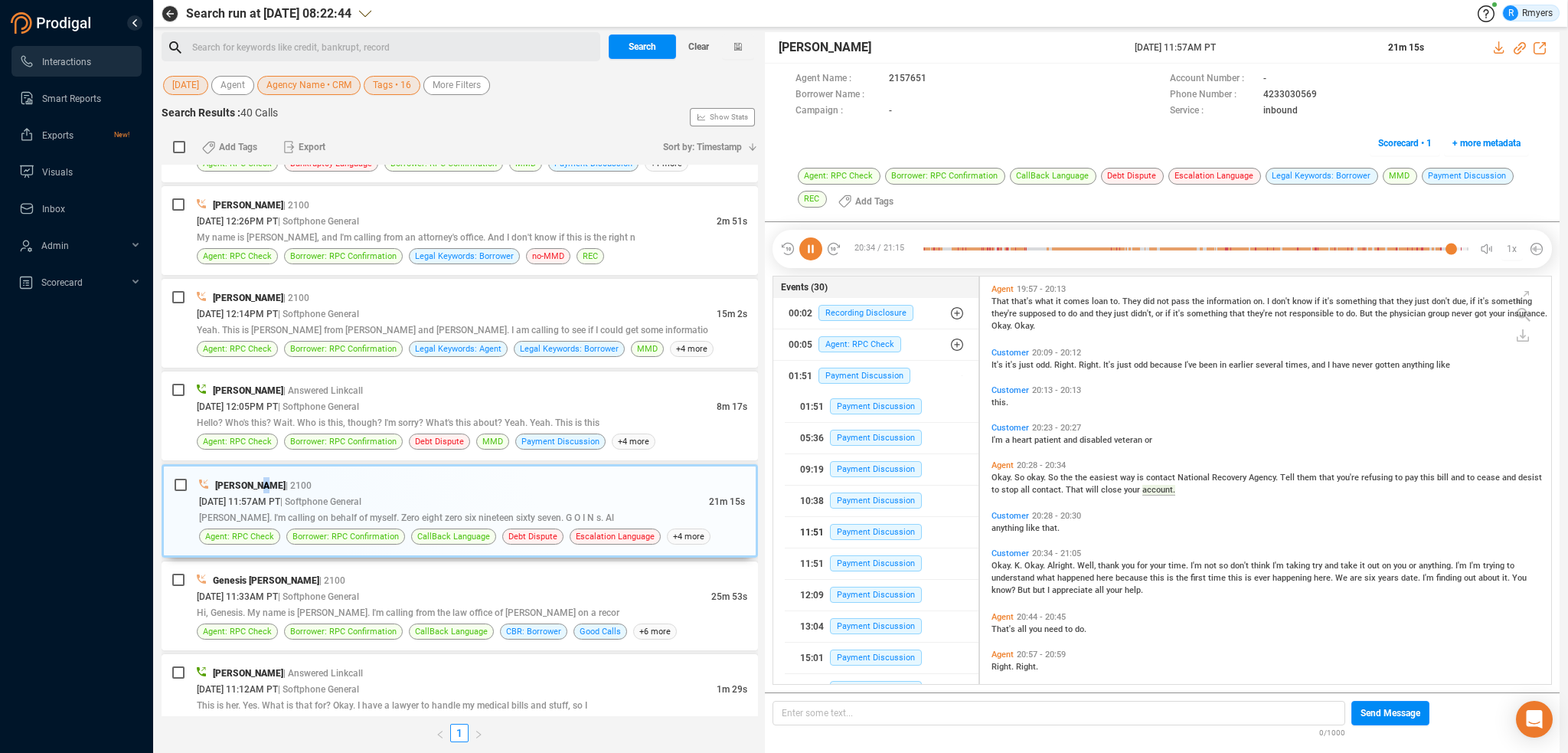
scroll to position [6166, 0]
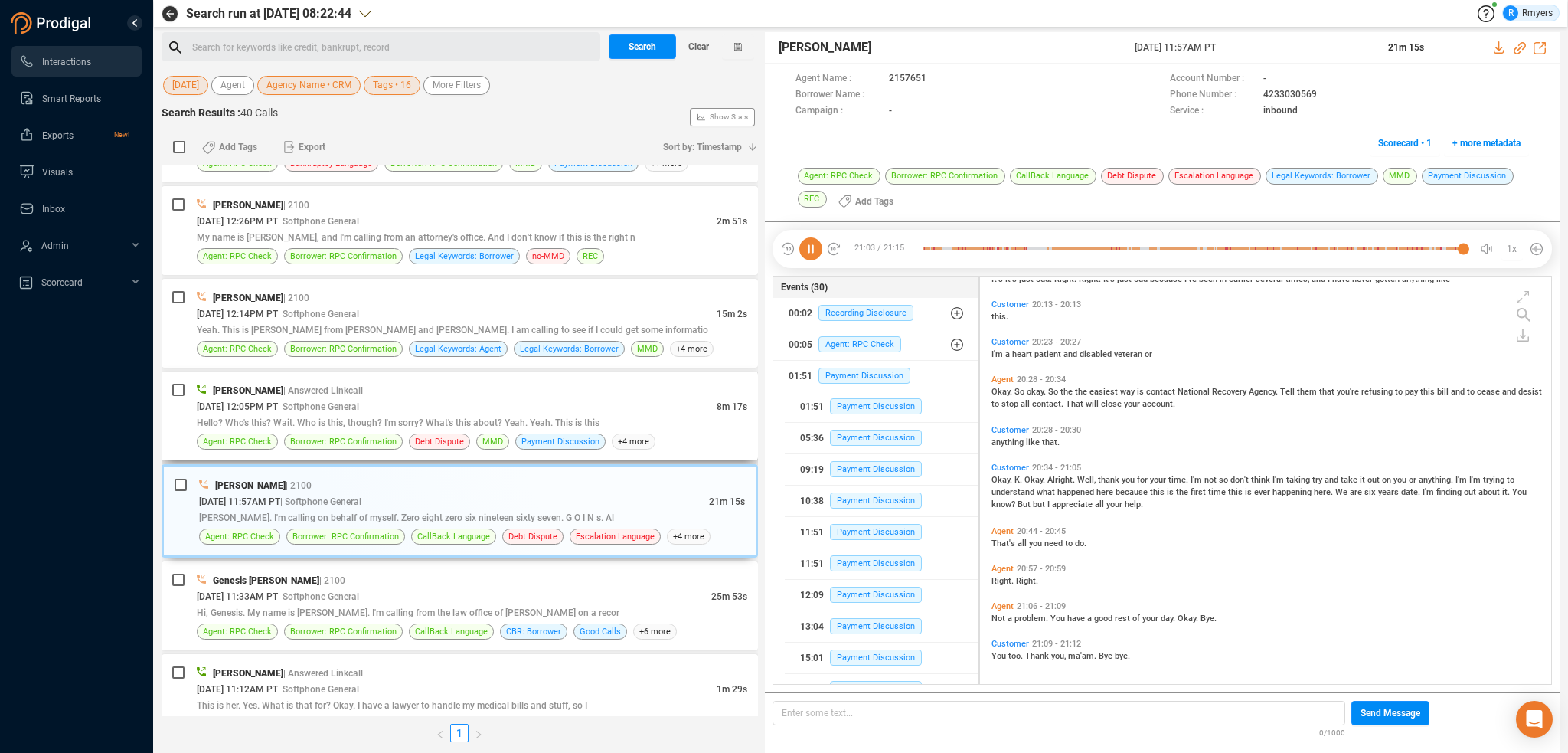
click at [510, 418] on span "Hello? Who's this? Wait. Who is this, though? I'm sorry? What's this about? Yea…" at bounding box center [397, 423] width 402 height 10
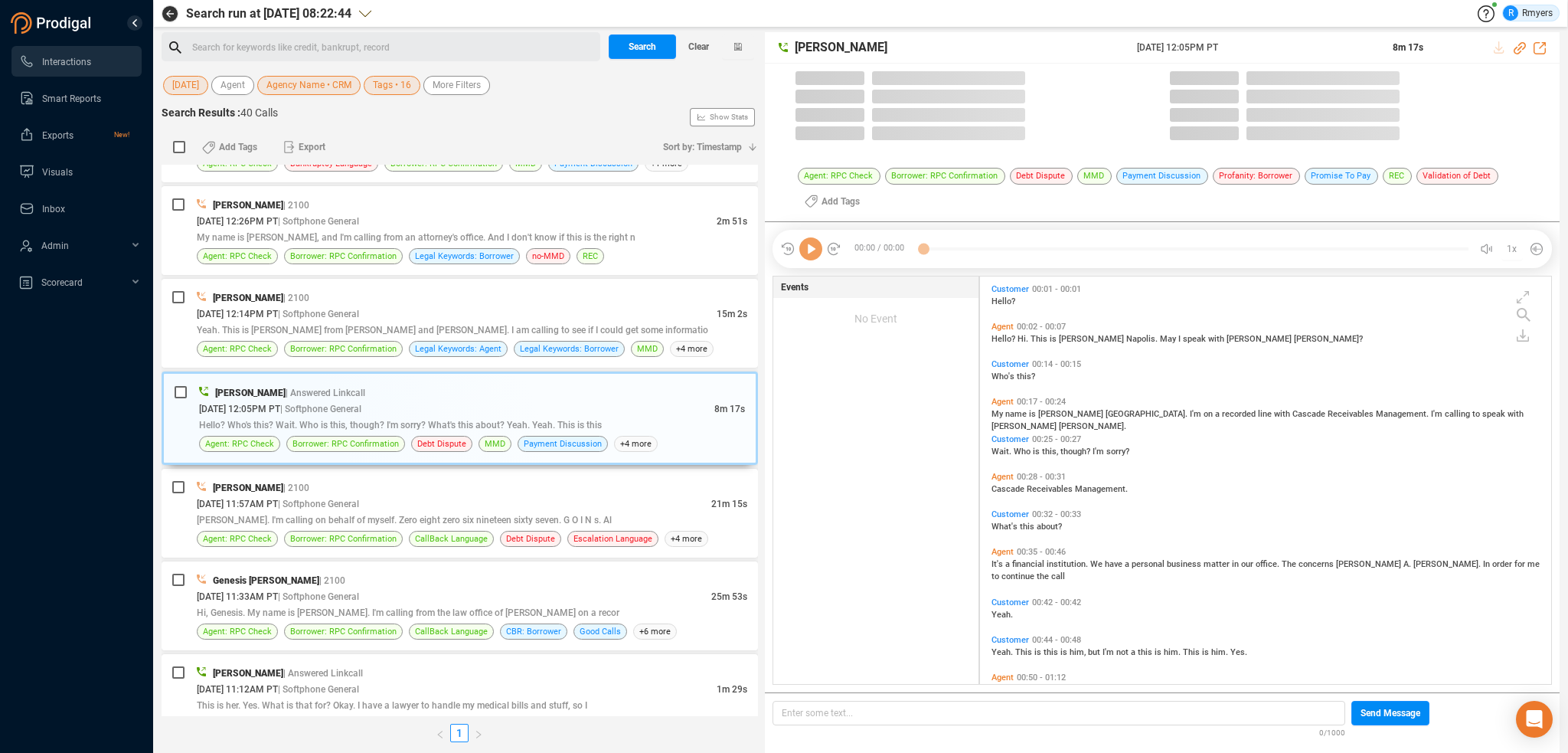
scroll to position [405, 563]
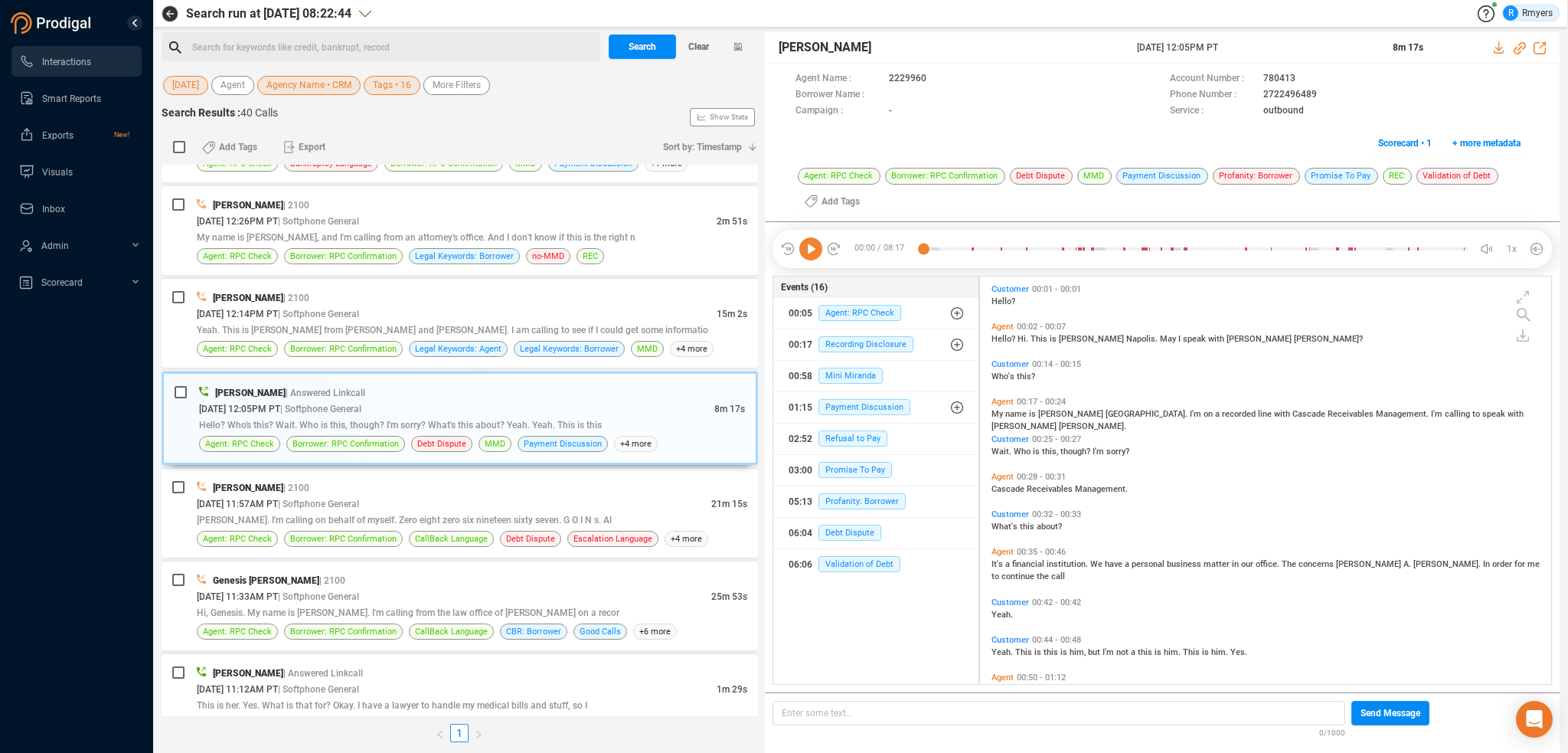
click at [808, 250] on icon at bounding box center [810, 249] width 23 height 23
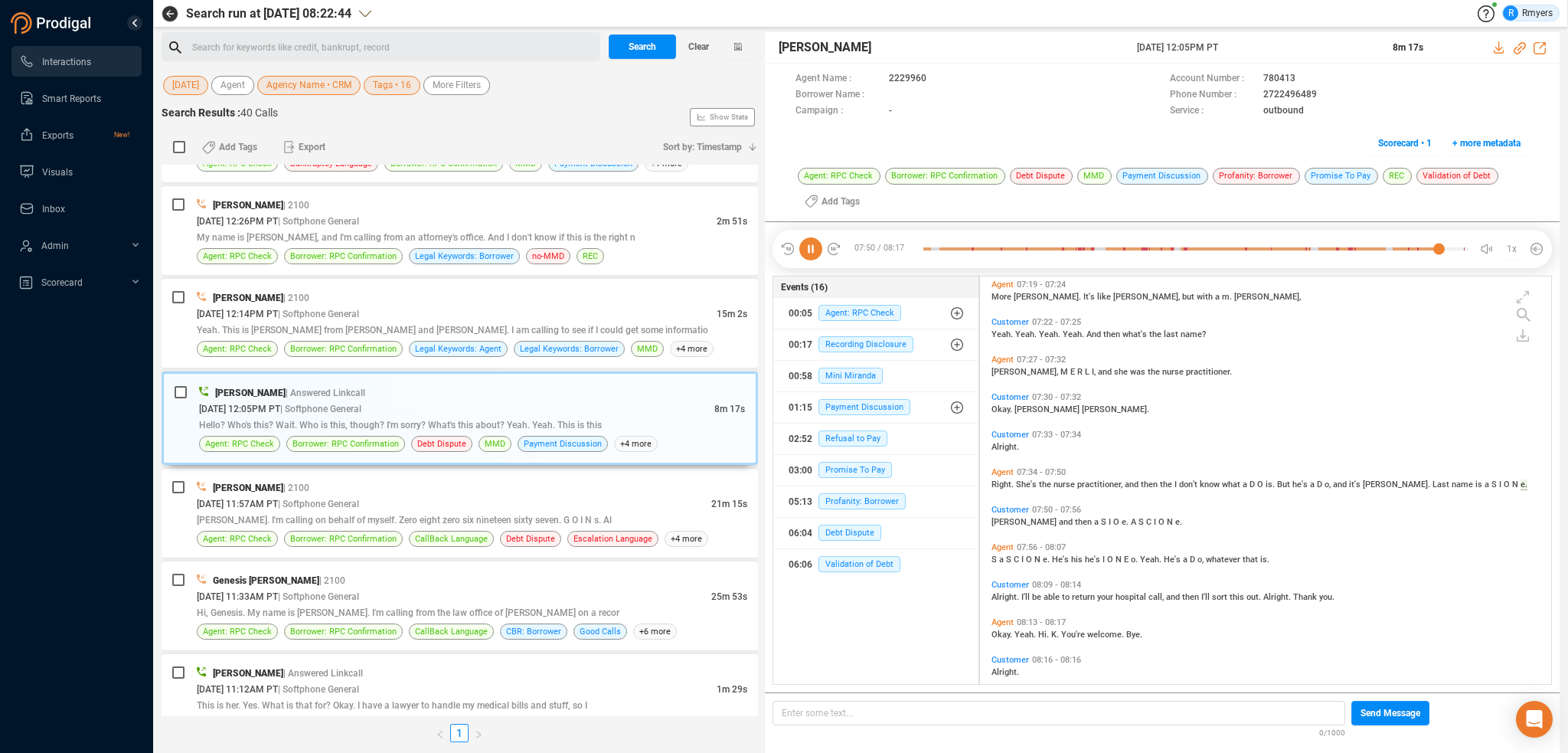
scroll to position [3001, 0]
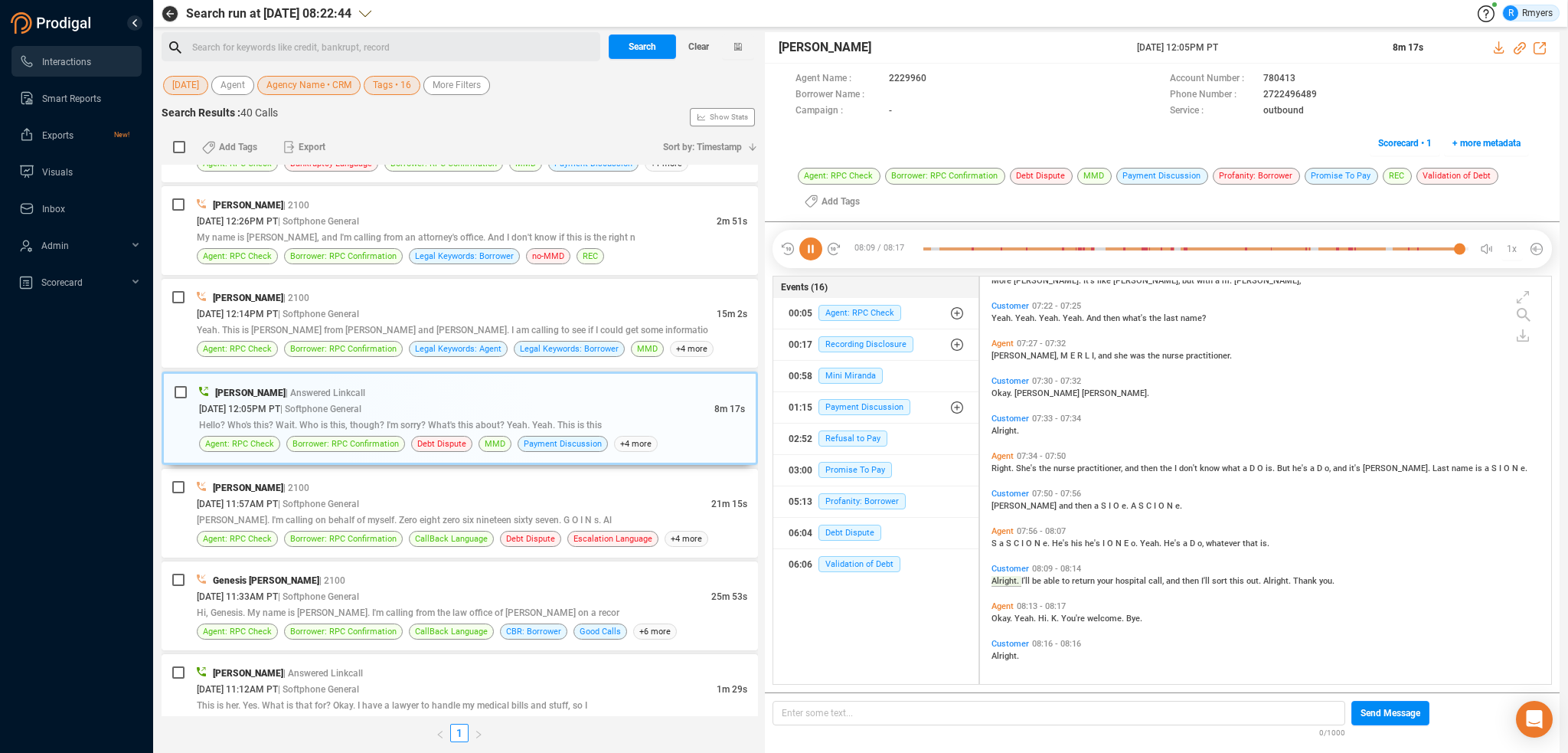
click at [809, 252] on icon at bounding box center [810, 249] width 23 height 23
